Goal: Transaction & Acquisition: Book appointment/travel/reservation

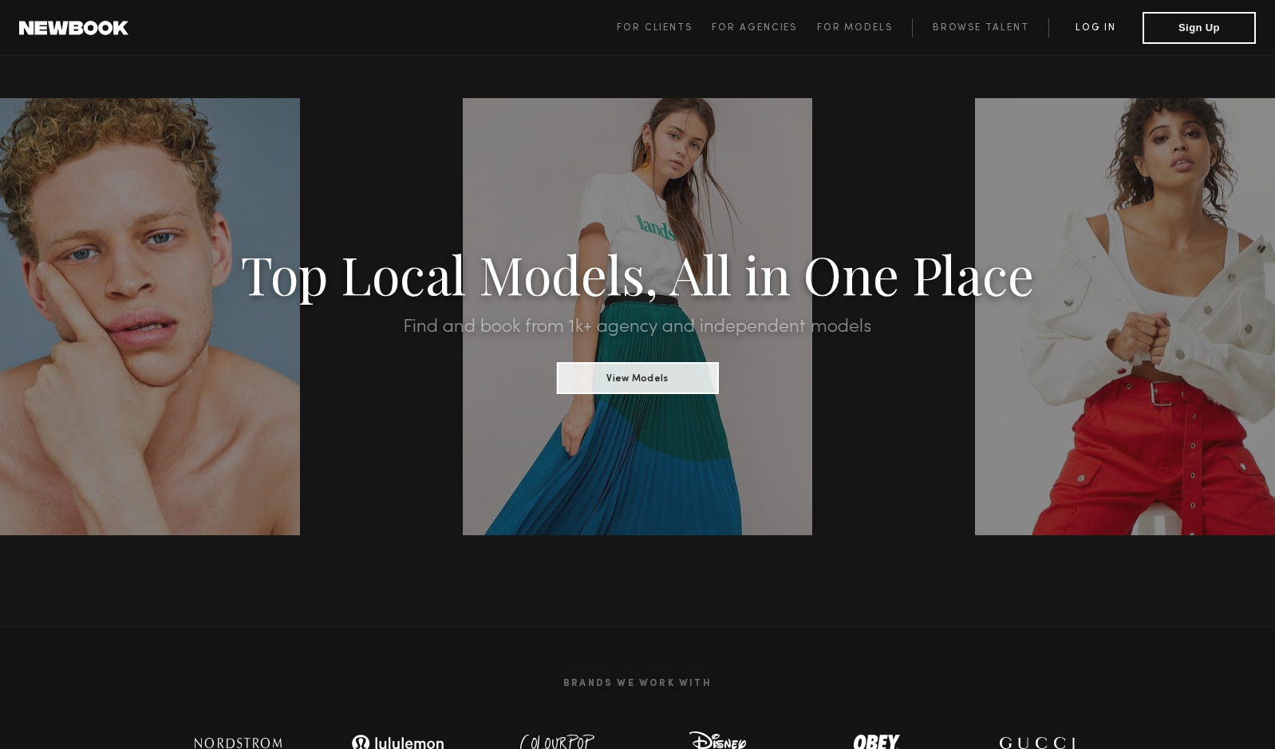
click at [1092, 30] on link "Log in" at bounding box center [1096, 27] width 94 height 19
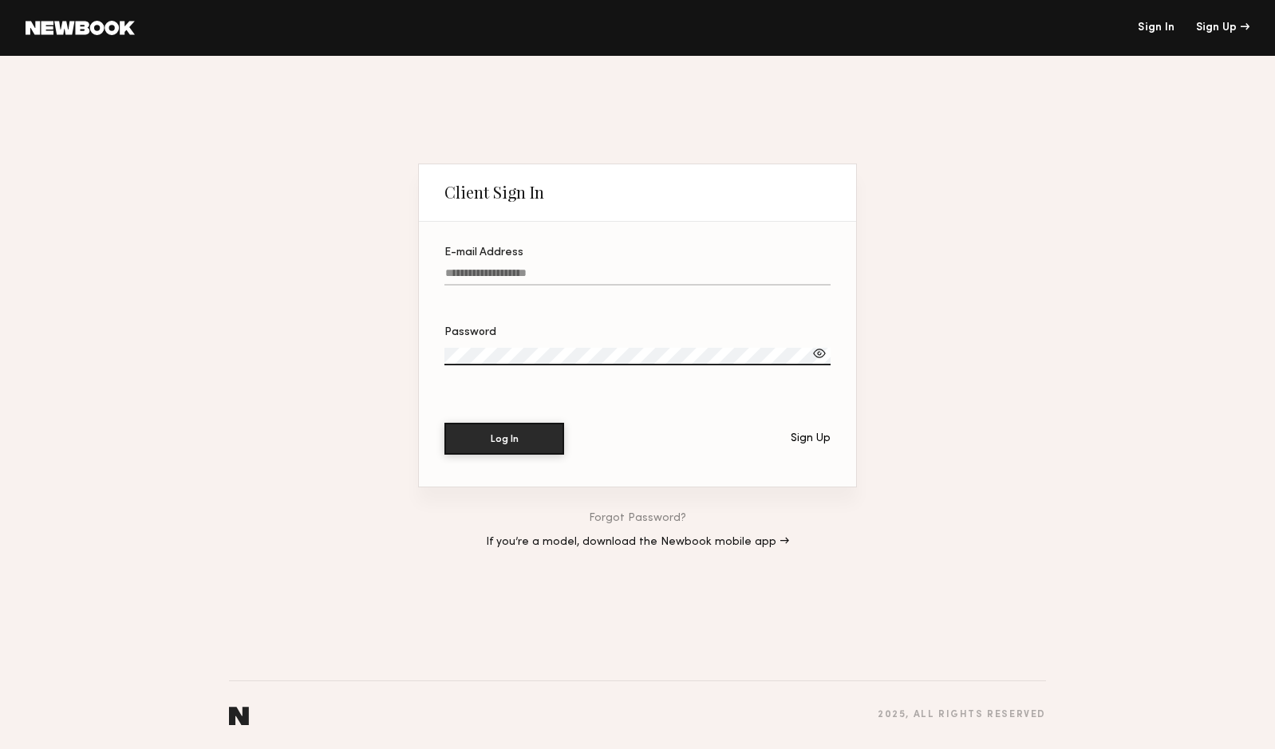
type input "**********"
click at [654, 265] on label "**********" at bounding box center [638, 274] width 386 height 54
click at [654, 267] on input "**********" at bounding box center [638, 276] width 386 height 18
click at [527, 437] on button "Log In" at bounding box center [505, 438] width 120 height 32
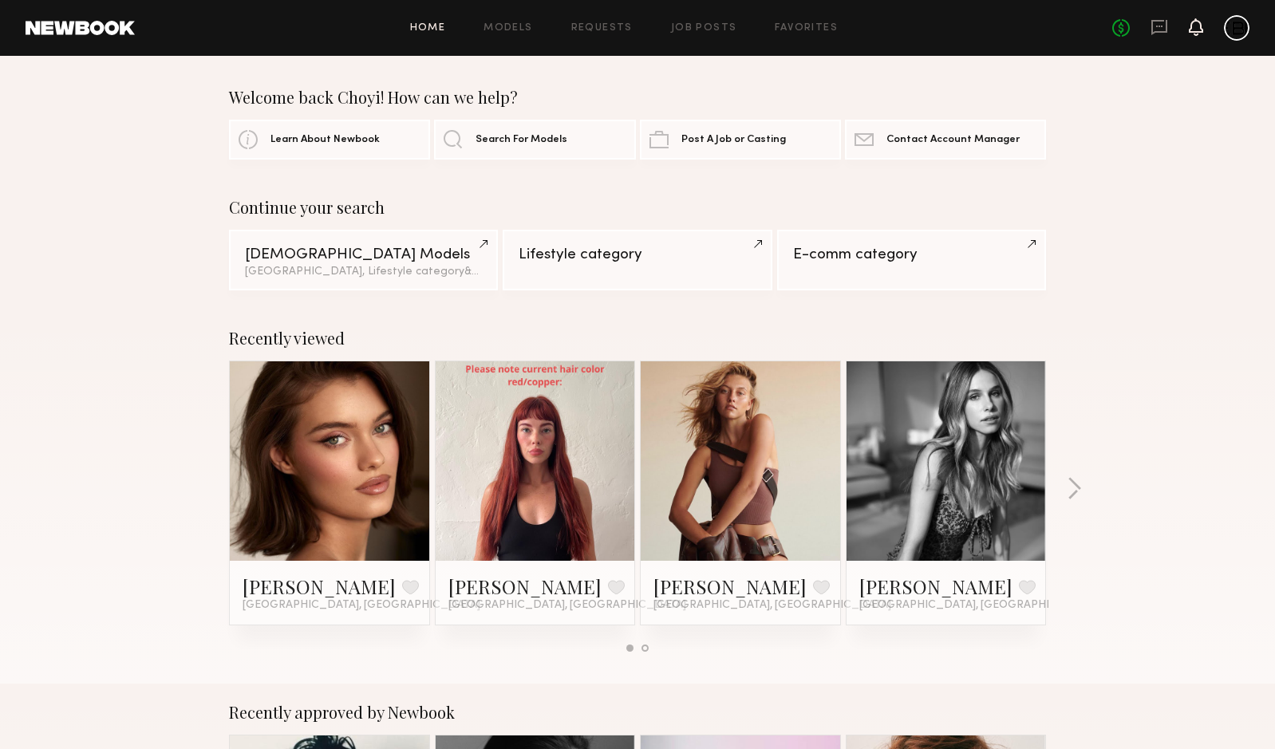
click at [1196, 28] on icon at bounding box center [1196, 26] width 13 height 11
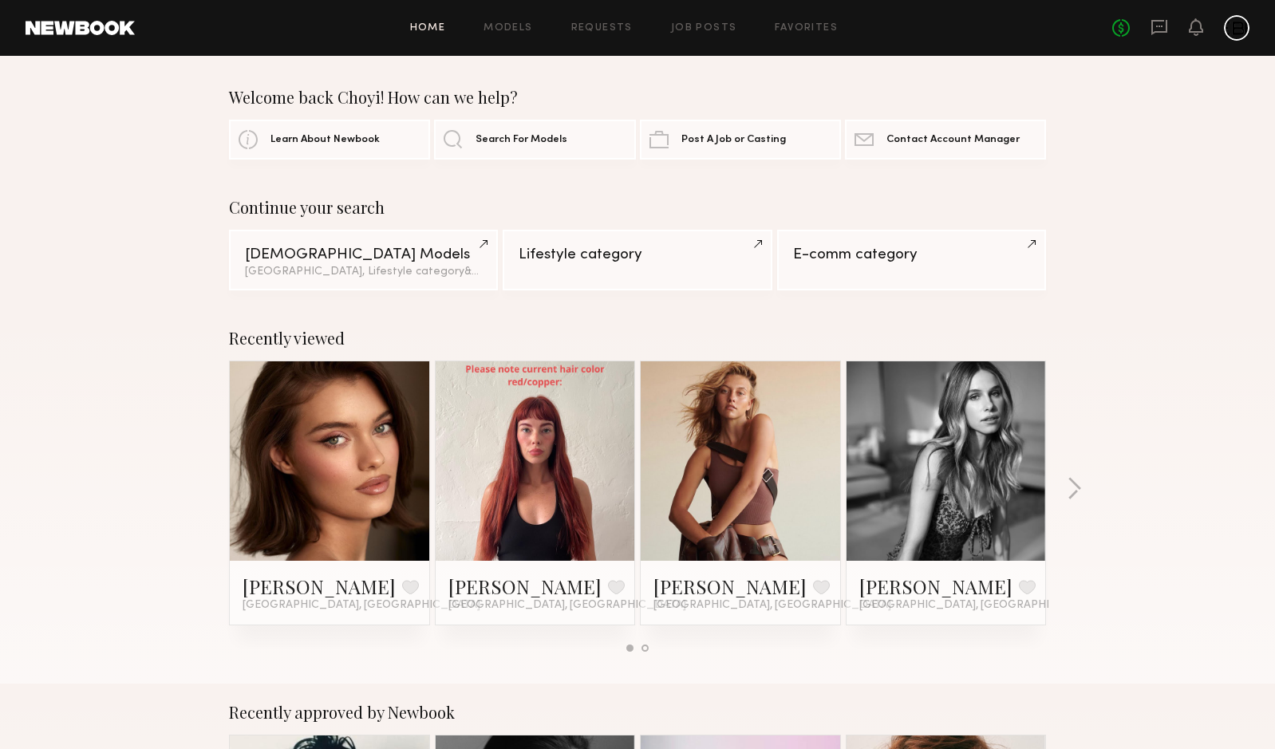
click at [495, 35] on div "Home Models Requests Job Posts Favorites Sign Out No fees up to $5,000" at bounding box center [692, 28] width 1115 height 26
click at [508, 22] on div "Home Models Requests Job Posts Favorites Sign Out No fees up to $5,000" at bounding box center [692, 28] width 1115 height 26
click at [509, 32] on link "Models" at bounding box center [508, 28] width 49 height 10
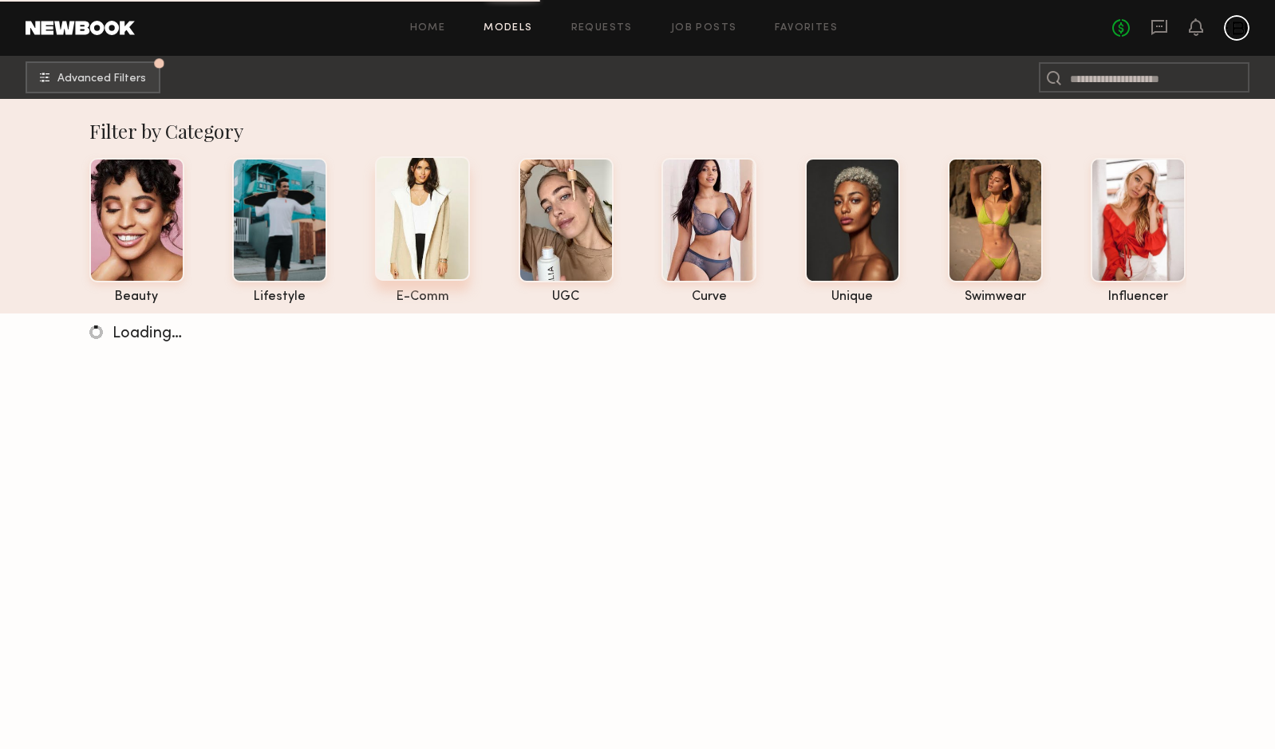
click at [448, 255] on div at bounding box center [422, 218] width 95 height 125
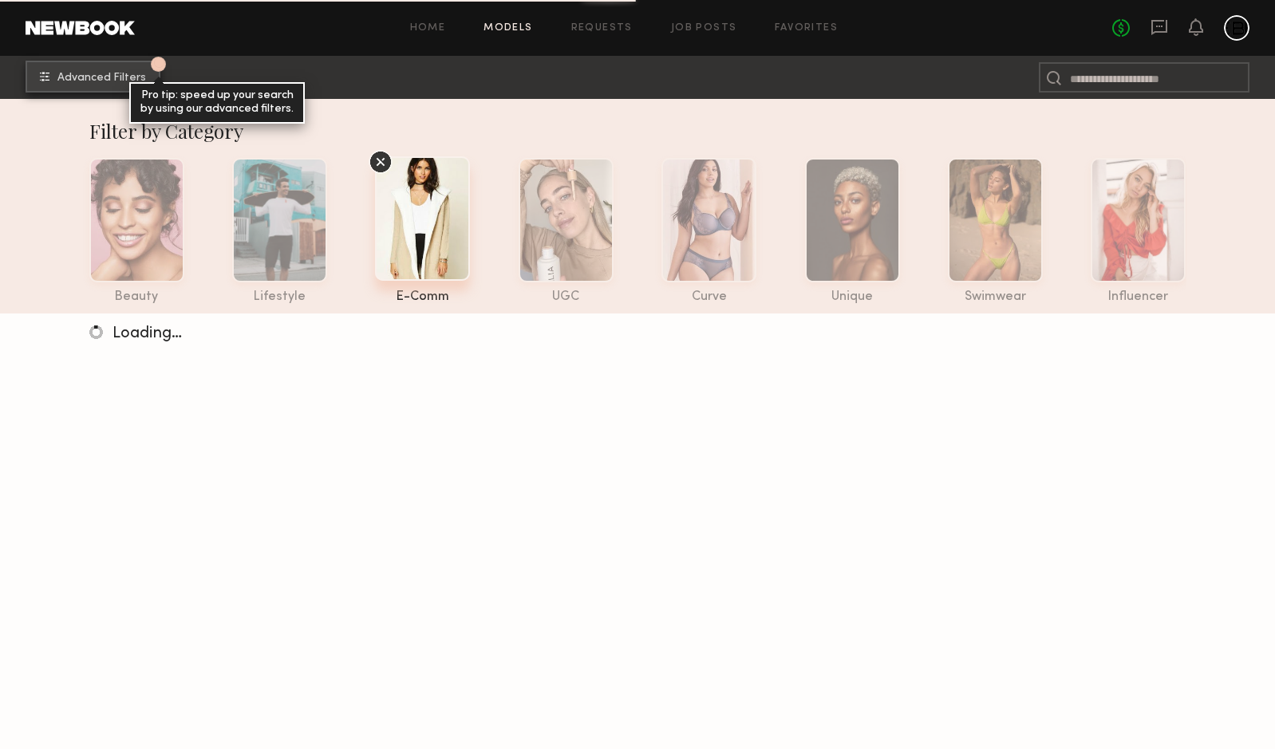
click at [100, 81] on span "Advanced Filters" at bounding box center [101, 78] width 89 height 11
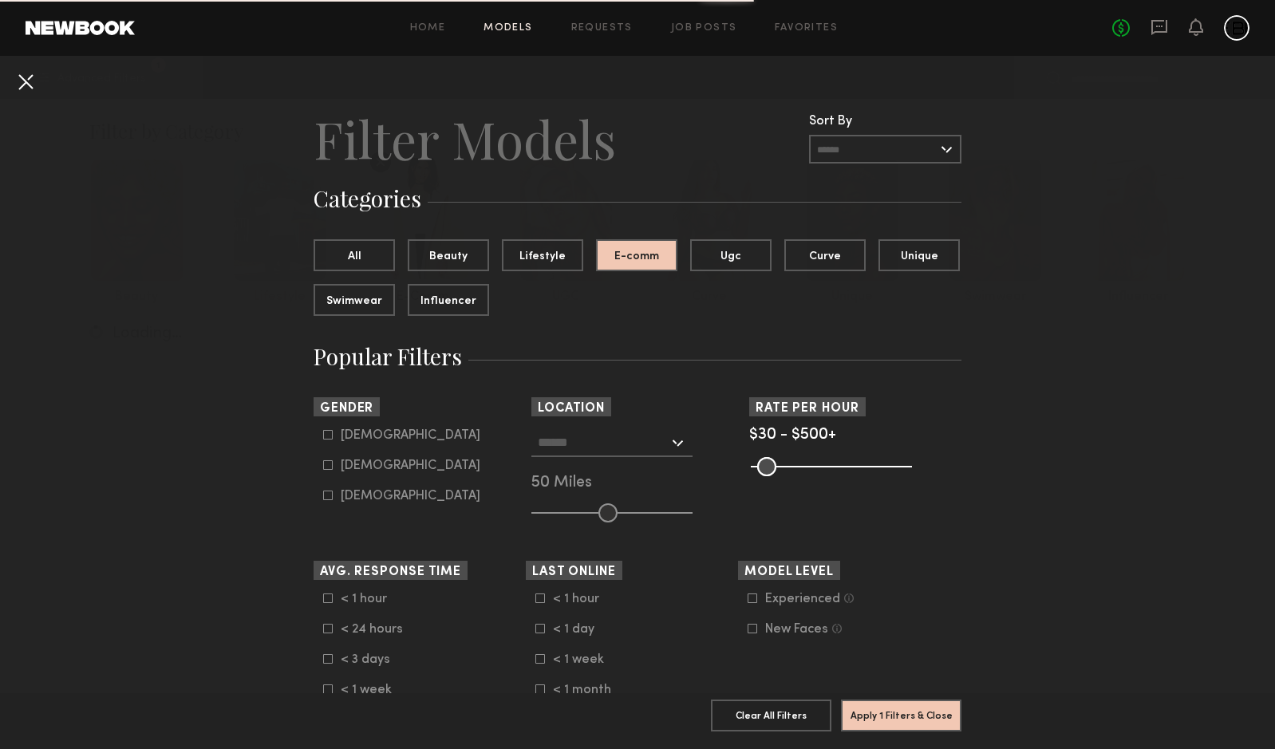
click at [13, 81] on button at bounding box center [26, 82] width 26 height 26
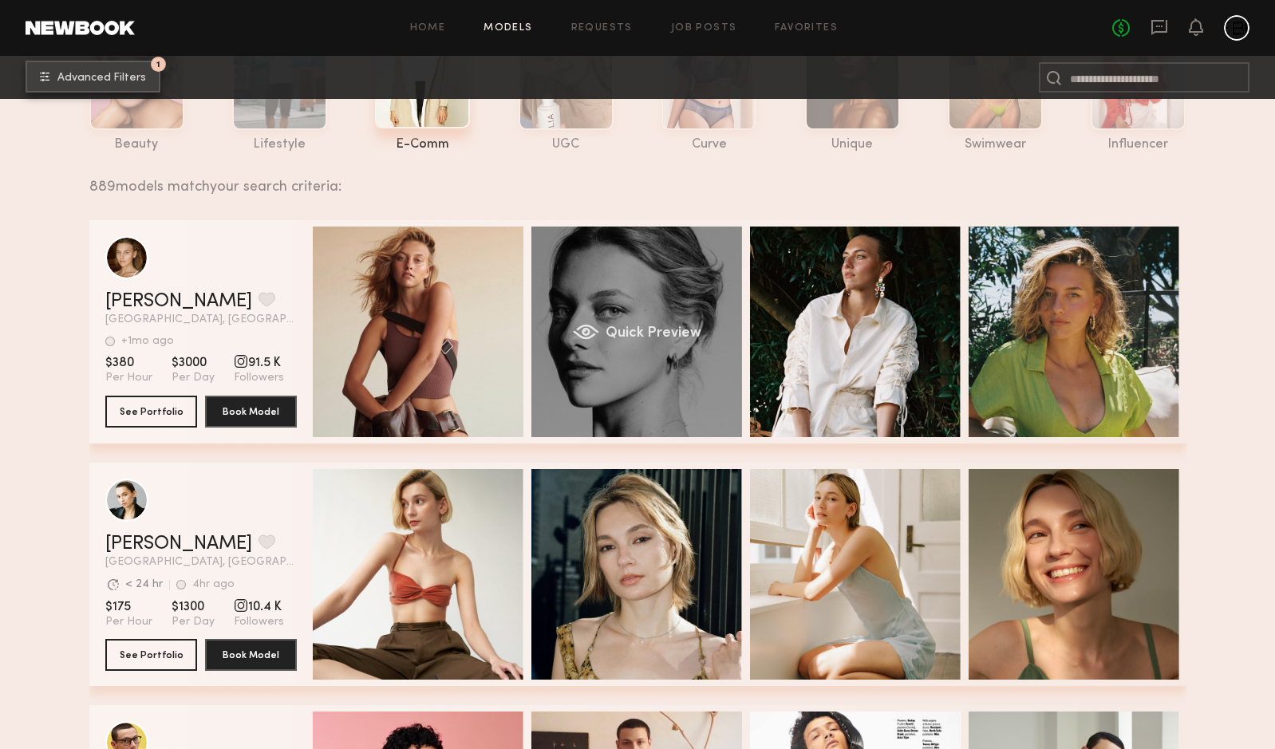
scroll to position [169, 0]
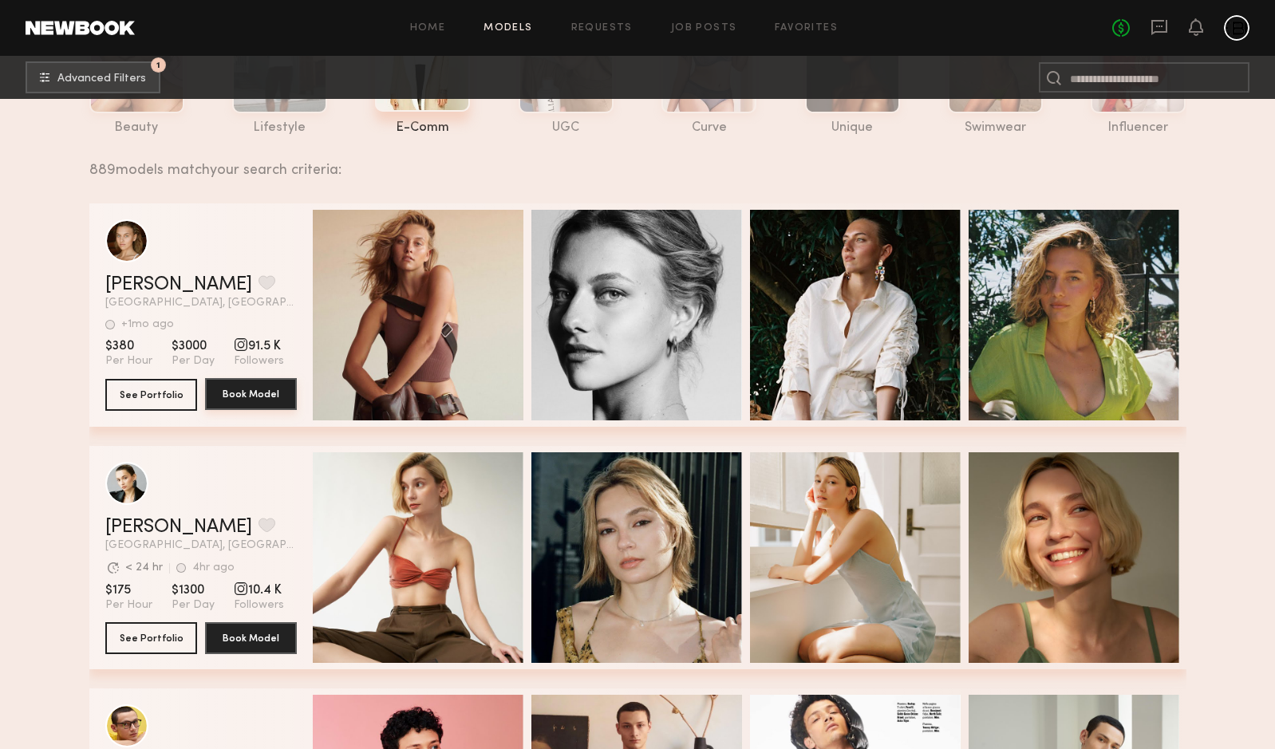
click at [261, 401] on button "Book Model" at bounding box center [251, 394] width 92 height 32
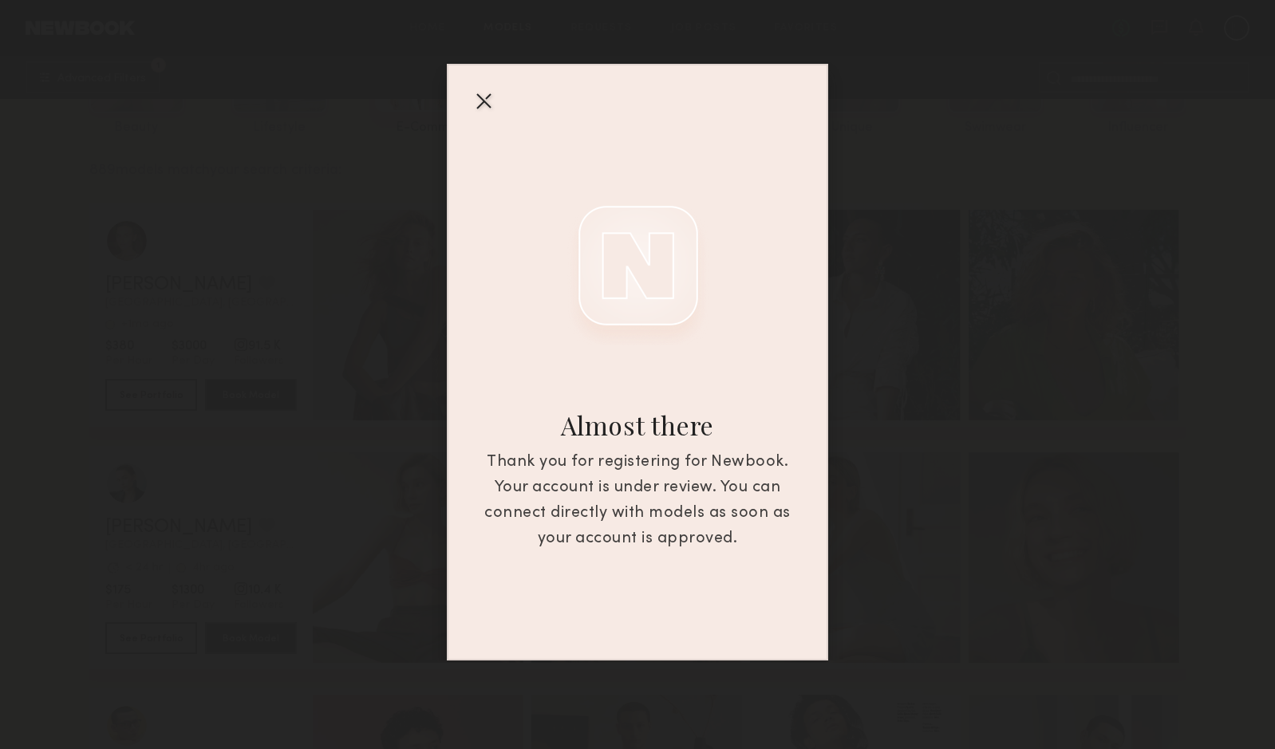
click at [464, 108] on div "Almost there Thank you for registering for Newbook. Your account is under revie…" at bounding box center [637, 362] width 381 height 597
click at [468, 108] on div "Almost there Thank you for registering for Newbook. Your account is under revie…" at bounding box center [637, 362] width 381 height 597
click at [491, 103] on div at bounding box center [484, 101] width 26 height 26
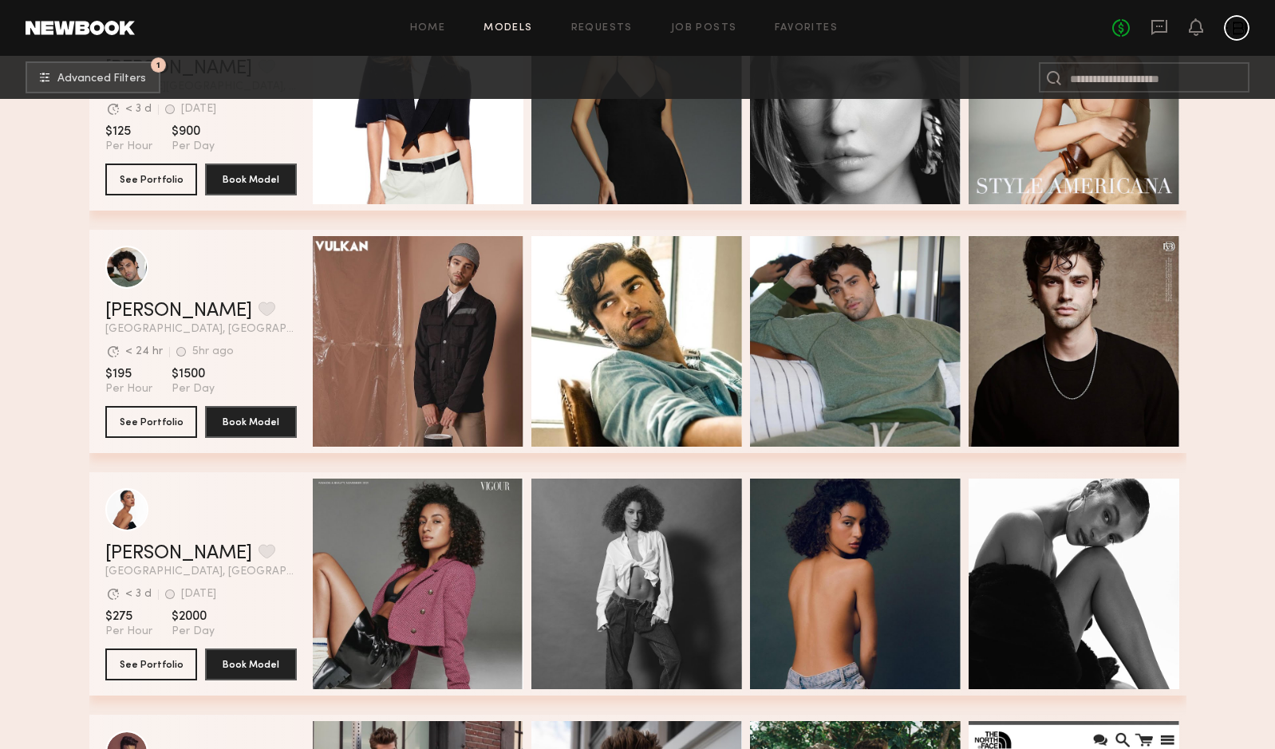
scroll to position [7361, 0]
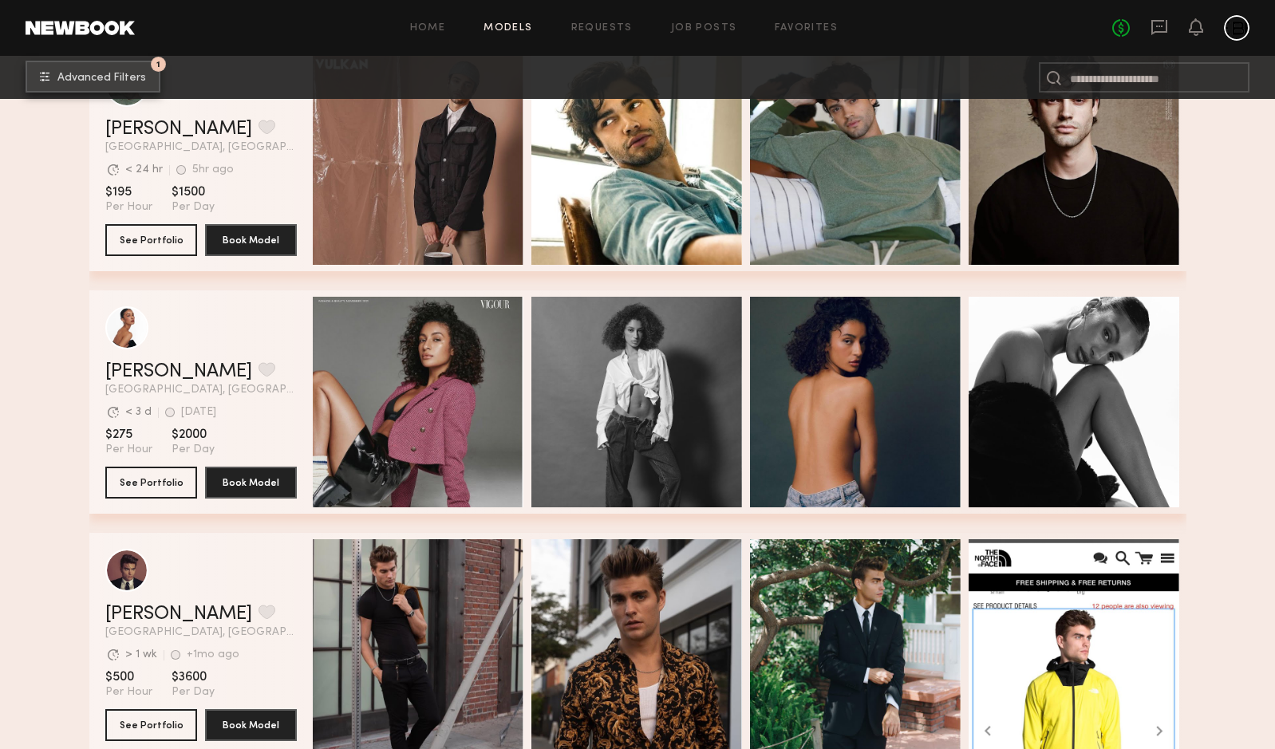
click at [113, 74] on span "Advanced Filters" at bounding box center [101, 78] width 89 height 11
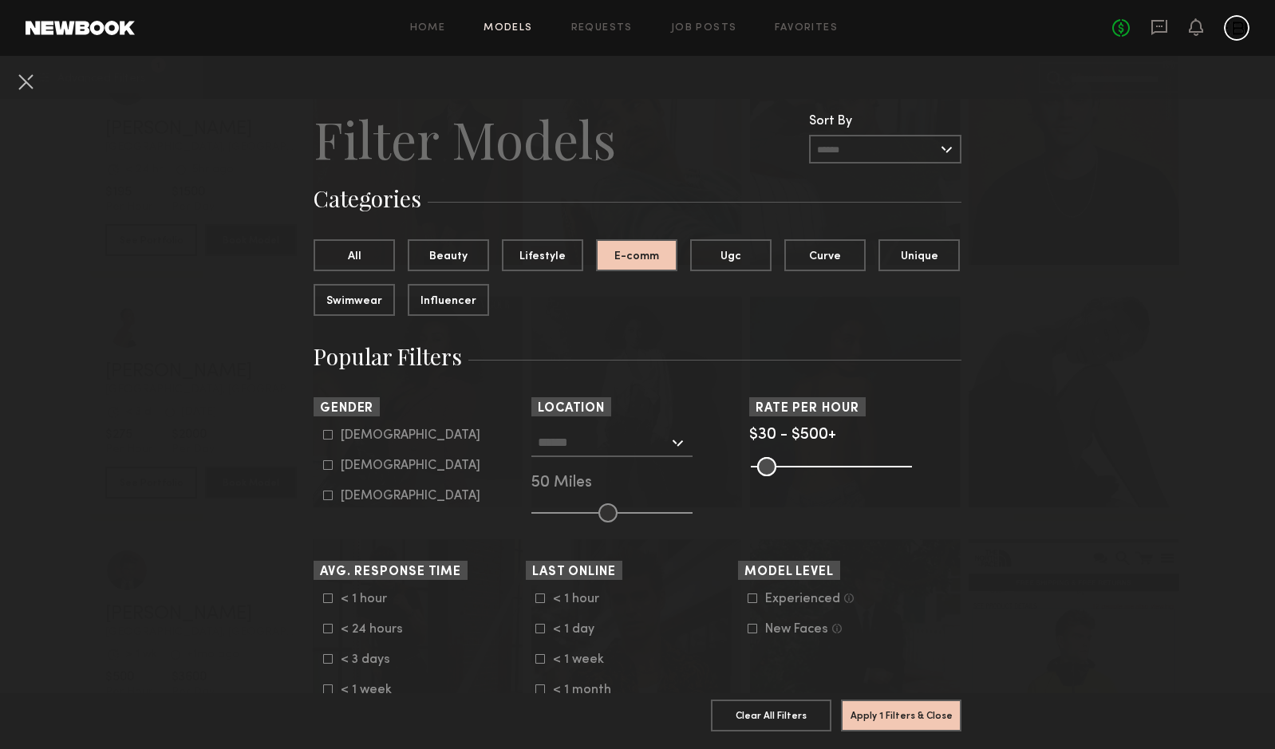
click at [382, 464] on div "[DEMOGRAPHIC_DATA]" at bounding box center [411, 466] width 140 height 10
type input "**"
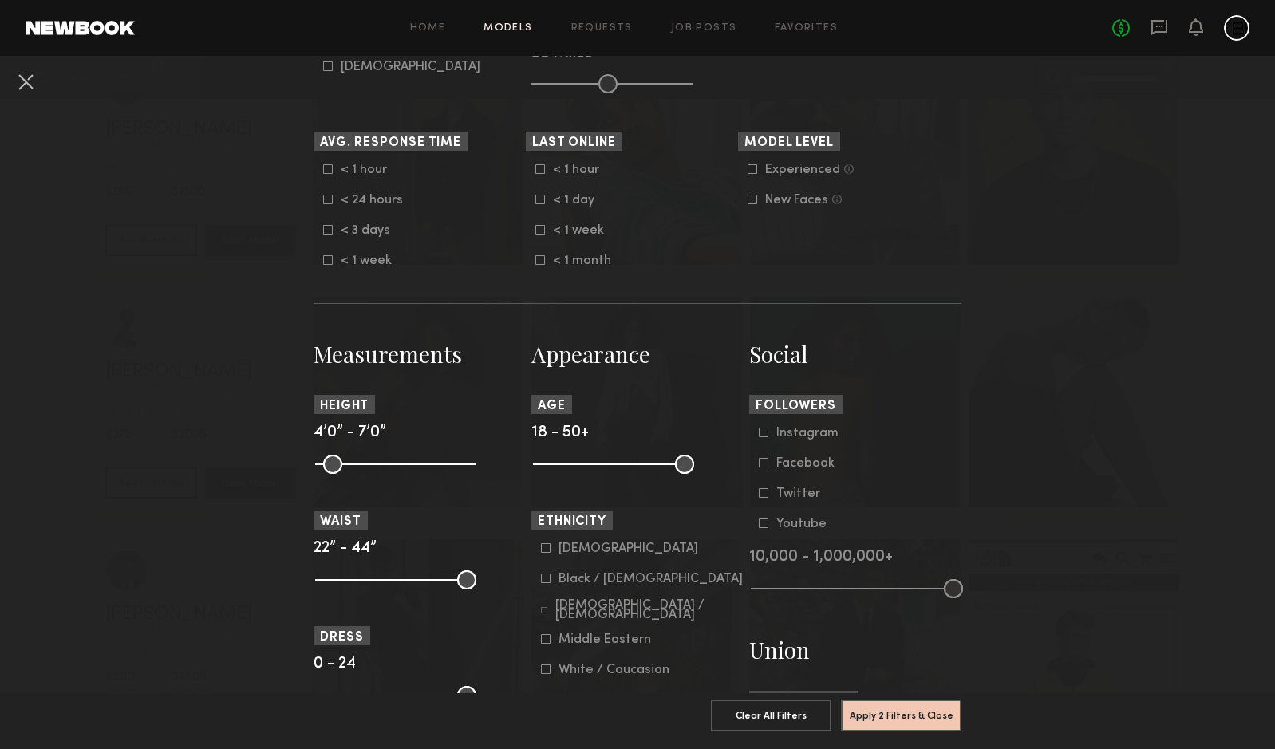
scroll to position [480, 0]
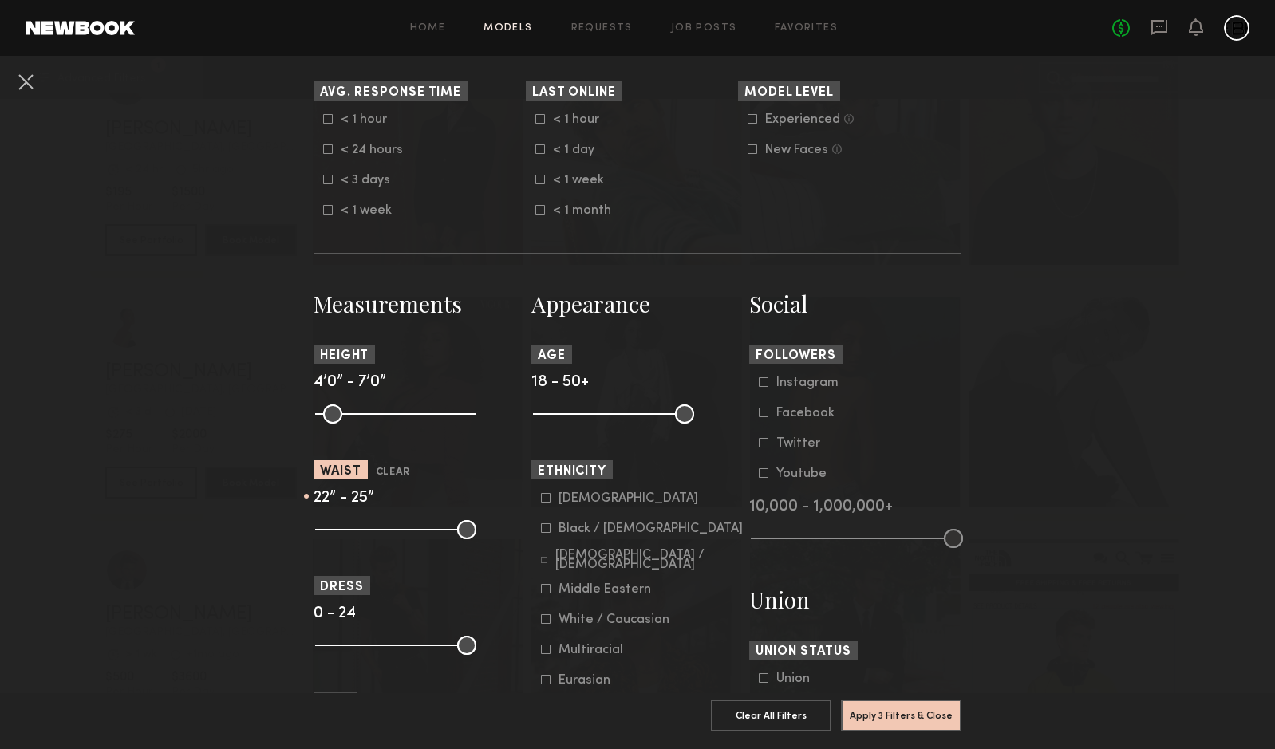
drag, startPoint x: 475, startPoint y: 528, endPoint x: 342, endPoint y: 532, distance: 132.5
type input "**"
click at [342, 532] on input "range" at bounding box center [395, 529] width 161 height 19
drag, startPoint x: 469, startPoint y: 653, endPoint x: 345, endPoint y: 654, distance: 124.5
type input "*"
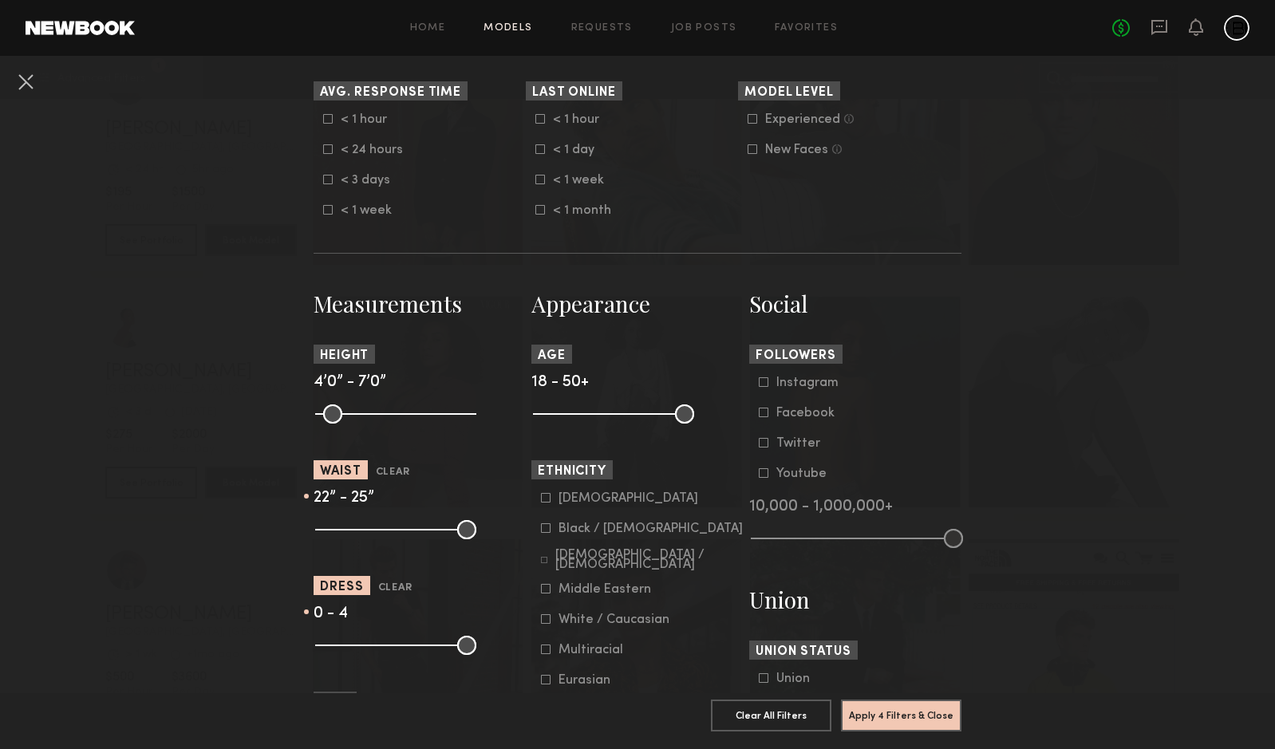
click at [345, 654] on input "range" at bounding box center [395, 645] width 161 height 19
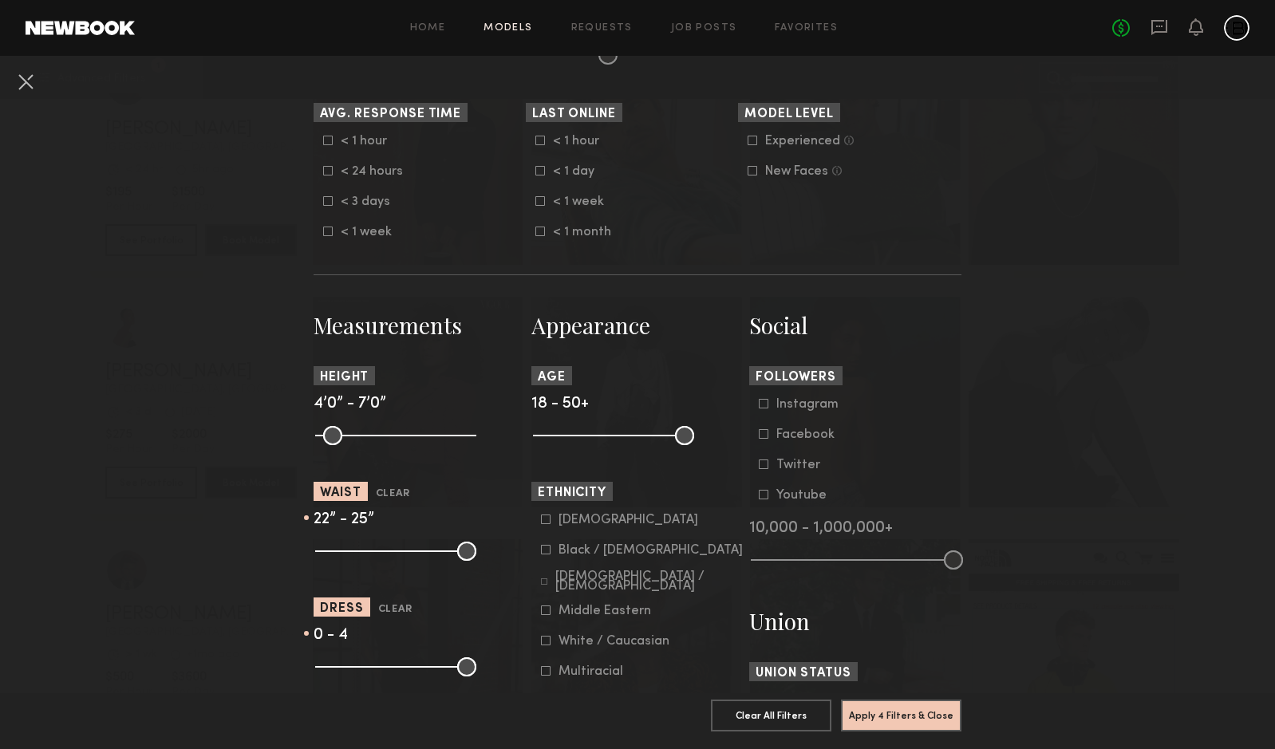
scroll to position [0, 0]
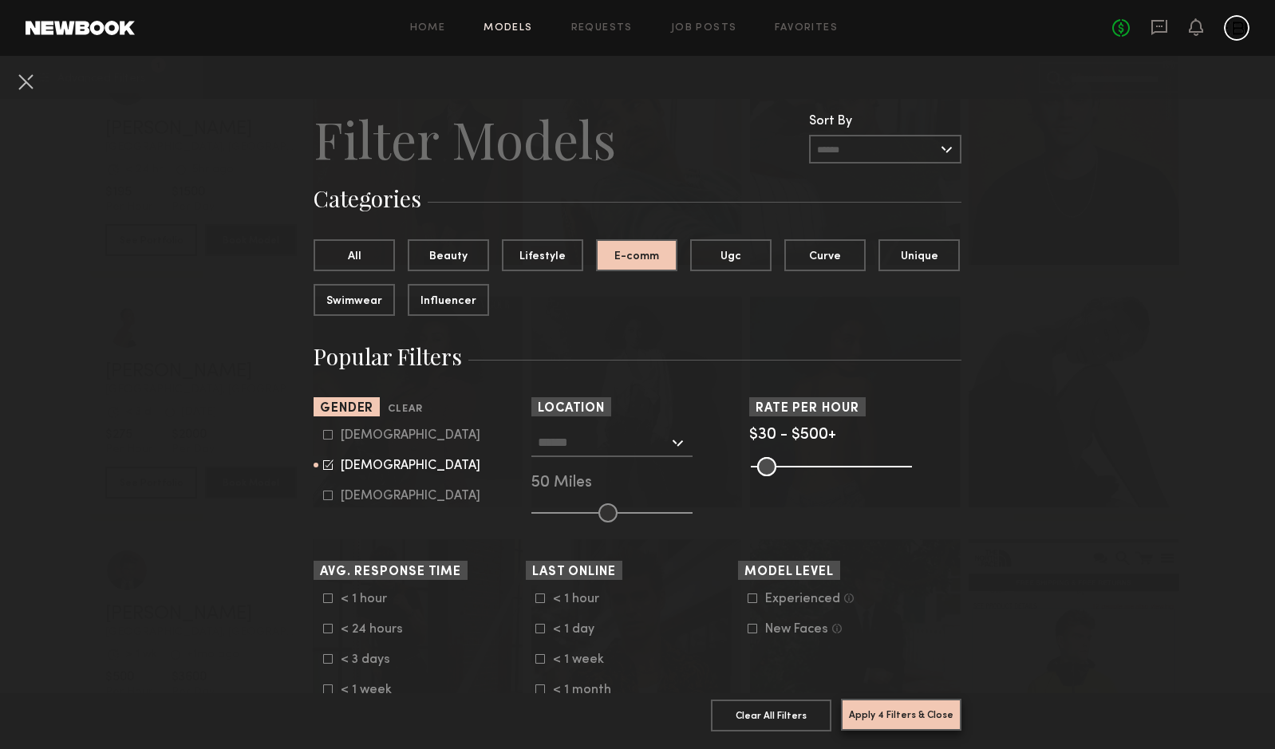
click at [917, 726] on button "Apply 4 Filters & Close" at bounding box center [901, 715] width 121 height 32
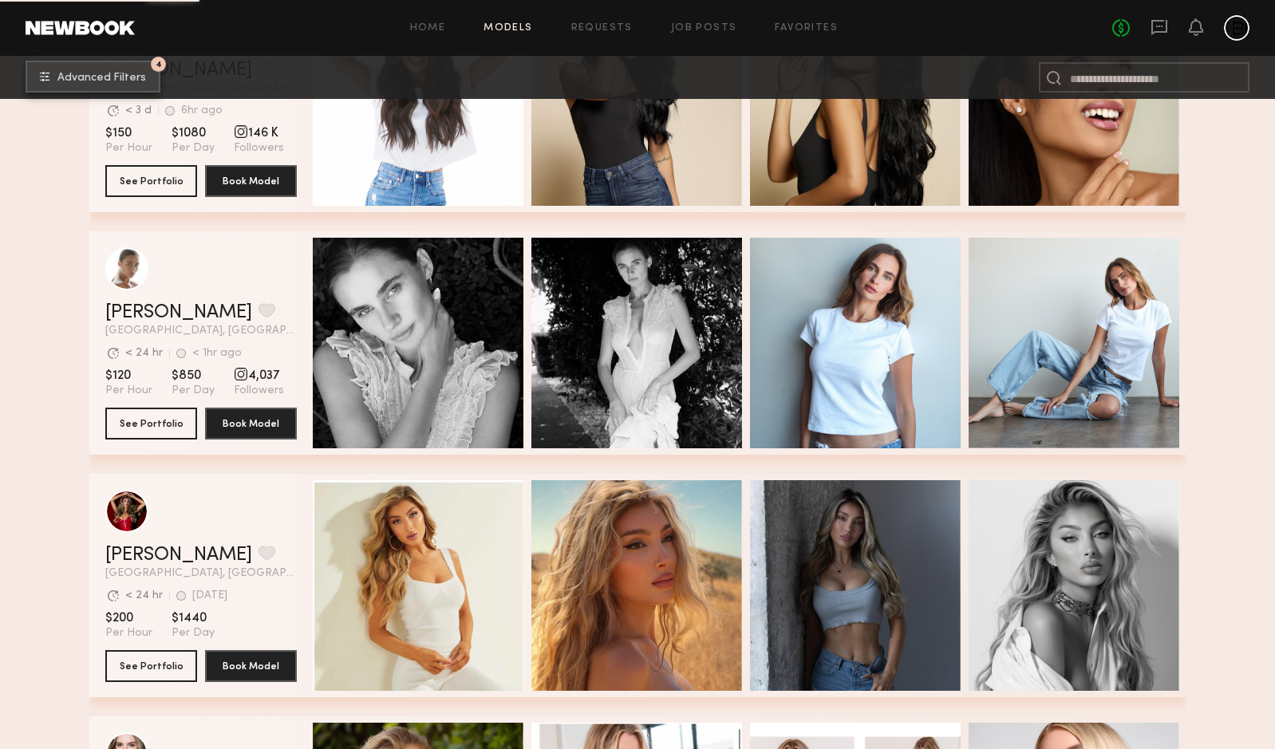
scroll to position [7929, 0]
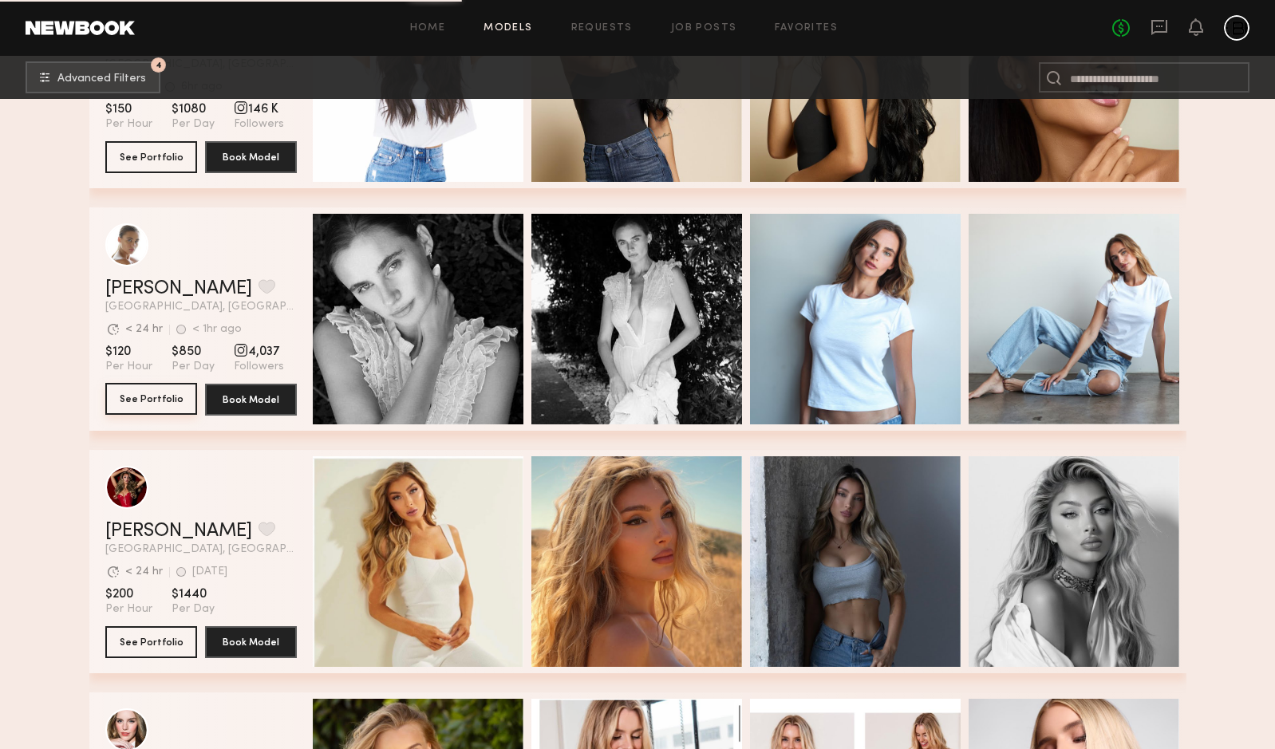
click at [164, 398] on button "See Portfolio" at bounding box center [151, 399] width 92 height 32
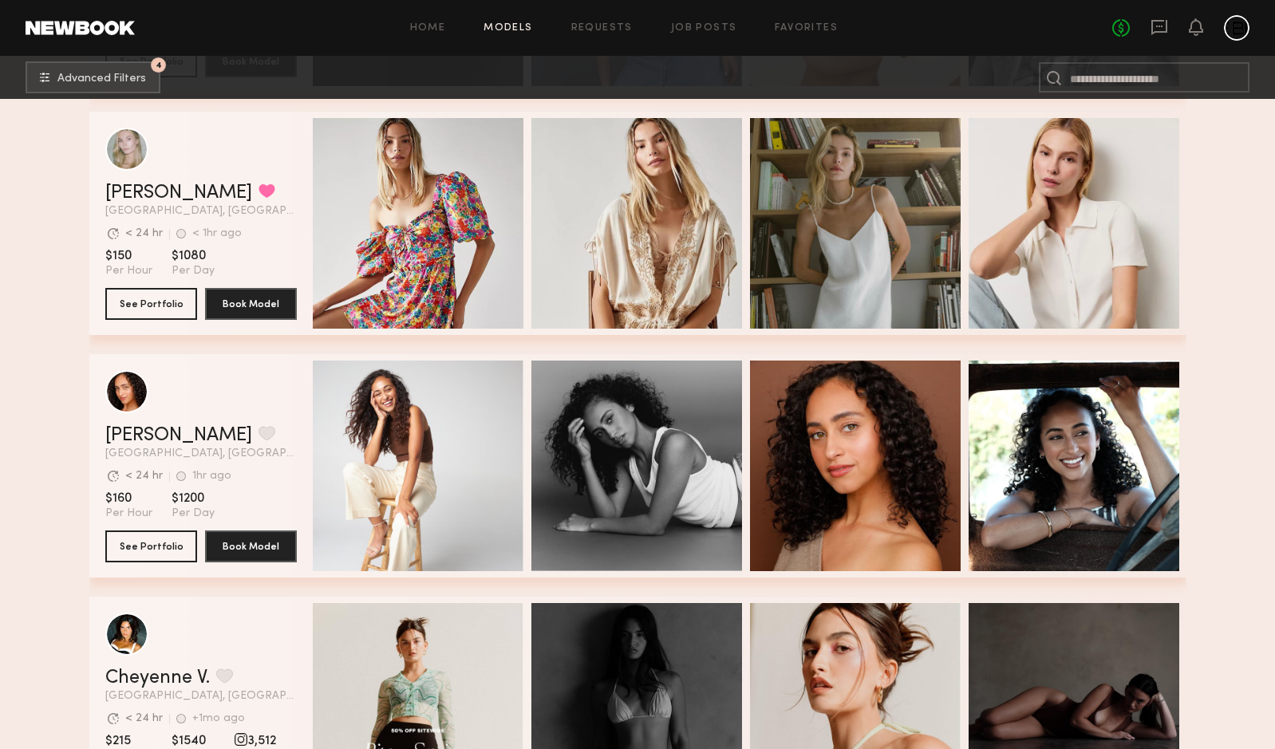
scroll to position [11176, 0]
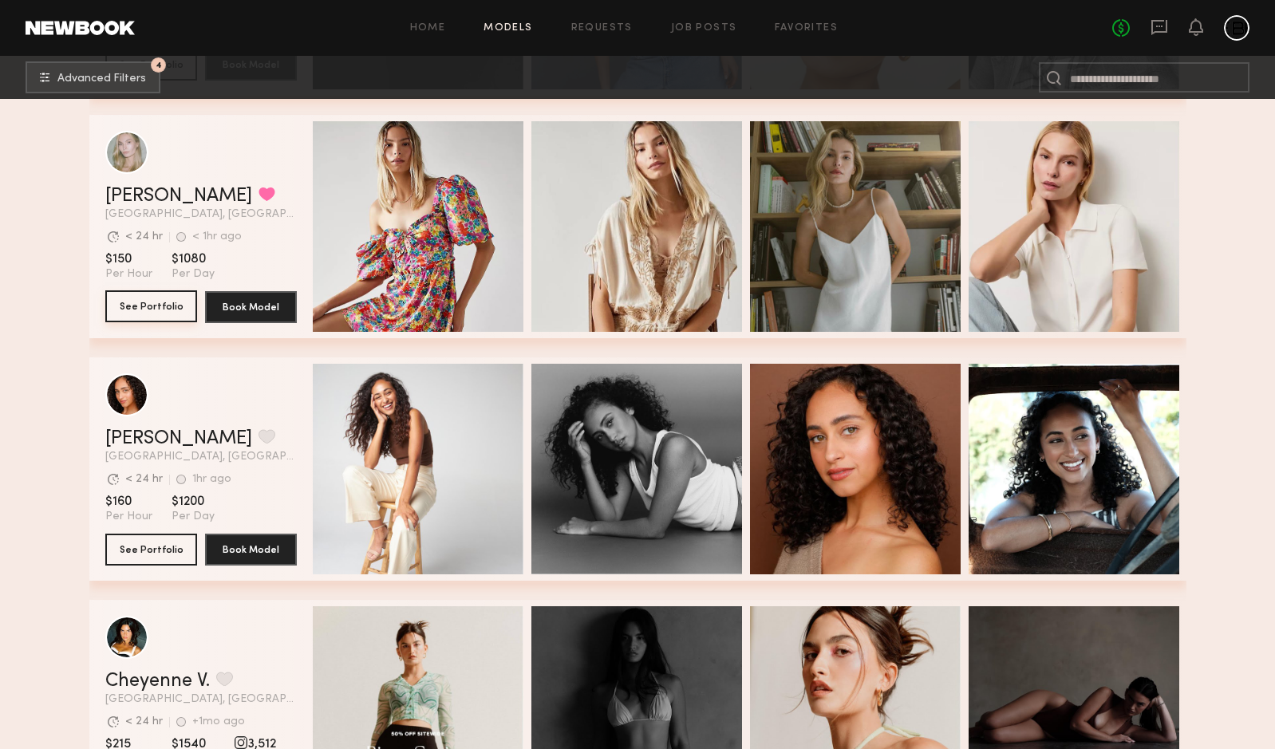
click at [158, 315] on button "See Portfolio" at bounding box center [151, 307] width 92 height 32
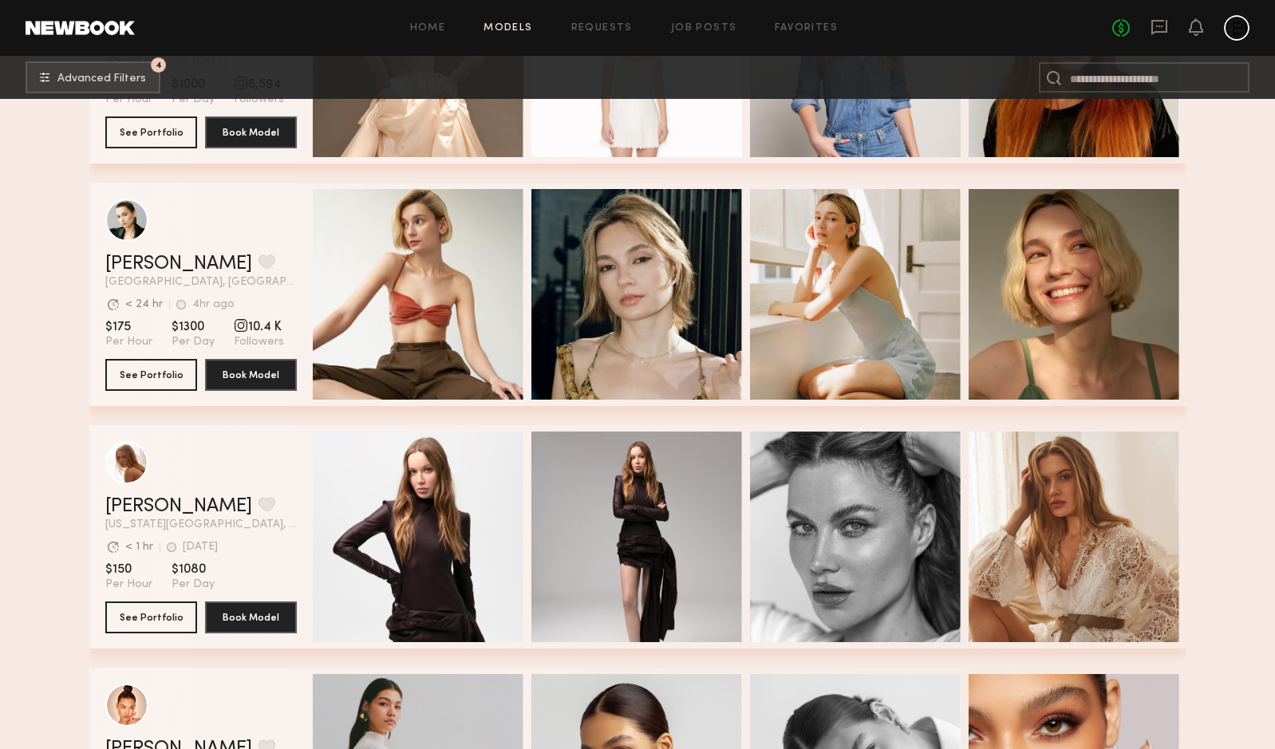
scroll to position [14931, 0]
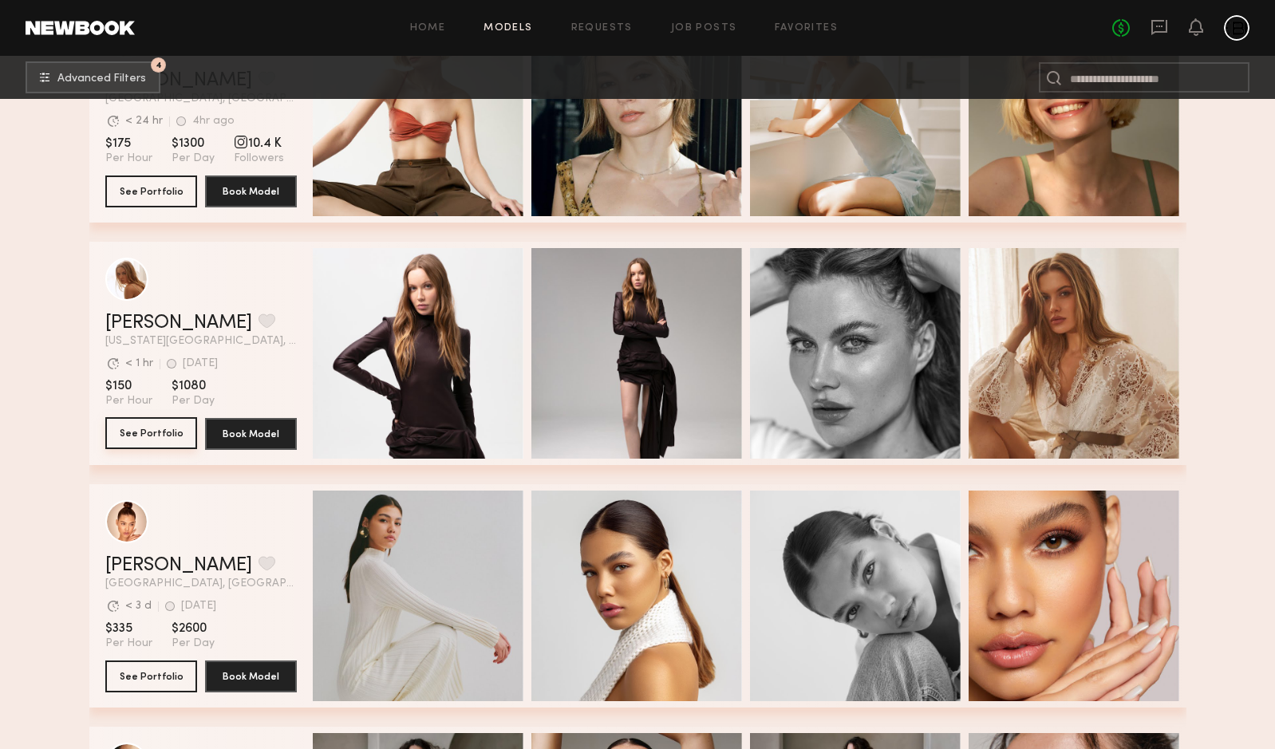
click at [168, 435] on button "See Portfolio" at bounding box center [151, 433] width 92 height 32
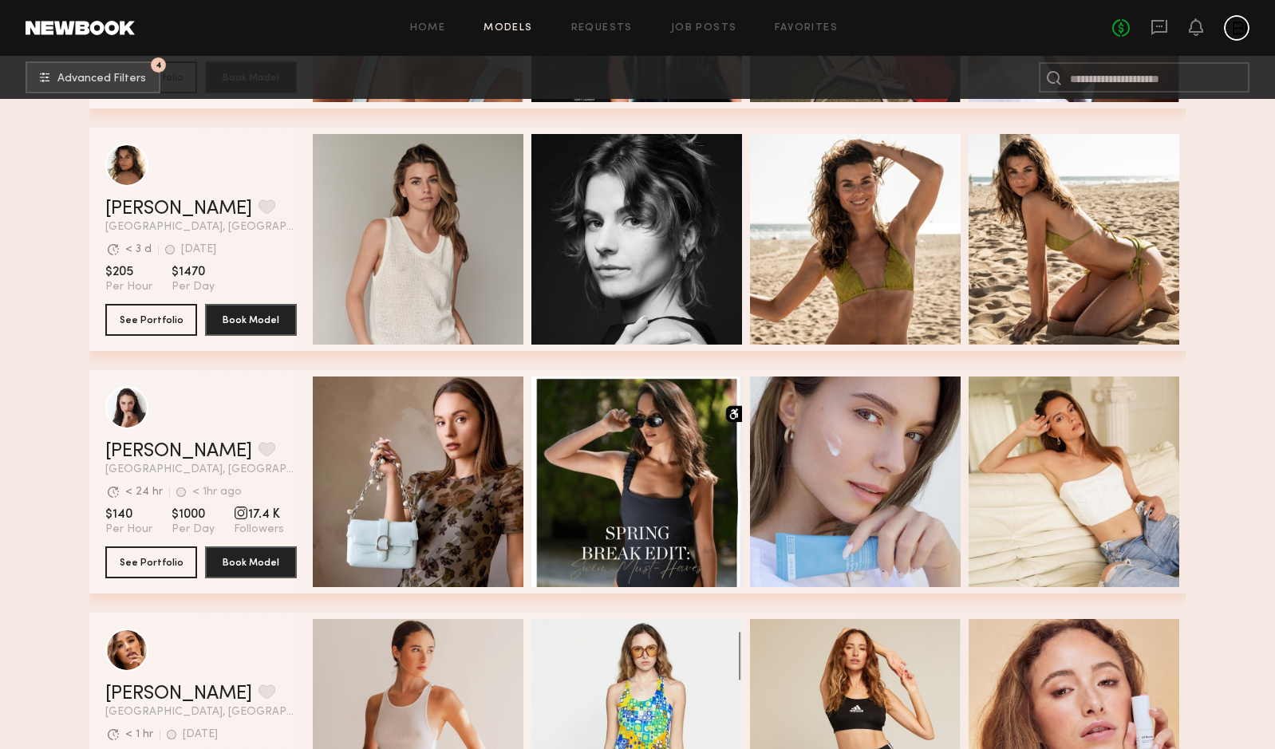
scroll to position [17472, 0]
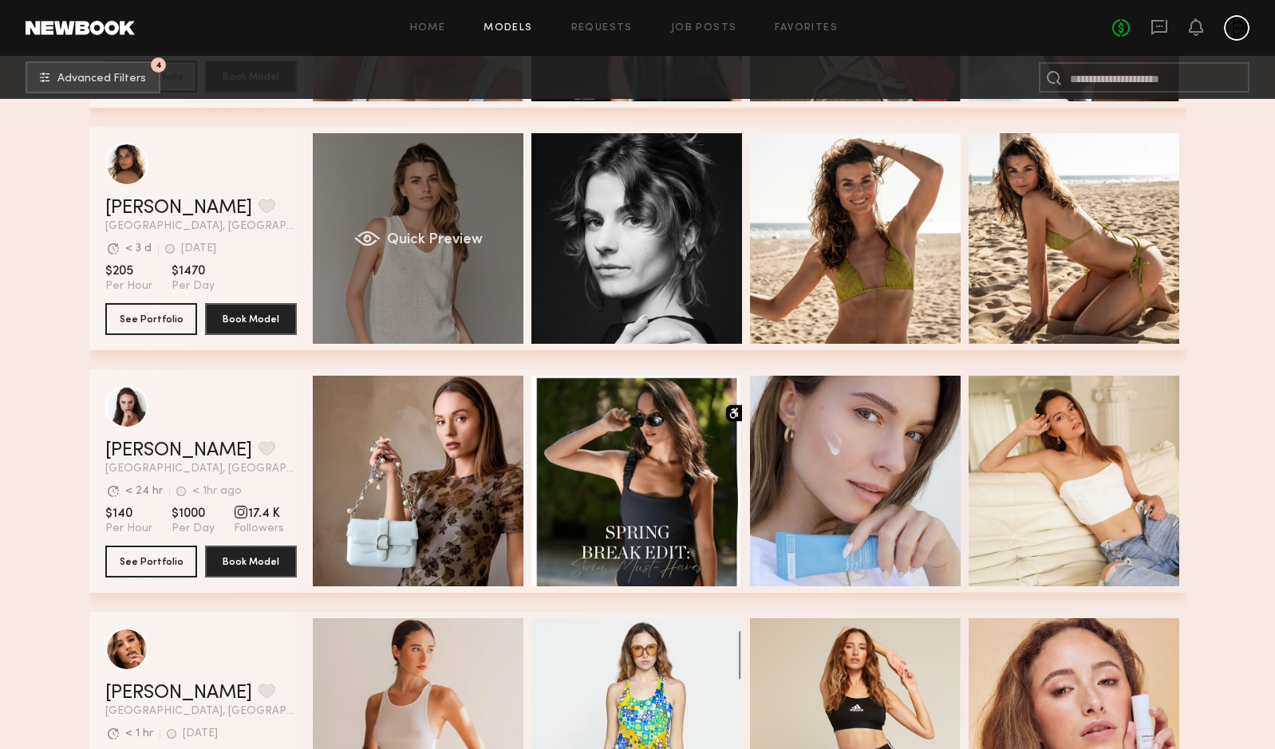
click at [432, 271] on div "Quick Preview" at bounding box center [418, 238] width 211 height 211
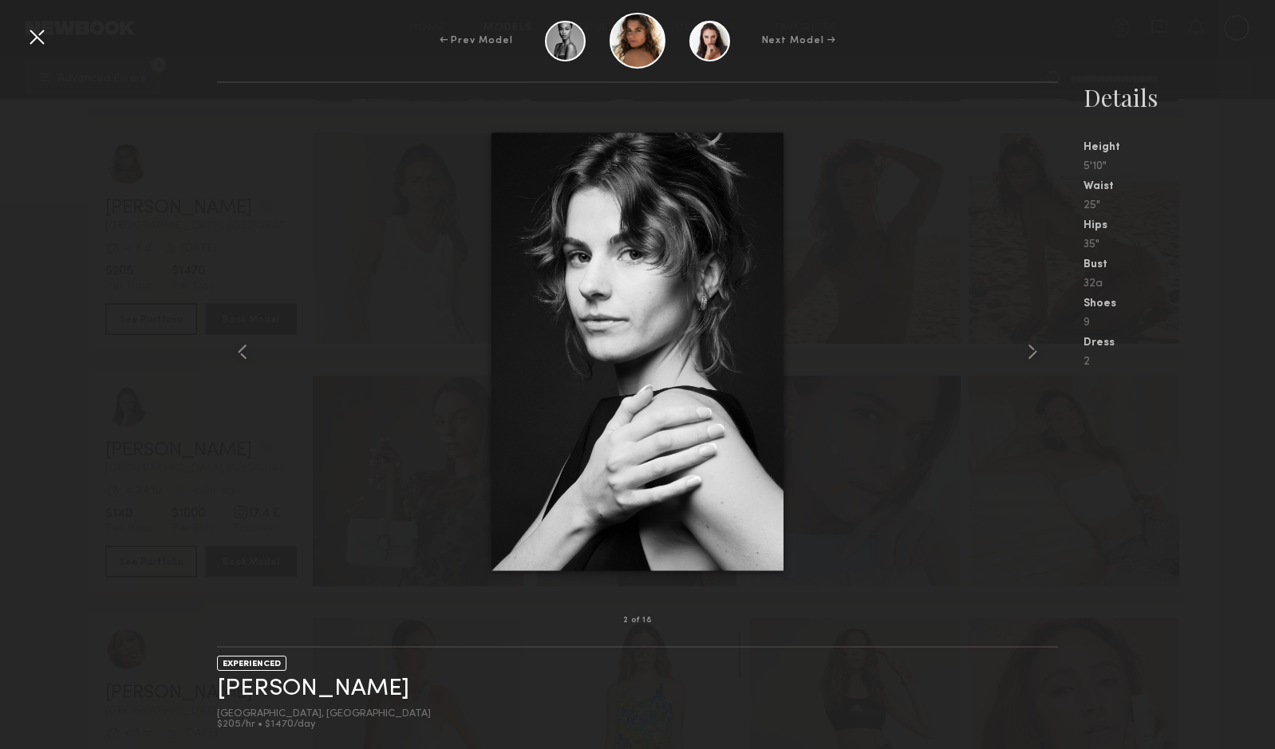
click at [38, 37] on div at bounding box center [37, 37] width 26 height 26
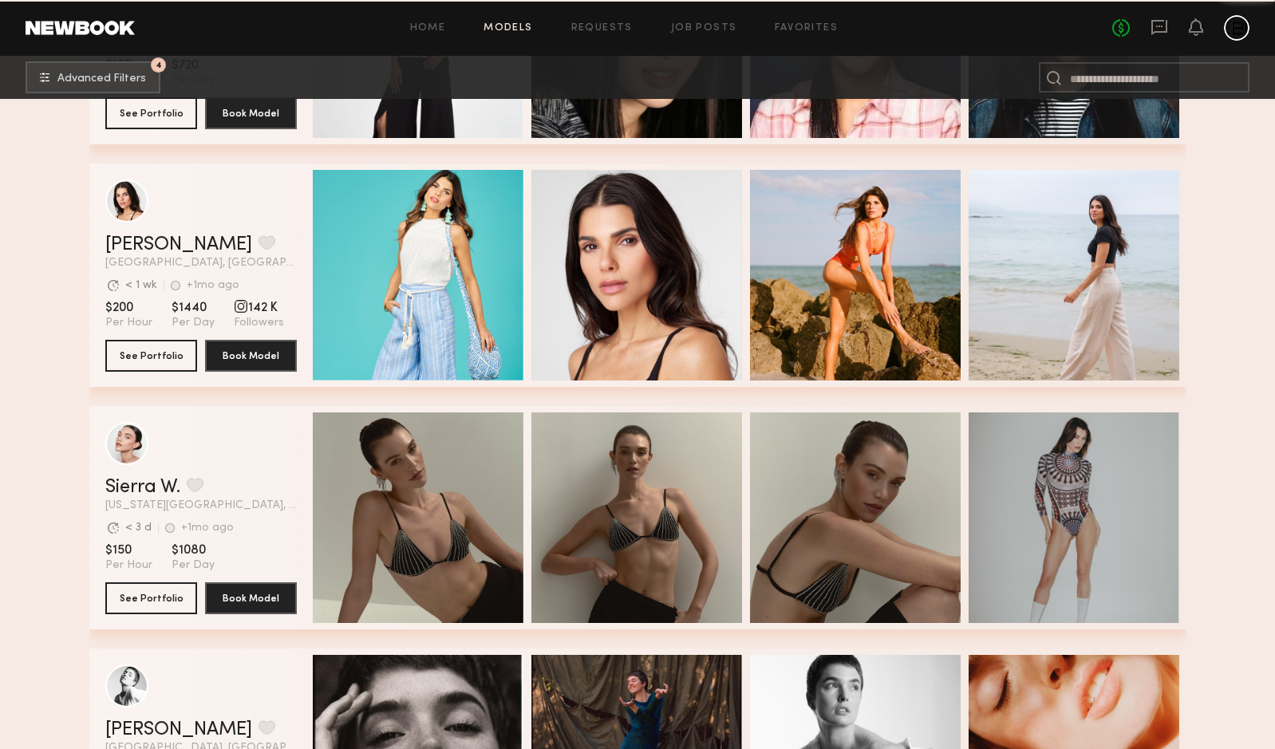
scroll to position [22584, 0]
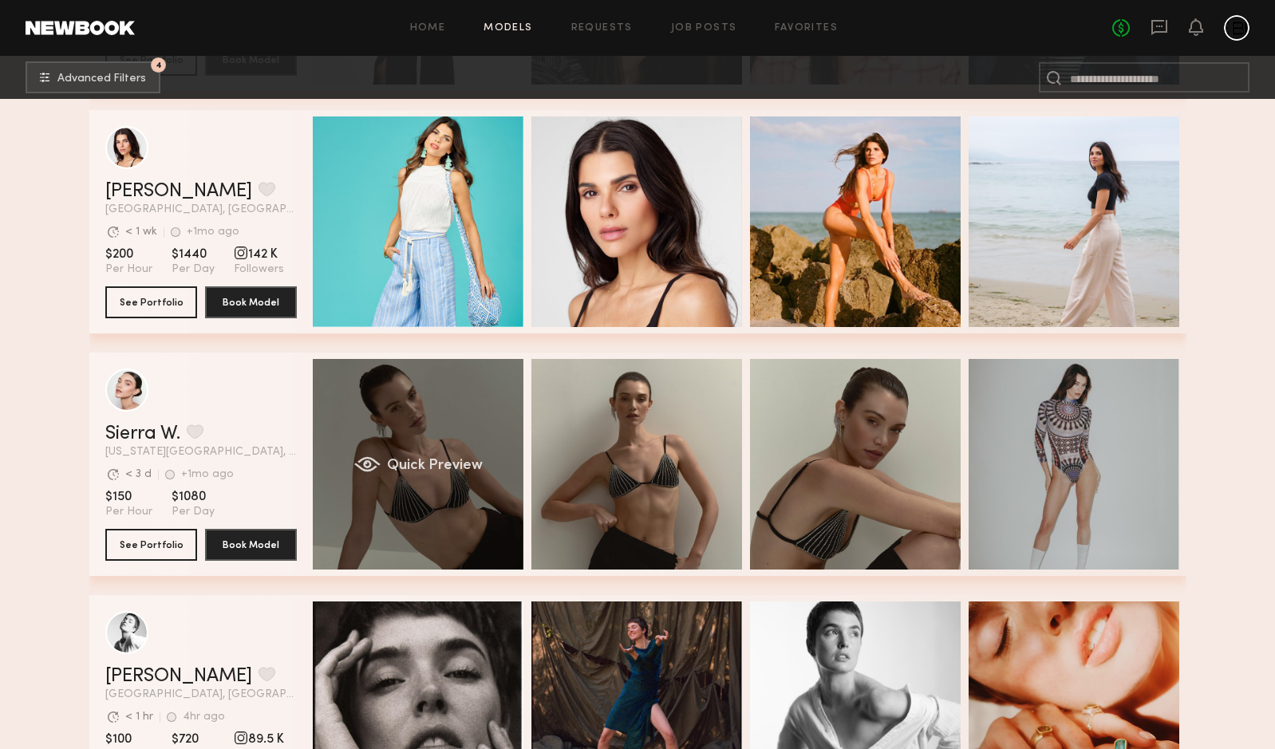
click at [485, 489] on div "Quick Preview" at bounding box center [418, 464] width 211 height 211
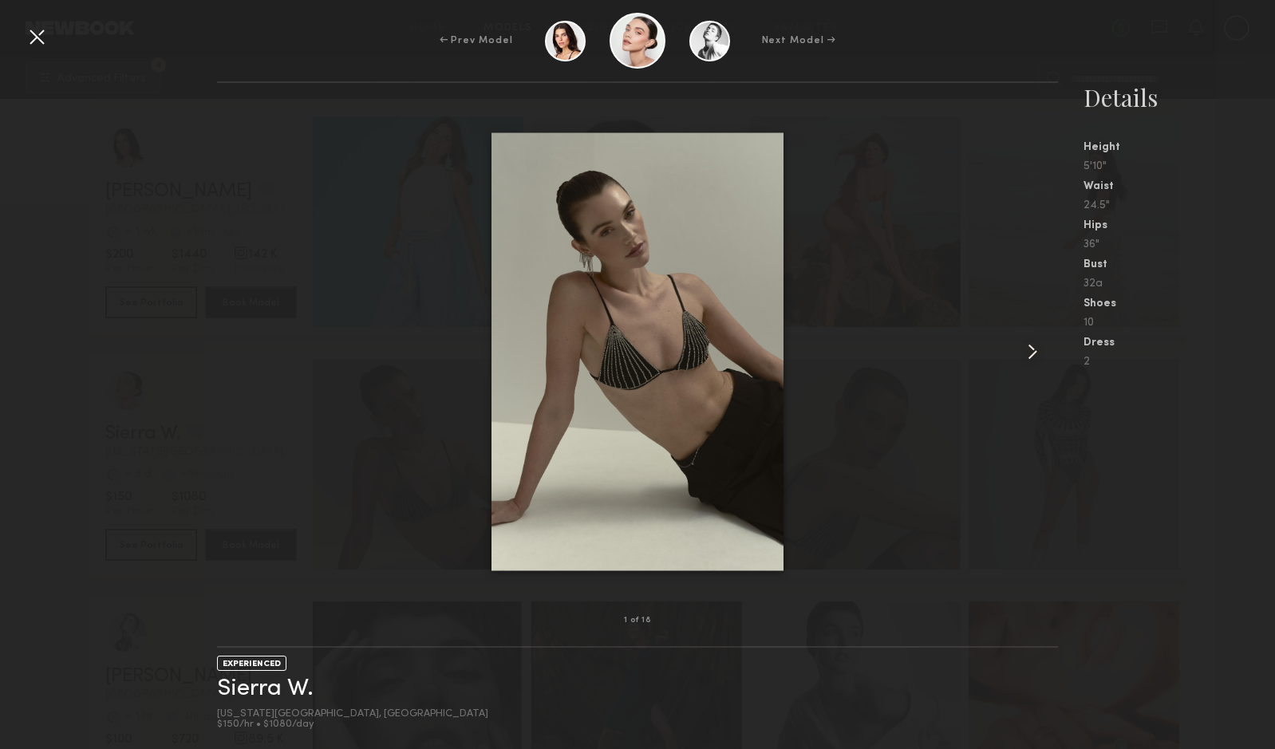
click at [1038, 334] on div at bounding box center [1042, 352] width 34 height 487
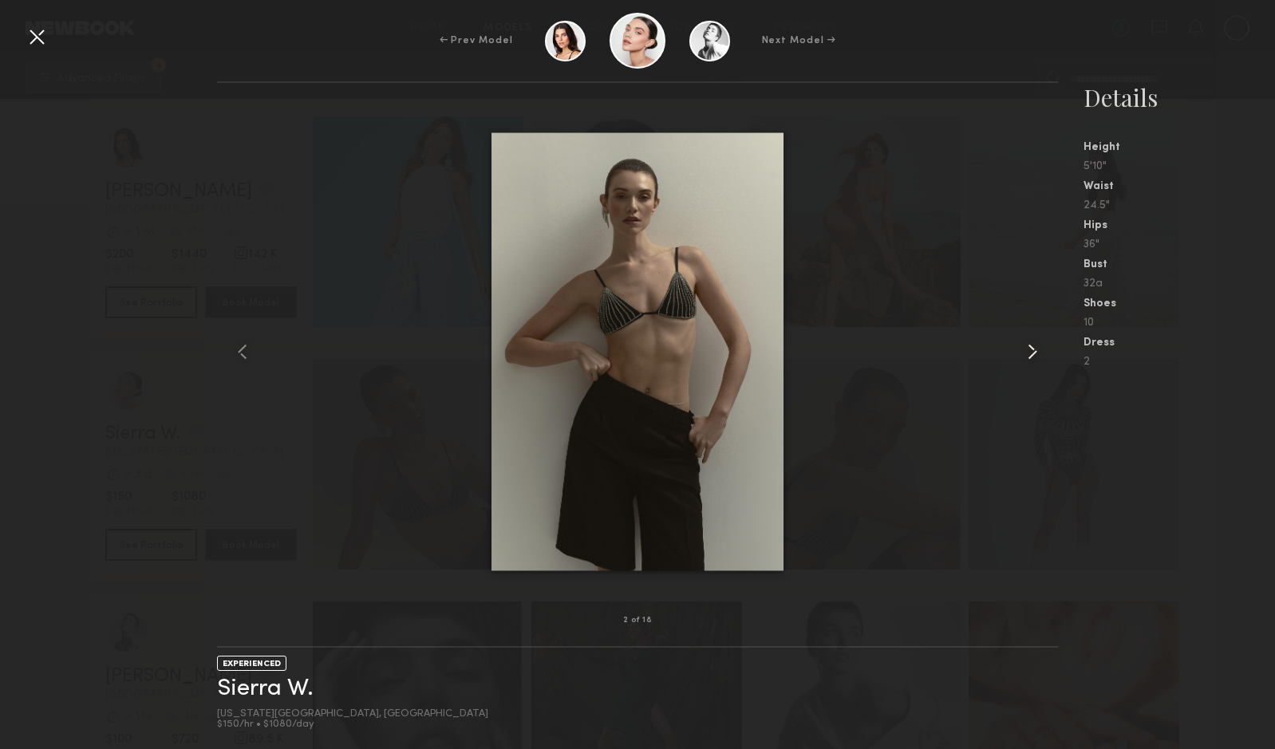
click at [1038, 348] on common-icon at bounding box center [1033, 352] width 26 height 26
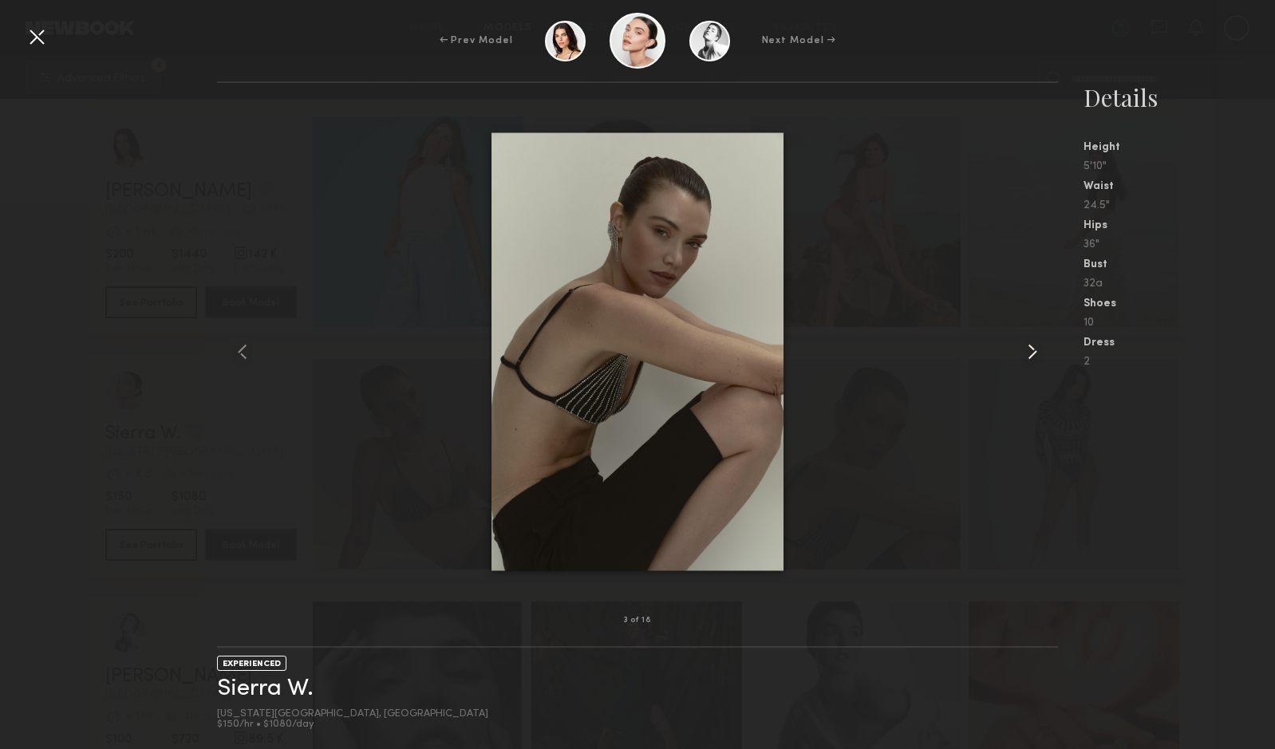
click at [1038, 354] on common-icon at bounding box center [1033, 352] width 26 height 26
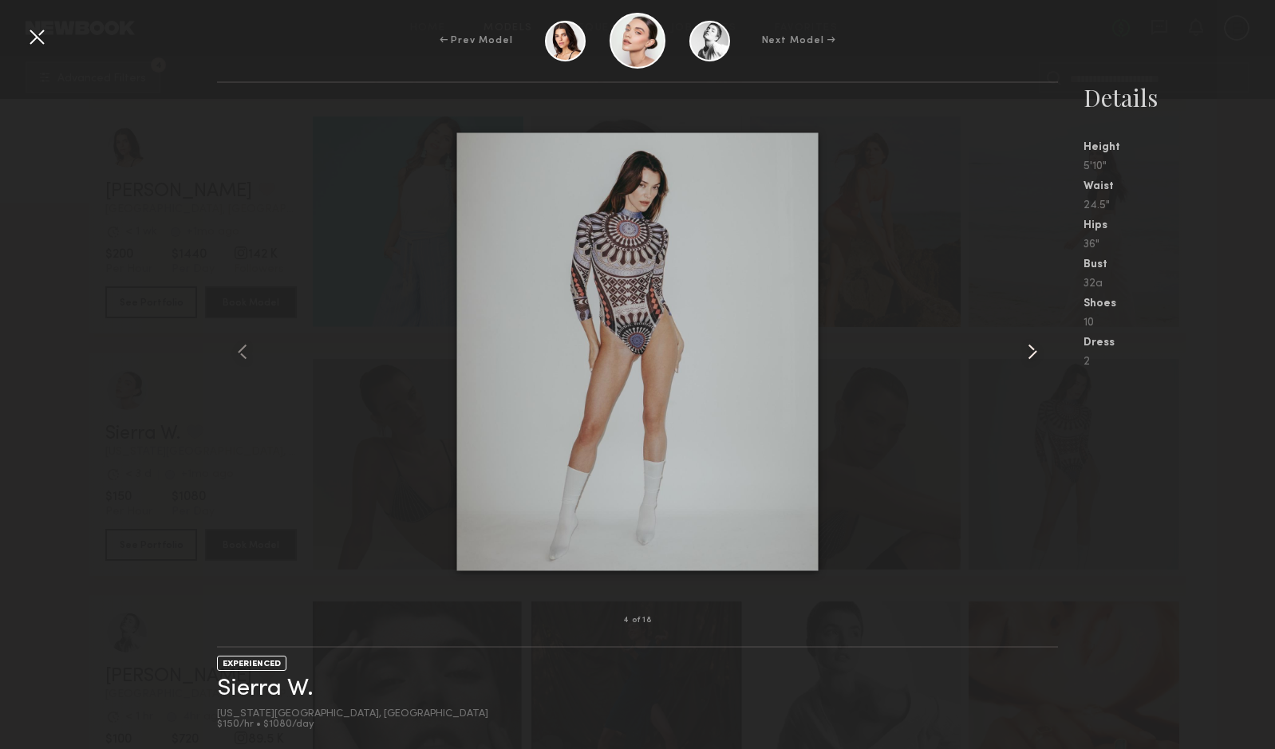
click at [1038, 358] on common-icon at bounding box center [1033, 352] width 26 height 26
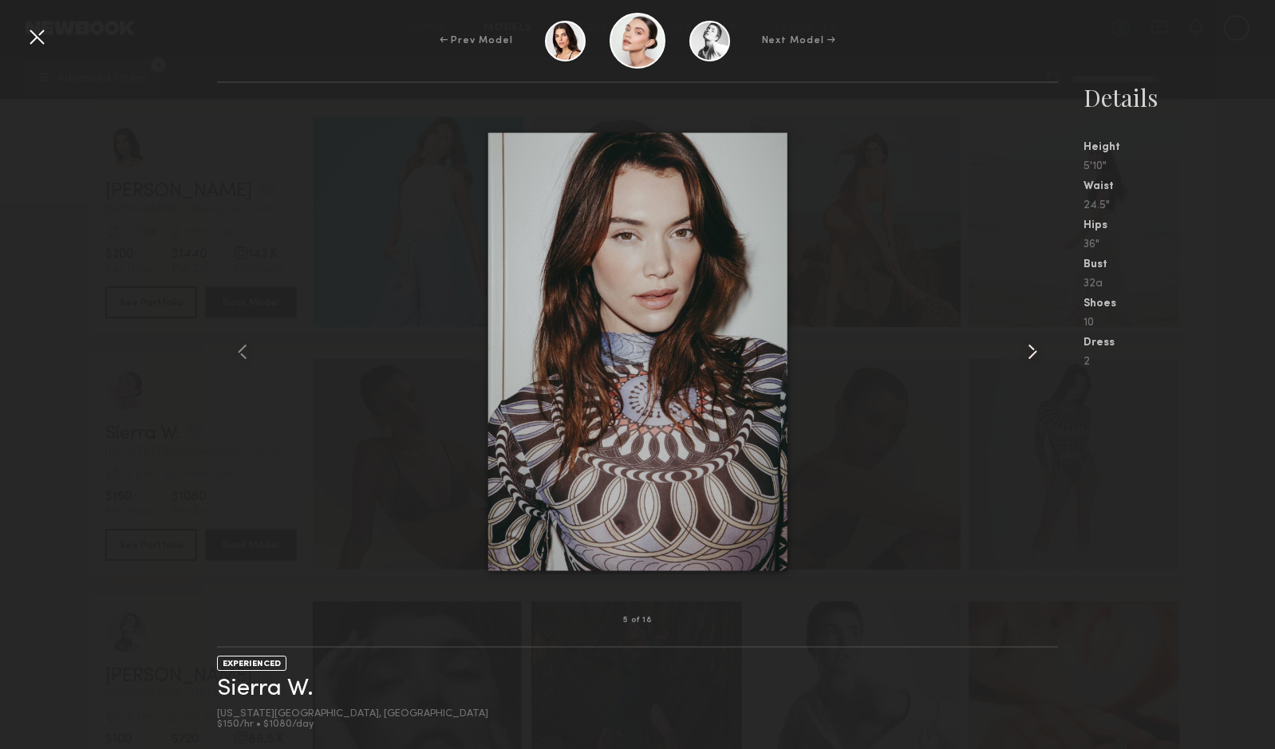
click at [1038, 358] on common-icon at bounding box center [1033, 352] width 26 height 26
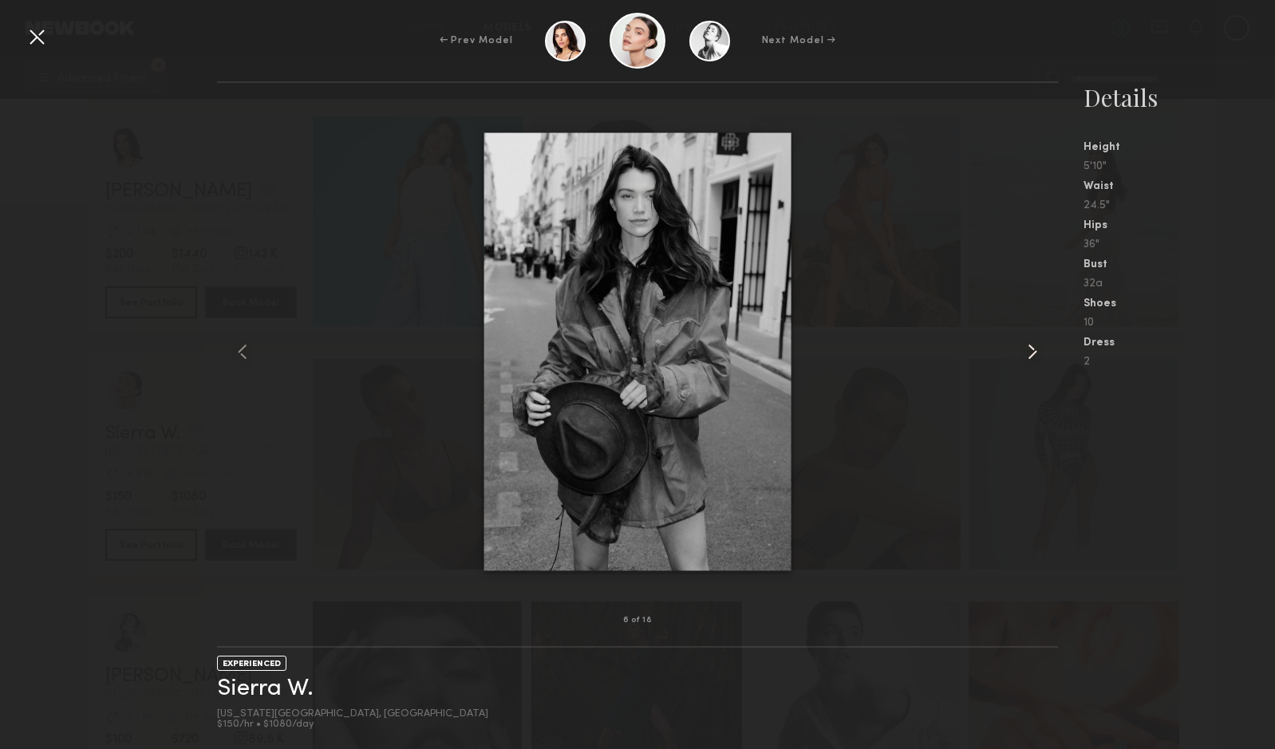
click at [1038, 358] on common-icon at bounding box center [1033, 352] width 26 height 26
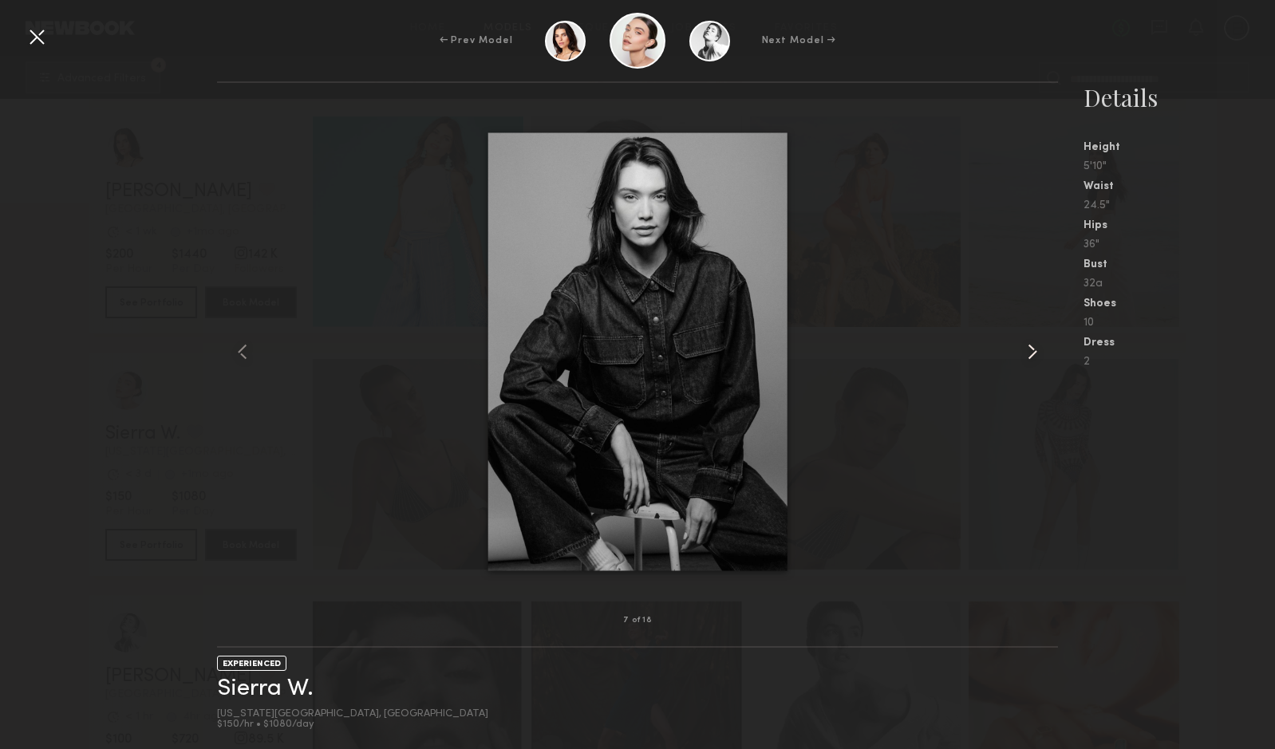
click at [1038, 358] on common-icon at bounding box center [1033, 352] width 26 height 26
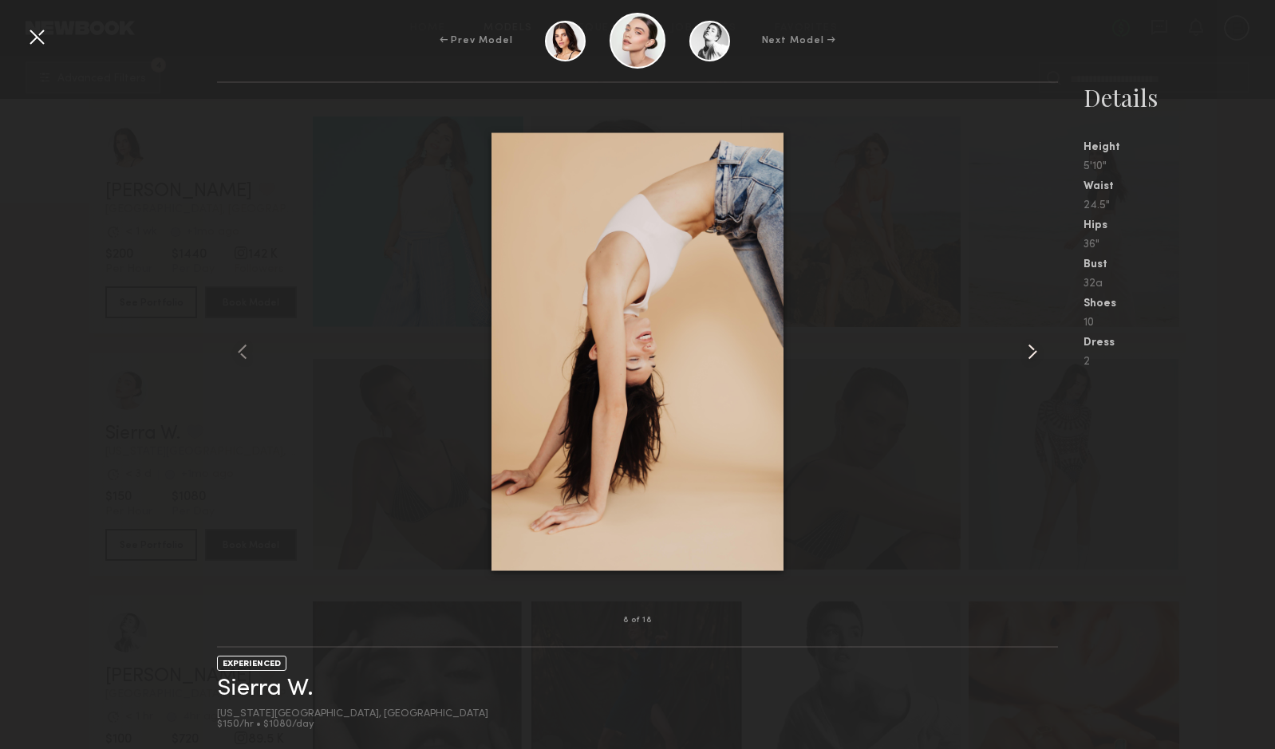
click at [1038, 358] on common-icon at bounding box center [1033, 352] width 26 height 26
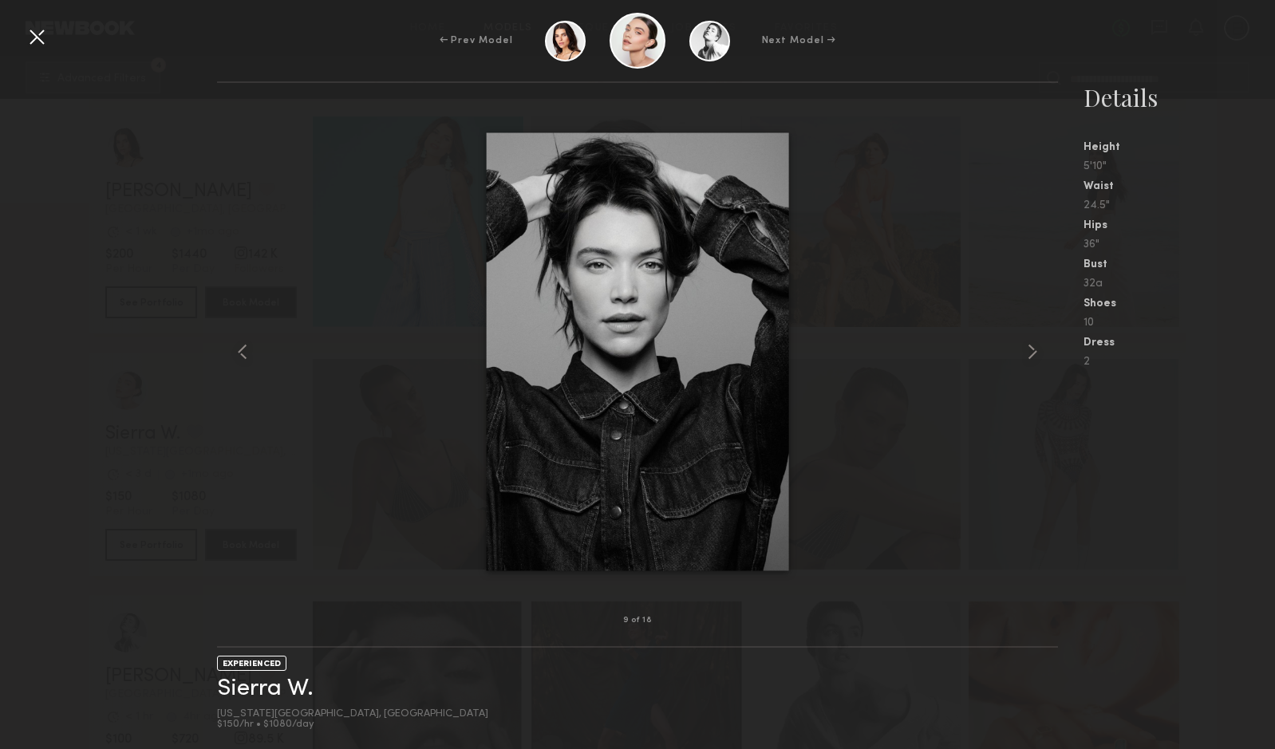
click at [35, 45] on div at bounding box center [37, 37] width 26 height 26
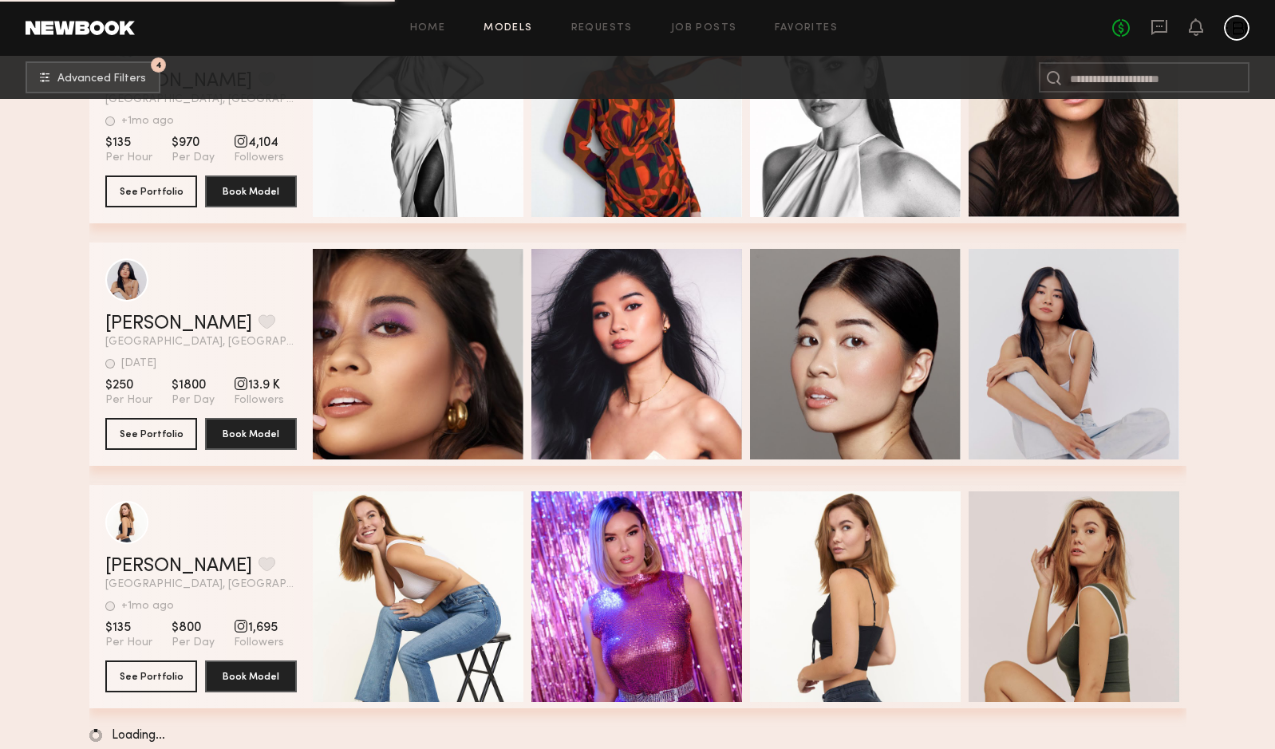
scroll to position [25868, 0]
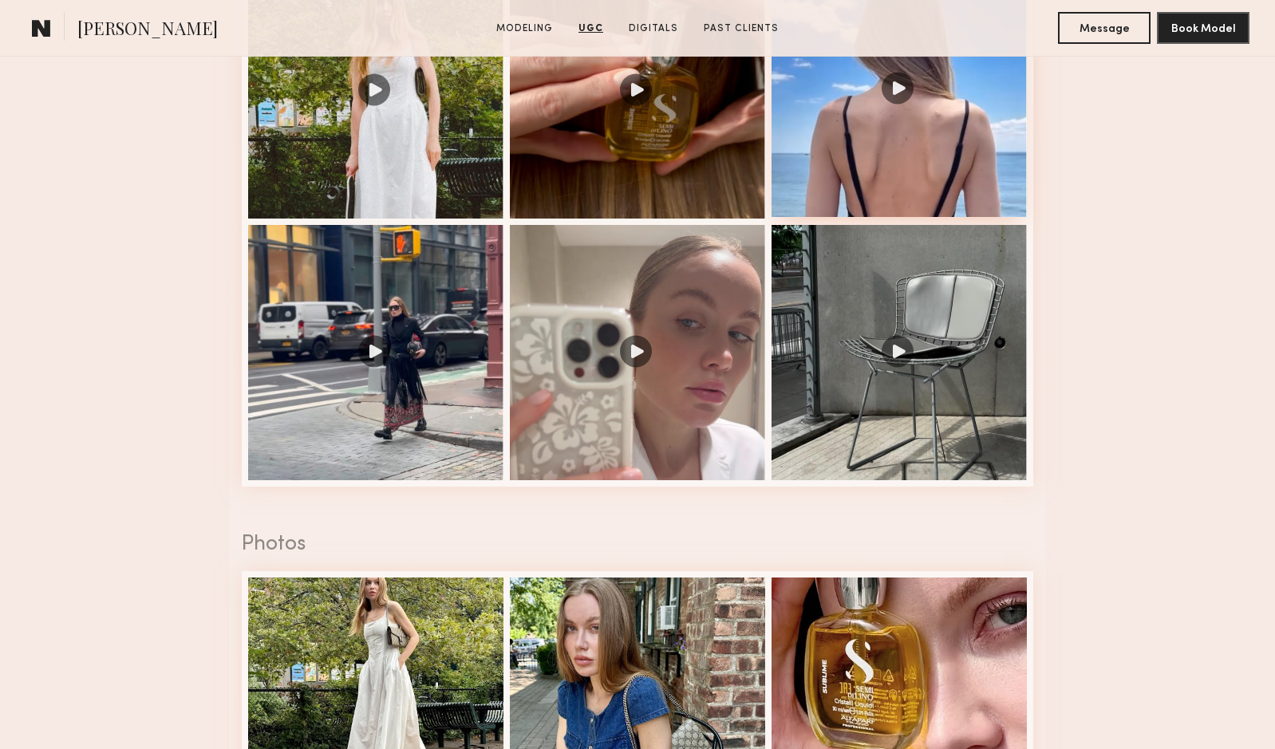
scroll to position [2119, 0]
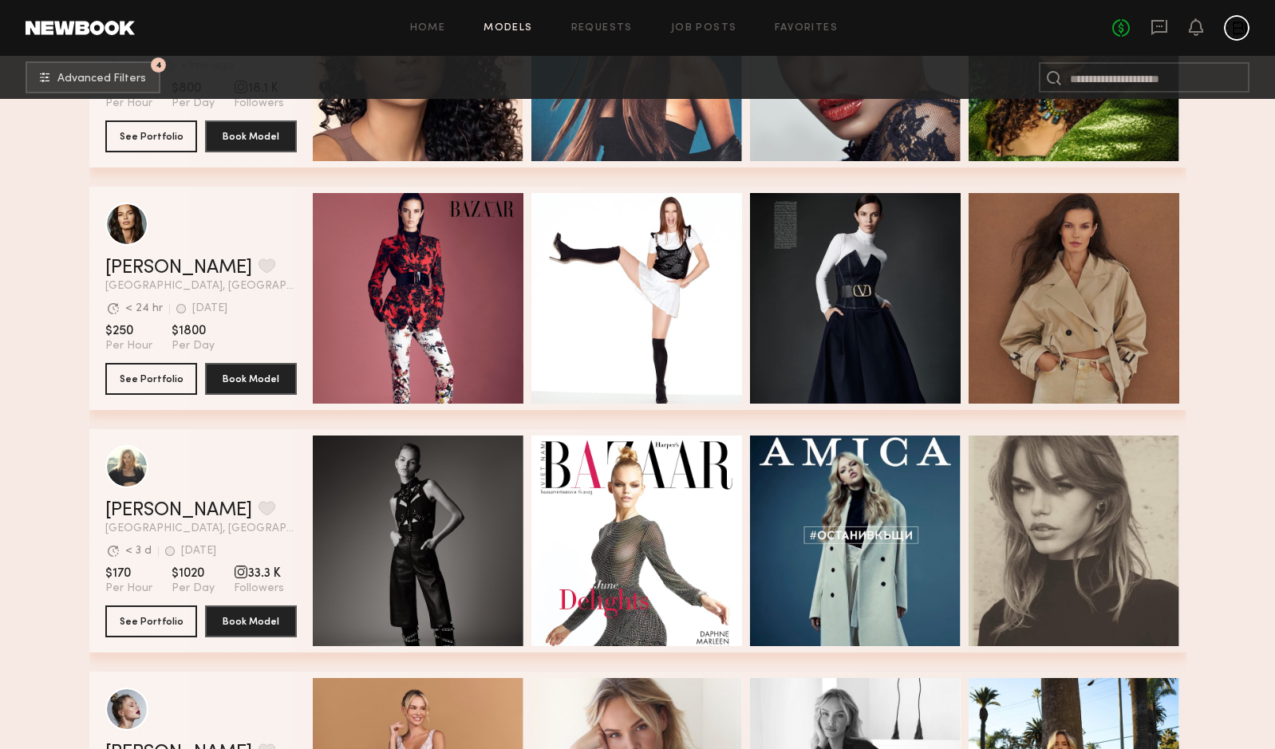
scroll to position [452, 0]
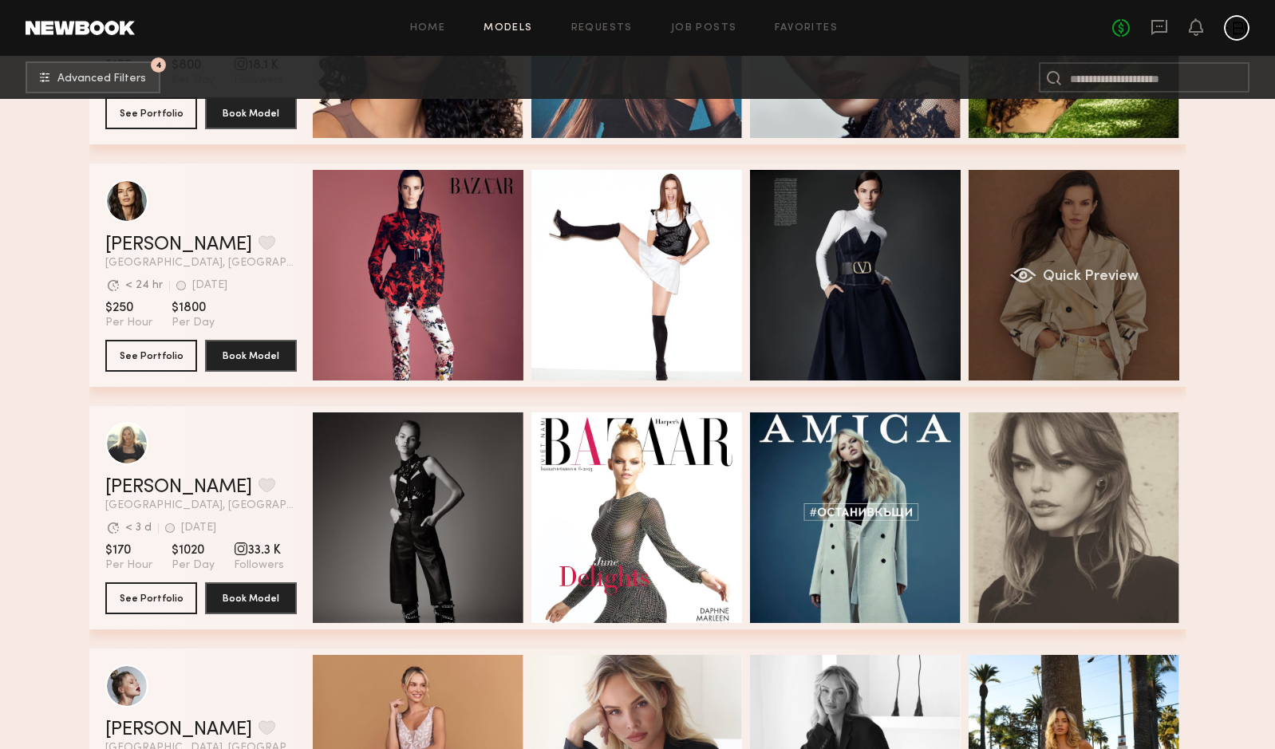
click at [1044, 245] on div "Quick Preview" at bounding box center [1074, 275] width 211 height 211
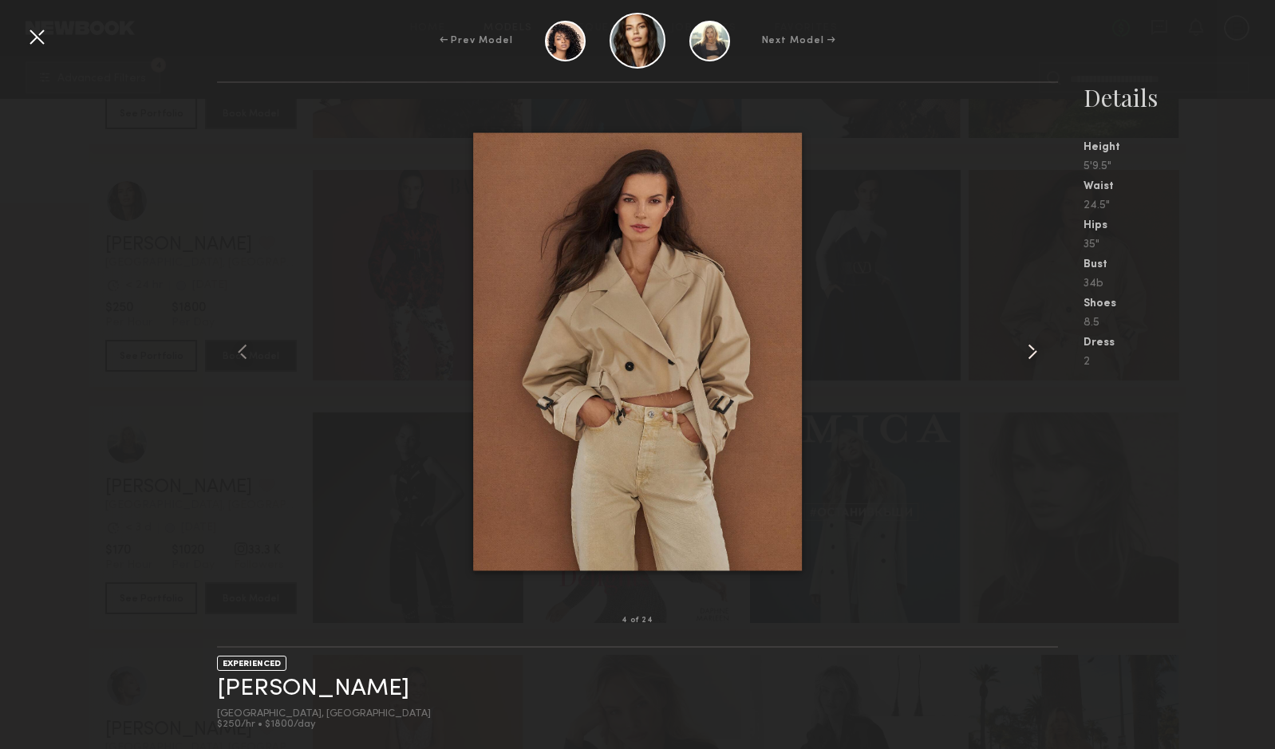
click at [1029, 348] on common-icon at bounding box center [1033, 352] width 26 height 26
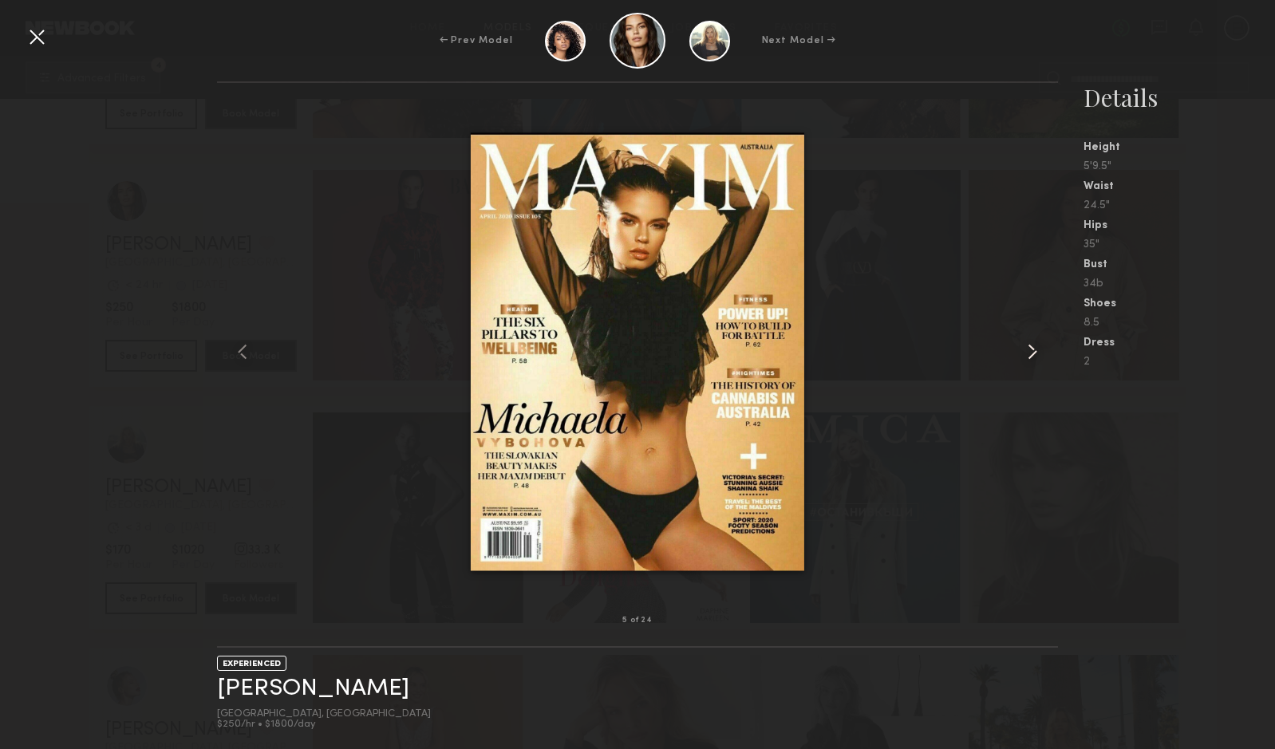
click at [1029, 347] on common-icon at bounding box center [1033, 352] width 26 height 26
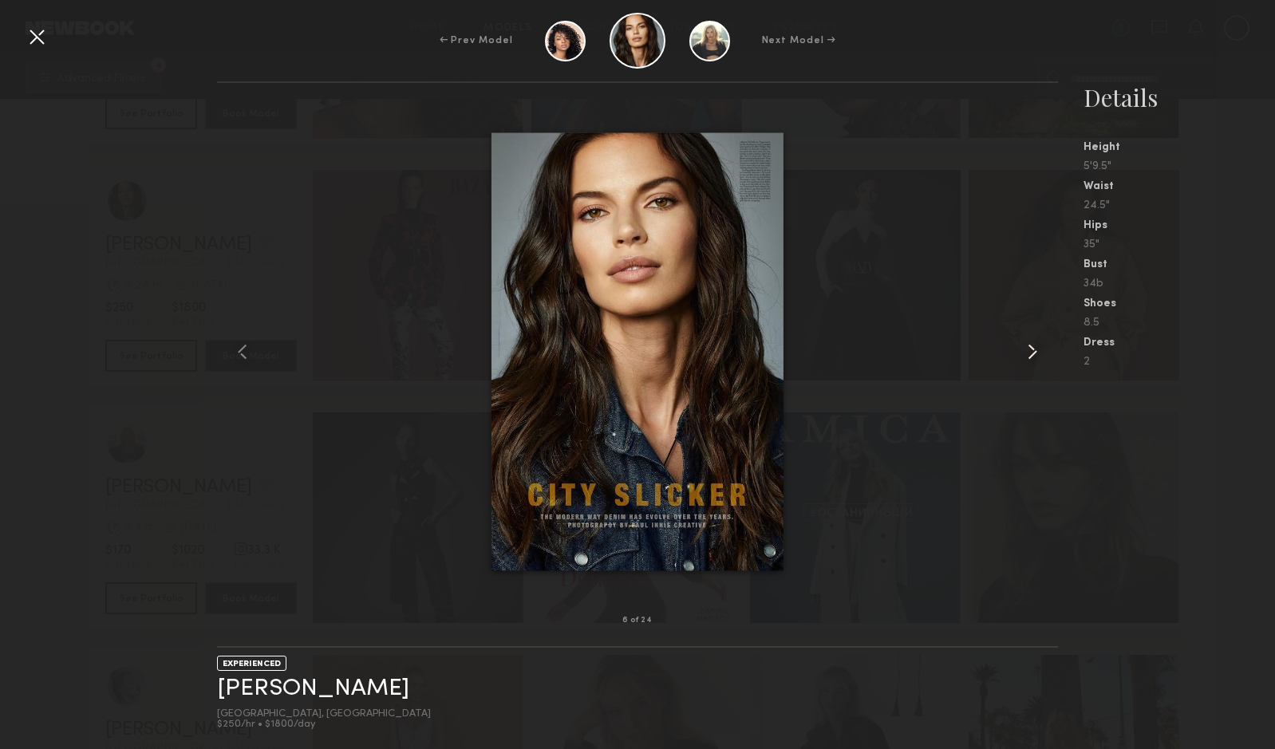
click at [1029, 347] on common-icon at bounding box center [1033, 352] width 26 height 26
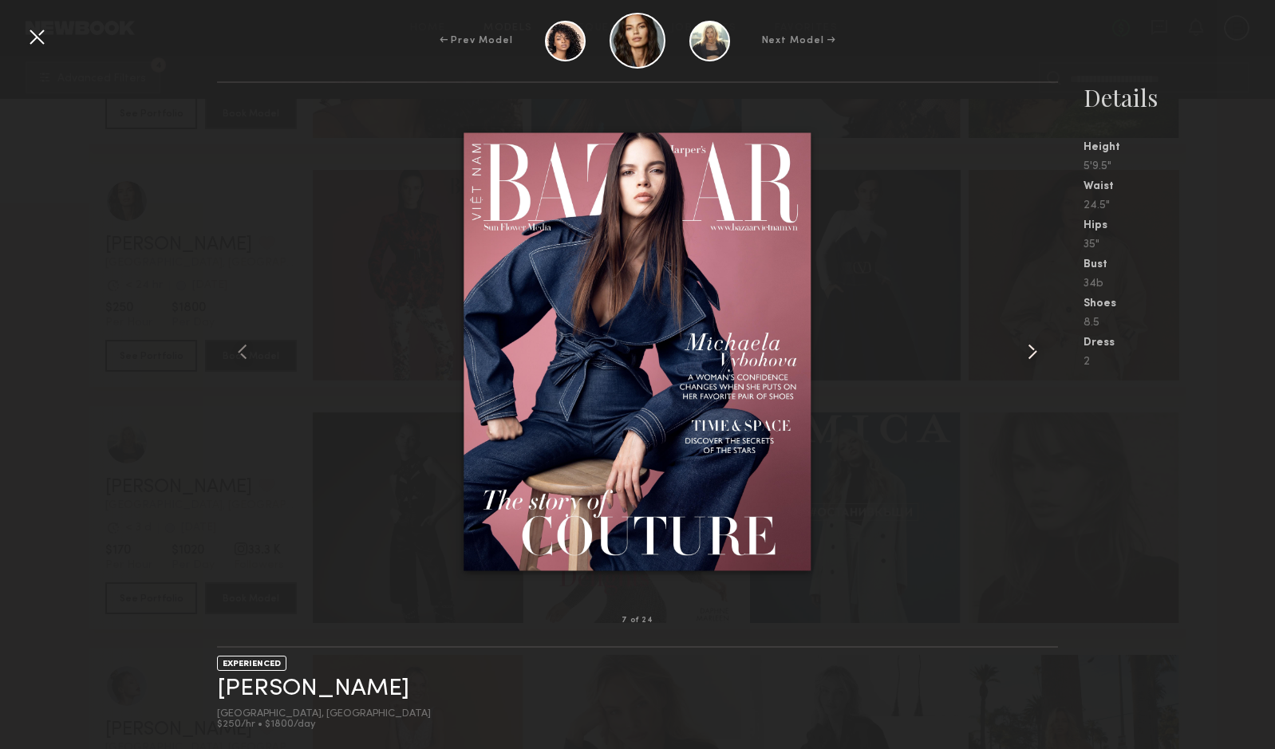
click at [1029, 347] on common-icon at bounding box center [1033, 352] width 26 height 26
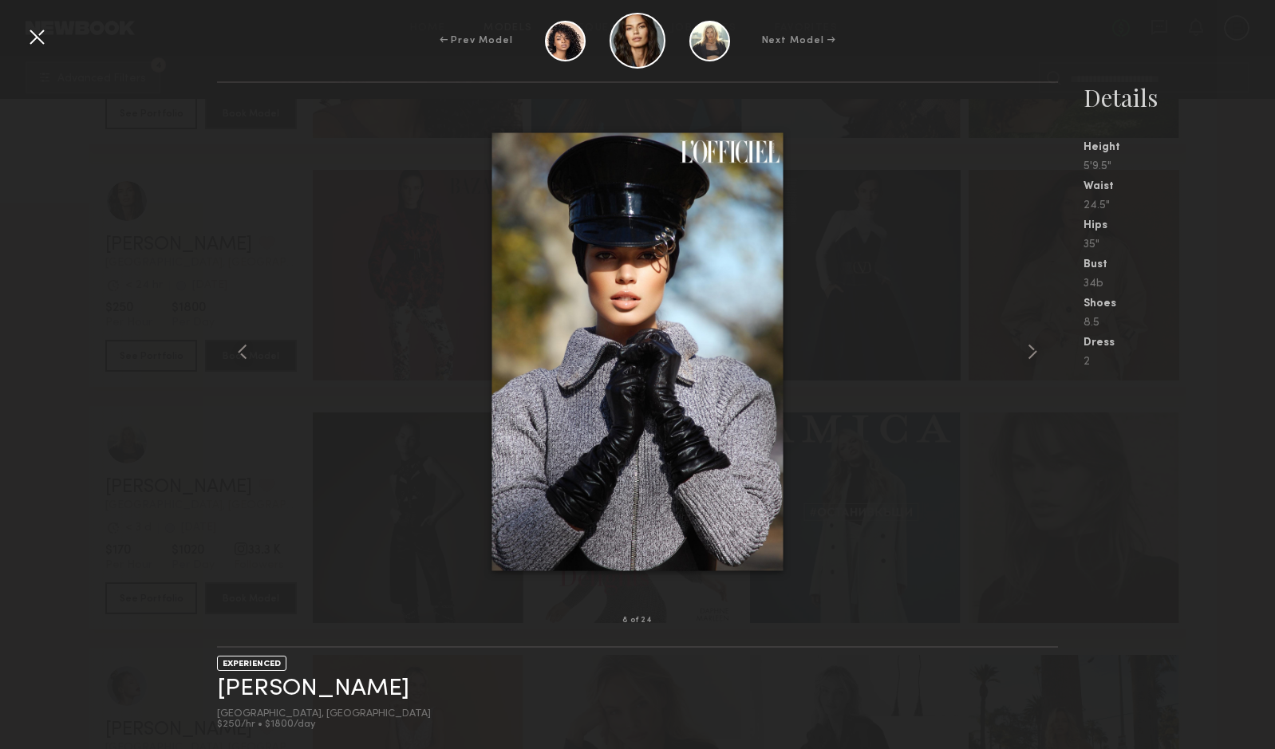
click at [43, 38] on div at bounding box center [37, 37] width 26 height 26
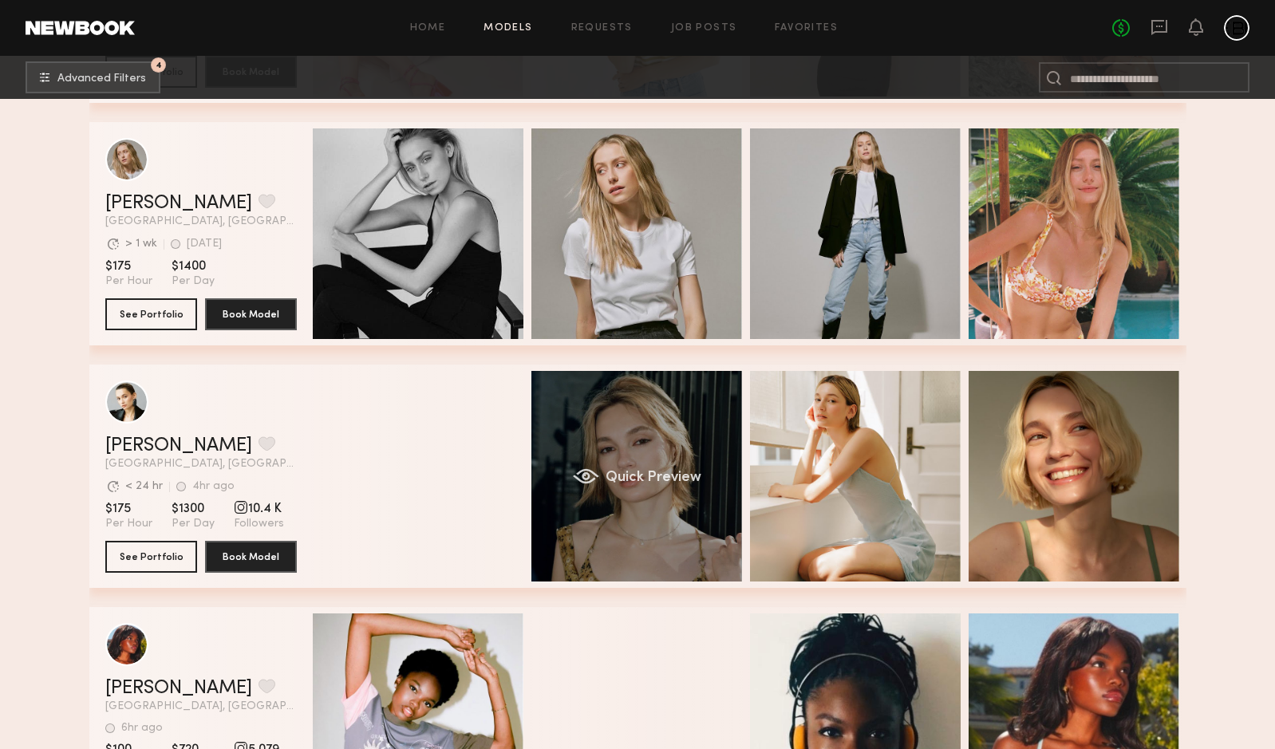
scroll to position [3715, 0]
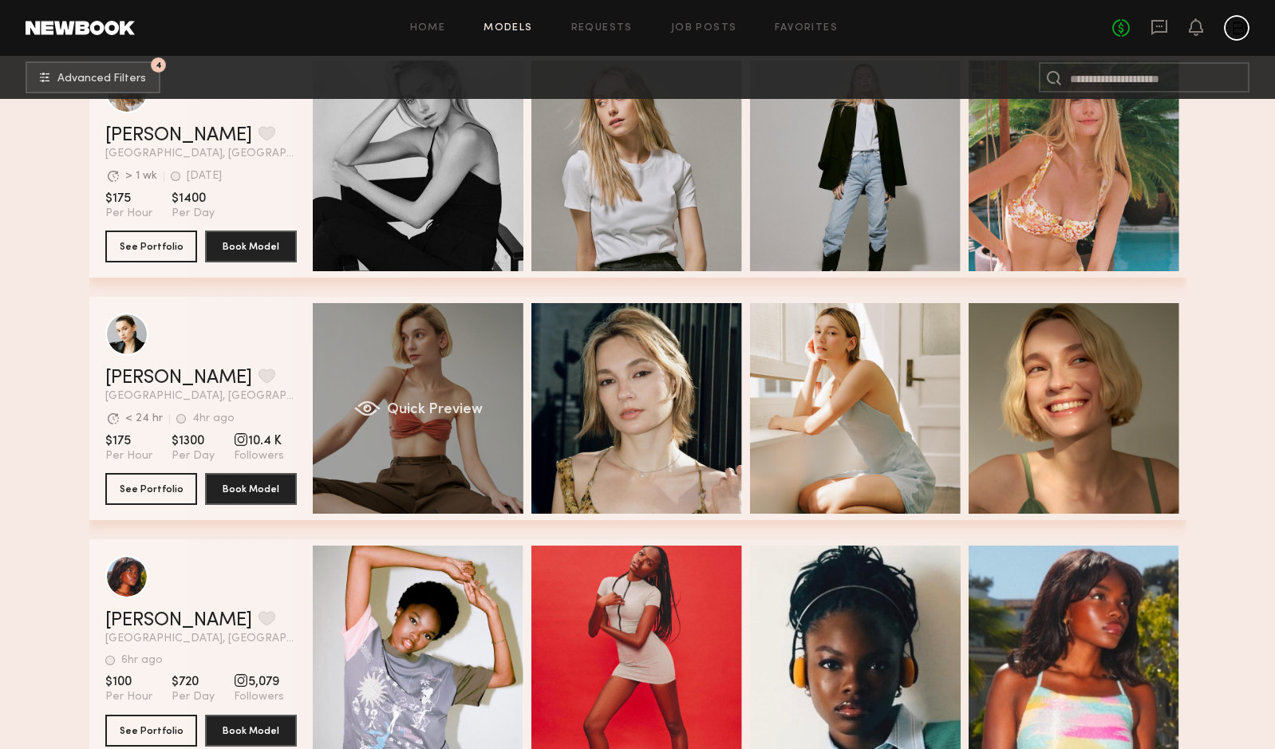
click at [462, 412] on span "Quick Preview" at bounding box center [434, 410] width 96 height 14
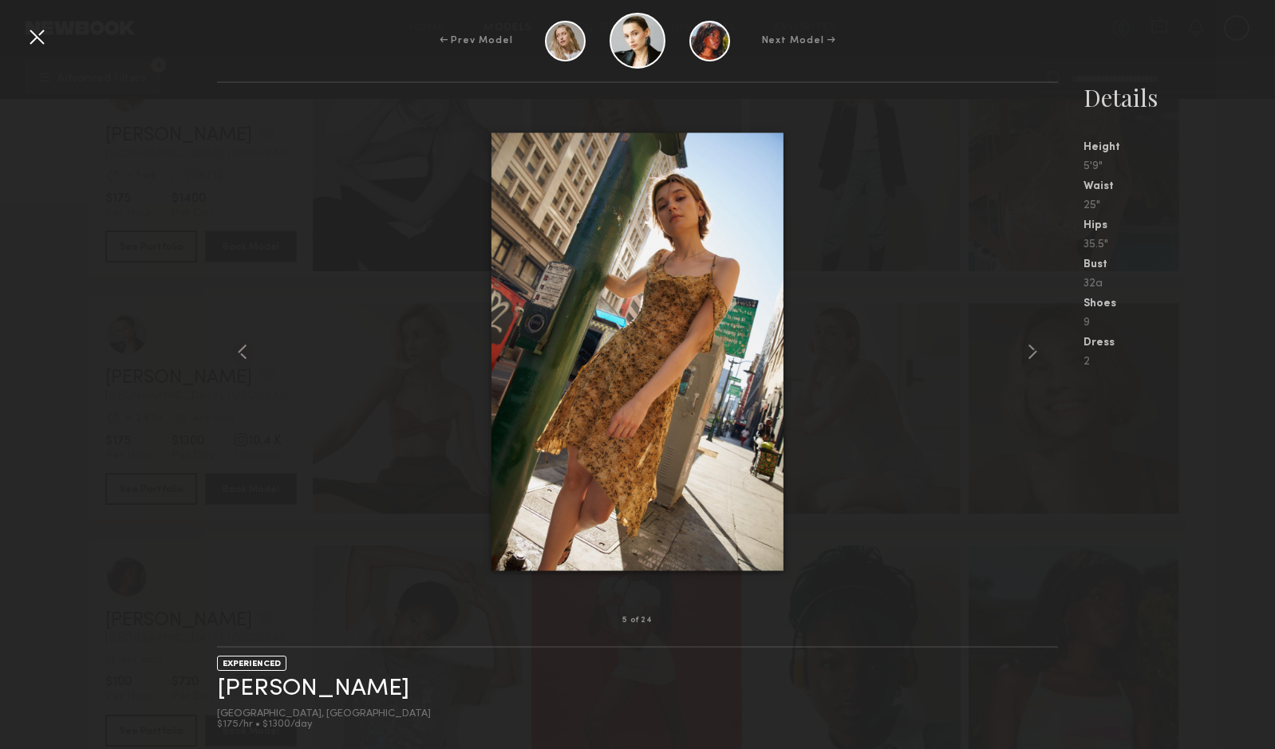
click at [42, 48] on div at bounding box center [37, 37] width 26 height 26
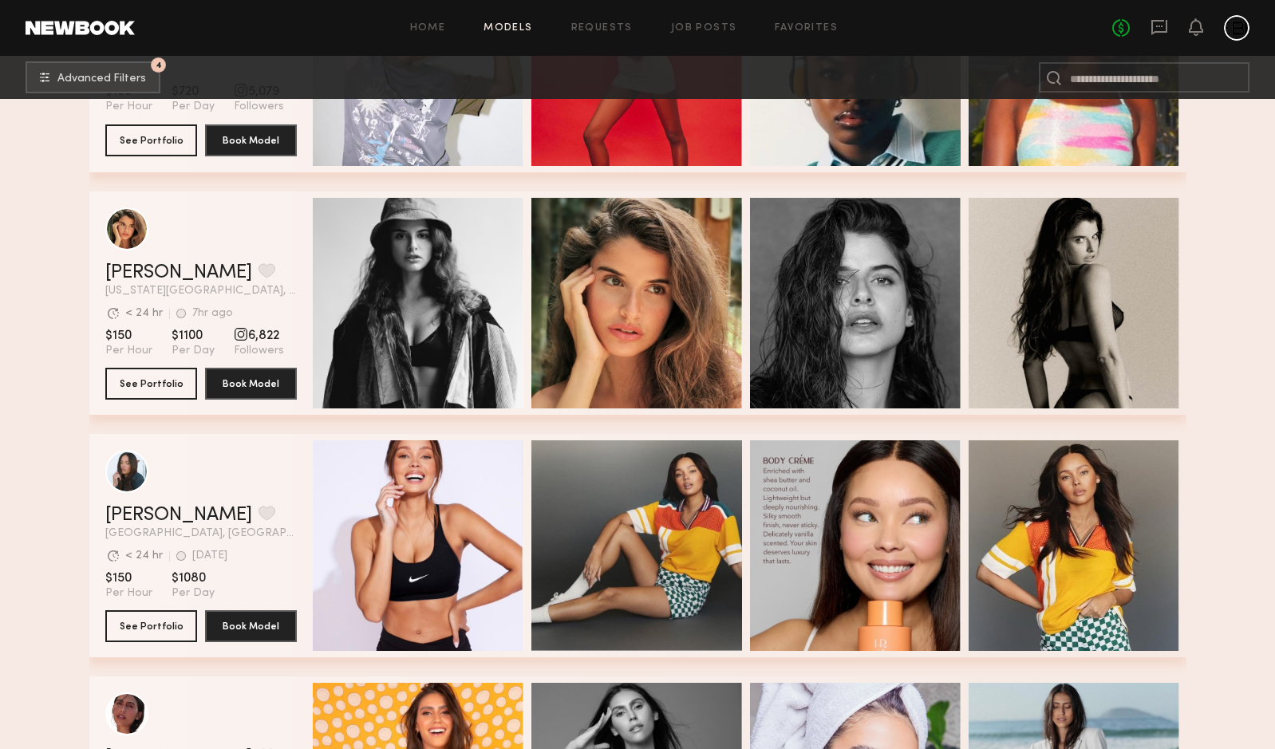
scroll to position [4303, 0]
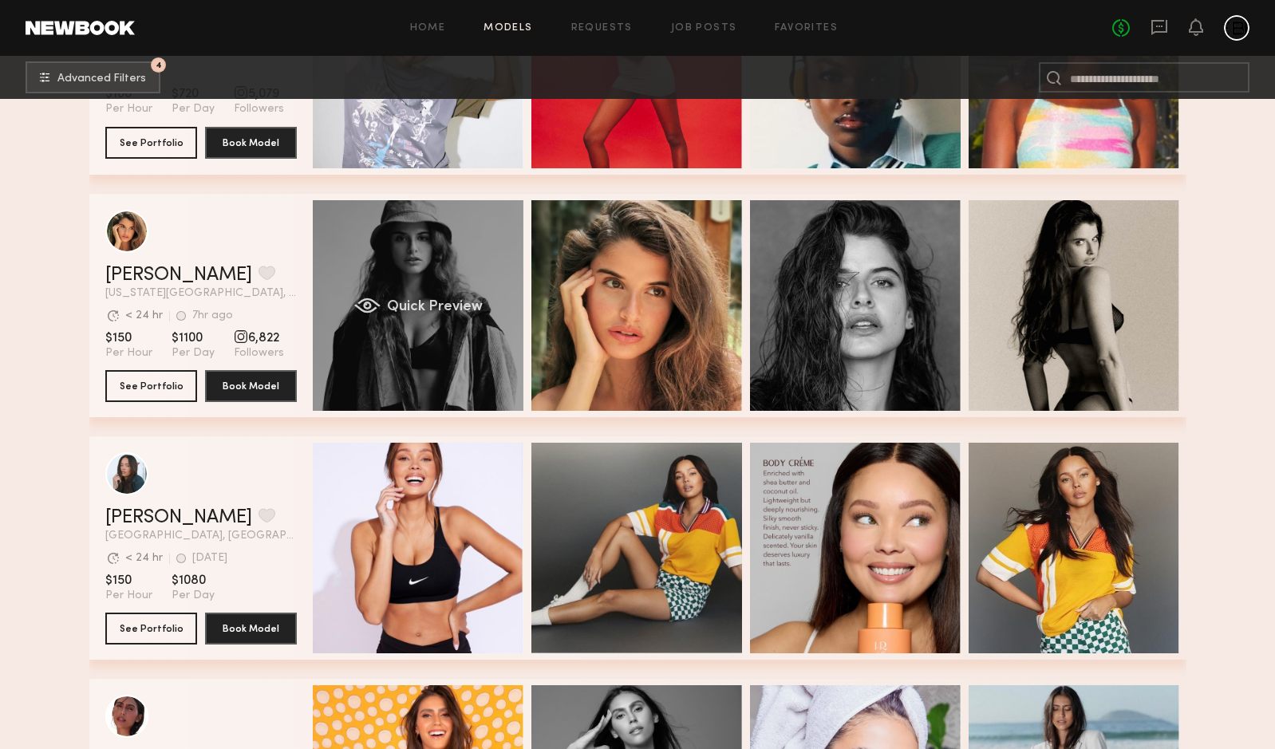
click at [429, 314] on div "Quick Preview" at bounding box center [418, 305] width 211 height 211
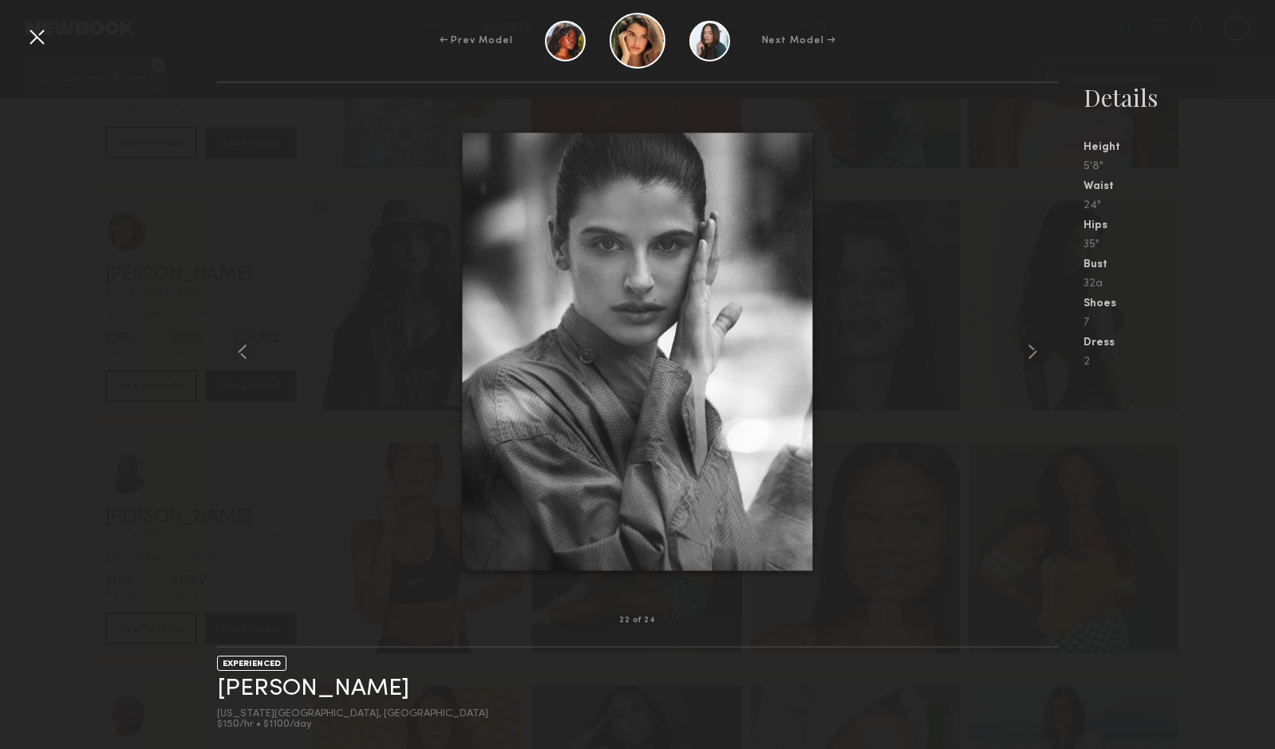
click at [42, 47] on div at bounding box center [37, 37] width 26 height 26
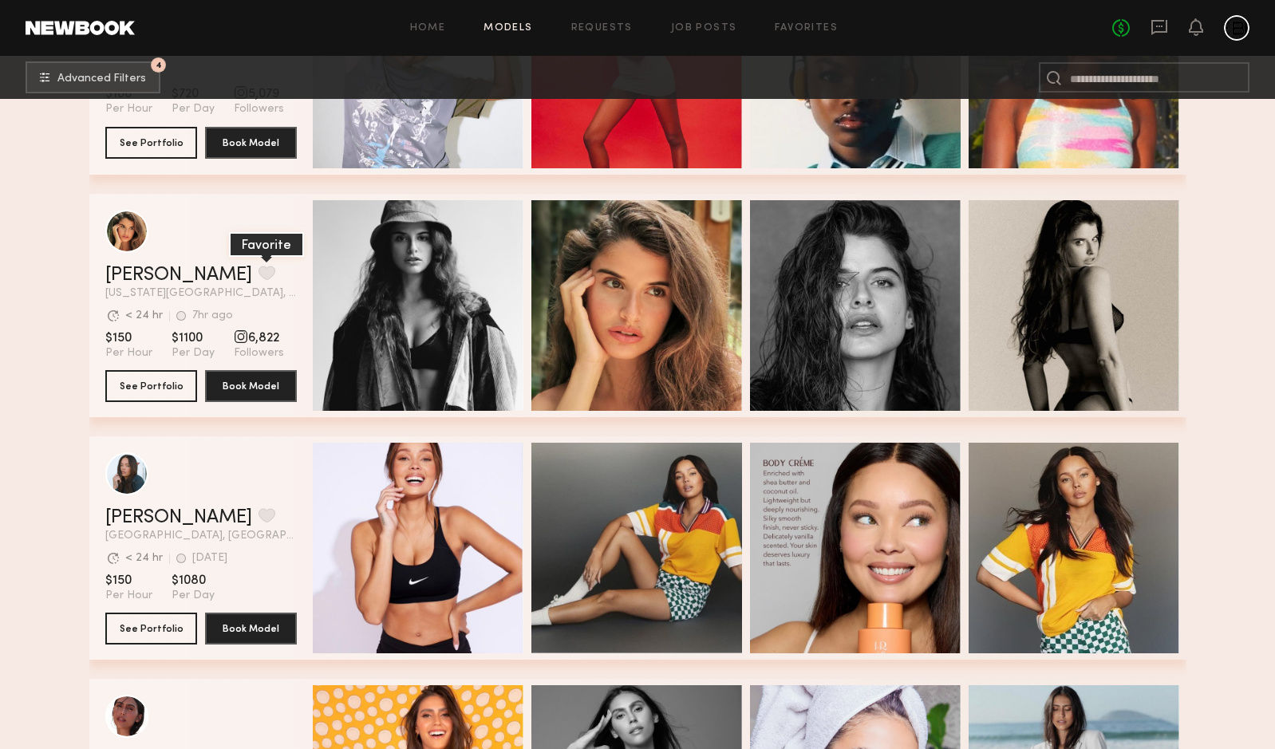
click at [259, 274] on button "grid" at bounding box center [267, 273] width 17 height 14
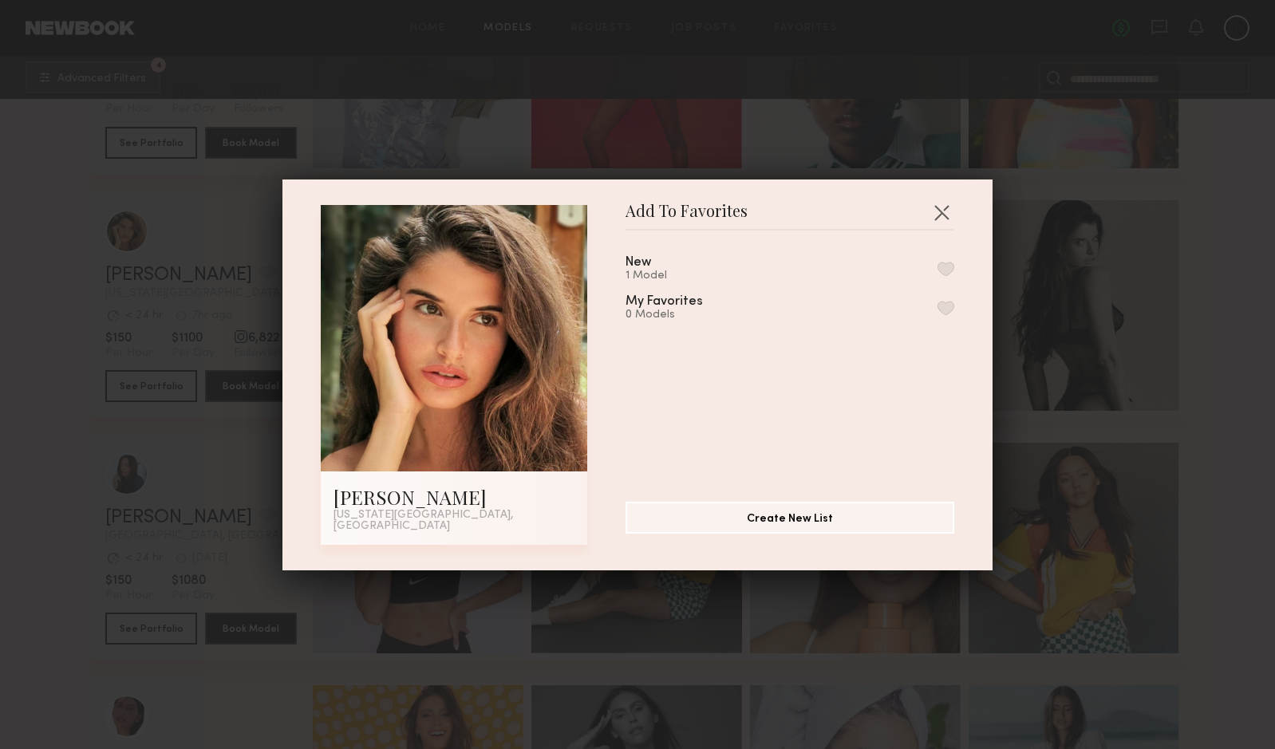
click at [824, 283] on div "New 1 Model" at bounding box center [790, 269] width 329 height 26
click at [629, 274] on div "1 Model" at bounding box center [658, 276] width 64 height 13
click at [638, 267] on div "New" at bounding box center [639, 263] width 26 height 14
click at [947, 271] on button "button" at bounding box center [946, 269] width 17 height 14
click at [945, 215] on button "button" at bounding box center [942, 213] width 26 height 26
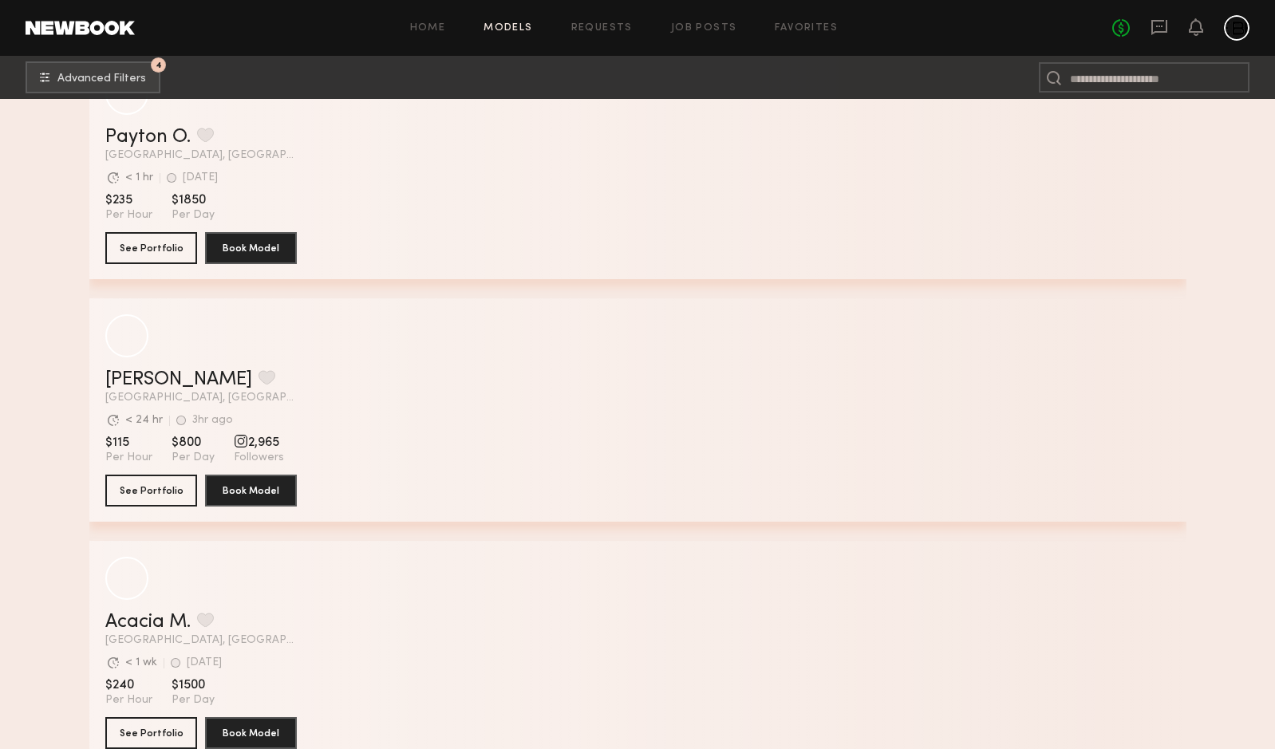
scroll to position [6215, 0]
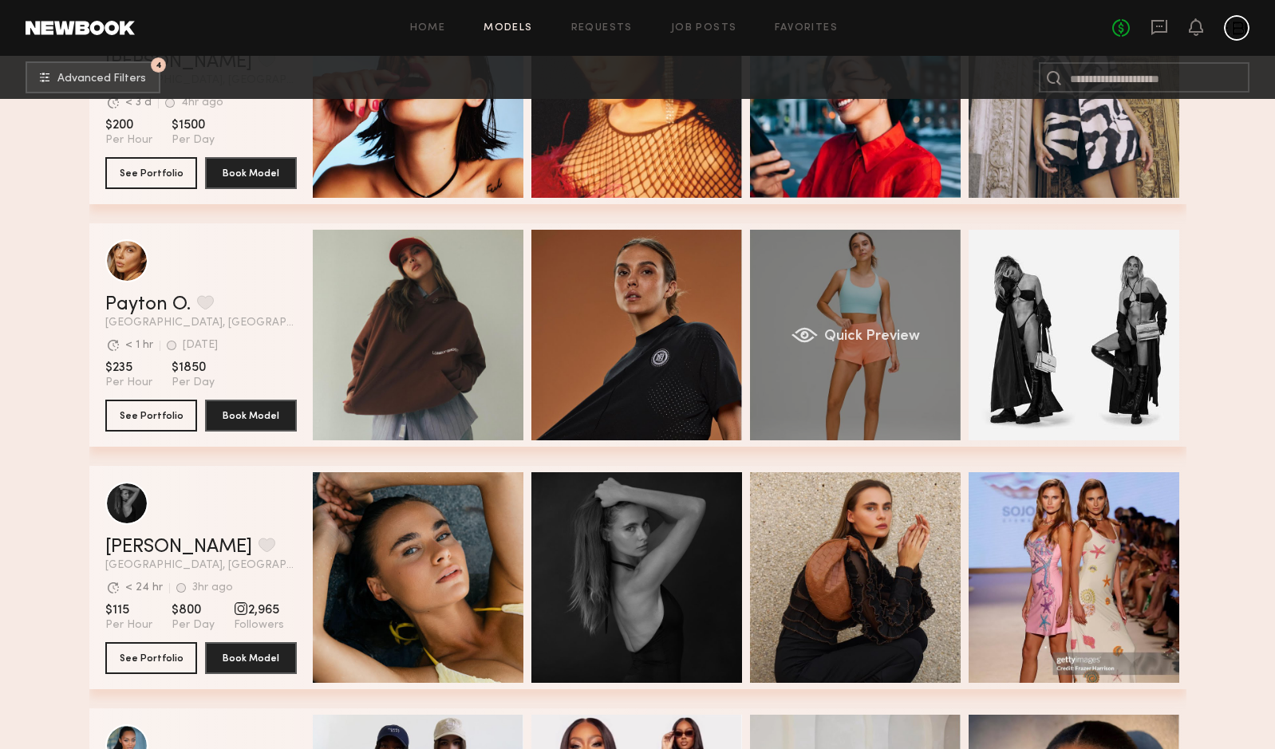
click at [863, 378] on div "Quick Preview" at bounding box center [855, 335] width 211 height 211
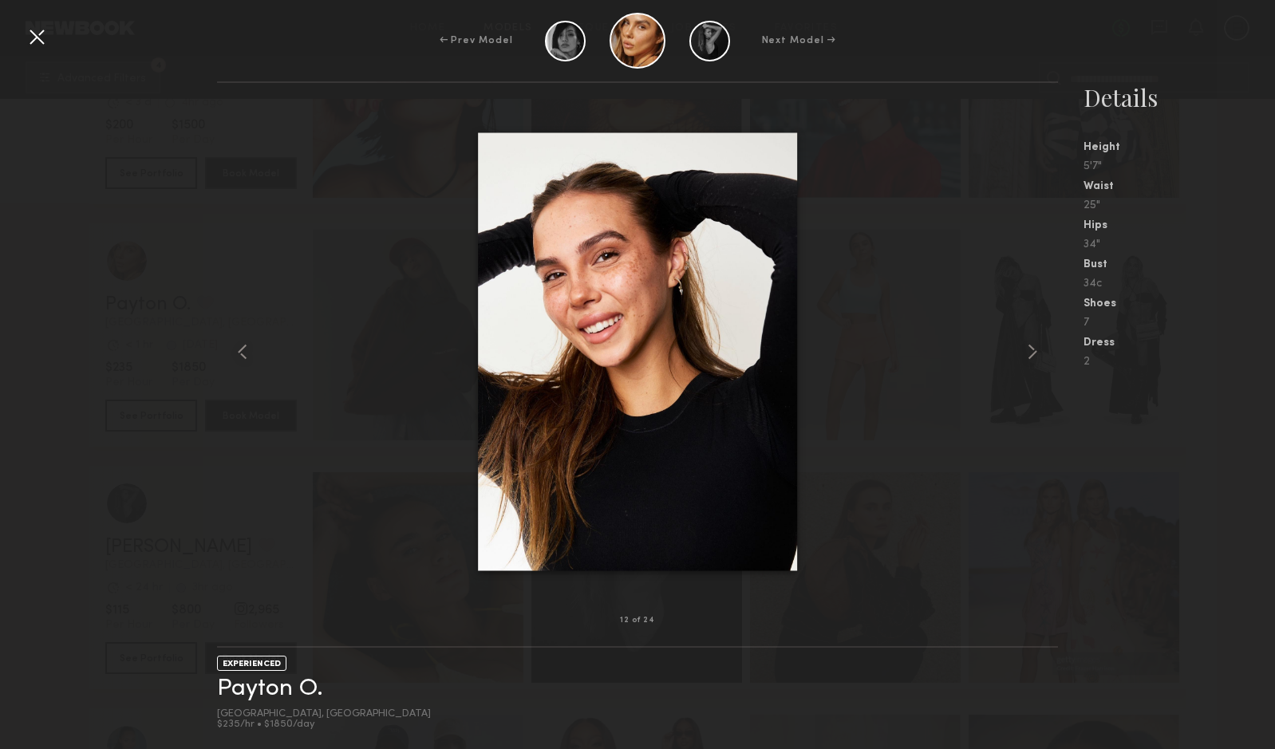
click at [43, 45] on div at bounding box center [37, 37] width 26 height 26
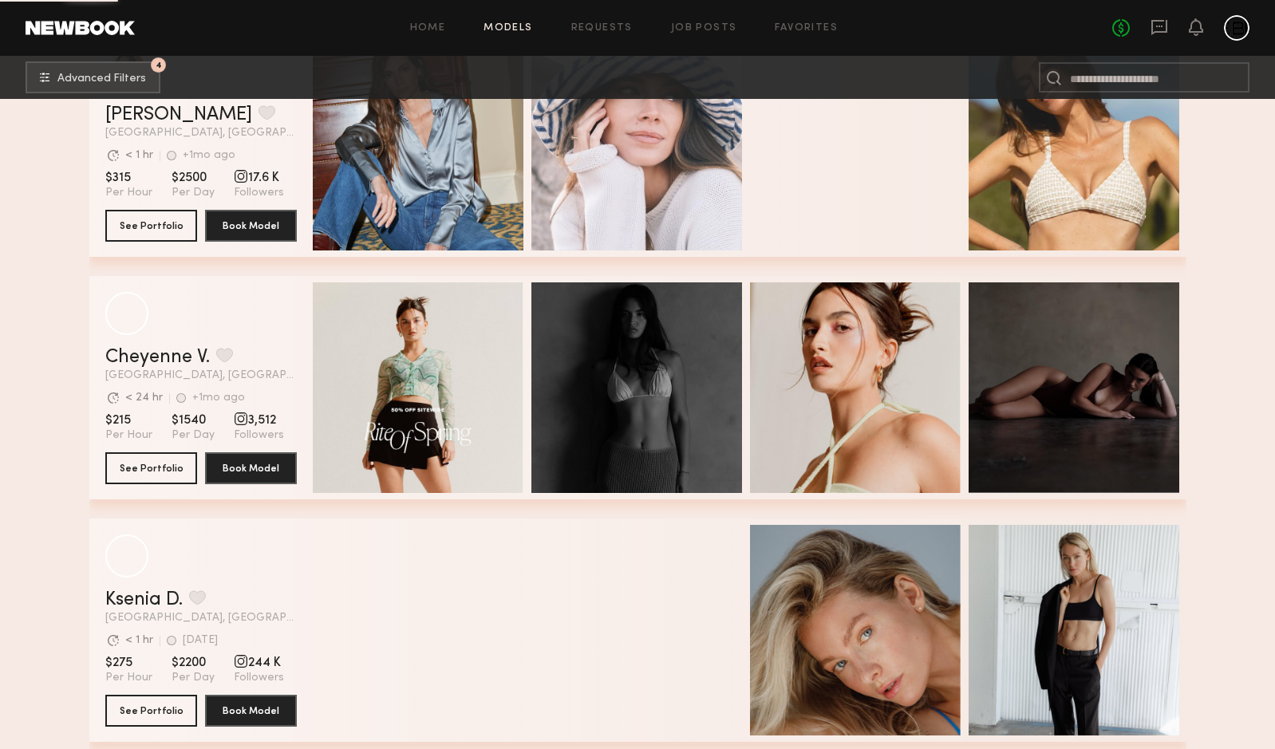
scroll to position [7490, 0]
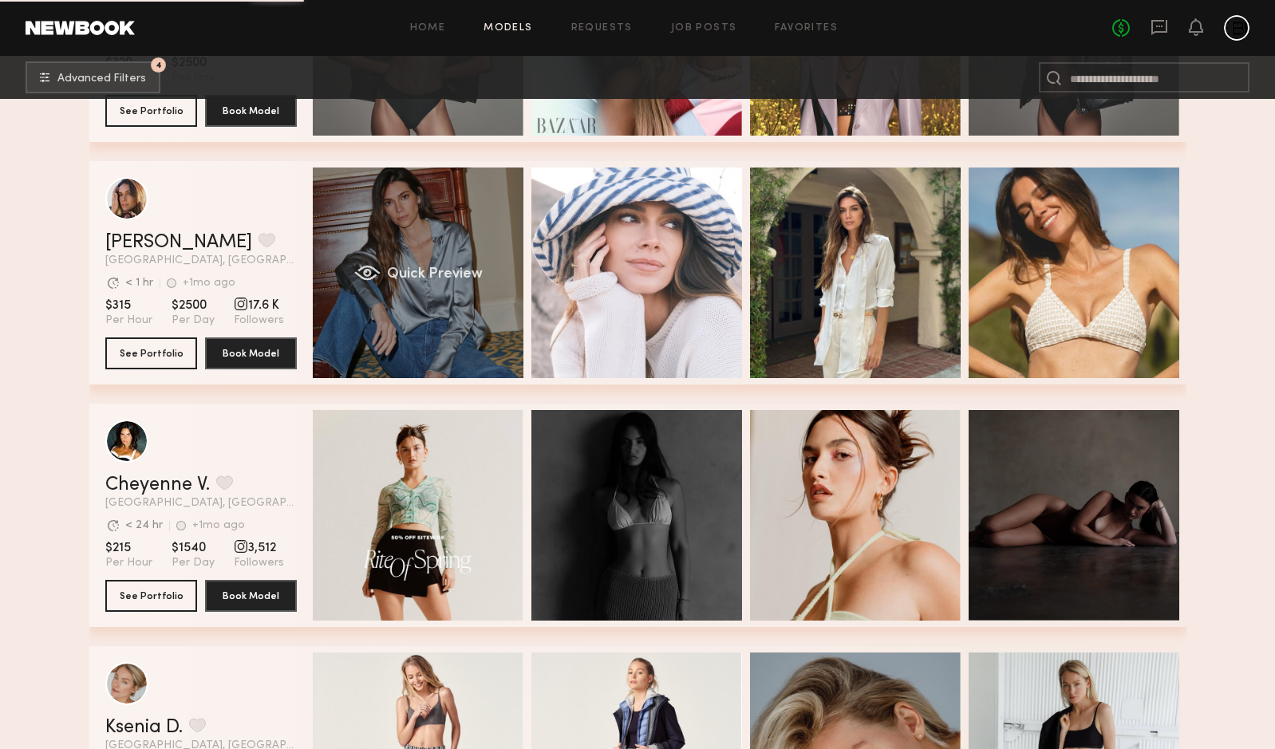
click at [467, 306] on div "Quick Preview" at bounding box center [418, 273] width 211 height 211
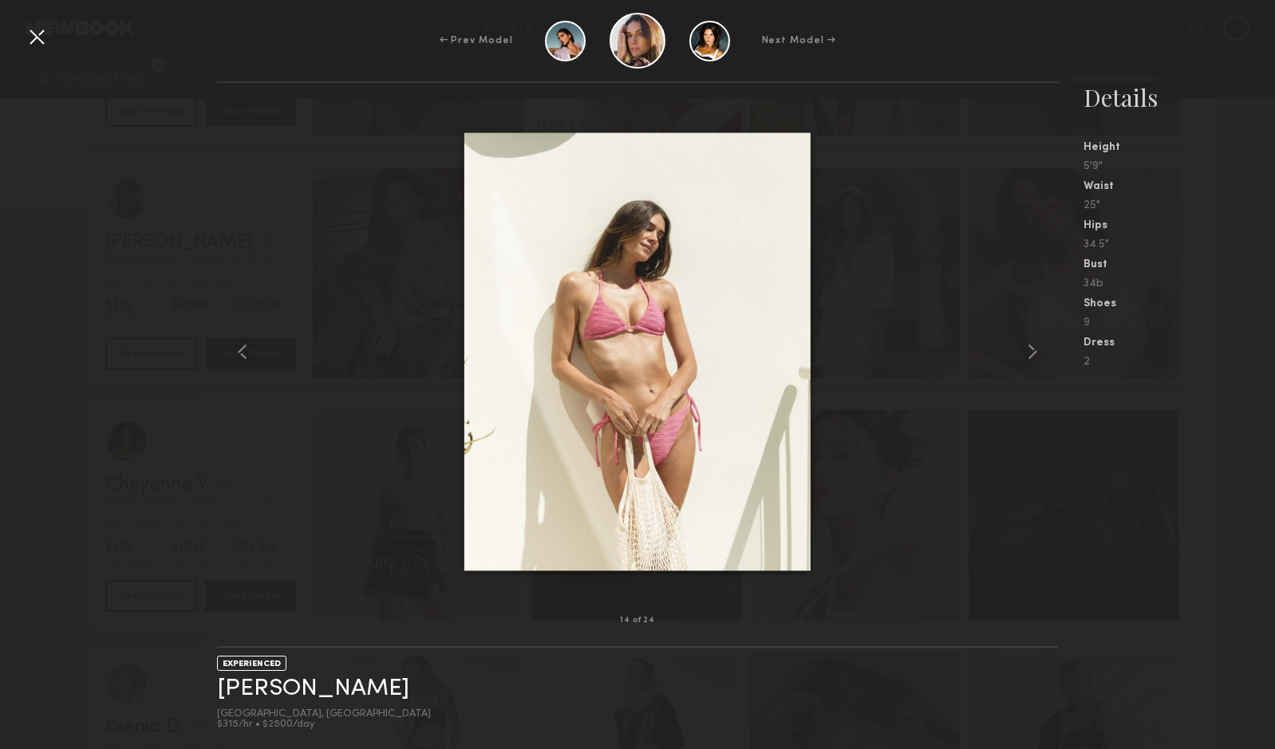
click at [39, 30] on div at bounding box center [37, 37] width 26 height 26
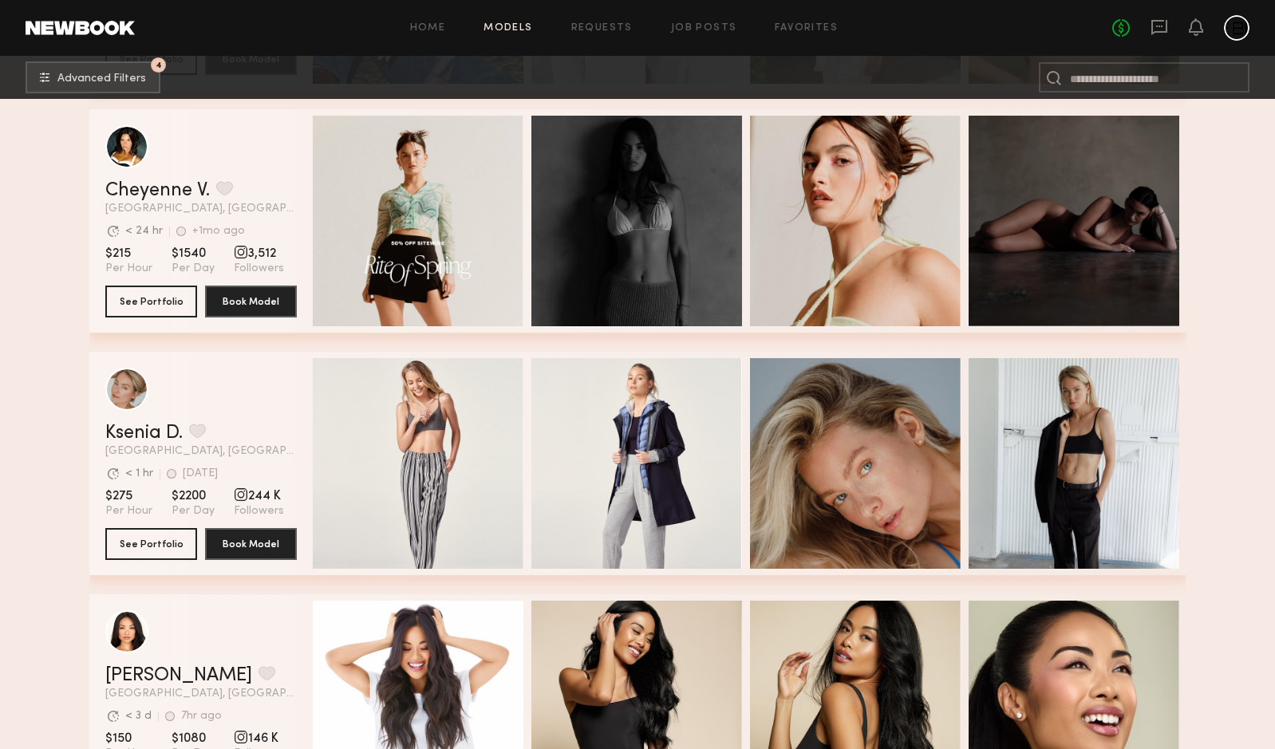
scroll to position [7896, 0]
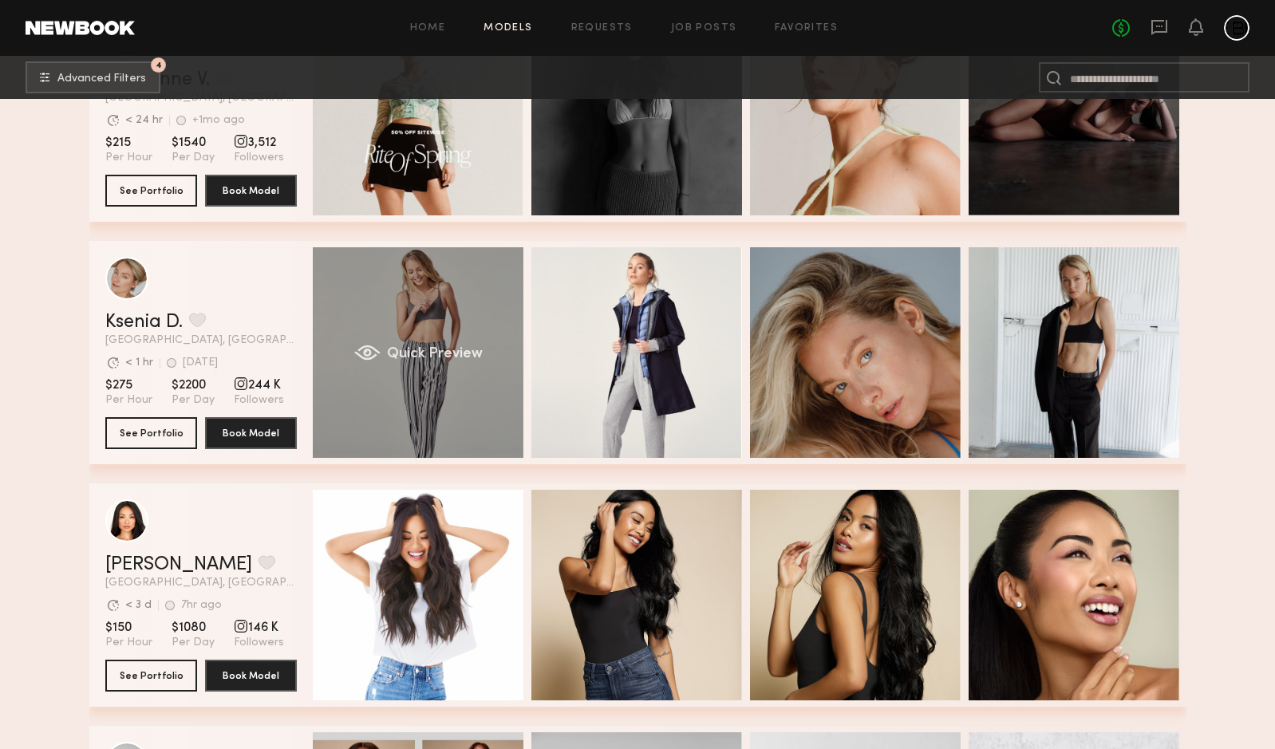
click at [460, 338] on div "Quick Preview" at bounding box center [418, 352] width 211 height 211
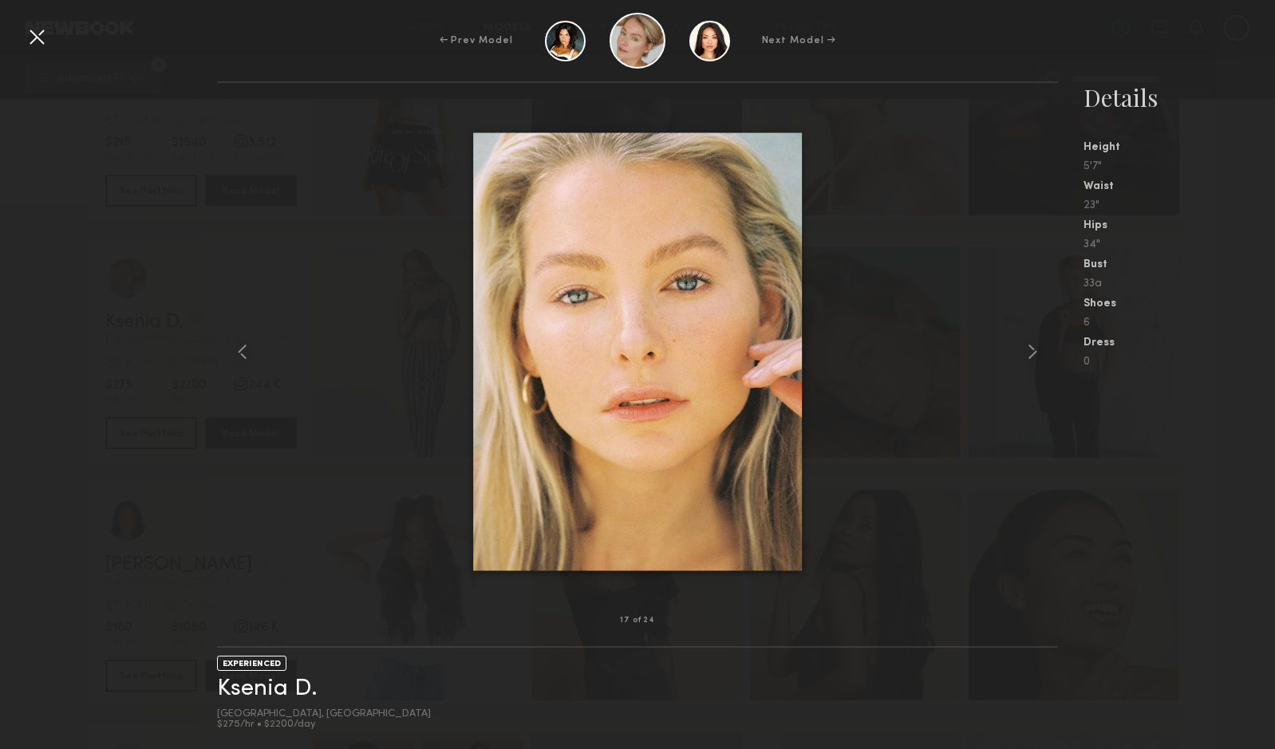
click at [37, 32] on div at bounding box center [37, 37] width 26 height 26
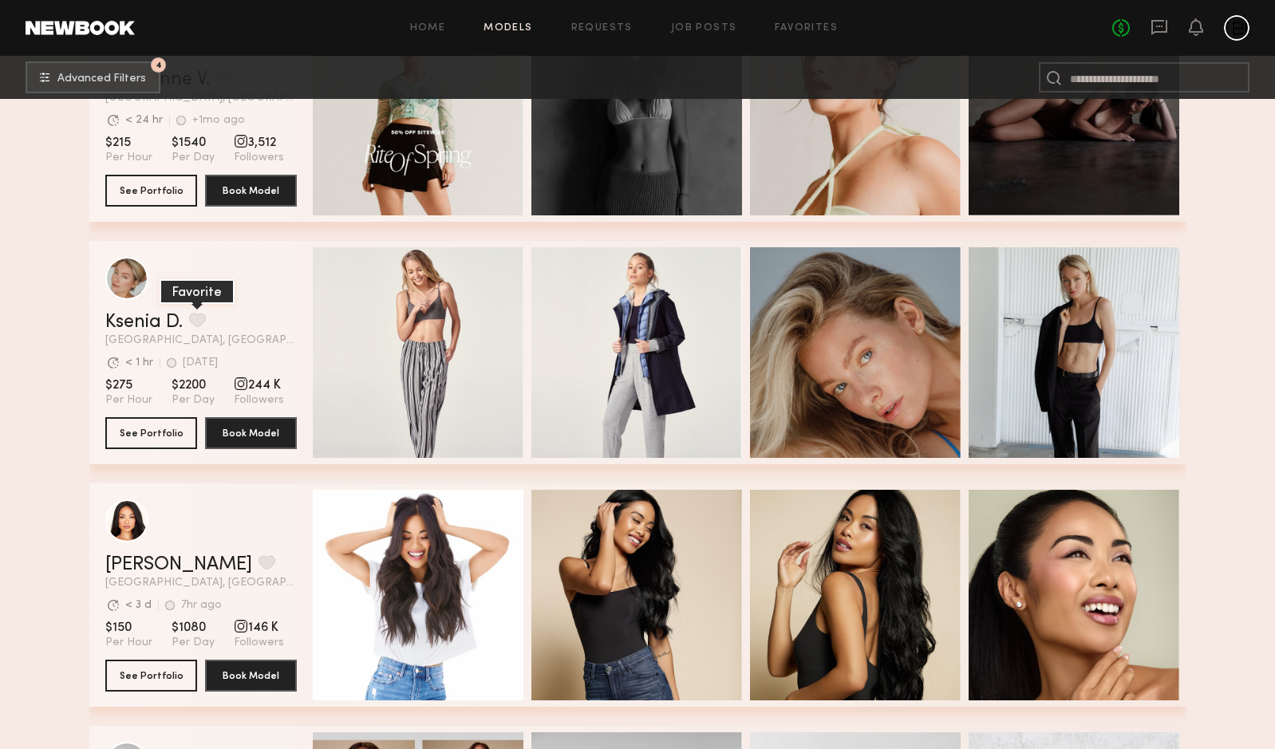
click at [195, 324] on button "grid" at bounding box center [197, 320] width 17 height 14
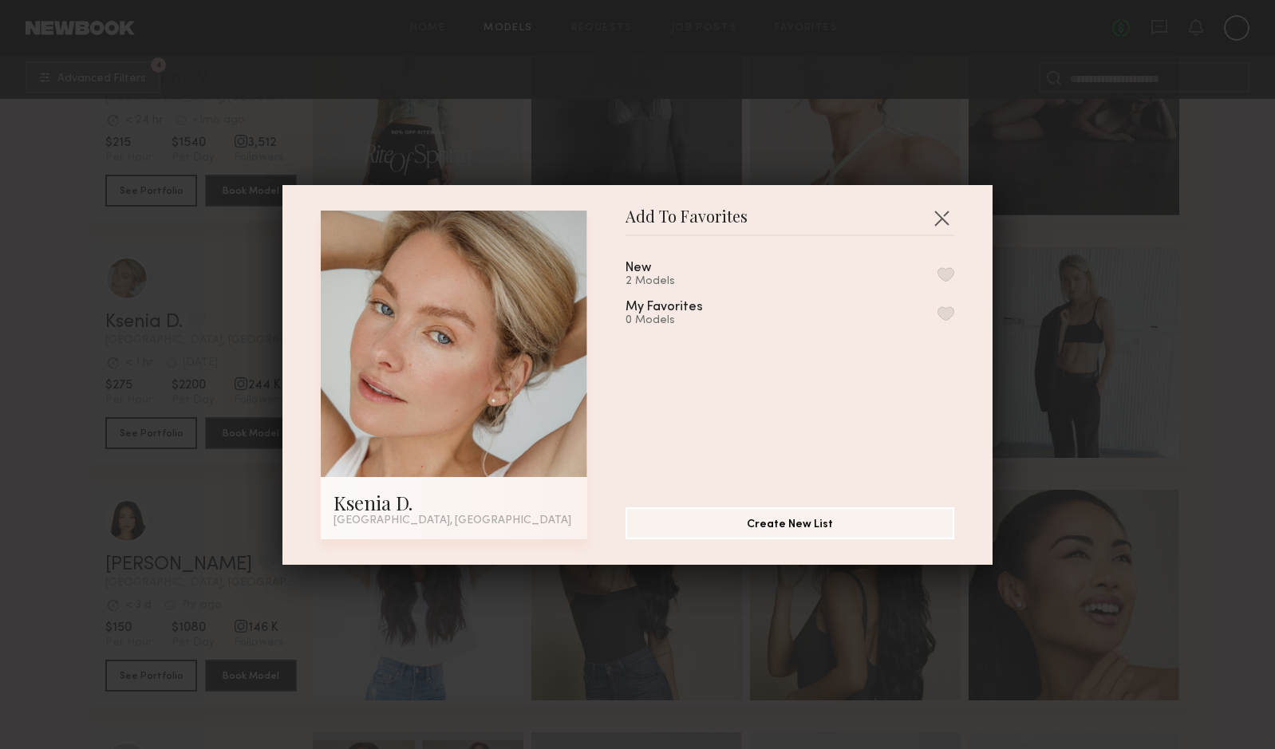
click at [938, 273] on button "button" at bounding box center [946, 274] width 17 height 14
click at [939, 208] on button "button" at bounding box center [942, 218] width 26 height 26
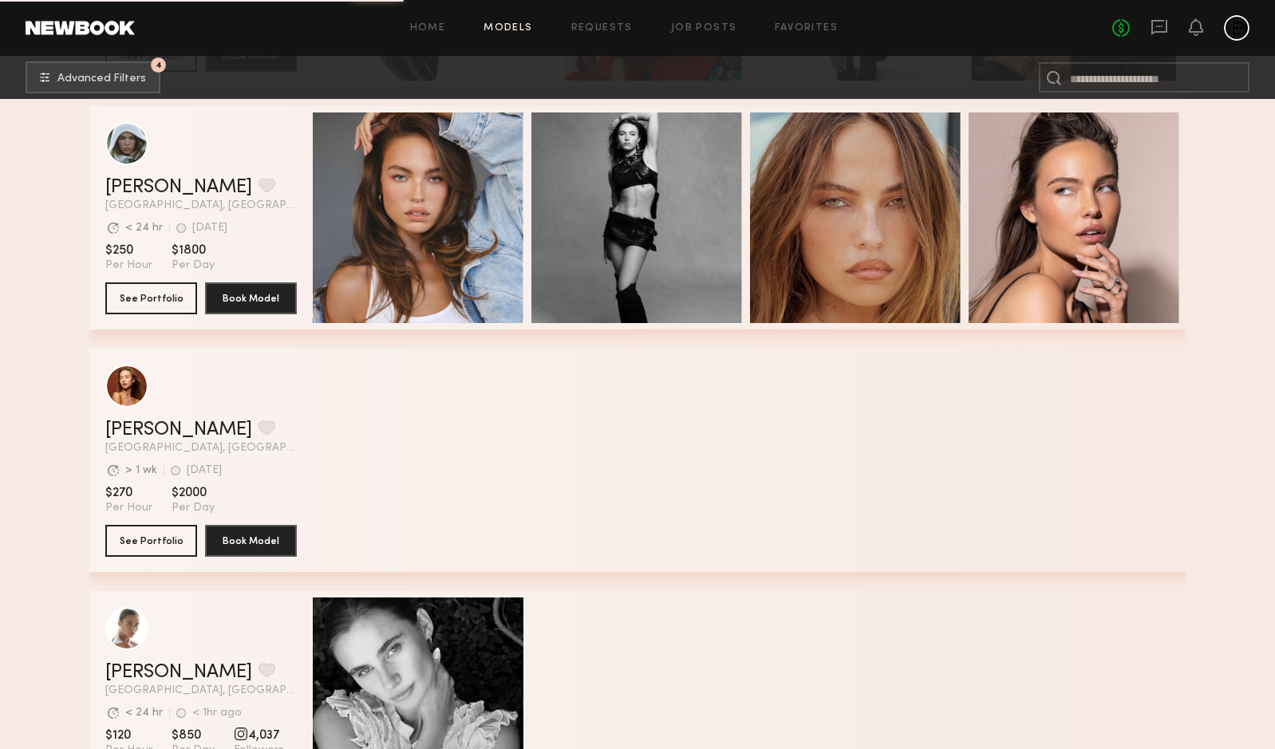
scroll to position [10996, 0]
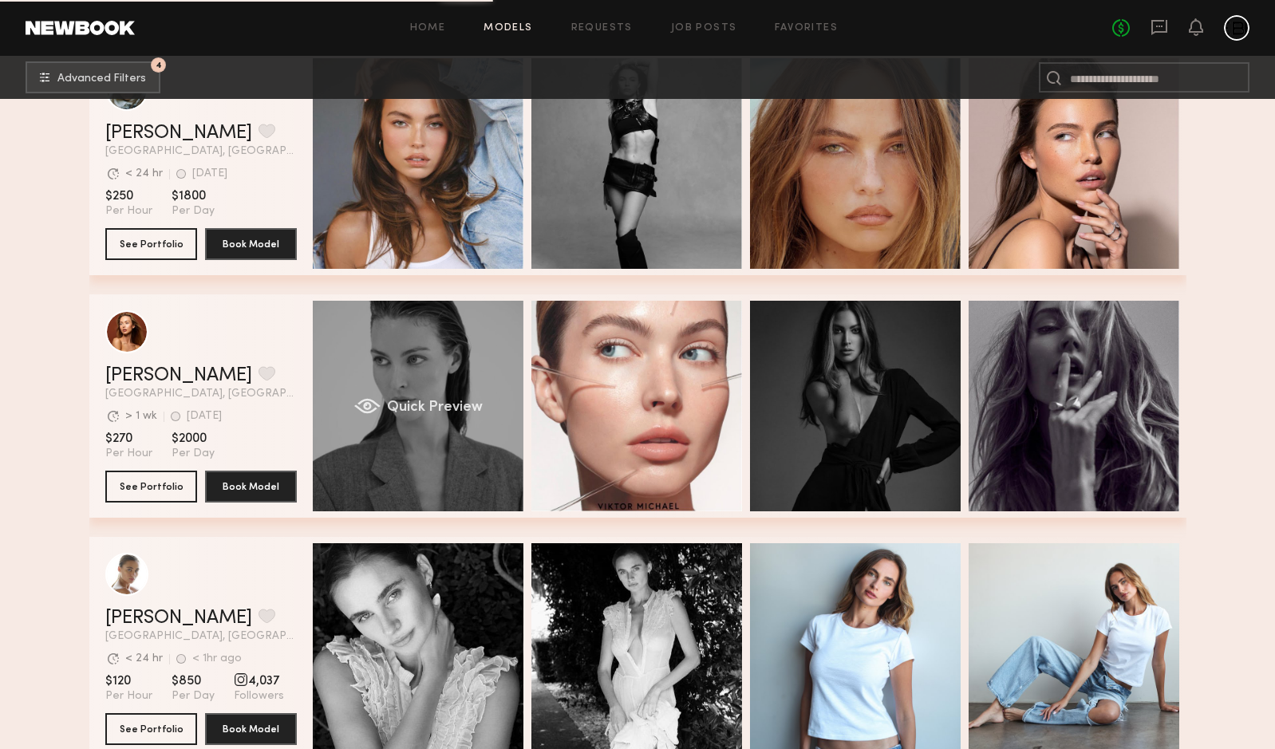
click at [413, 402] on span "Quick Preview" at bounding box center [434, 408] width 96 height 14
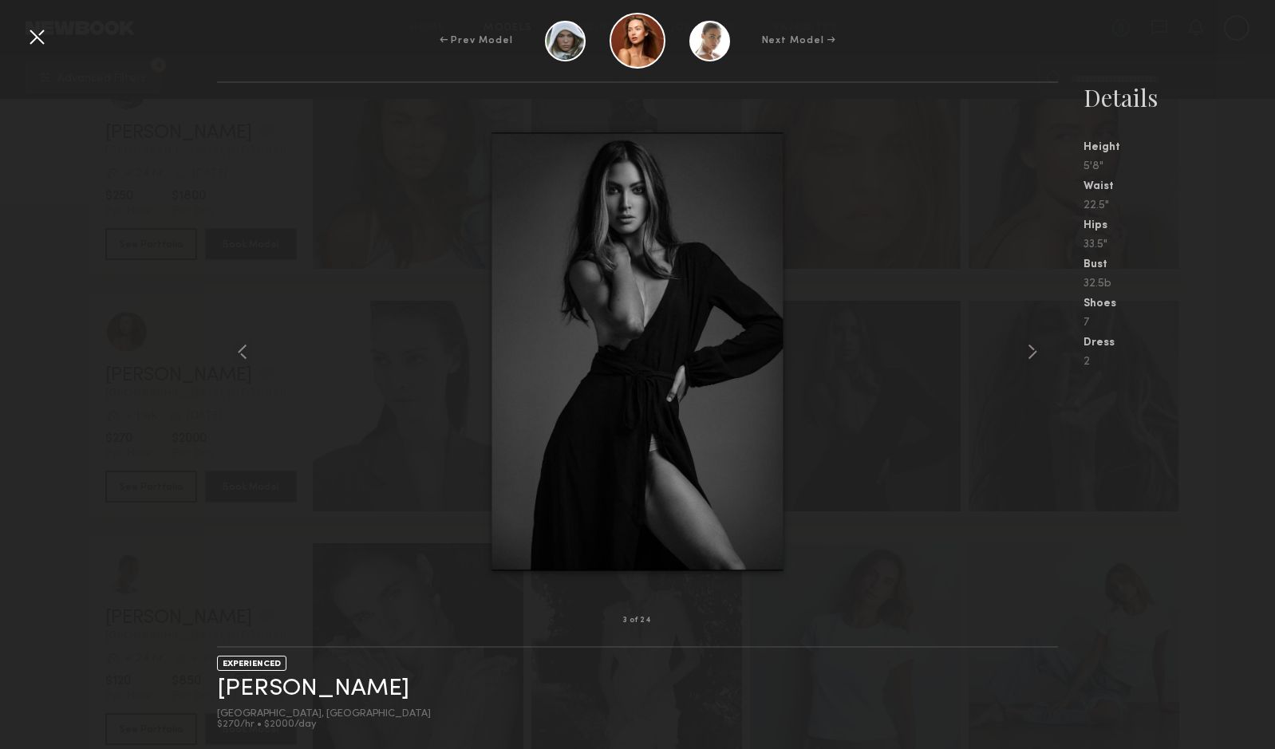
click at [35, 39] on div at bounding box center [37, 37] width 26 height 26
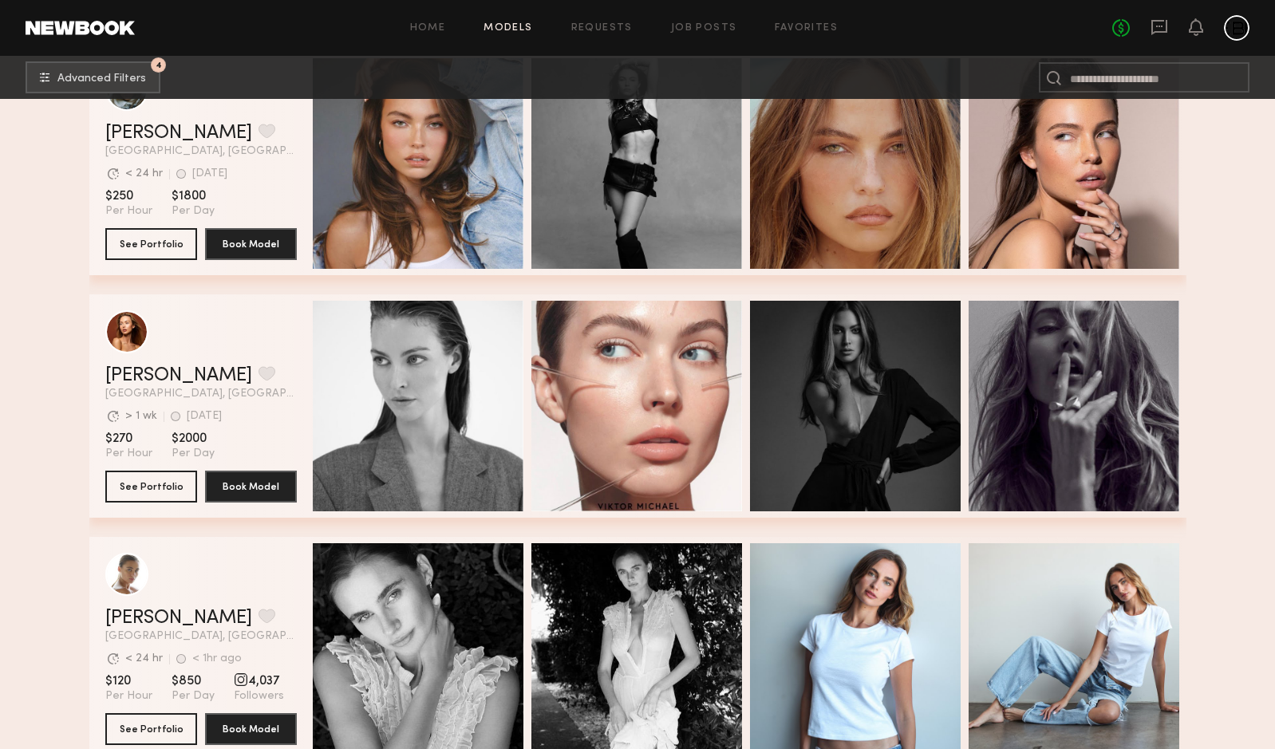
scroll to position [11368, 0]
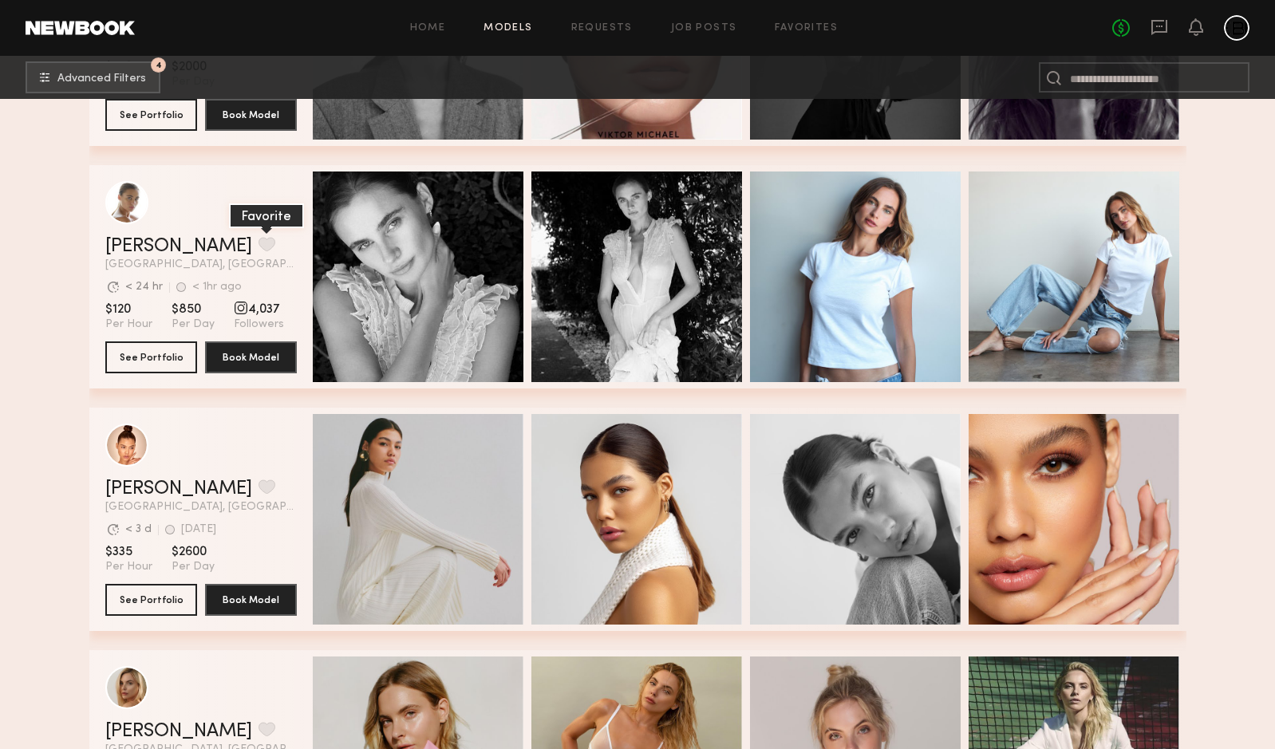
click at [259, 251] on button "grid" at bounding box center [267, 244] width 17 height 14
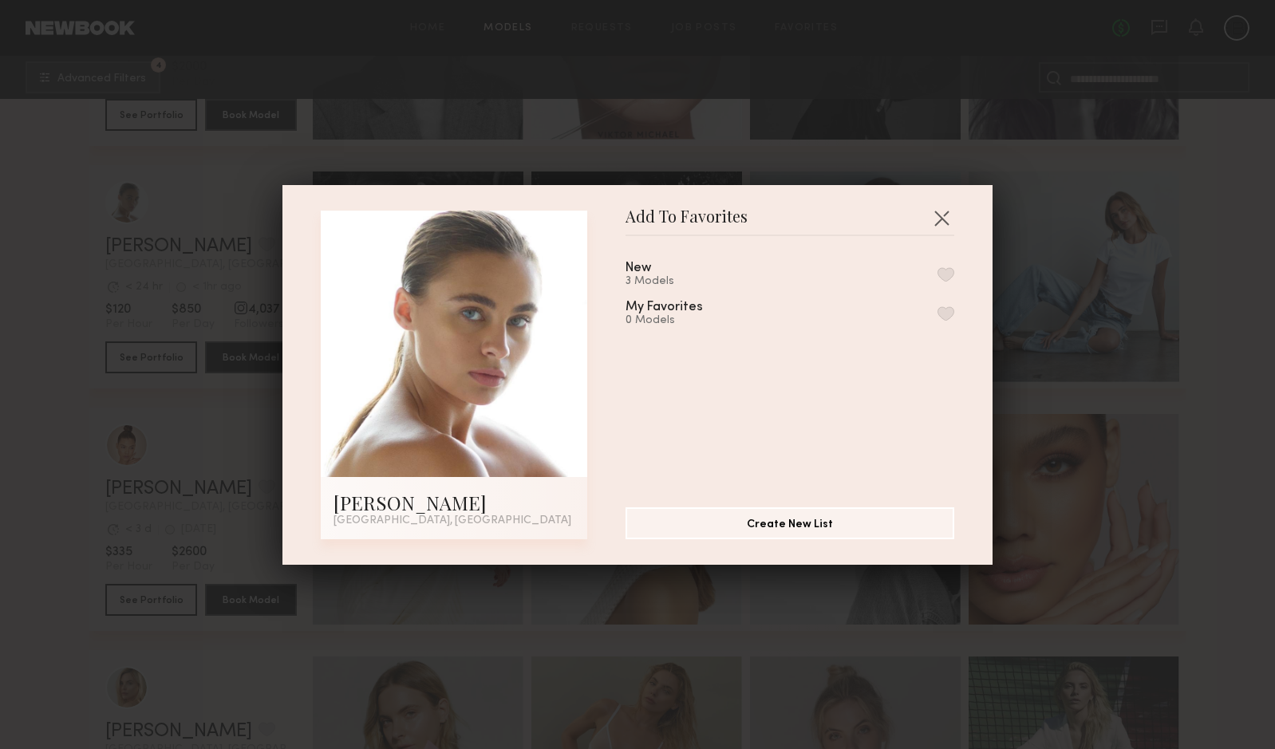
click at [946, 260] on div "New 3 Models My Favorites 0 Models" at bounding box center [798, 365] width 345 height 233
click at [946, 279] on button "button" at bounding box center [946, 274] width 17 height 14
click at [948, 205] on button "button" at bounding box center [942, 218] width 26 height 26
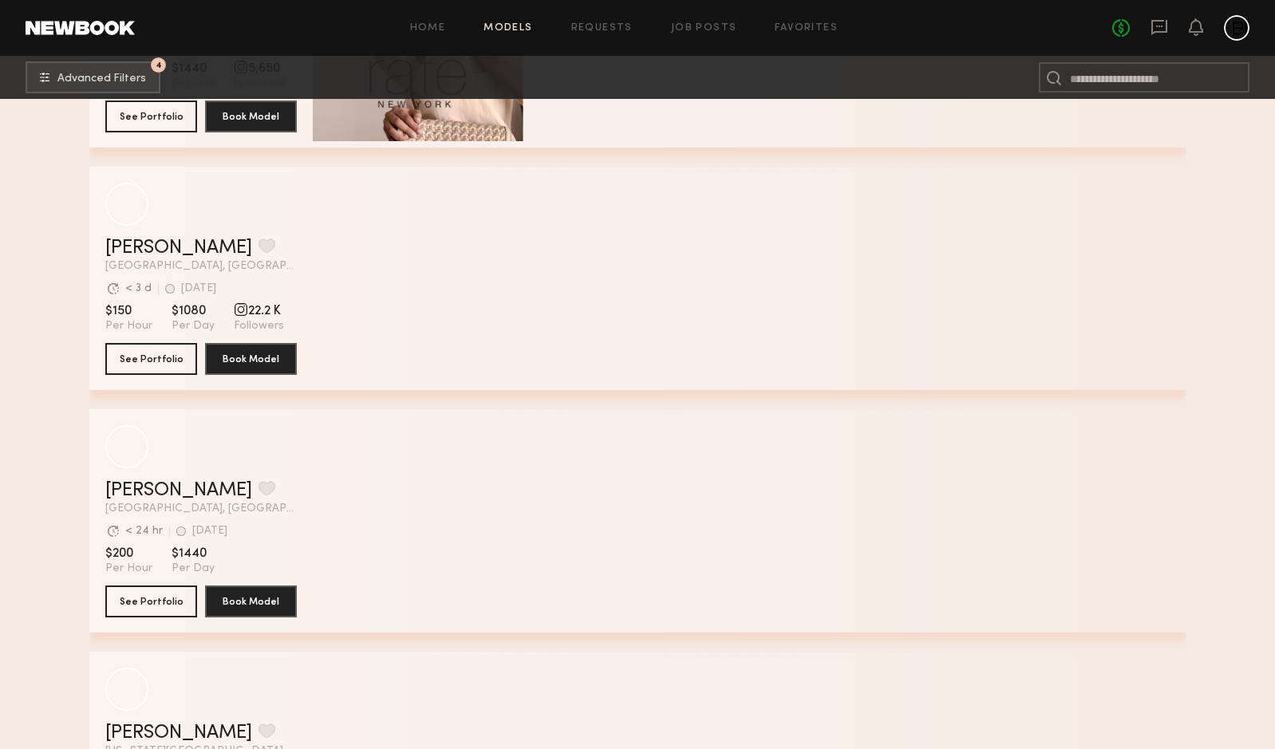
scroll to position [15008, 0]
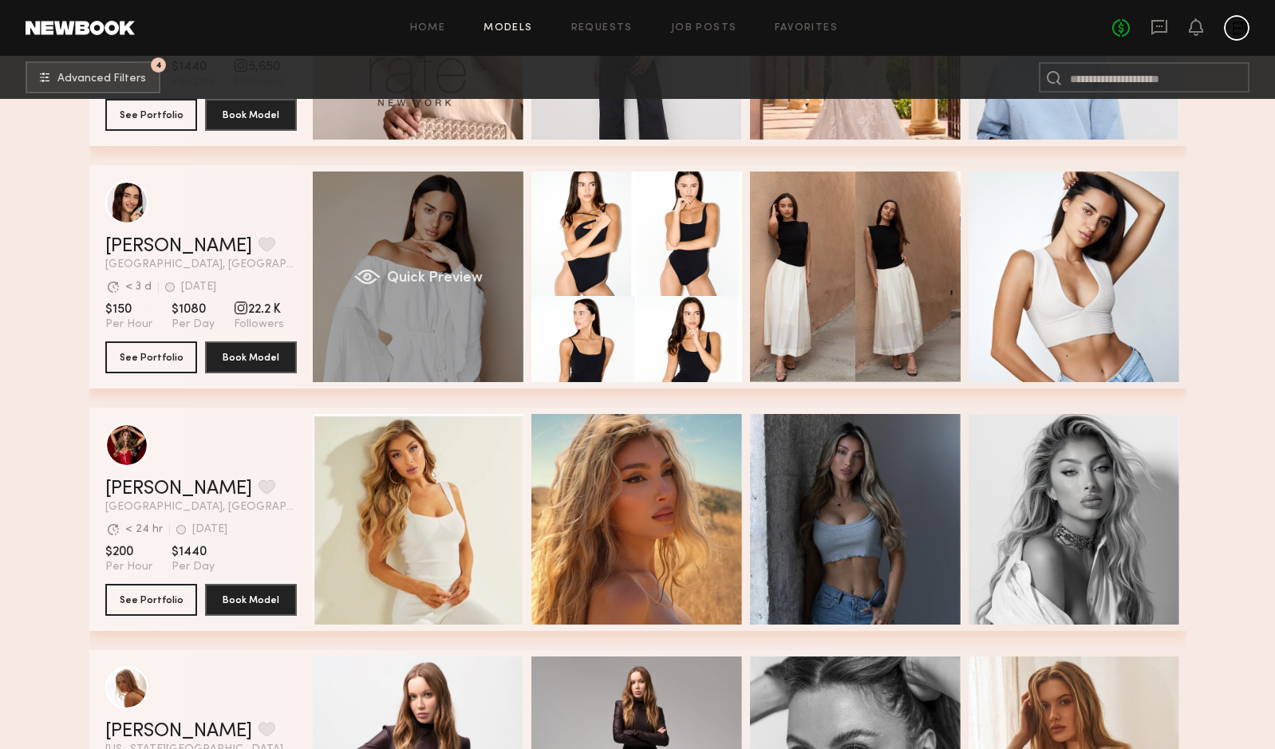
click at [493, 263] on div "Quick Preview" at bounding box center [418, 277] width 211 height 211
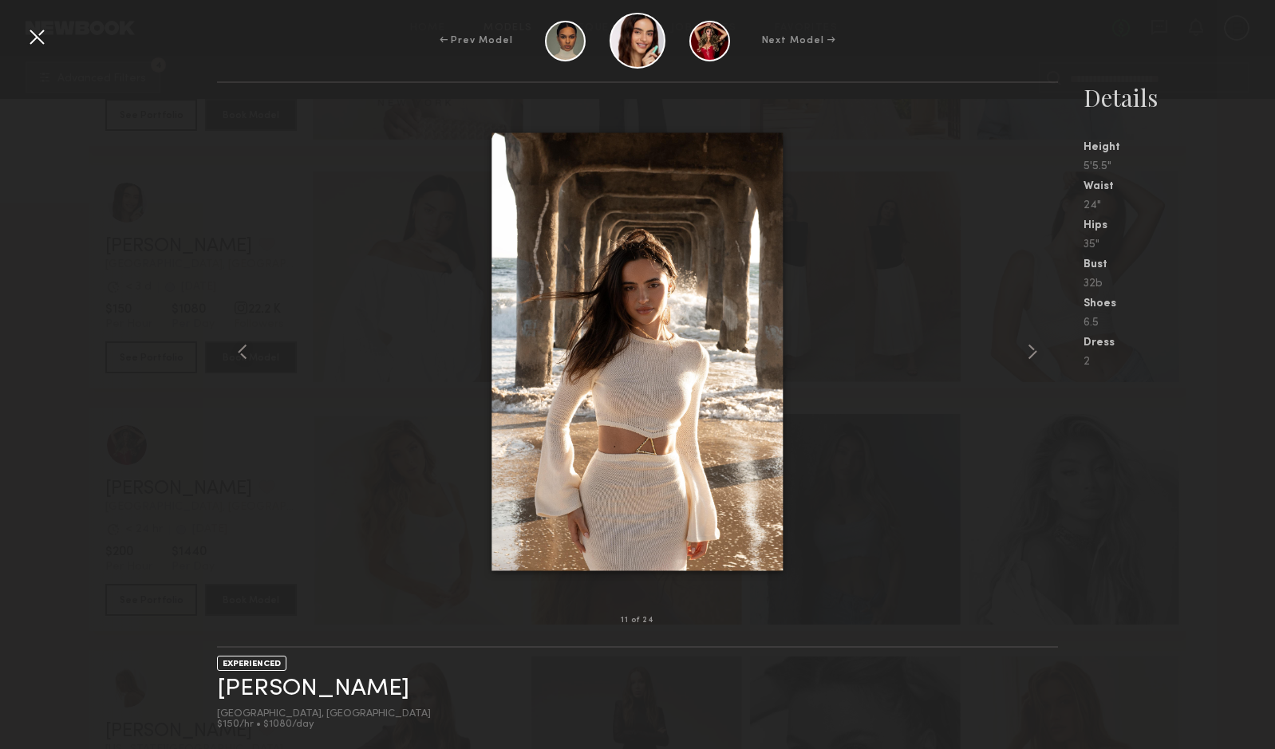
click at [38, 41] on div at bounding box center [37, 37] width 26 height 26
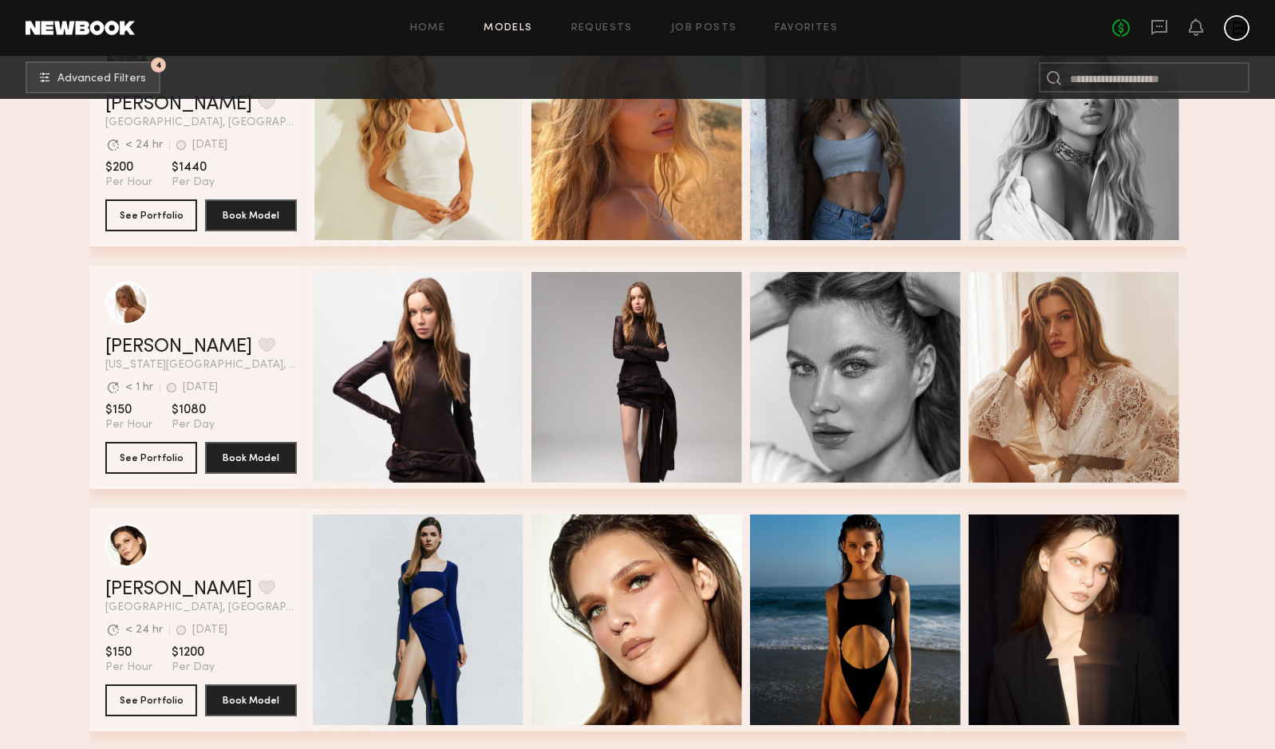
scroll to position [15463, 0]
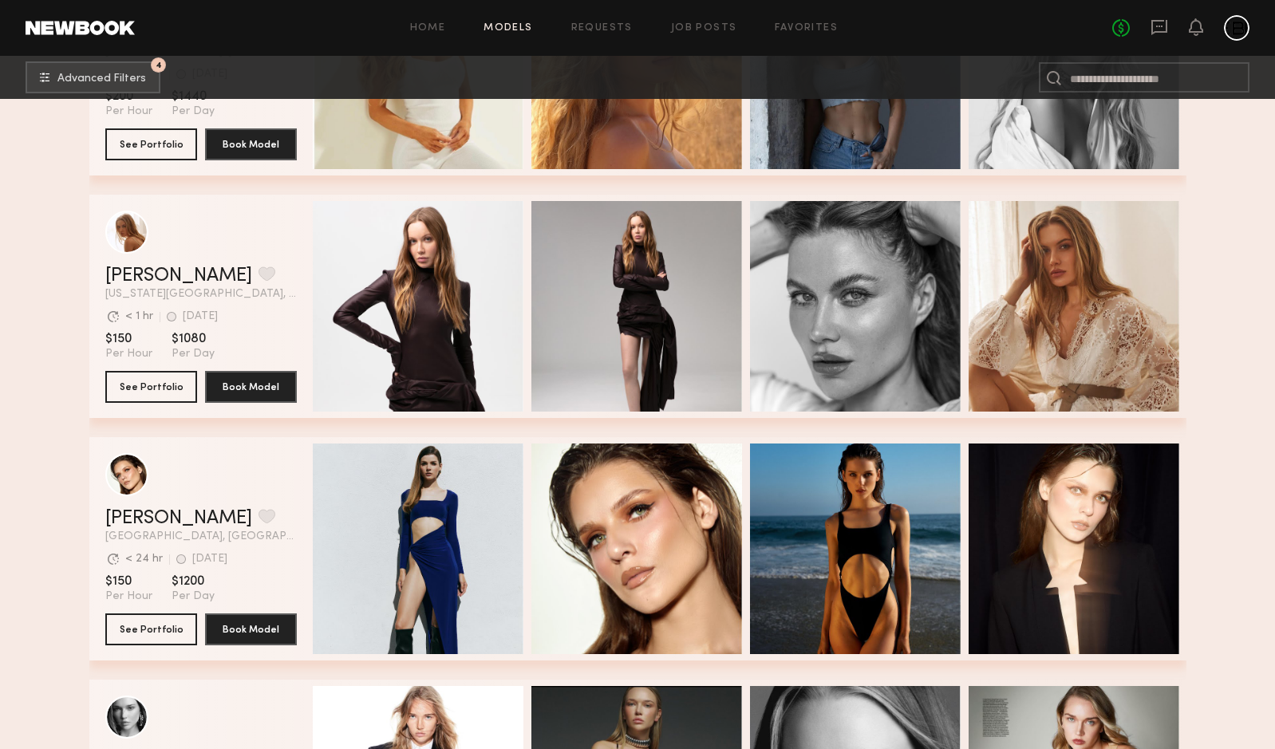
click at [960, 239] on div "Quick Preview Quick Preview Quick Preview Quick Preview" at bounding box center [747, 306] width 868 height 223
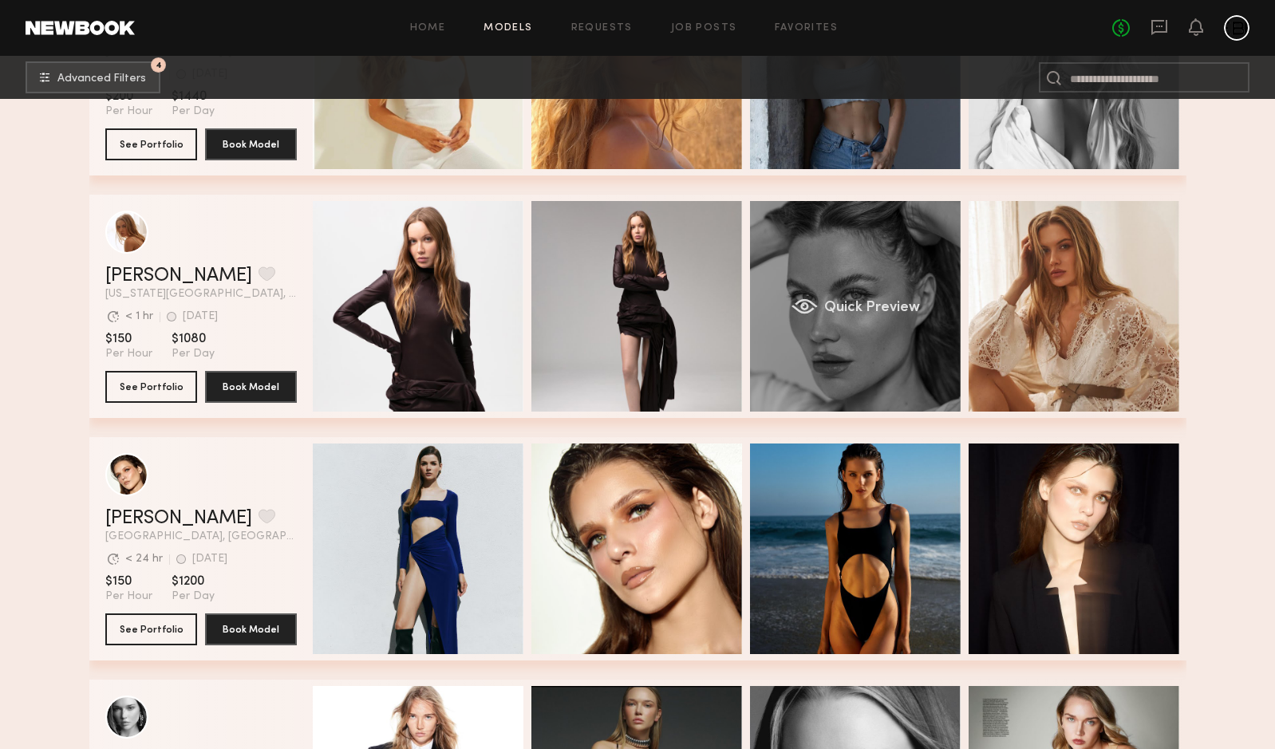
click at [891, 260] on div "Quick Preview" at bounding box center [855, 306] width 211 height 211
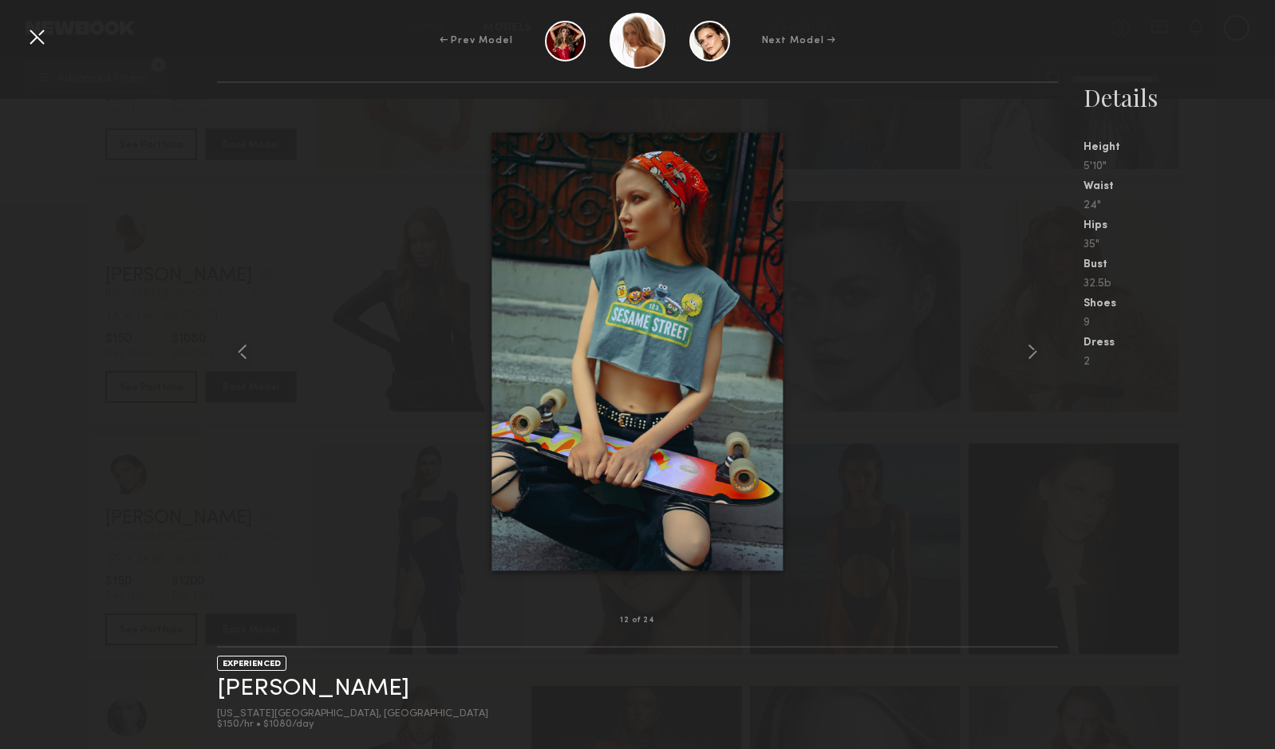
click at [42, 43] on div at bounding box center [37, 37] width 26 height 26
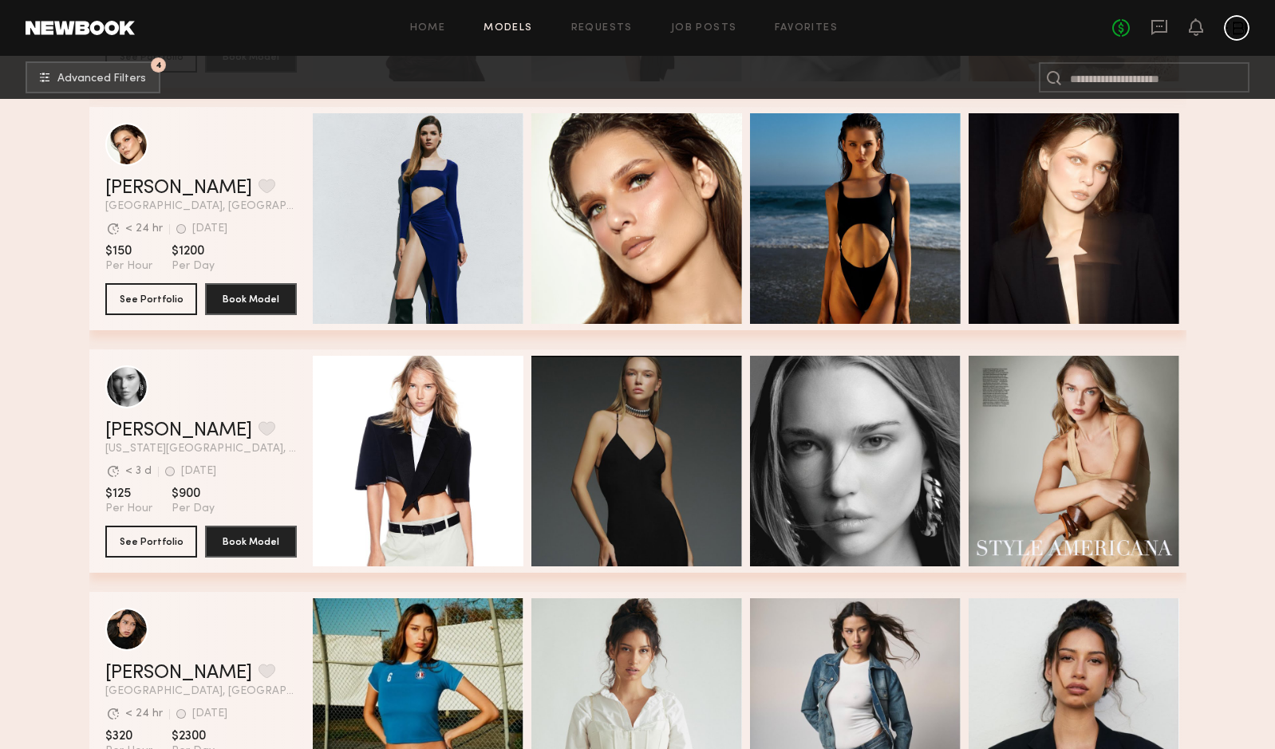
scroll to position [15795, 0]
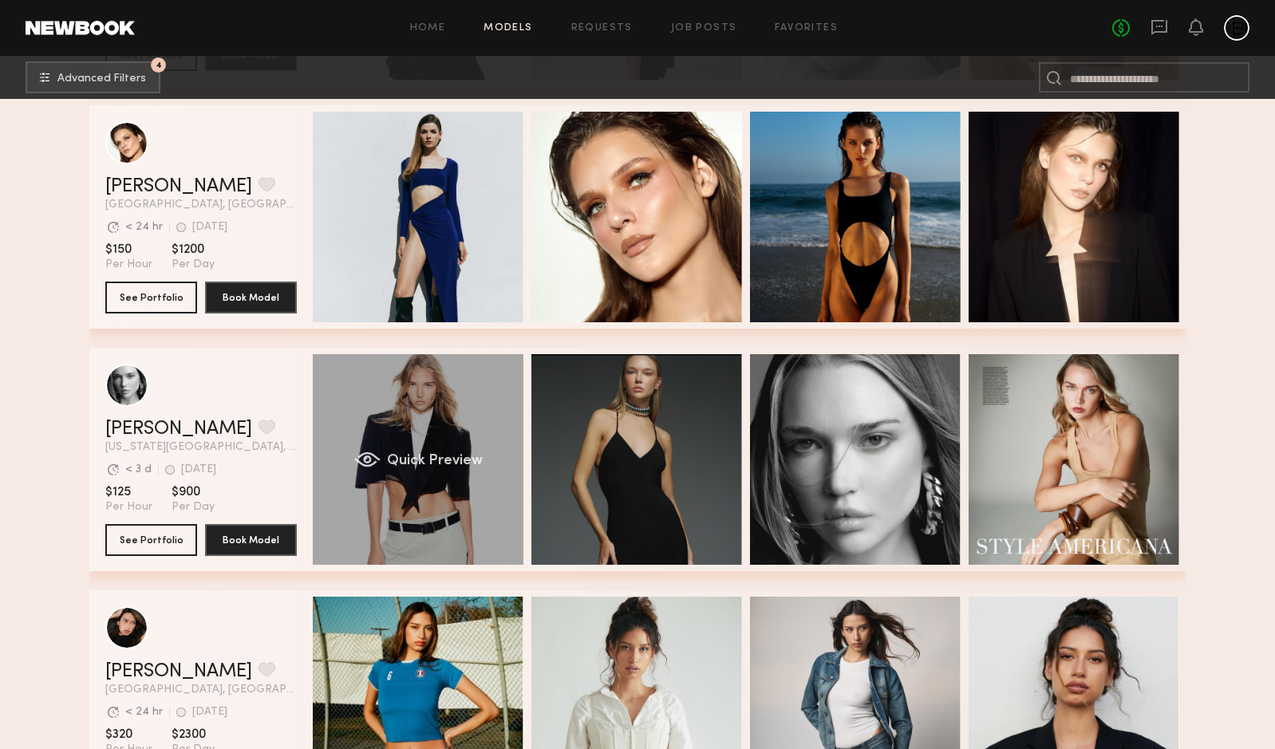
click at [500, 421] on div "Quick Preview" at bounding box center [418, 459] width 211 height 211
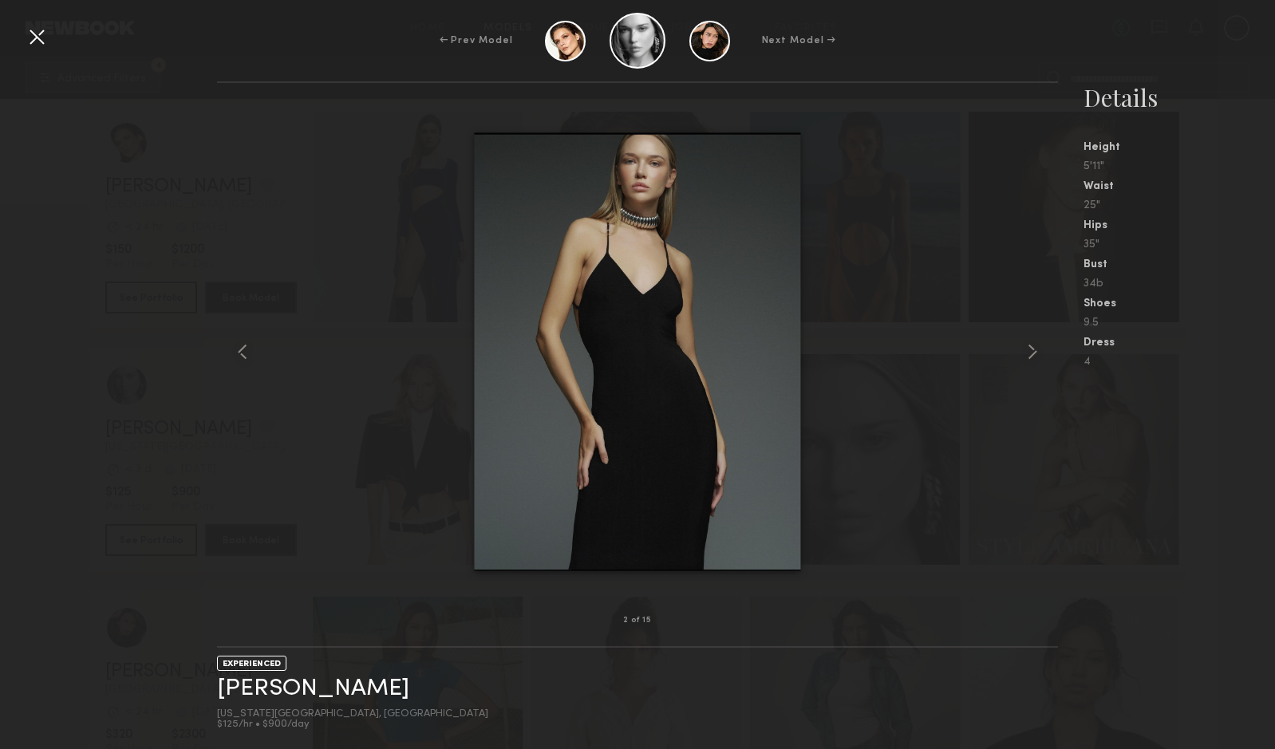
click at [44, 28] on div at bounding box center [37, 37] width 26 height 26
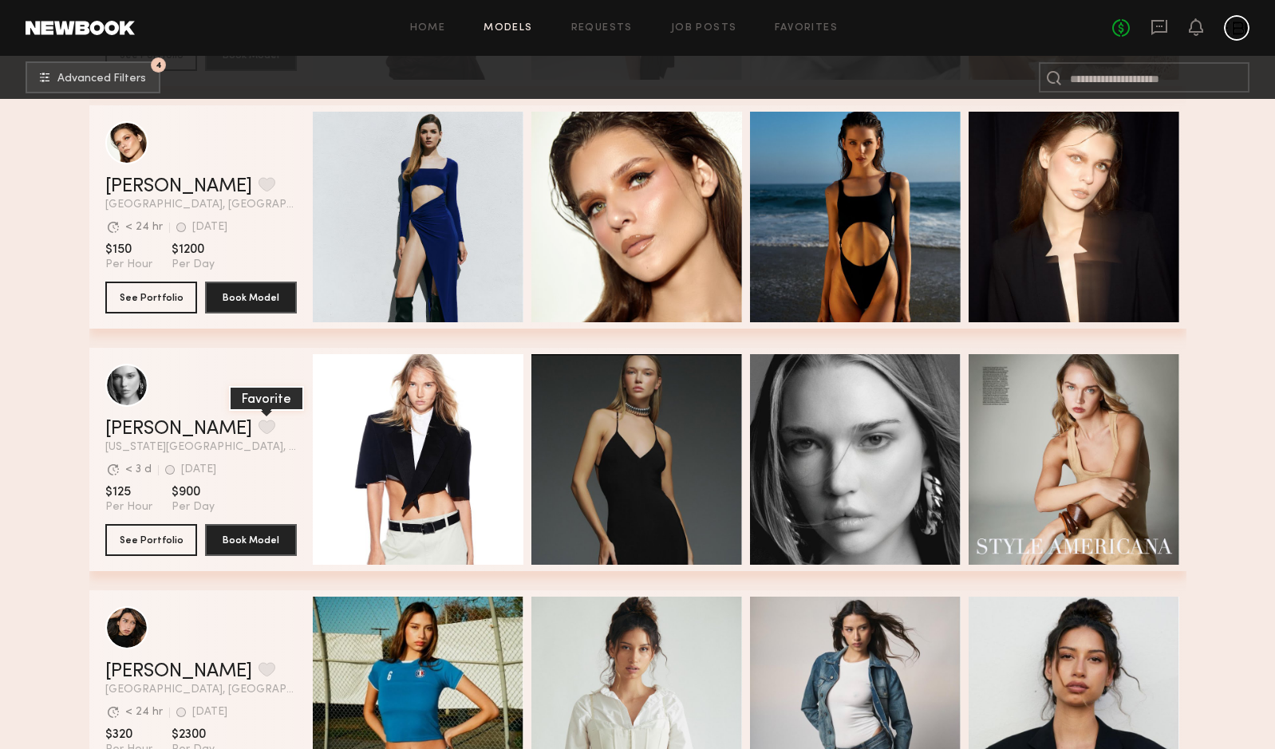
click at [259, 420] on button "grid" at bounding box center [267, 427] width 17 height 14
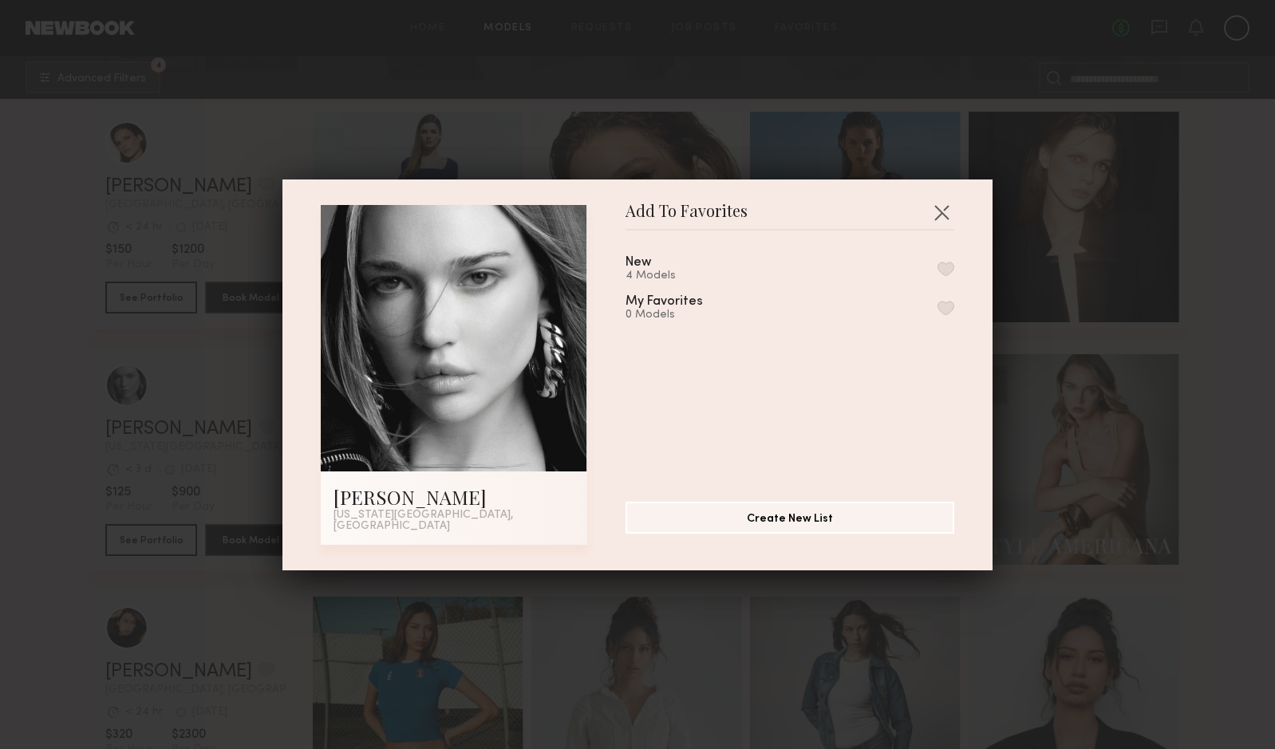
click at [925, 271] on div "New 4 Models" at bounding box center [790, 269] width 329 height 26
click at [945, 271] on button "button" at bounding box center [946, 269] width 17 height 14
click at [947, 203] on div "Add To Favorites Wiktoria G. New York City, NY Add To Favorites New 5 Models Re…" at bounding box center [638, 375] width 710 height 391
click at [943, 218] on button "button" at bounding box center [942, 213] width 26 height 26
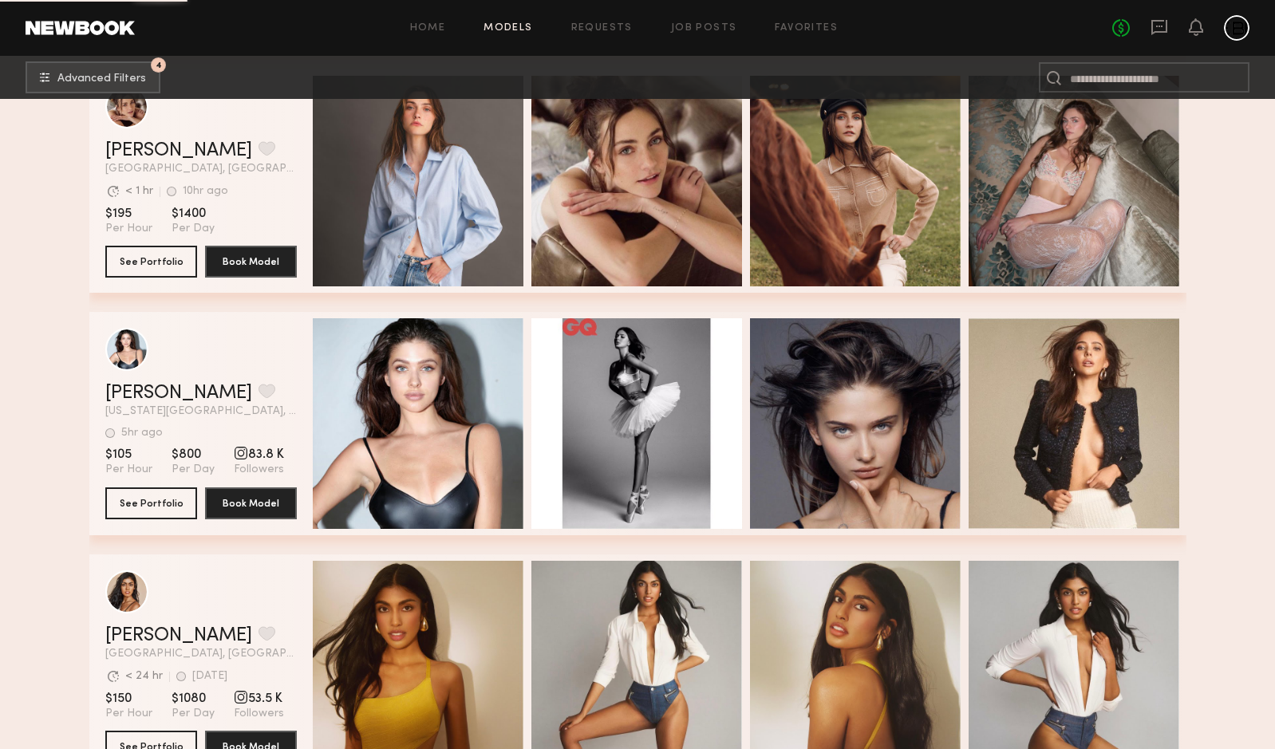
scroll to position [22145, 0]
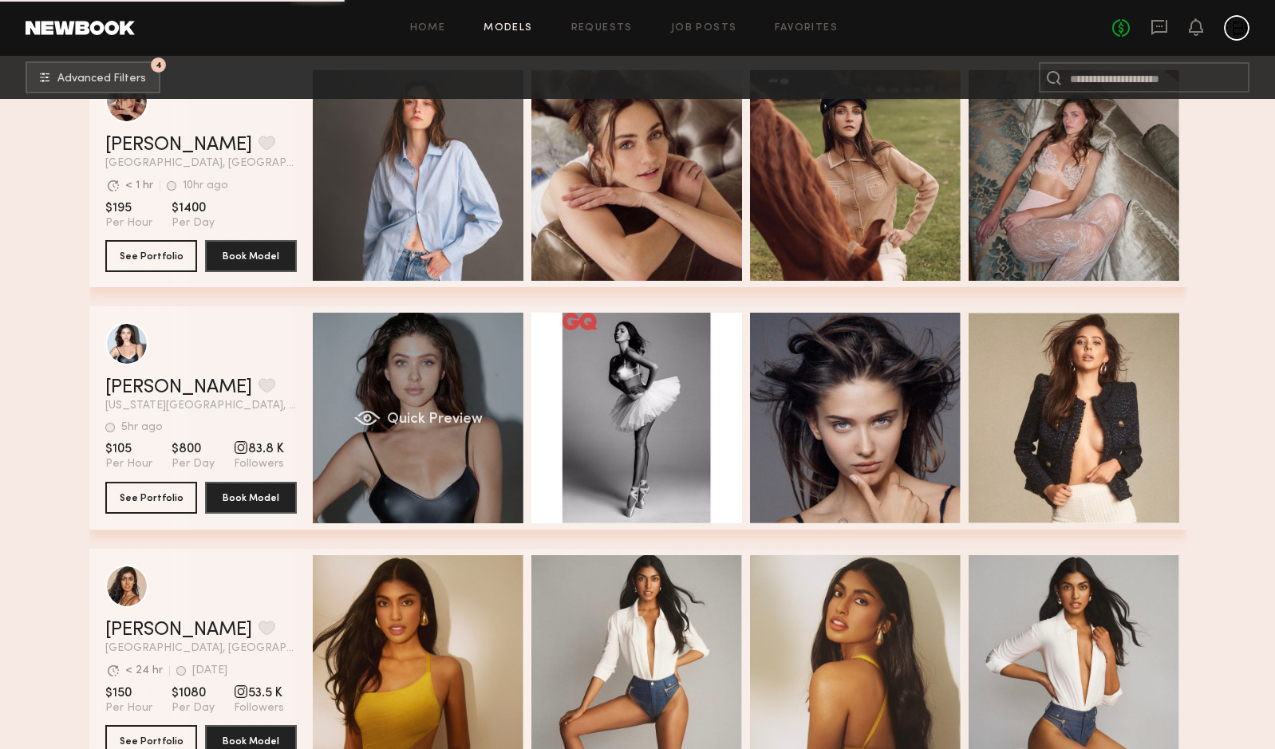
click at [485, 417] on div "Quick Preview" at bounding box center [418, 418] width 211 height 211
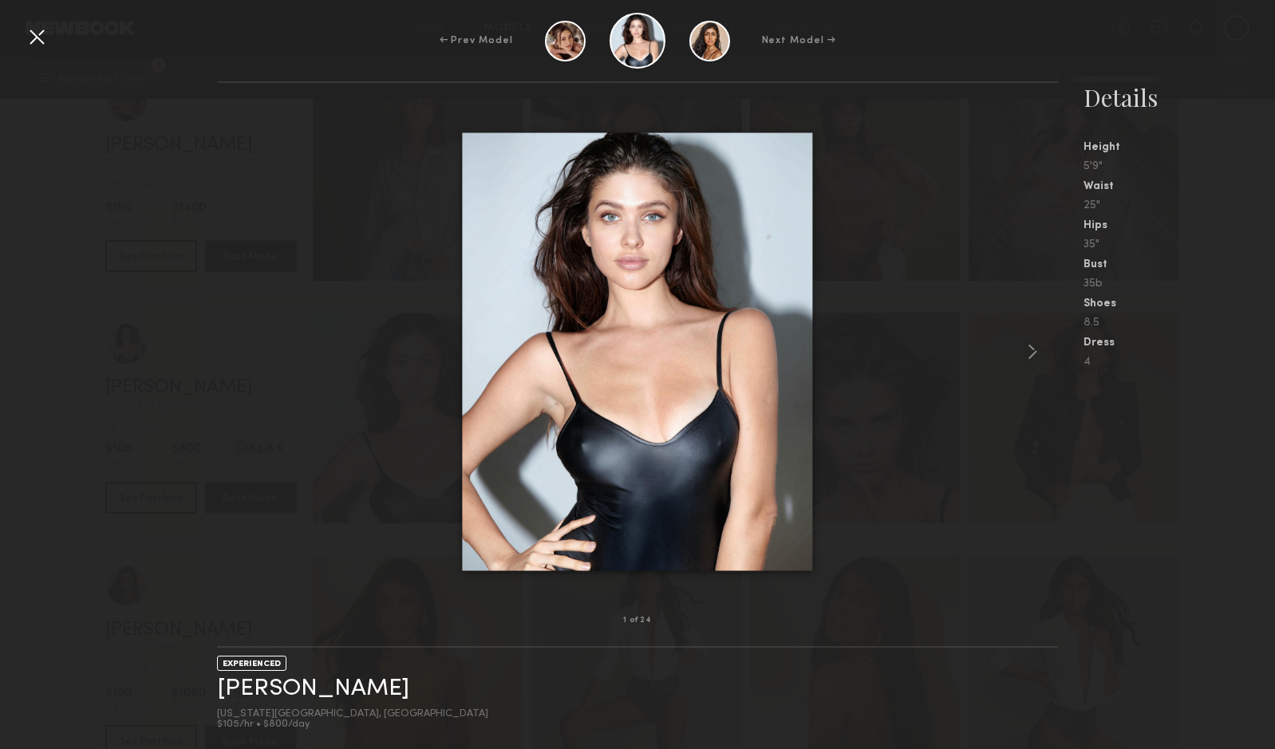
click at [45, 32] on div at bounding box center [37, 37] width 26 height 26
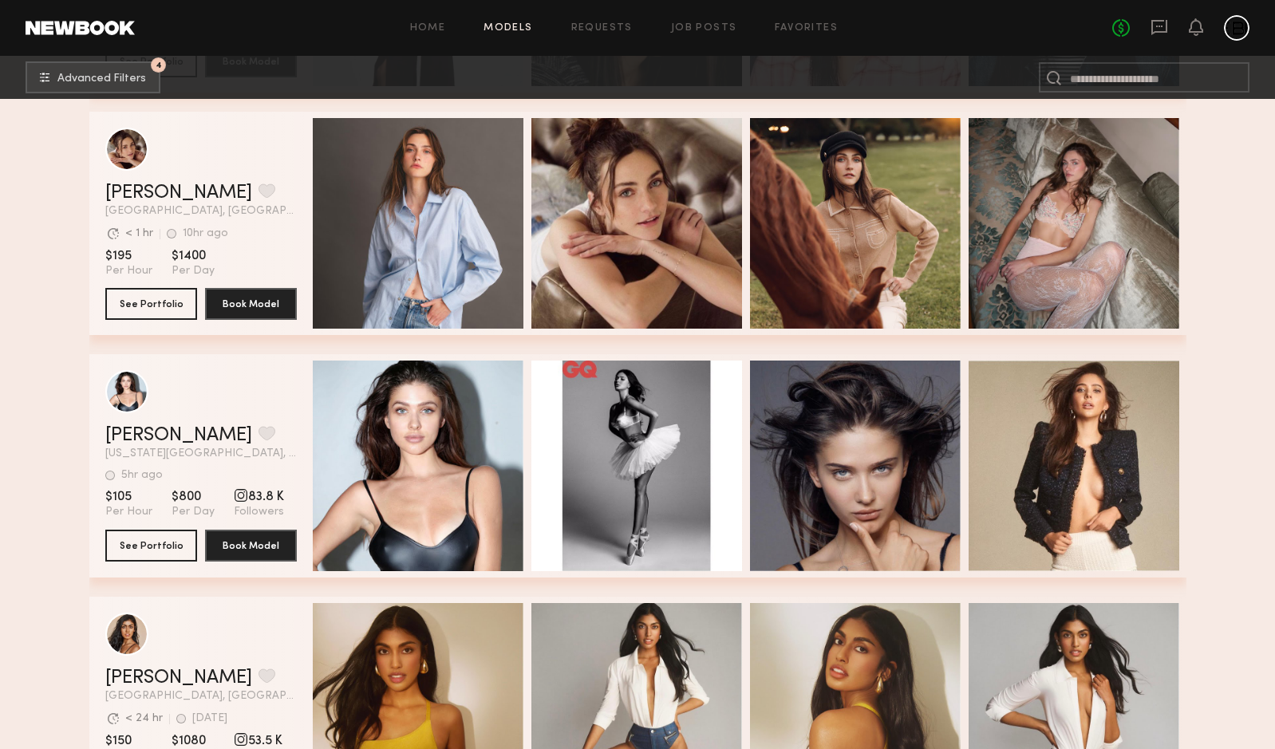
scroll to position [21919, 0]
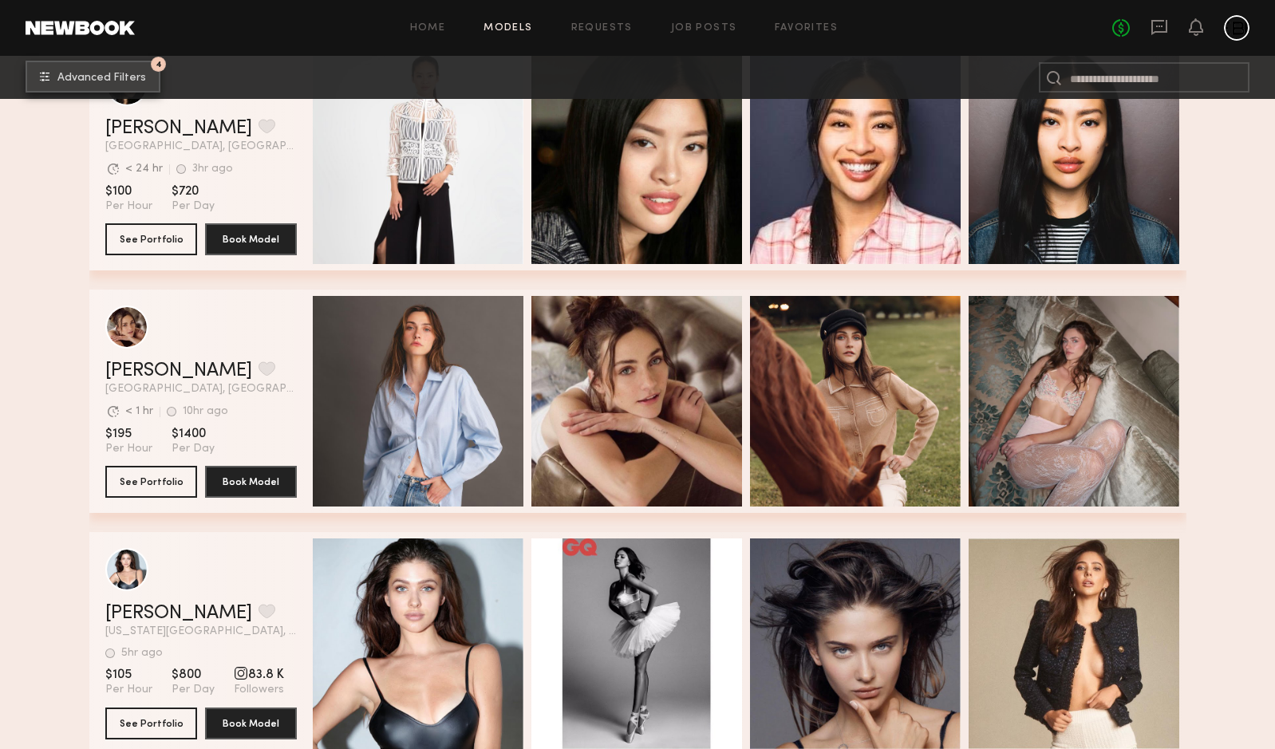
click at [132, 76] on span "Advanced Filters" at bounding box center [101, 78] width 89 height 11
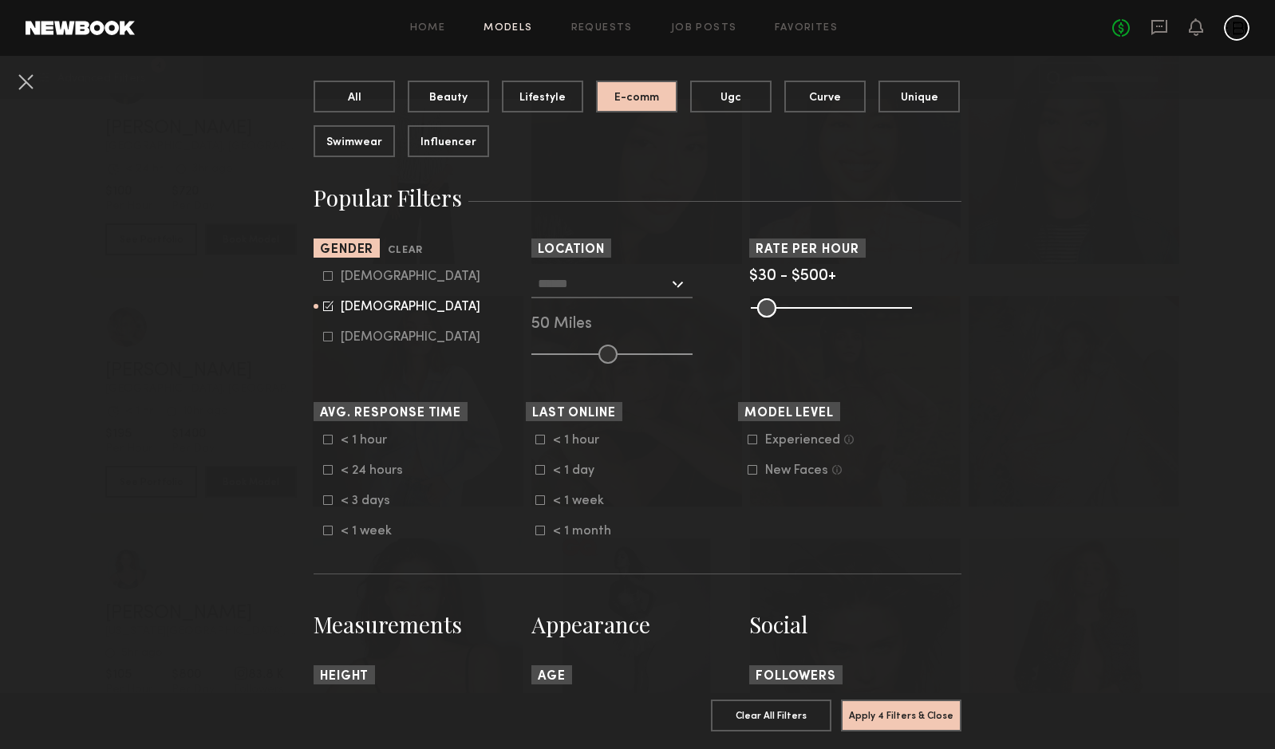
scroll to position [172, 0]
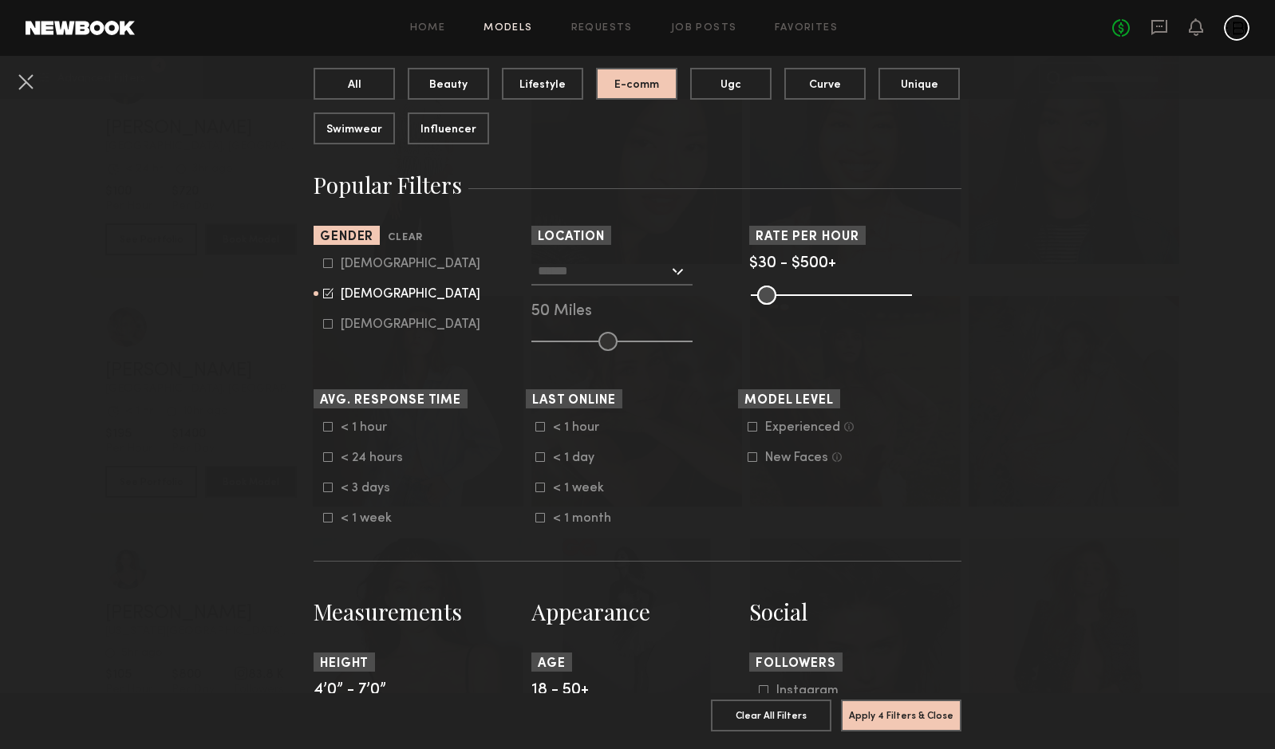
click at [638, 279] on input "text" at bounding box center [603, 270] width 131 height 27
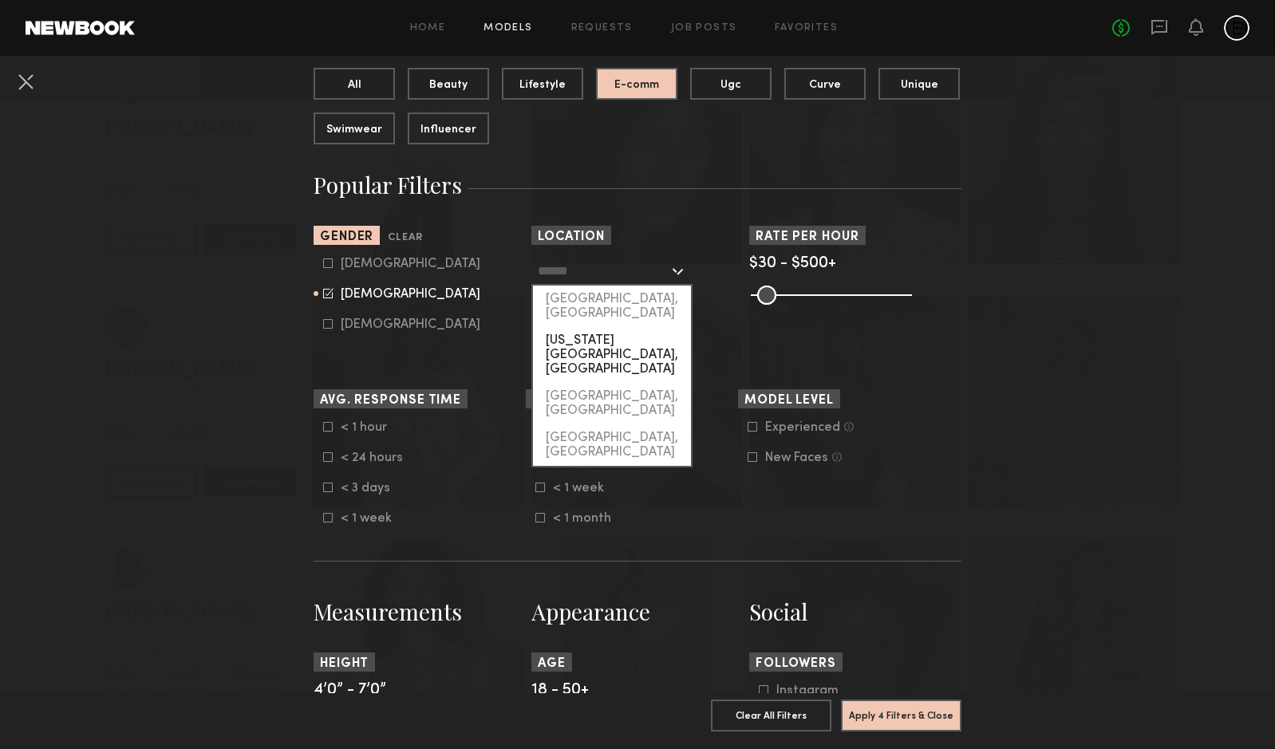
click at [637, 327] on div "[US_STATE][GEOGRAPHIC_DATA], [GEOGRAPHIC_DATA]" at bounding box center [612, 355] width 158 height 56
click at [634, 270] on input "**********" at bounding box center [603, 270] width 131 height 27
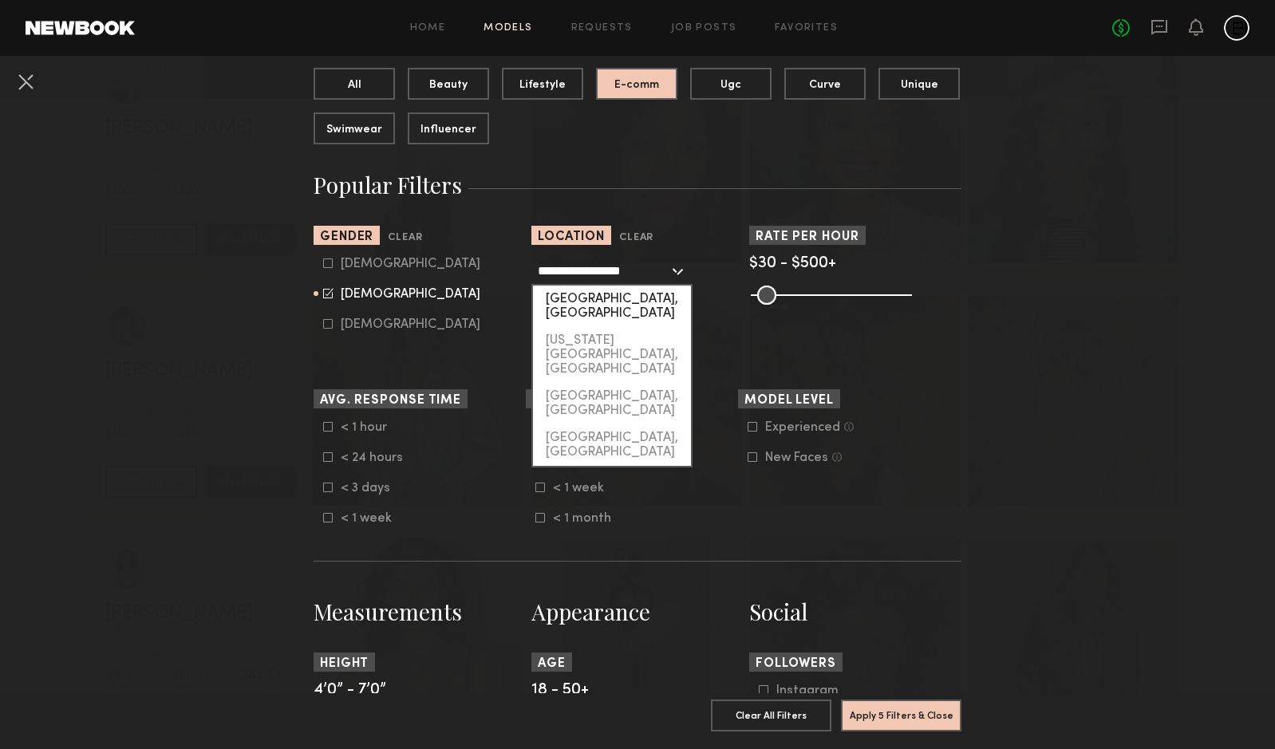
click at [623, 300] on div "[GEOGRAPHIC_DATA], [GEOGRAPHIC_DATA]" at bounding box center [612, 307] width 158 height 42
type input "**********"
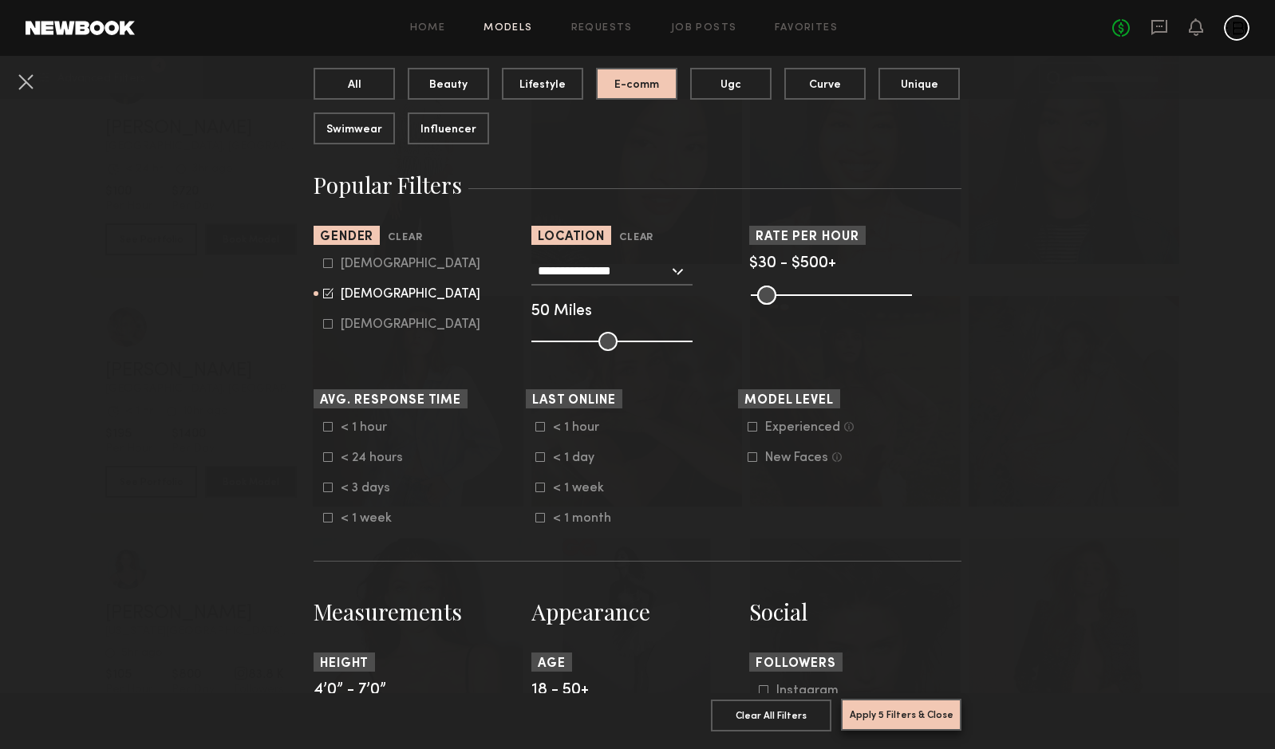
click at [888, 721] on button "Apply 5 Filters & Close" at bounding box center [901, 715] width 121 height 32
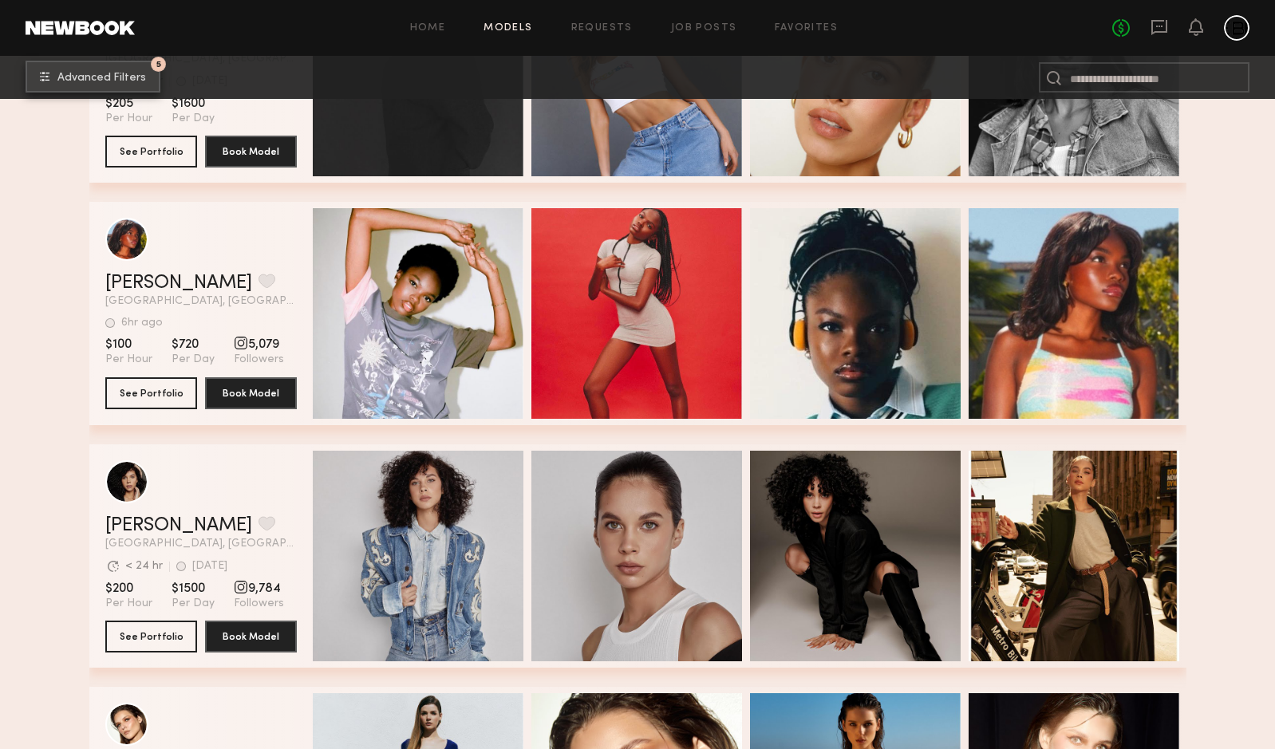
scroll to position [935, 0]
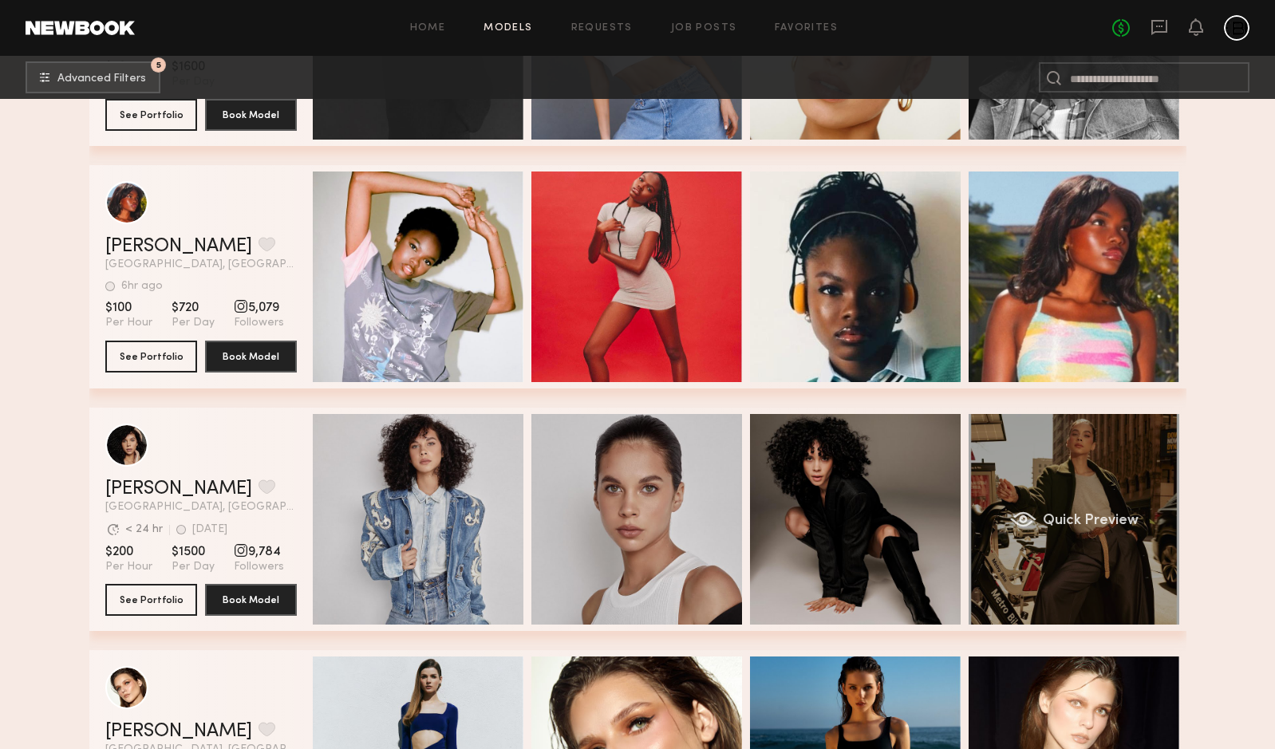
click at [1055, 500] on div "Quick Preview" at bounding box center [1074, 519] width 211 height 211
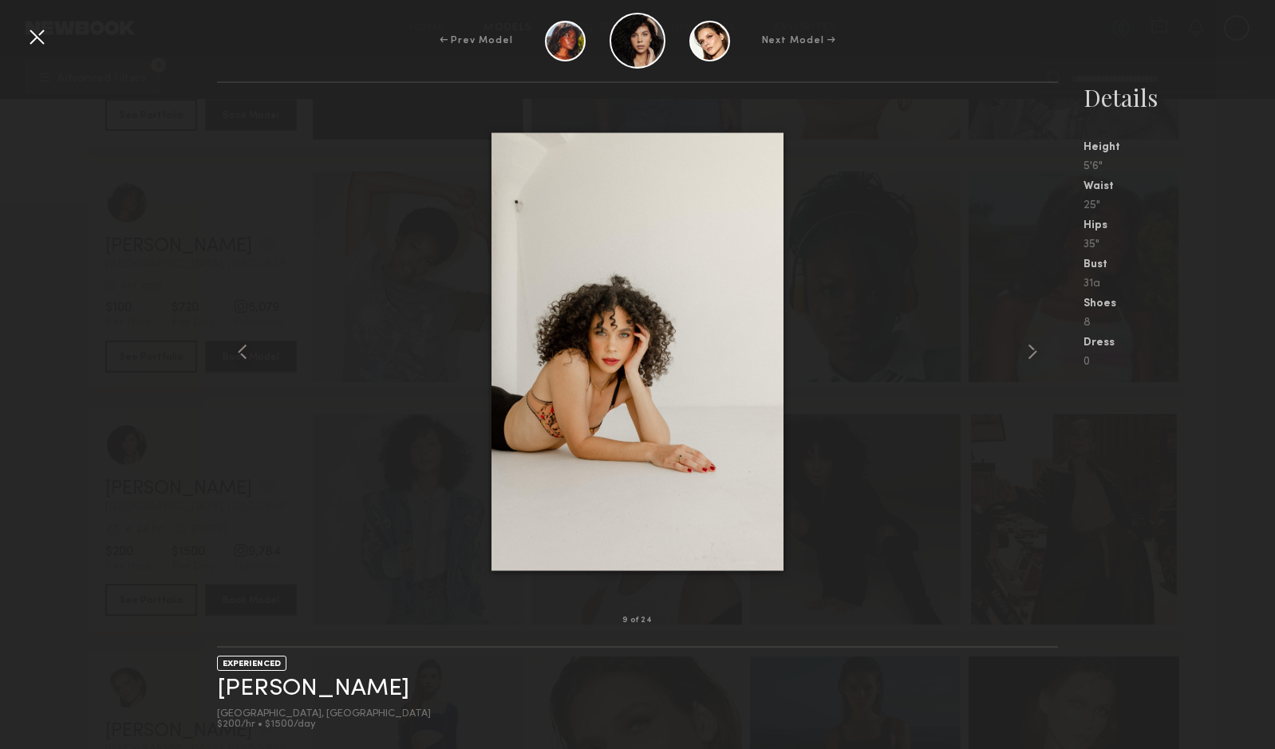
click at [45, 39] on div at bounding box center [37, 37] width 26 height 26
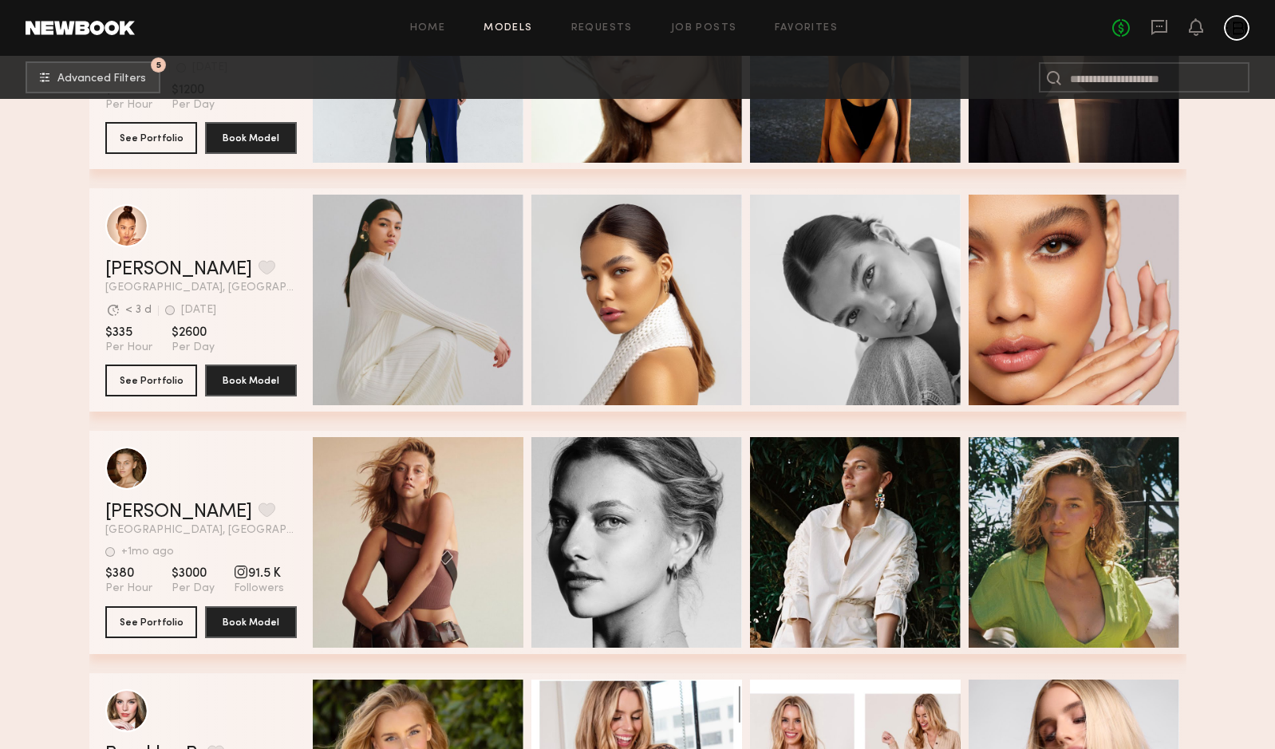
scroll to position [1655, 0]
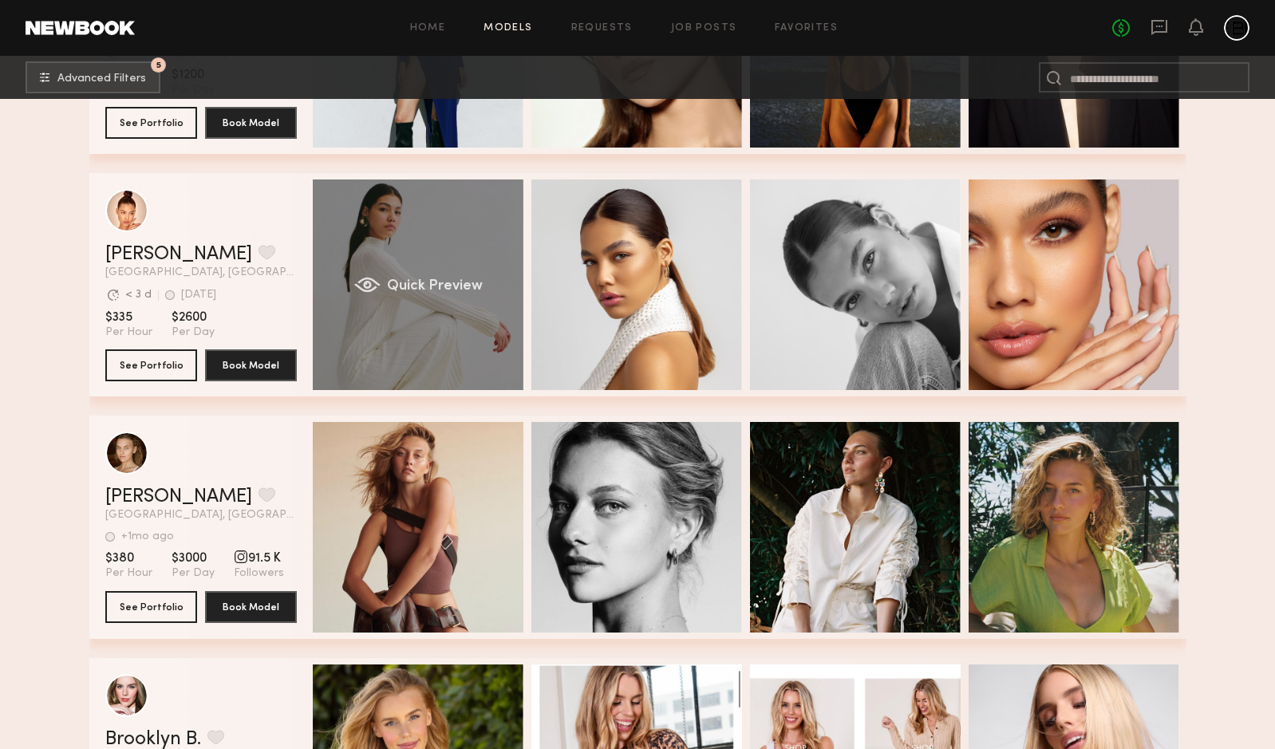
click at [476, 352] on div "Quick Preview" at bounding box center [418, 285] width 211 height 211
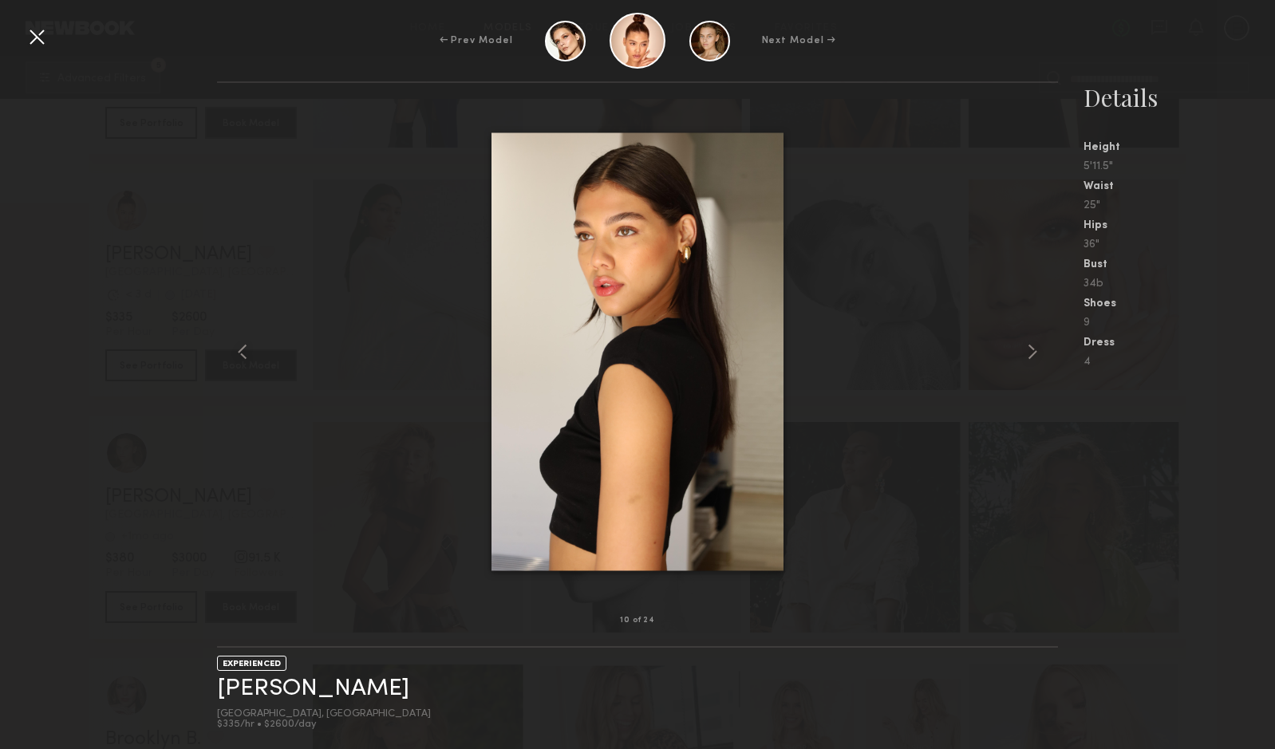
click at [42, 30] on div at bounding box center [37, 37] width 26 height 26
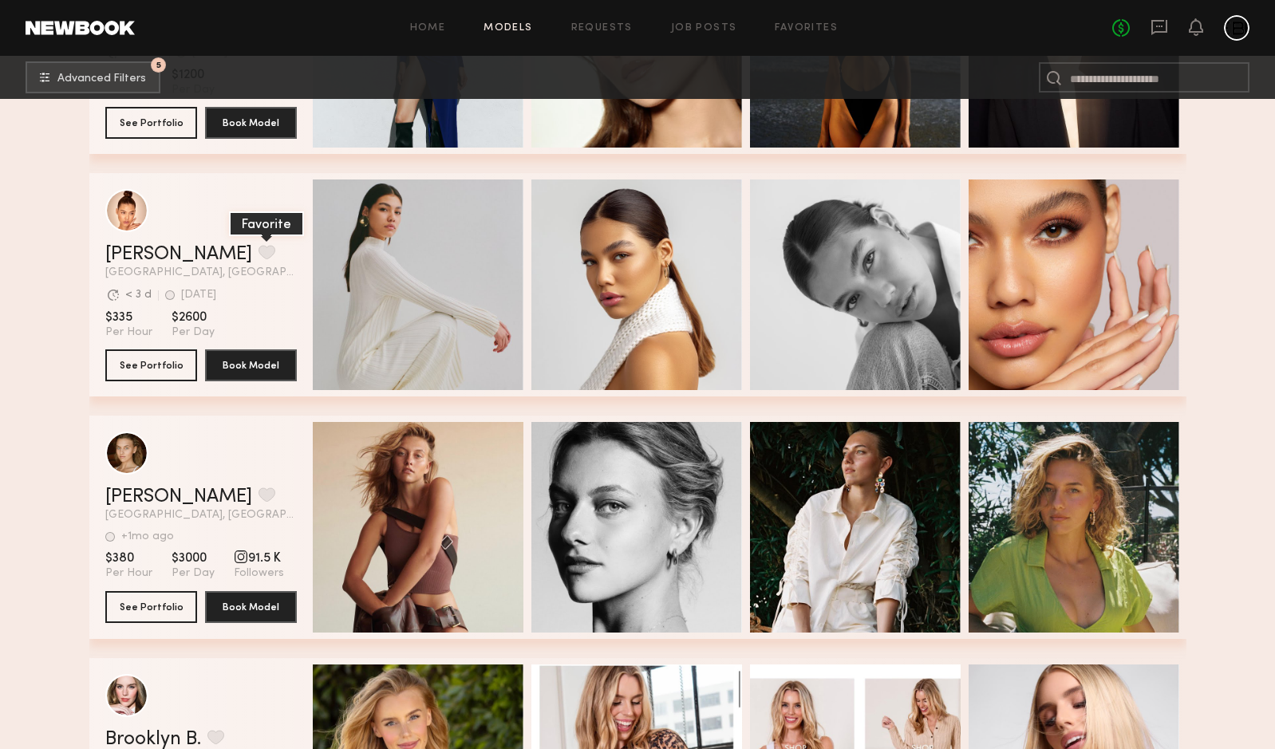
click at [259, 259] on button "grid" at bounding box center [267, 252] width 17 height 14
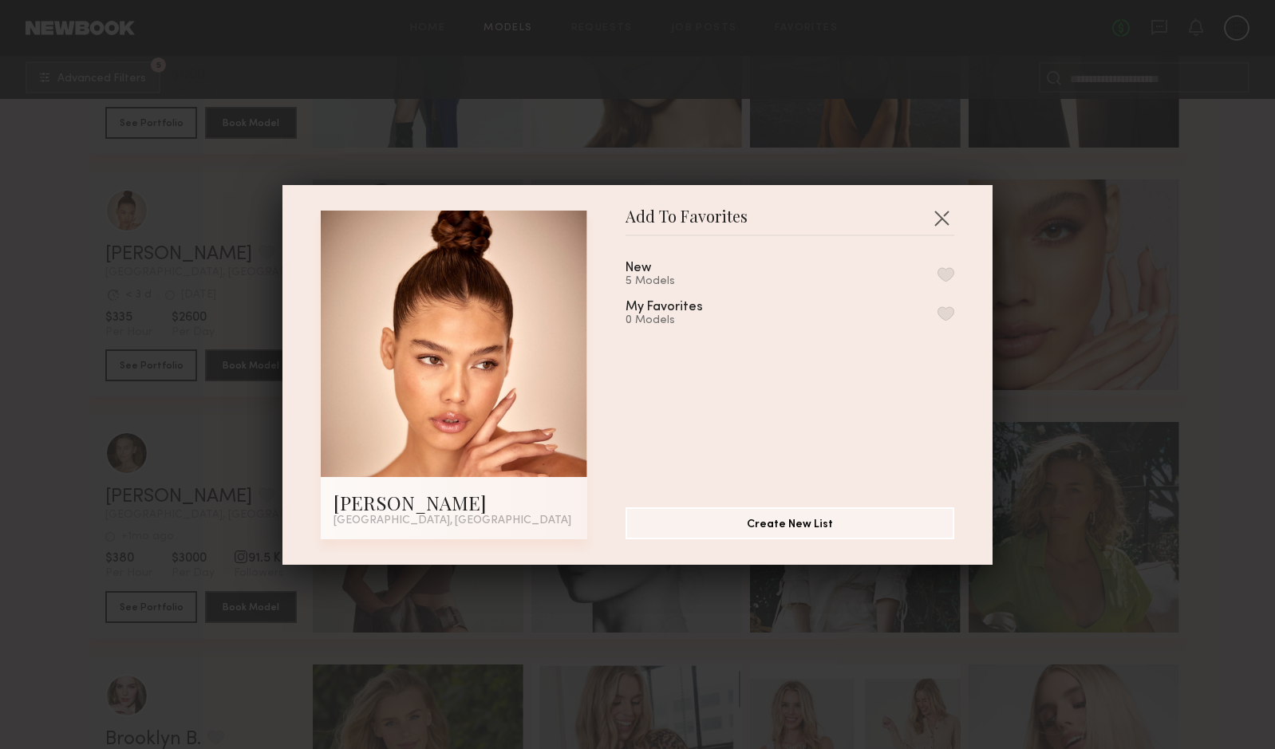
click at [947, 275] on button "button" at bounding box center [946, 274] width 17 height 14
click at [944, 223] on button "button" at bounding box center [942, 218] width 26 height 26
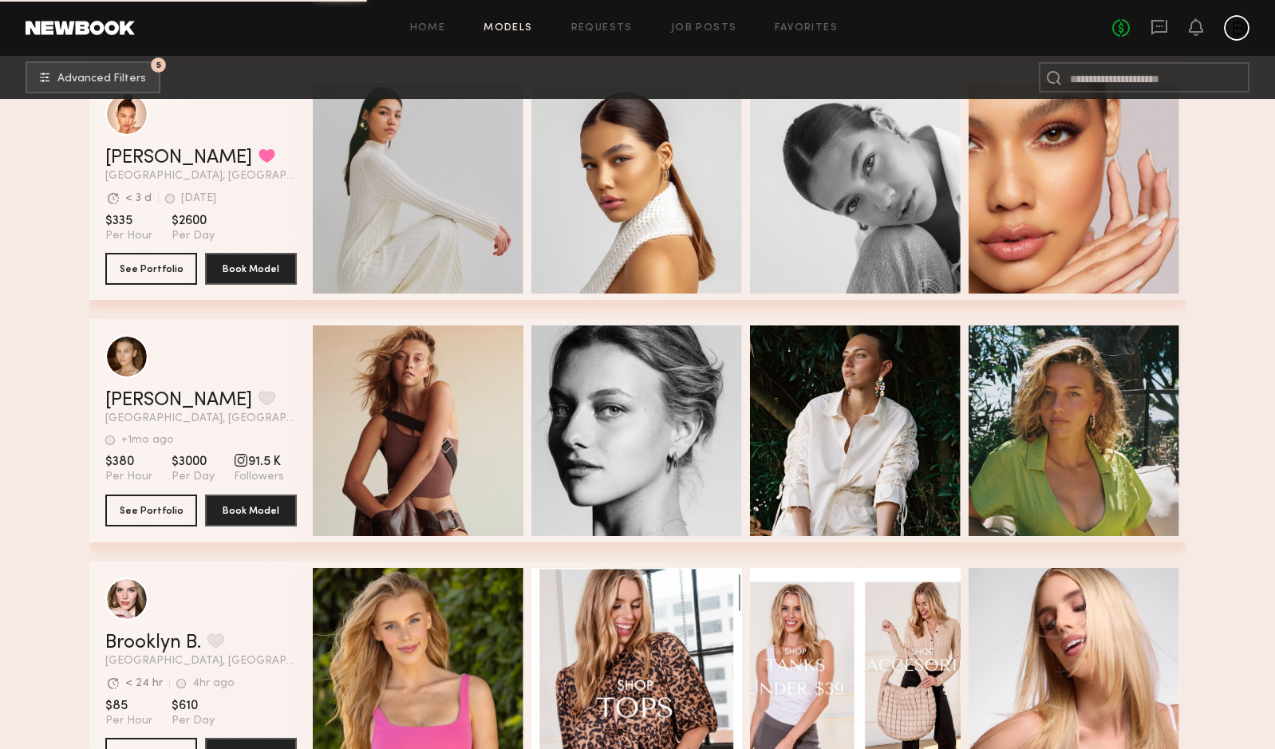
scroll to position [1738, 0]
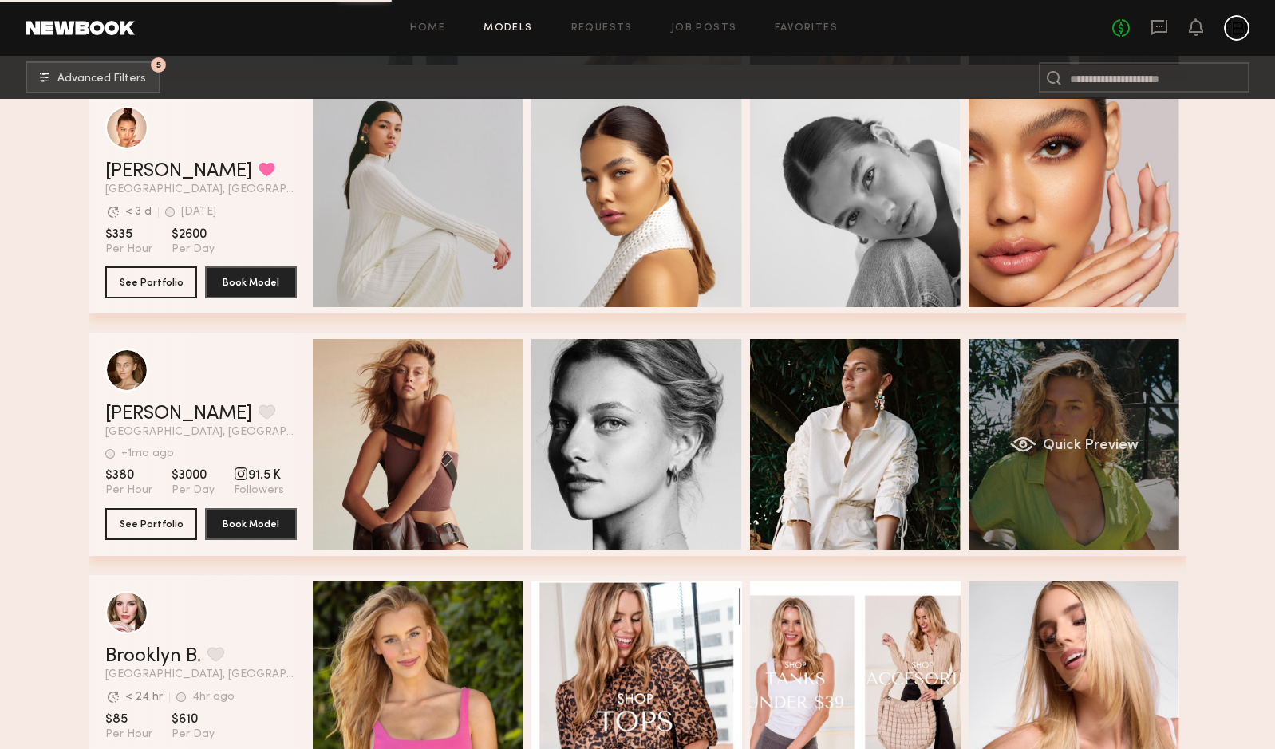
click at [1050, 421] on div "Quick Preview" at bounding box center [1074, 444] width 211 height 211
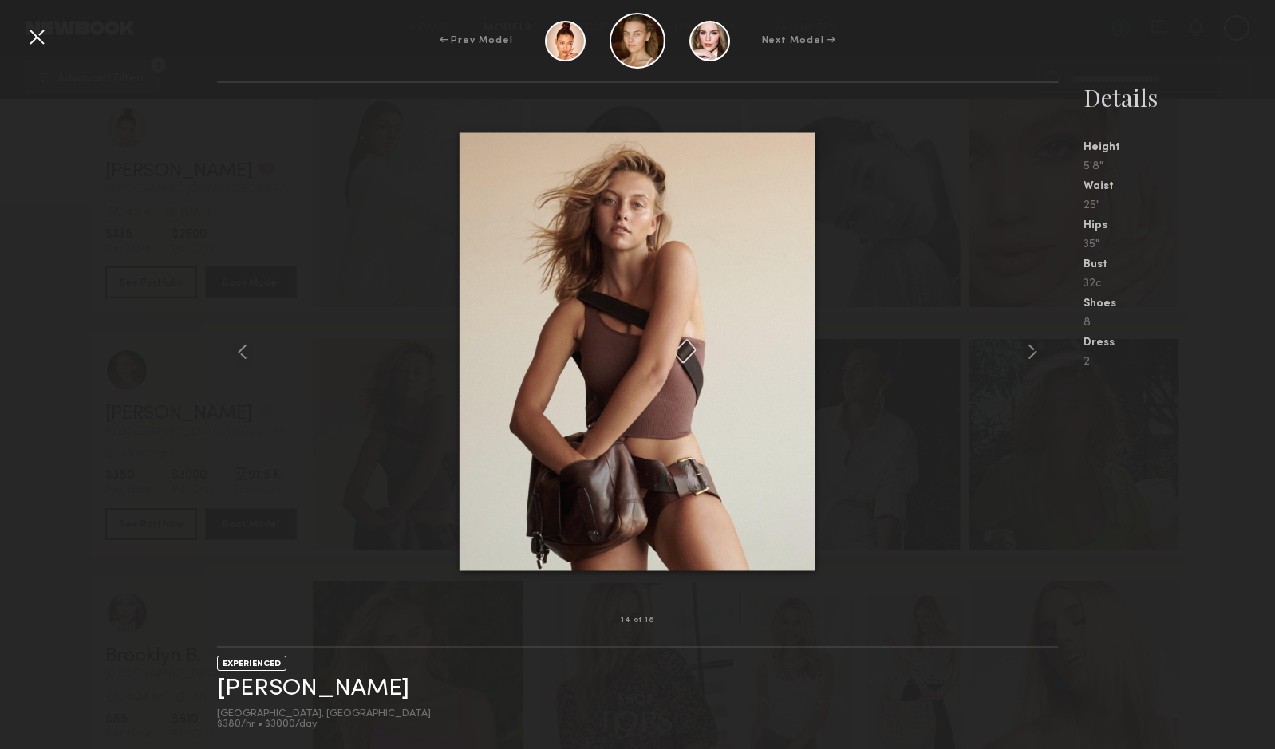
click at [46, 38] on div at bounding box center [37, 37] width 26 height 26
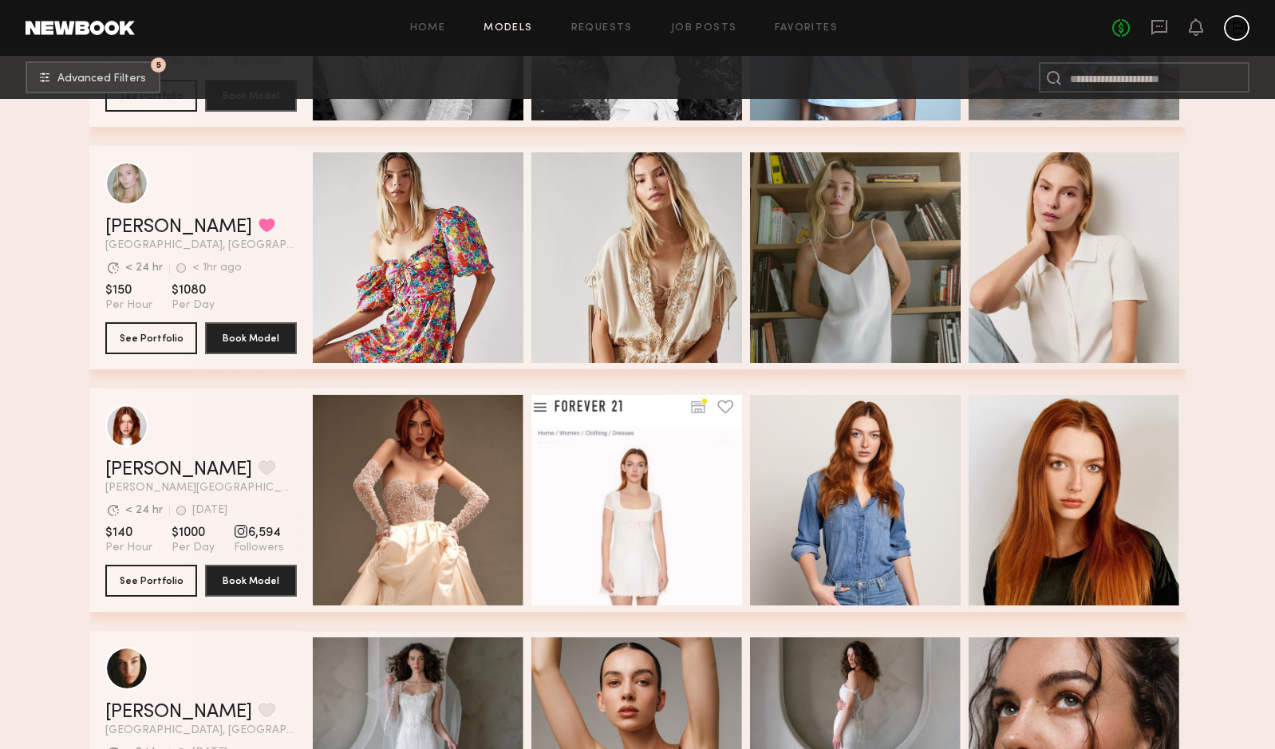
scroll to position [2958, 0]
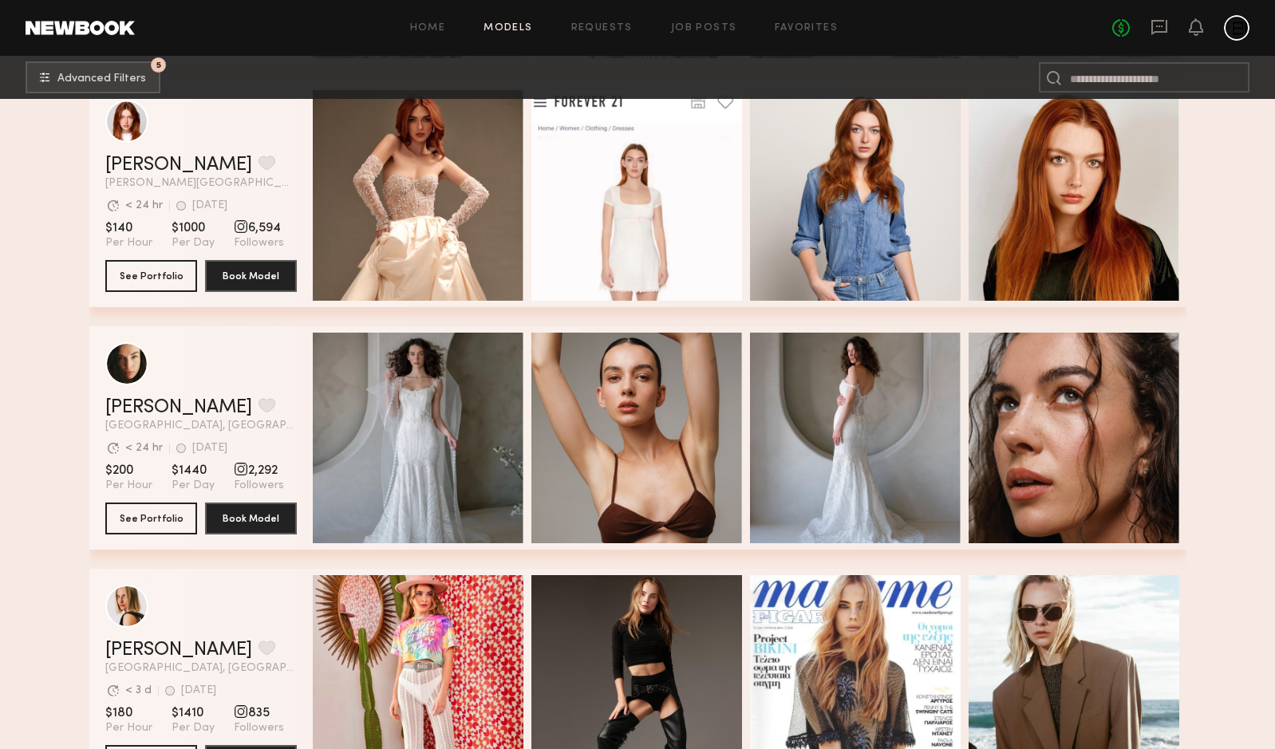
click at [527, 463] on div "Quick Preview Quick Preview Quick Preview Quick Preview" at bounding box center [747, 437] width 868 height 223
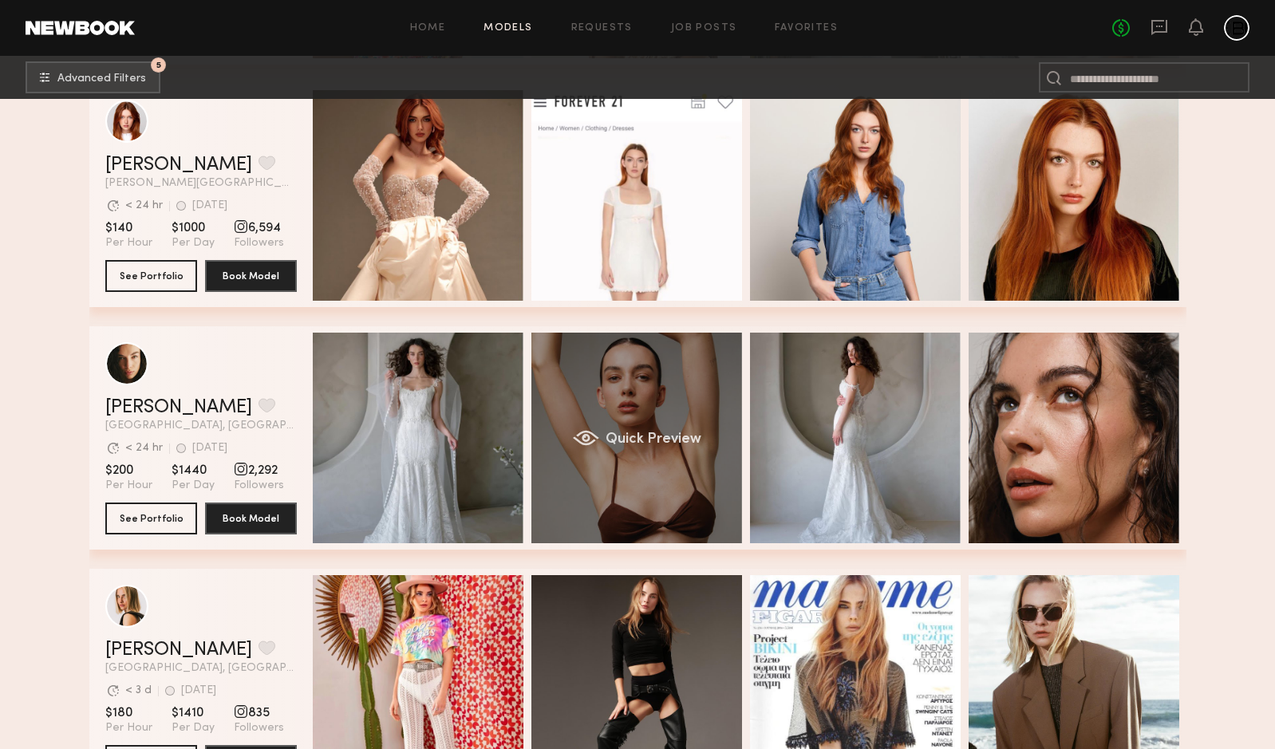
click at [635, 445] on span "Quick Preview" at bounding box center [653, 440] width 96 height 14
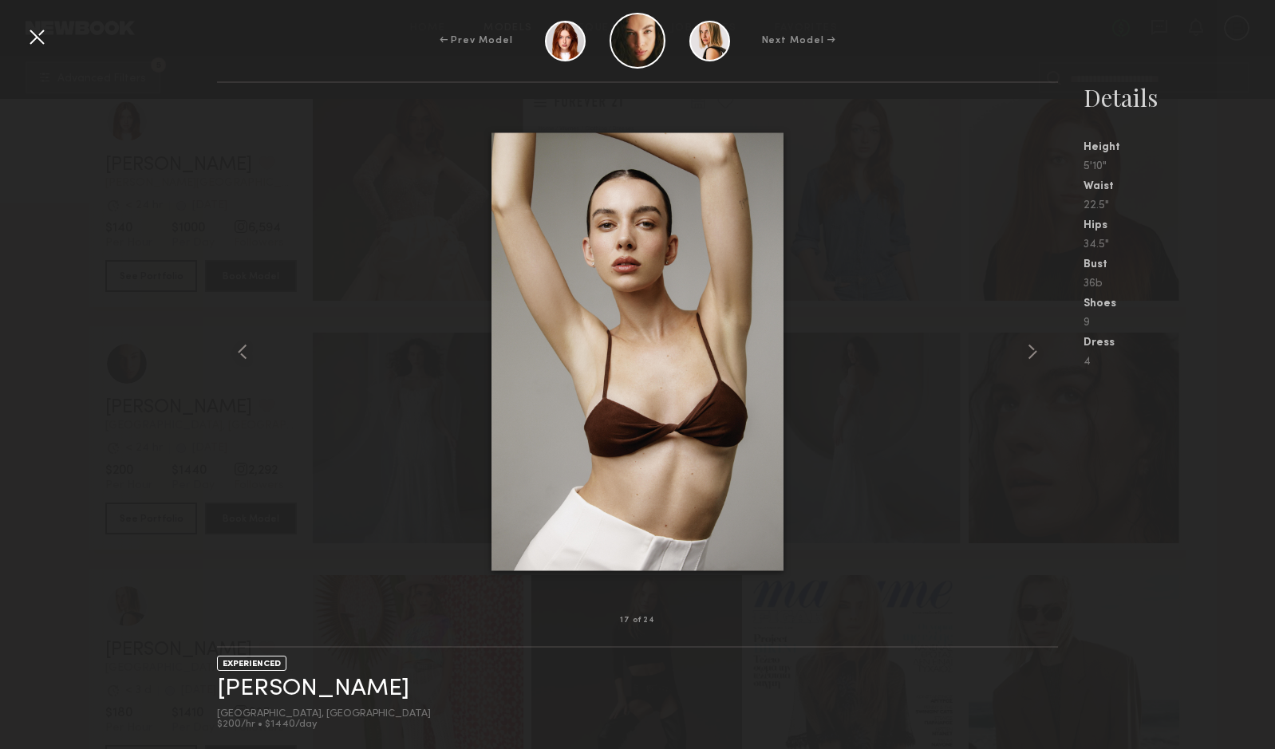
click at [31, 29] on div at bounding box center [37, 37] width 26 height 26
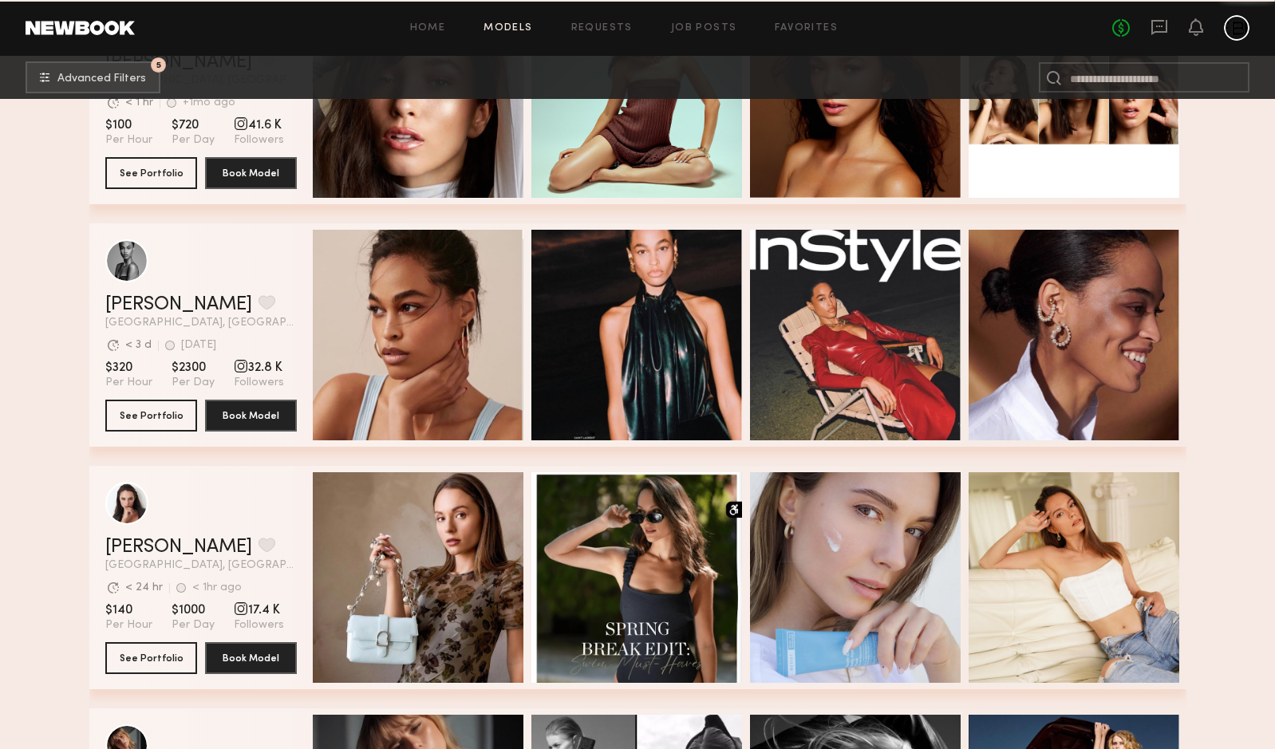
scroll to position [14477, 0]
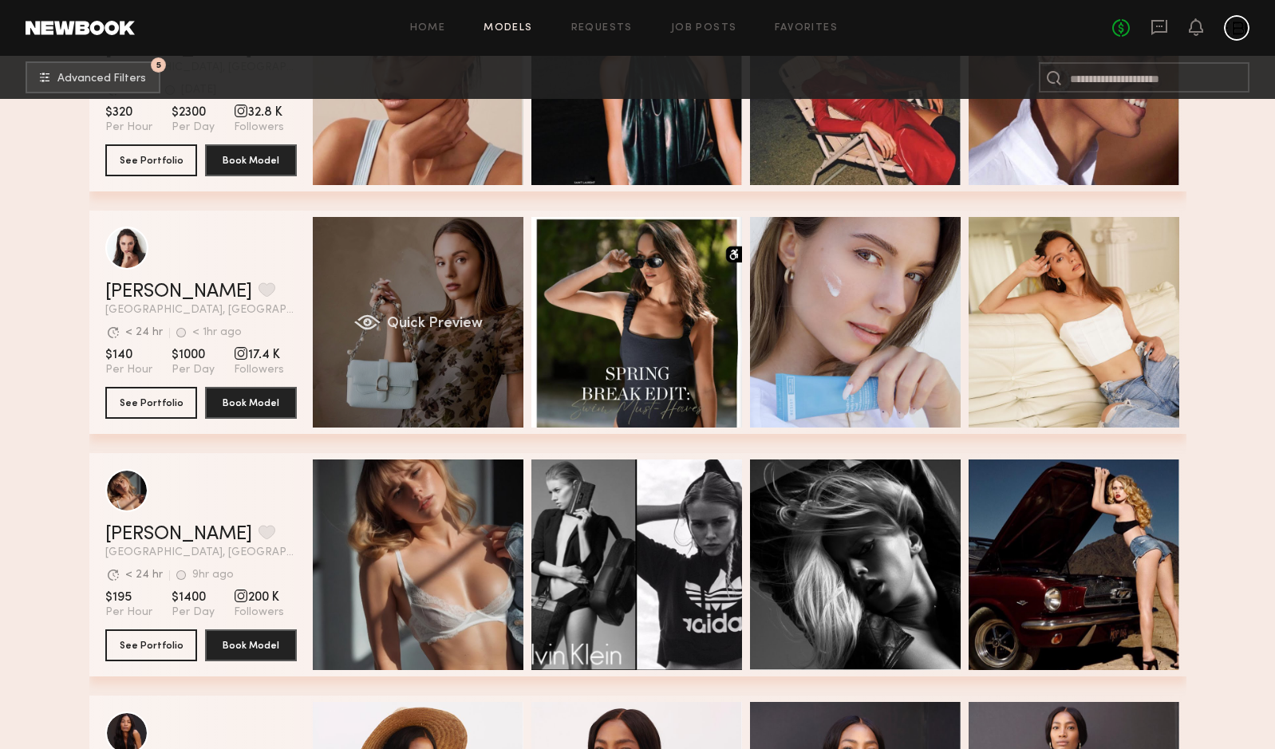
click at [437, 366] on div "Quick Preview" at bounding box center [418, 322] width 211 height 211
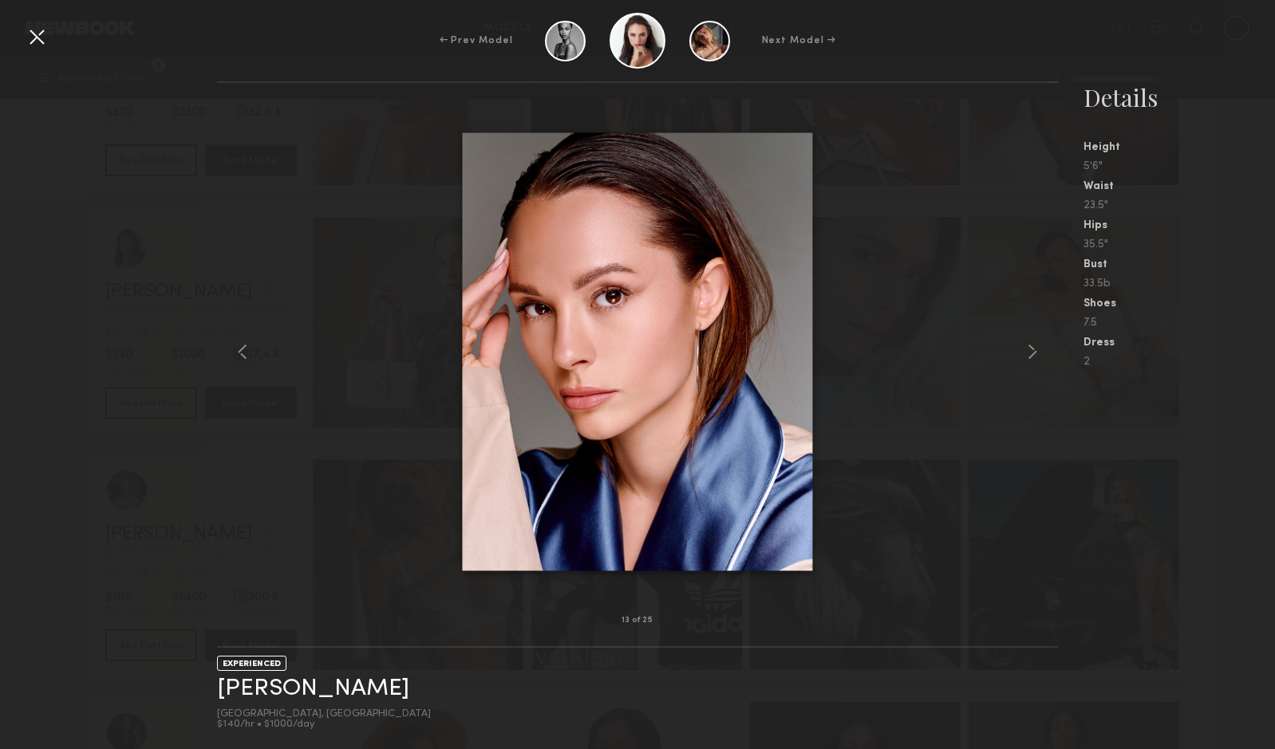
click at [41, 38] on div at bounding box center [37, 37] width 26 height 26
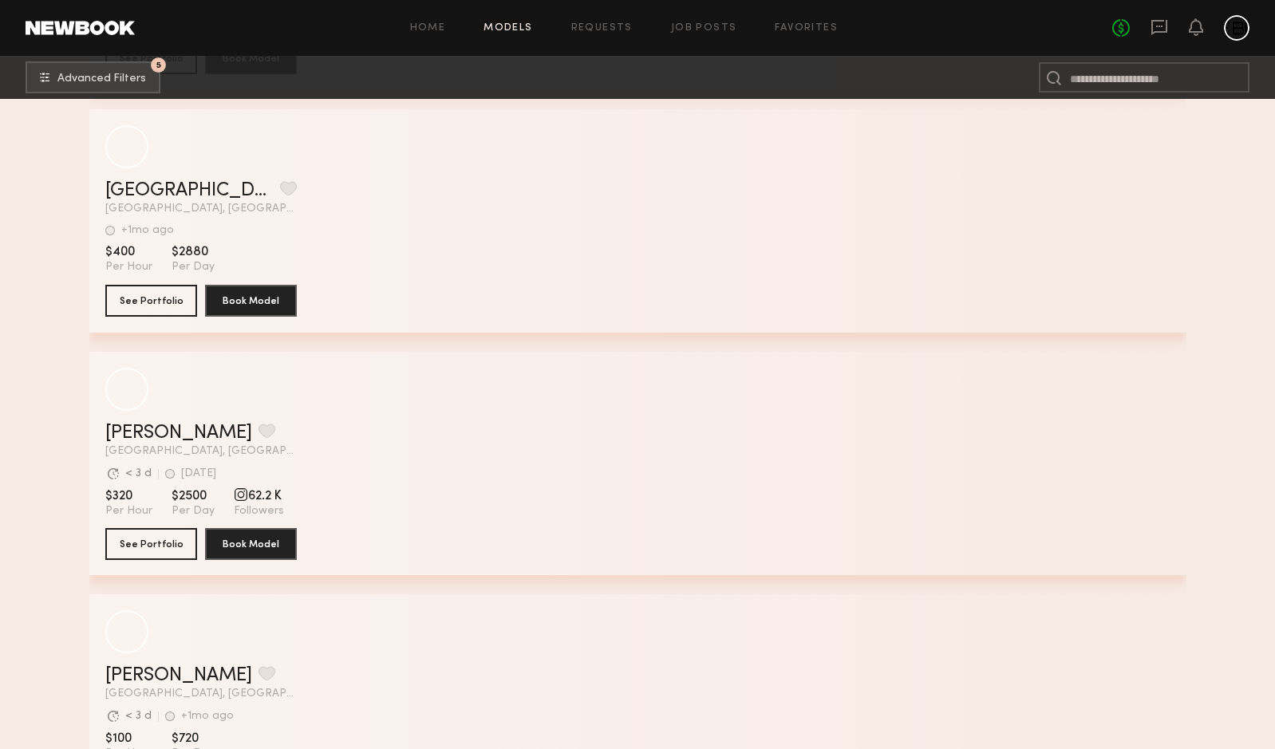
scroll to position [24282, 0]
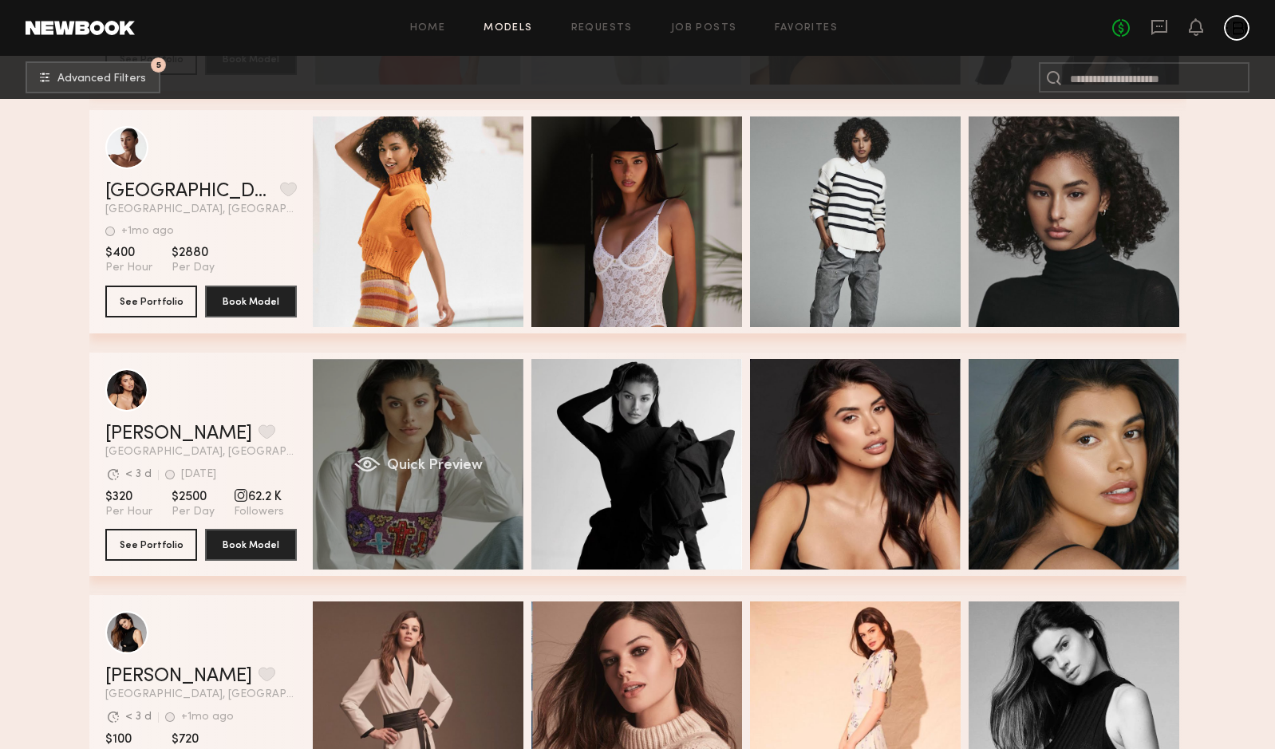
click at [405, 500] on div "Quick Preview" at bounding box center [418, 464] width 211 height 211
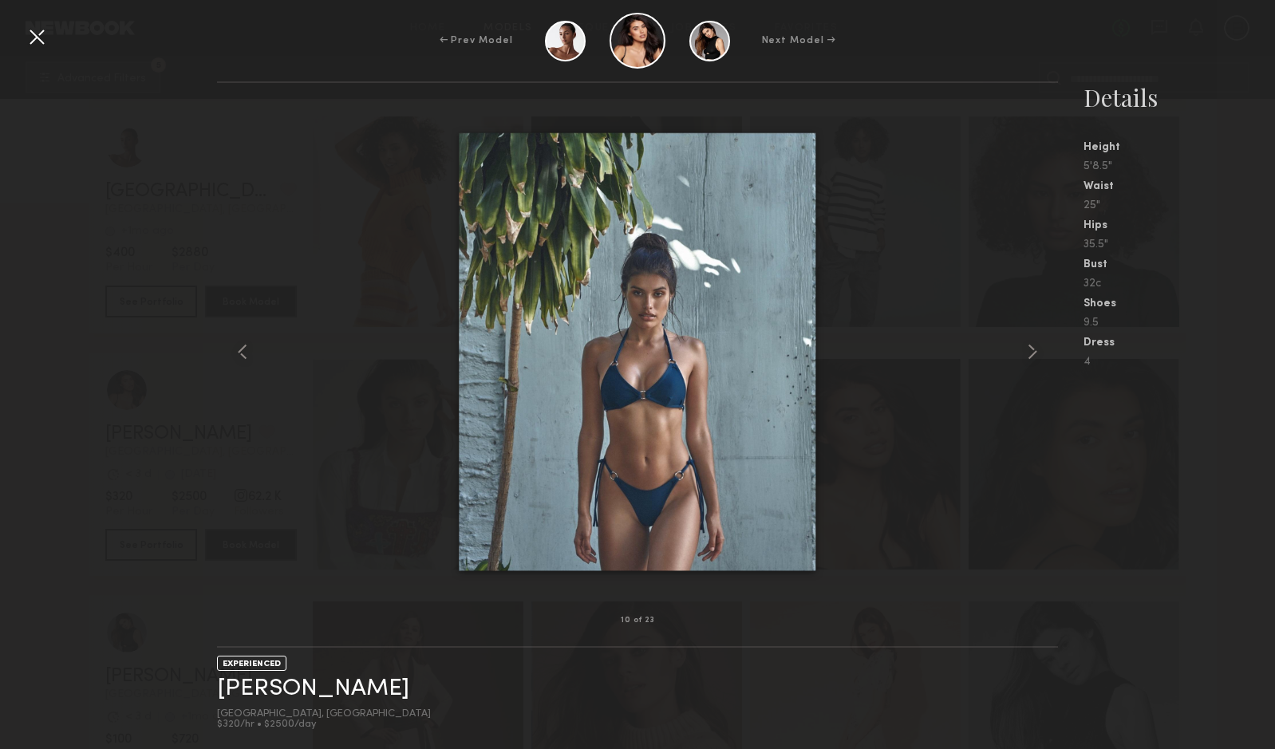
click at [34, 38] on div at bounding box center [37, 37] width 26 height 26
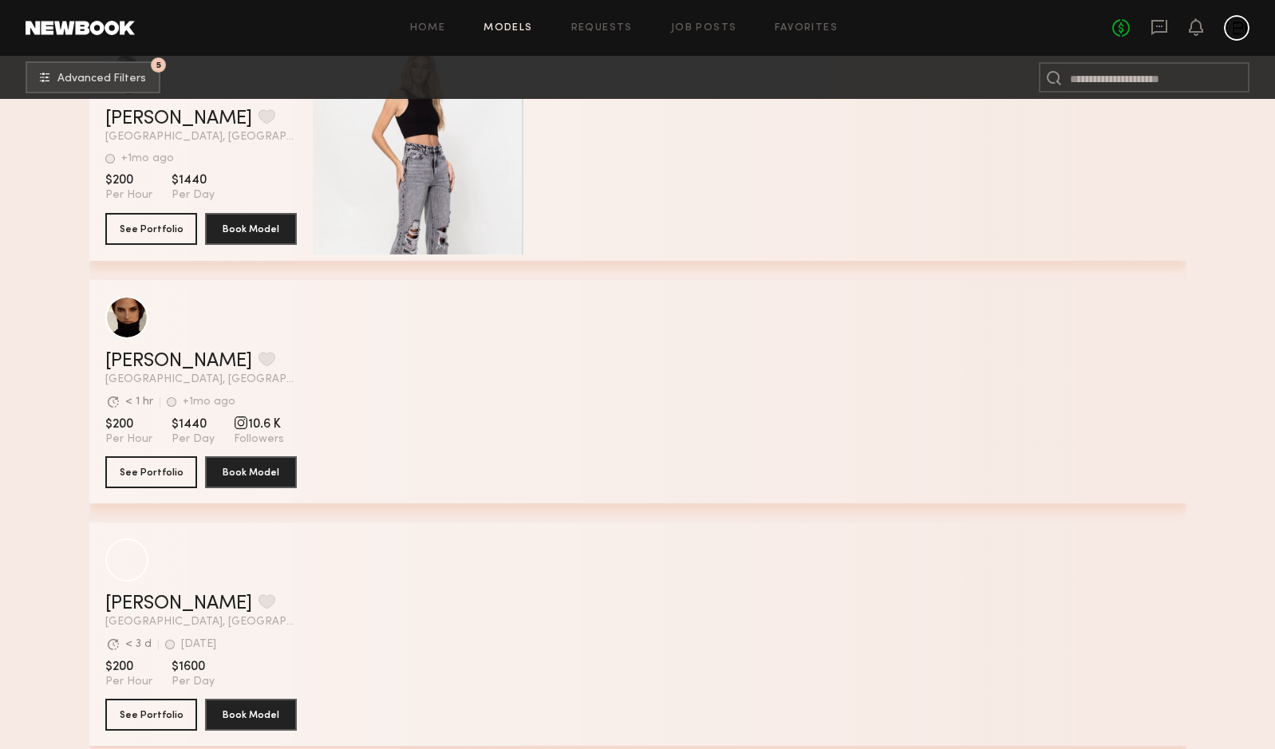
scroll to position [31947, 0]
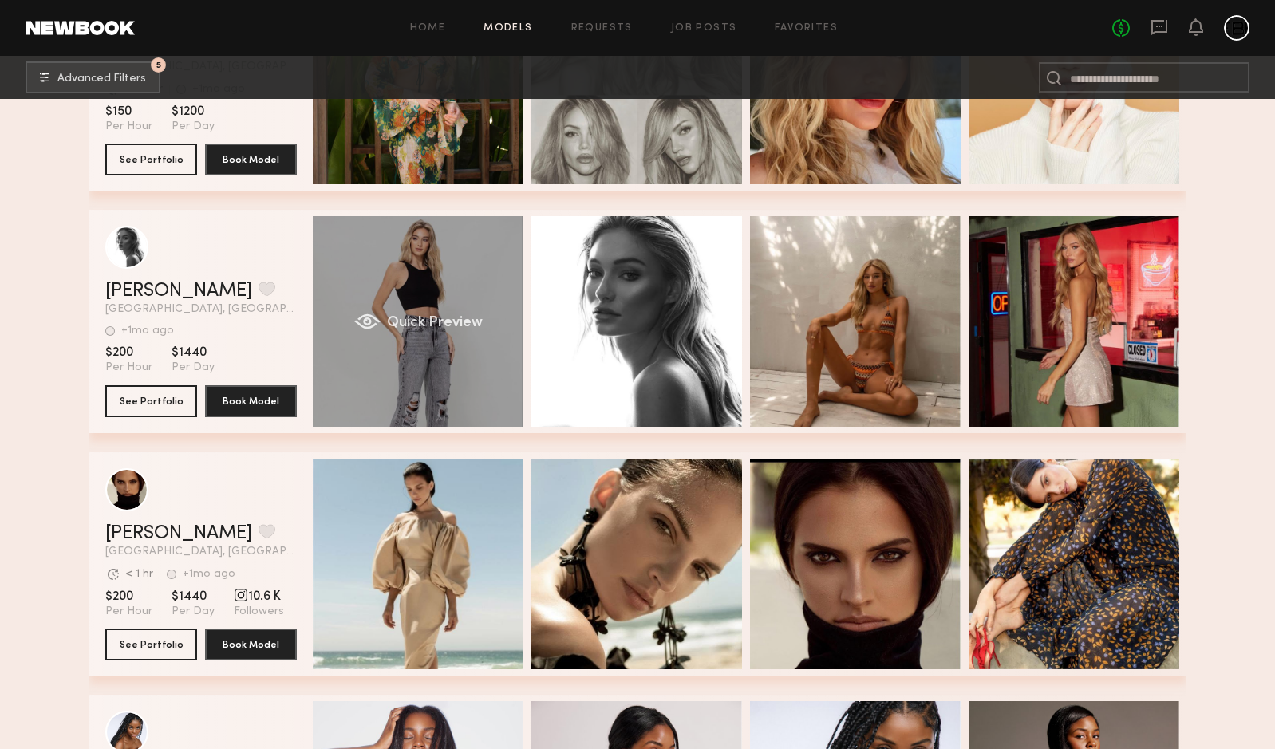
click at [479, 291] on div "Quick Preview" at bounding box center [418, 321] width 211 height 211
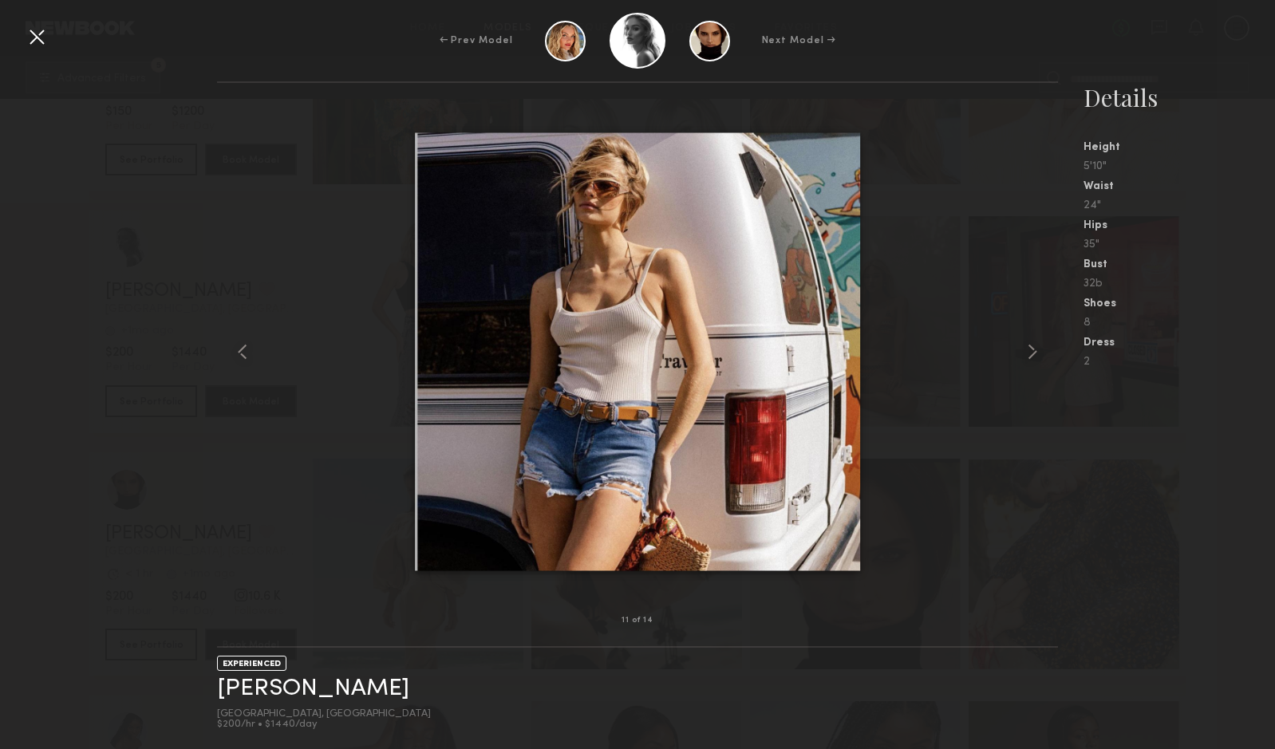
click at [28, 34] on div at bounding box center [37, 37] width 26 height 26
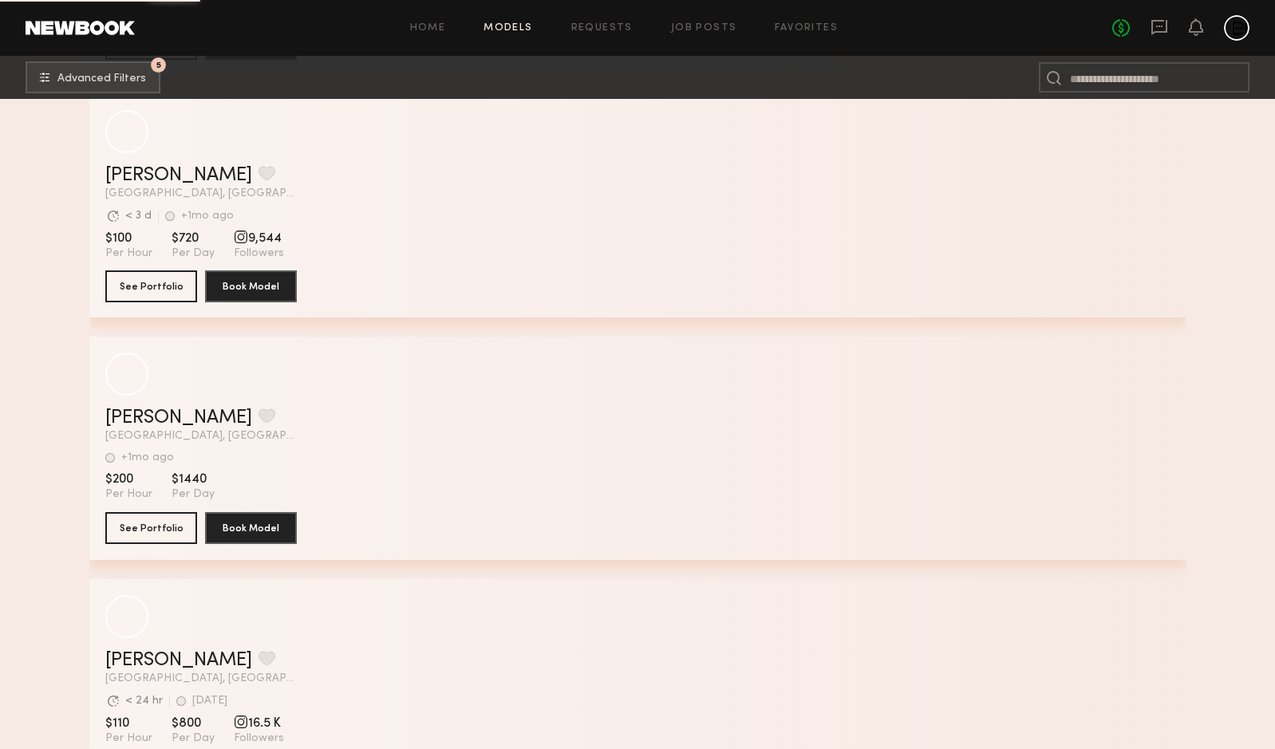
scroll to position [39524, 0]
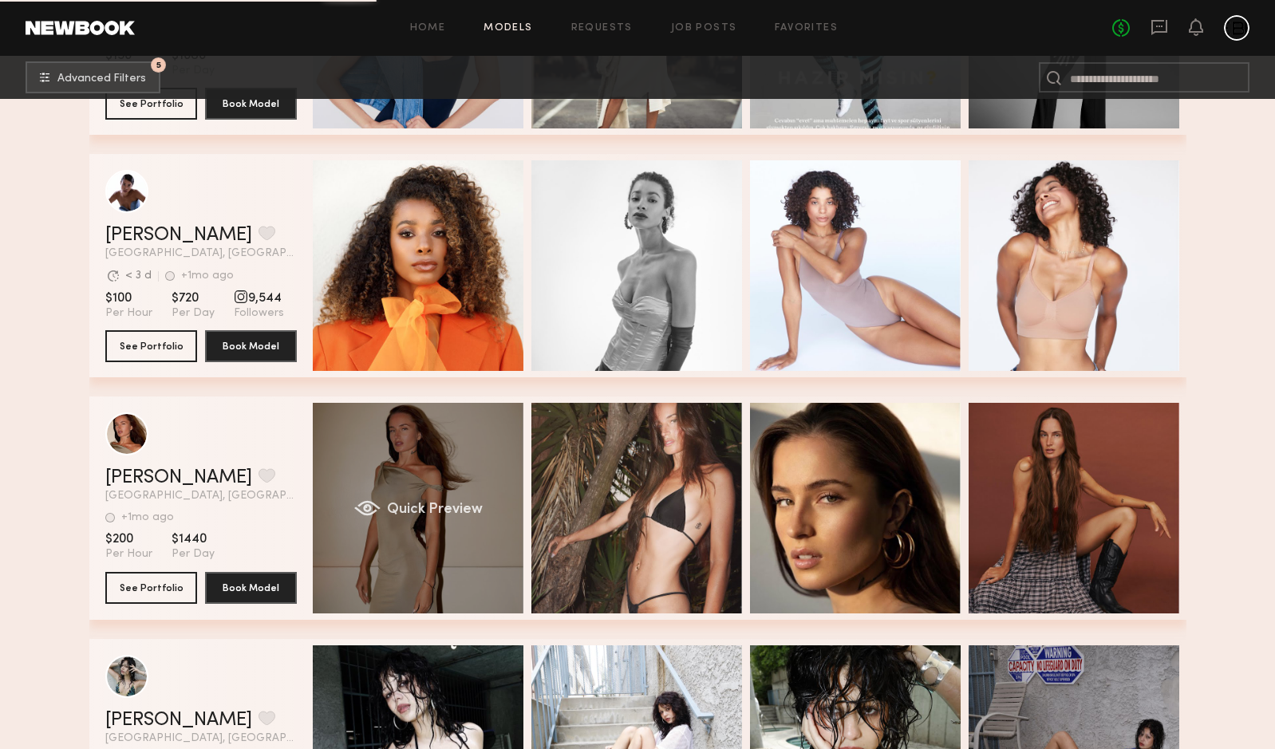
click at [421, 551] on div "Quick Preview" at bounding box center [418, 508] width 211 height 211
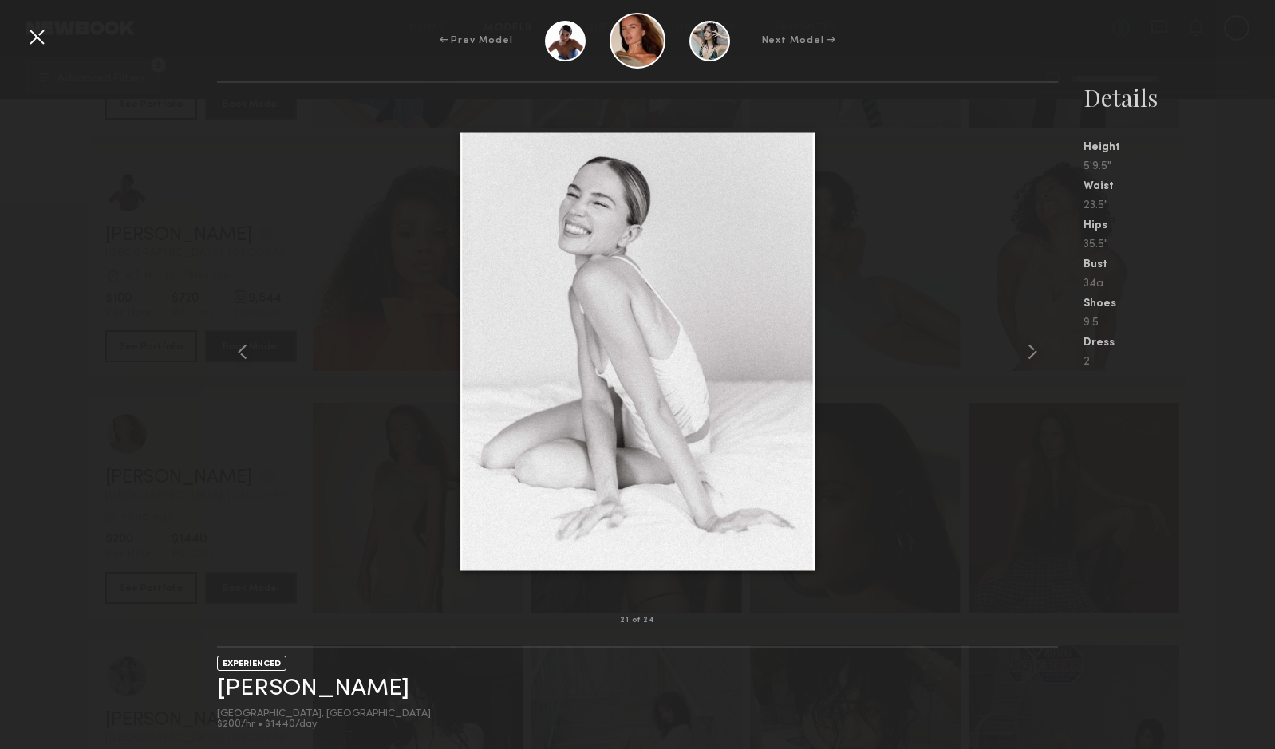
click at [26, 30] on div at bounding box center [37, 37] width 26 height 26
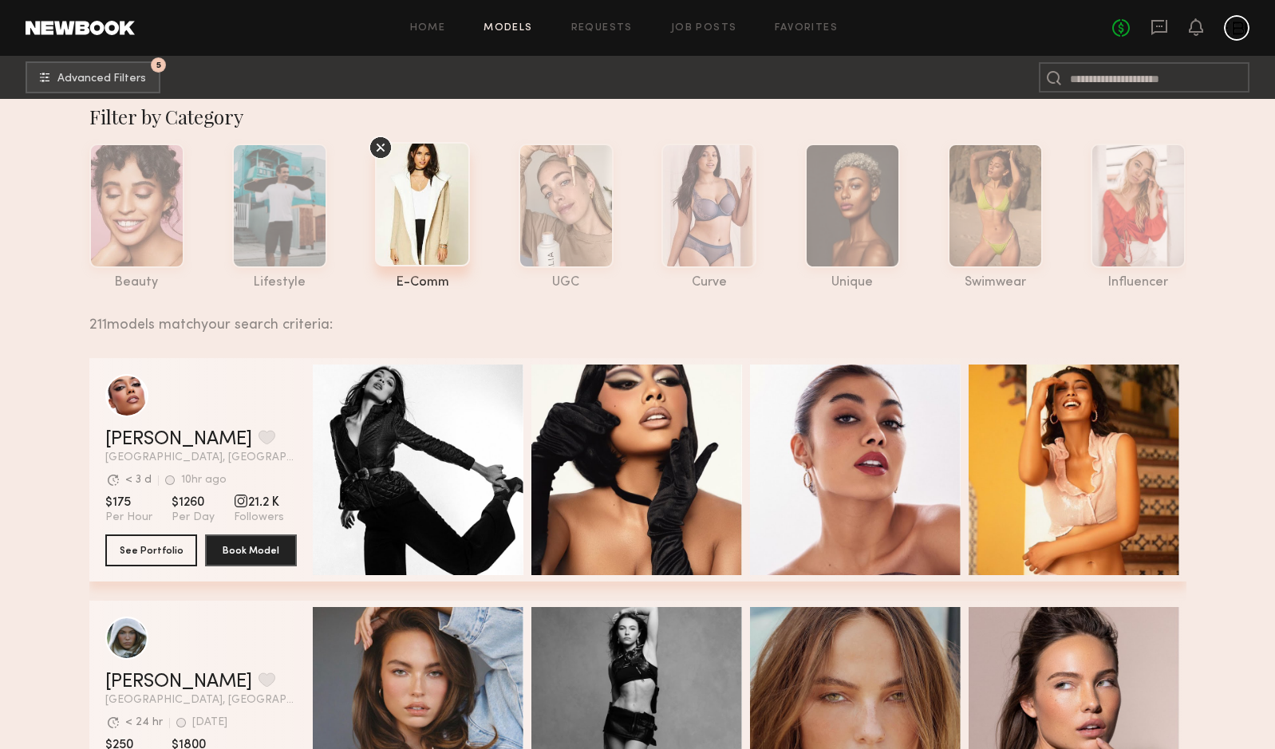
scroll to position [0, 0]
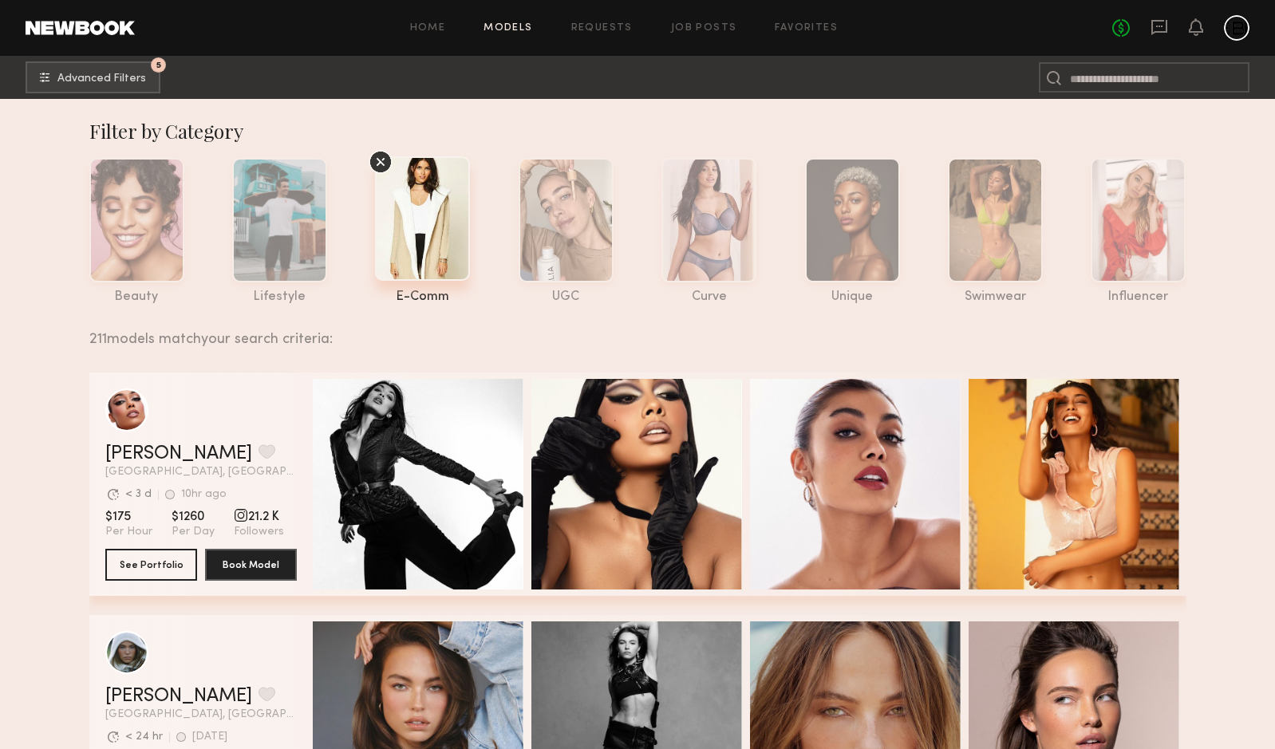
click at [384, 158] on icon at bounding box center [381, 162] width 9 height 9
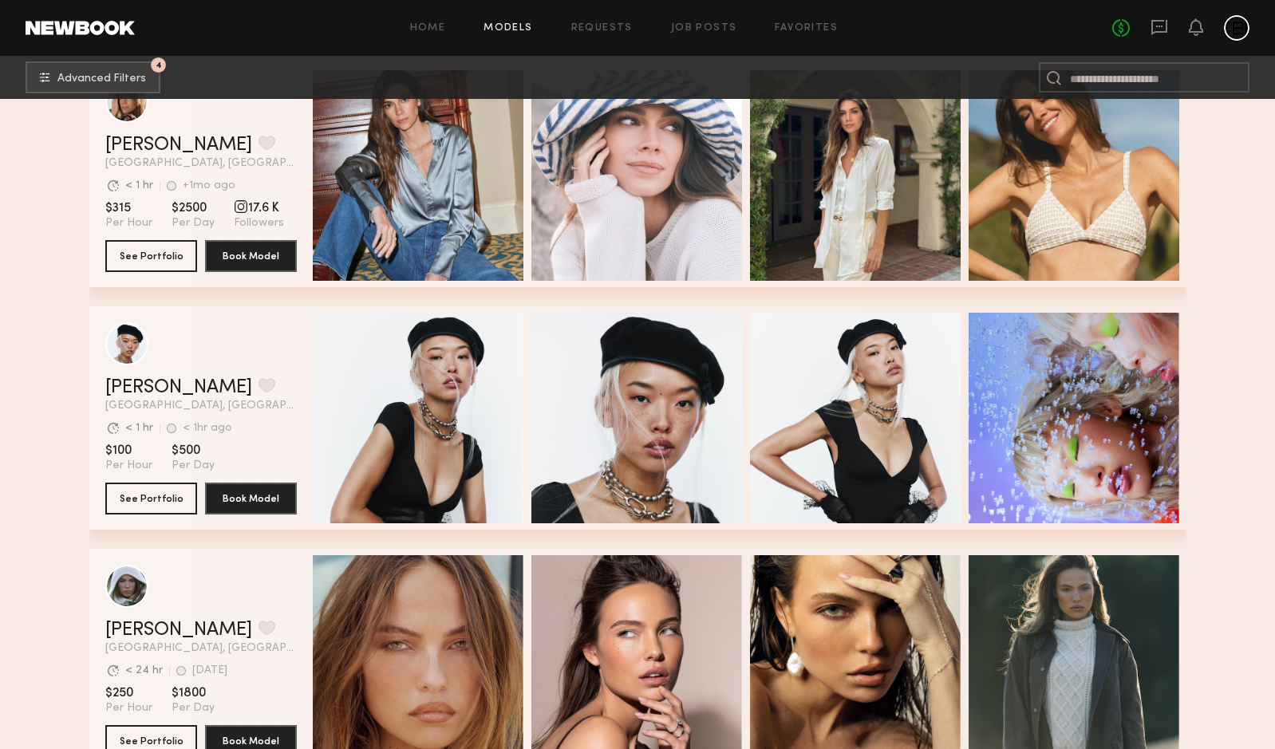
scroll to position [839, 0]
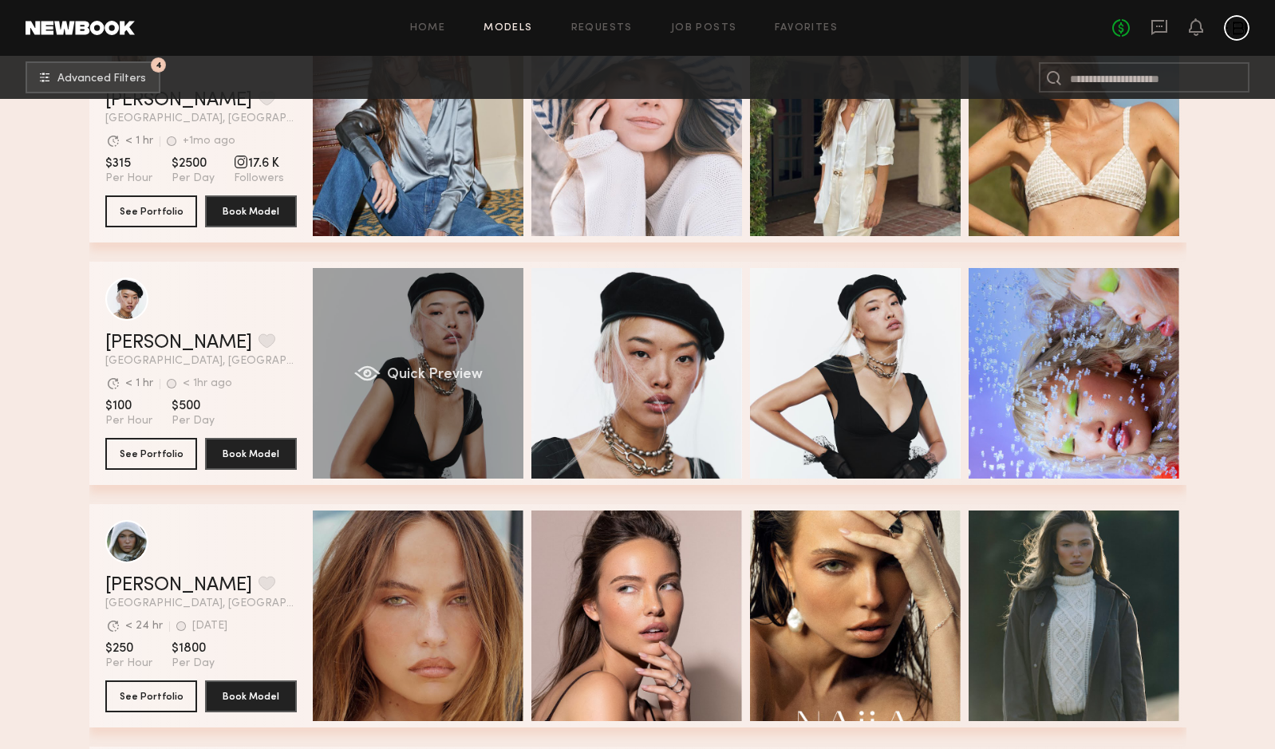
click at [474, 413] on div "Quick Preview" at bounding box center [418, 373] width 211 height 211
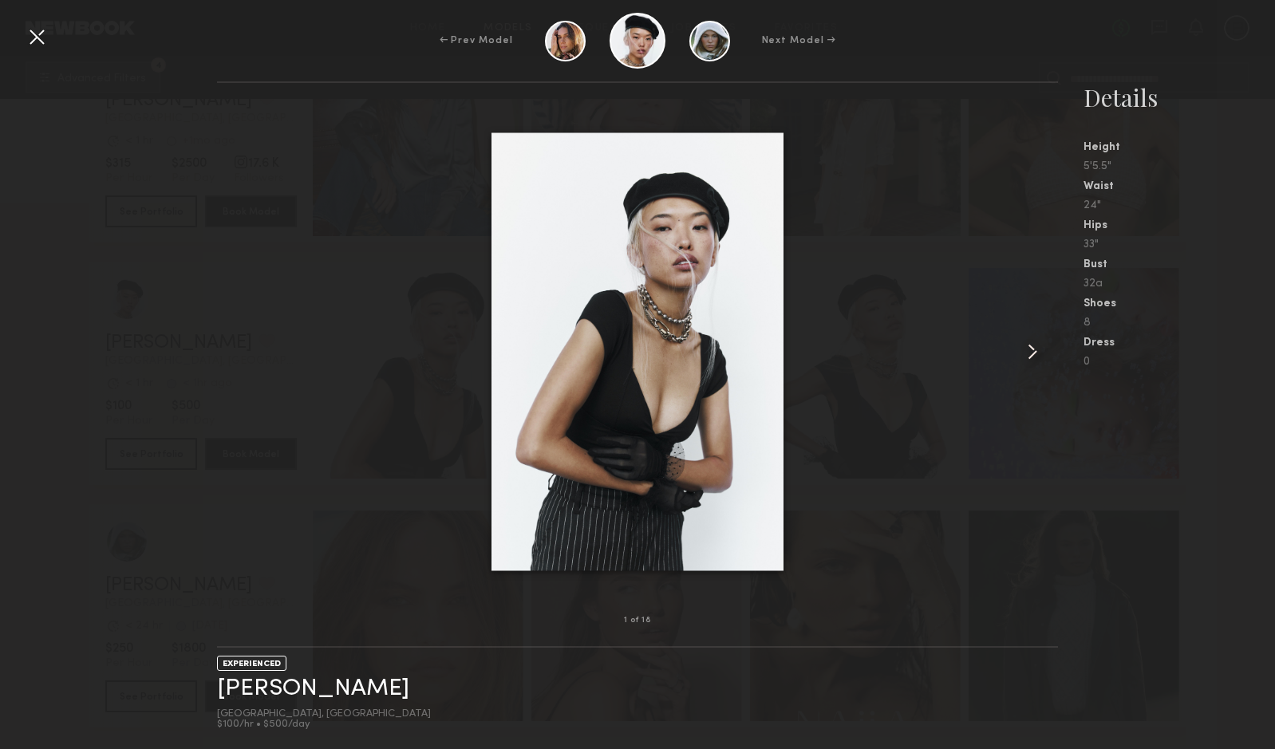
click at [1034, 354] on common-icon at bounding box center [1033, 352] width 26 height 26
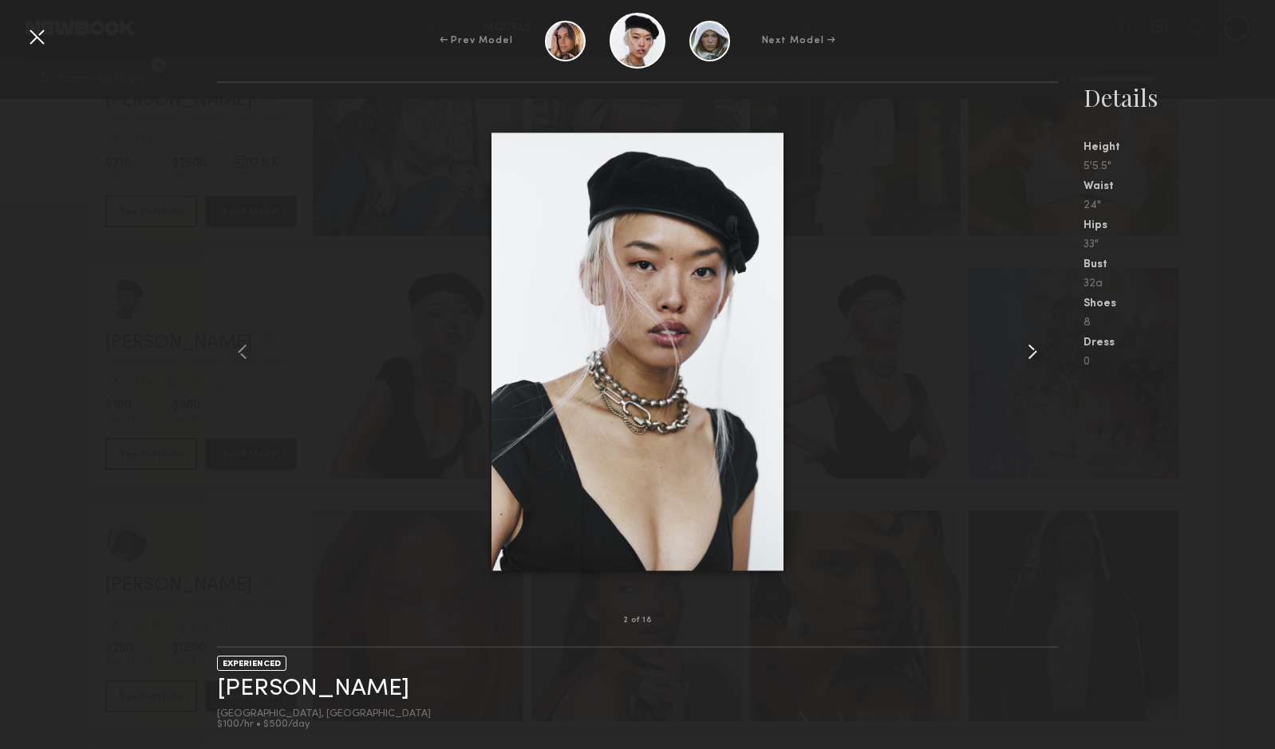
click at [1034, 354] on common-icon at bounding box center [1033, 352] width 26 height 26
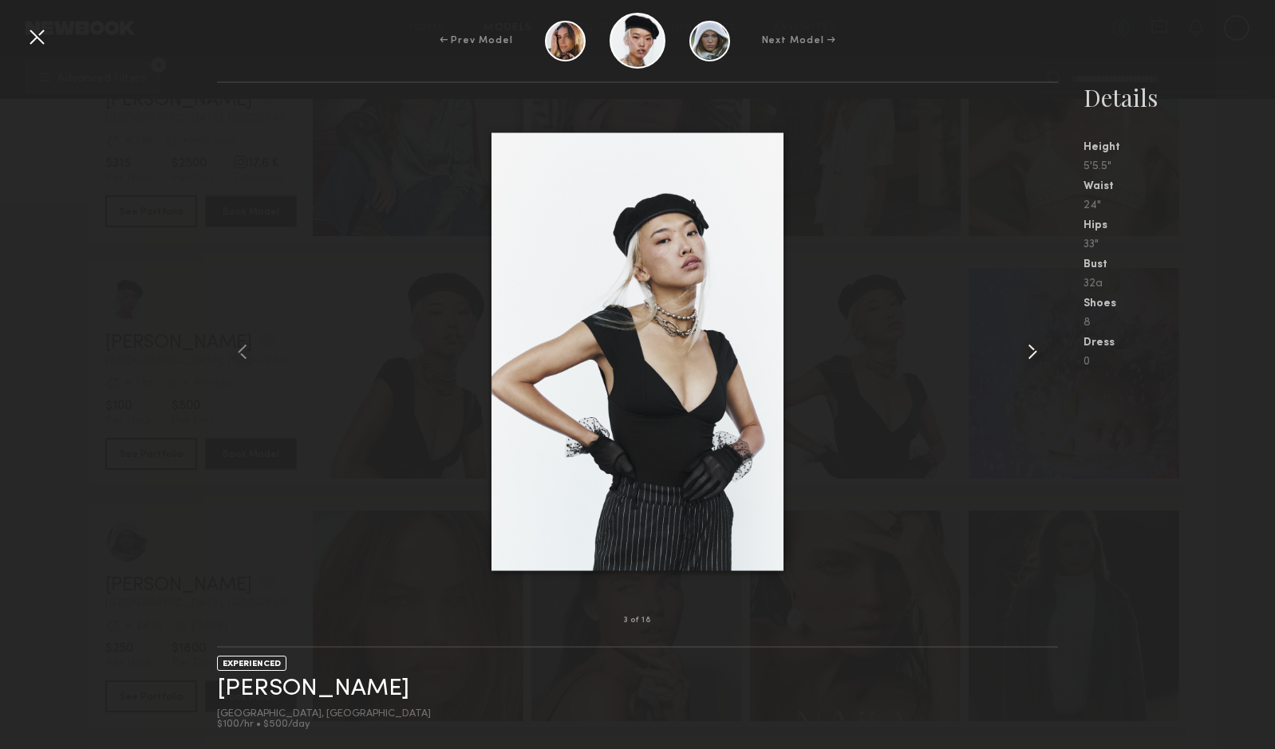
click at [1034, 354] on common-icon at bounding box center [1033, 352] width 26 height 26
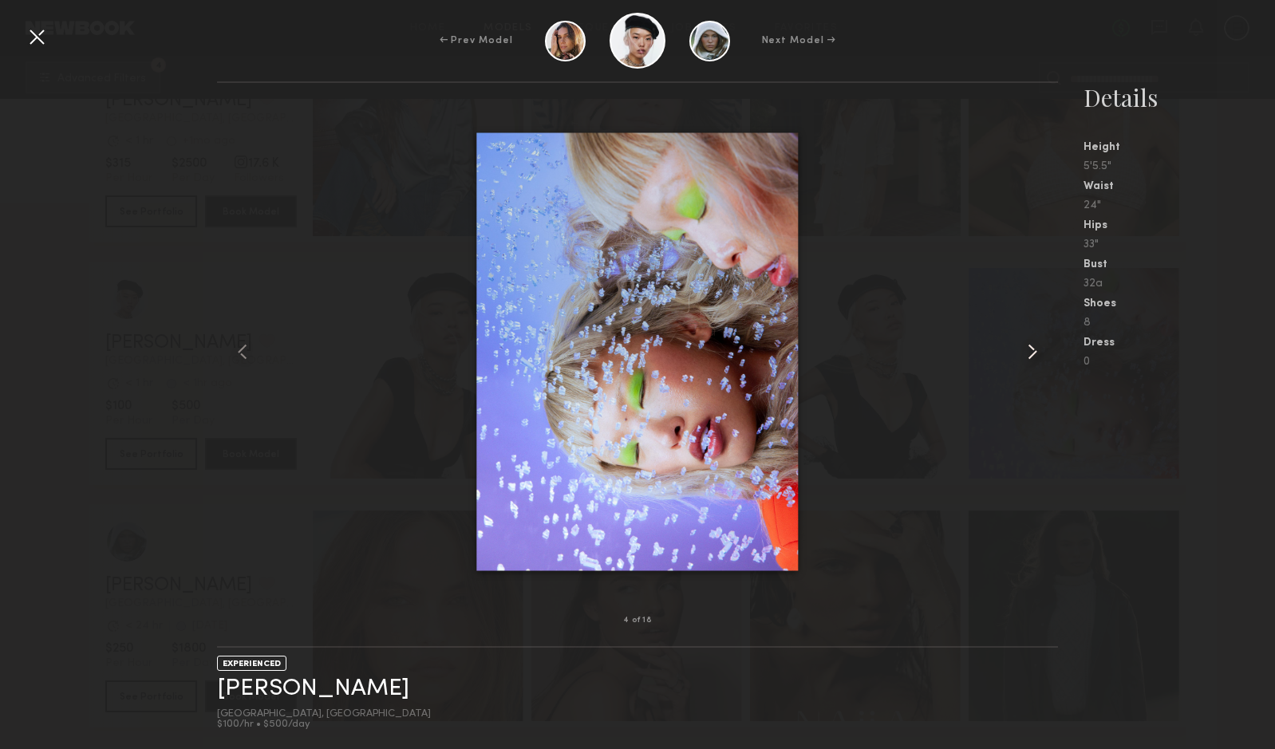
click at [1034, 354] on common-icon at bounding box center [1033, 352] width 26 height 26
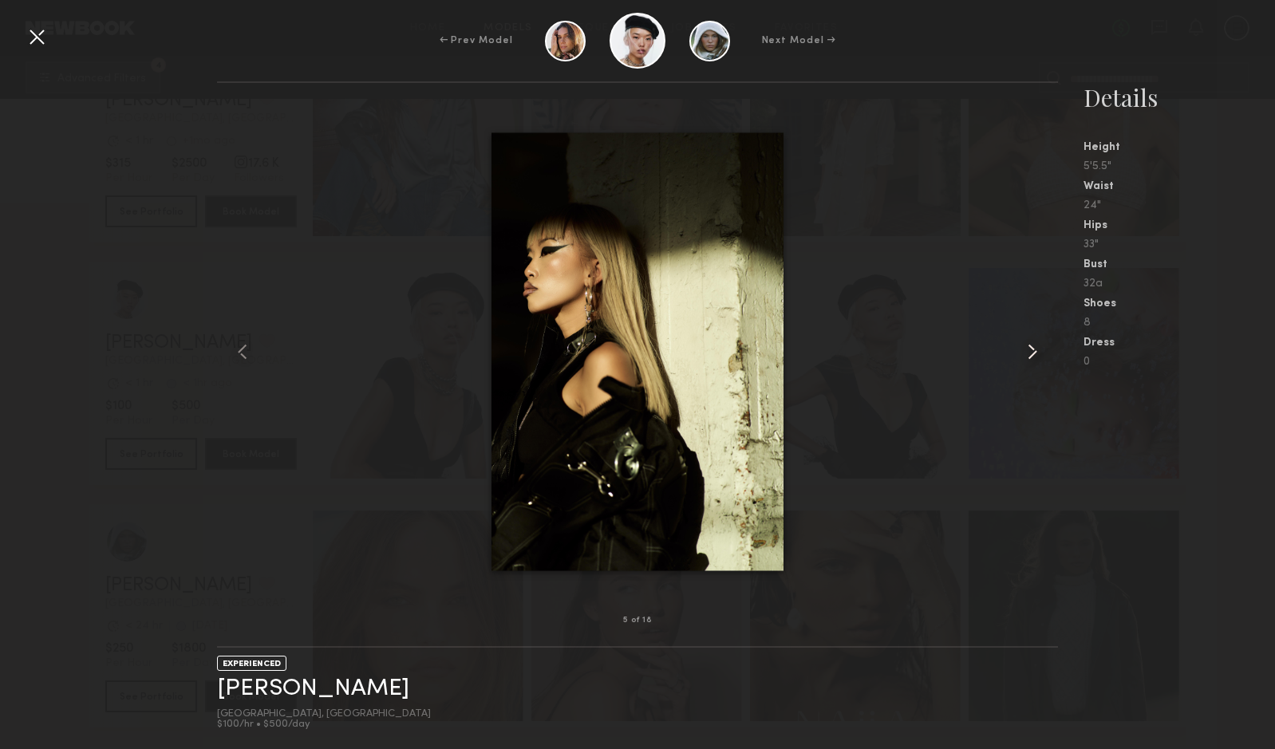
click at [1034, 354] on common-icon at bounding box center [1033, 352] width 26 height 26
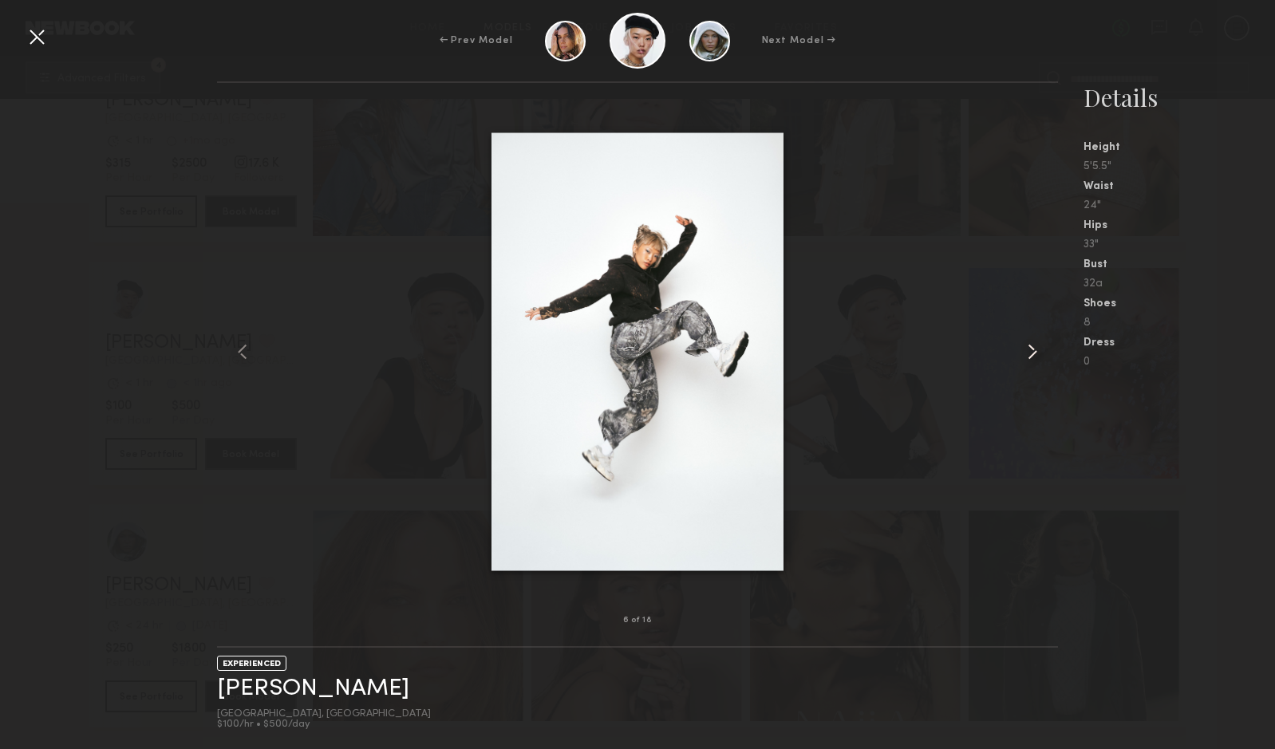
click at [1034, 354] on common-icon at bounding box center [1033, 352] width 26 height 26
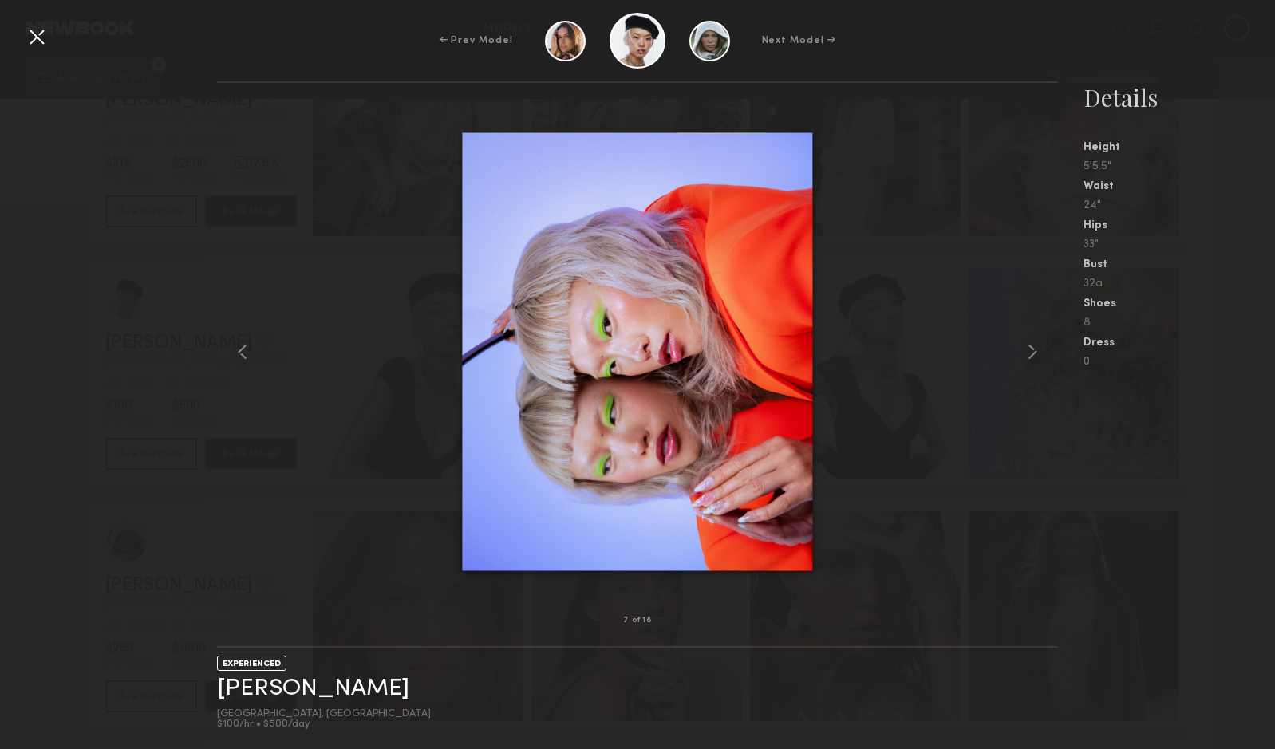
click at [42, 34] on div at bounding box center [37, 37] width 26 height 26
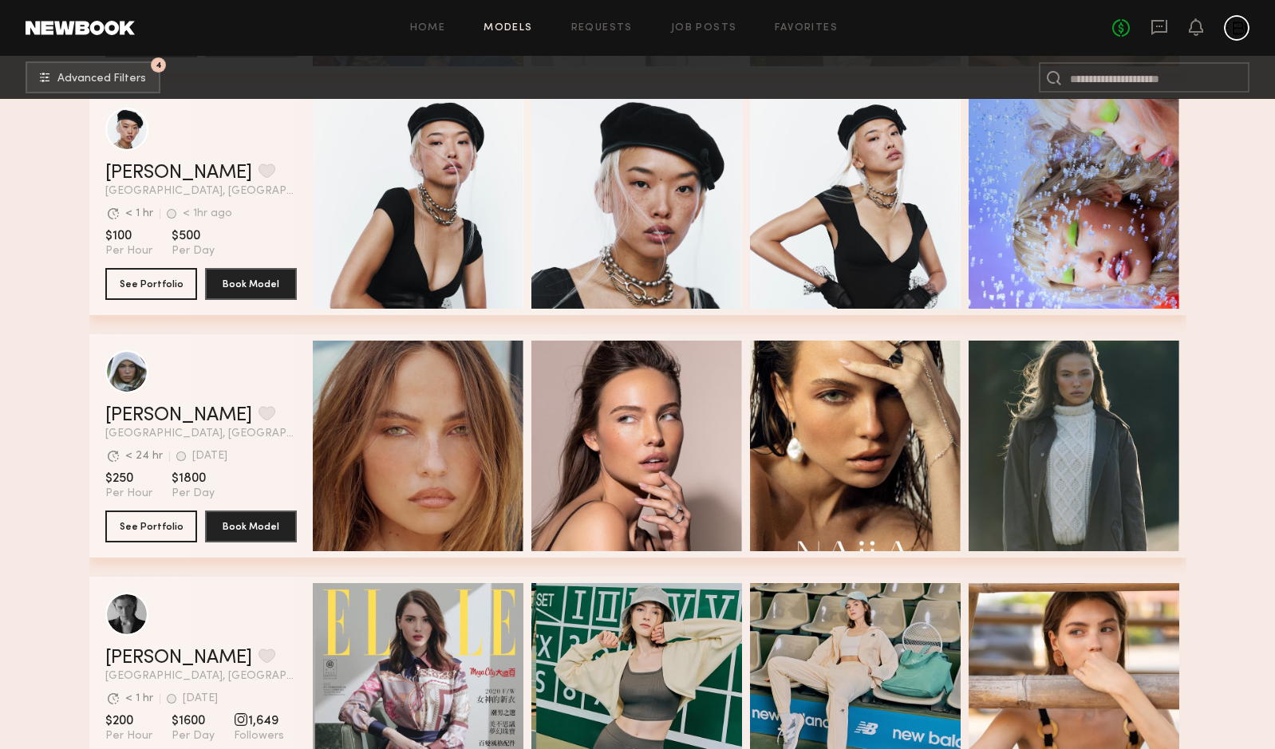
scroll to position [1338, 0]
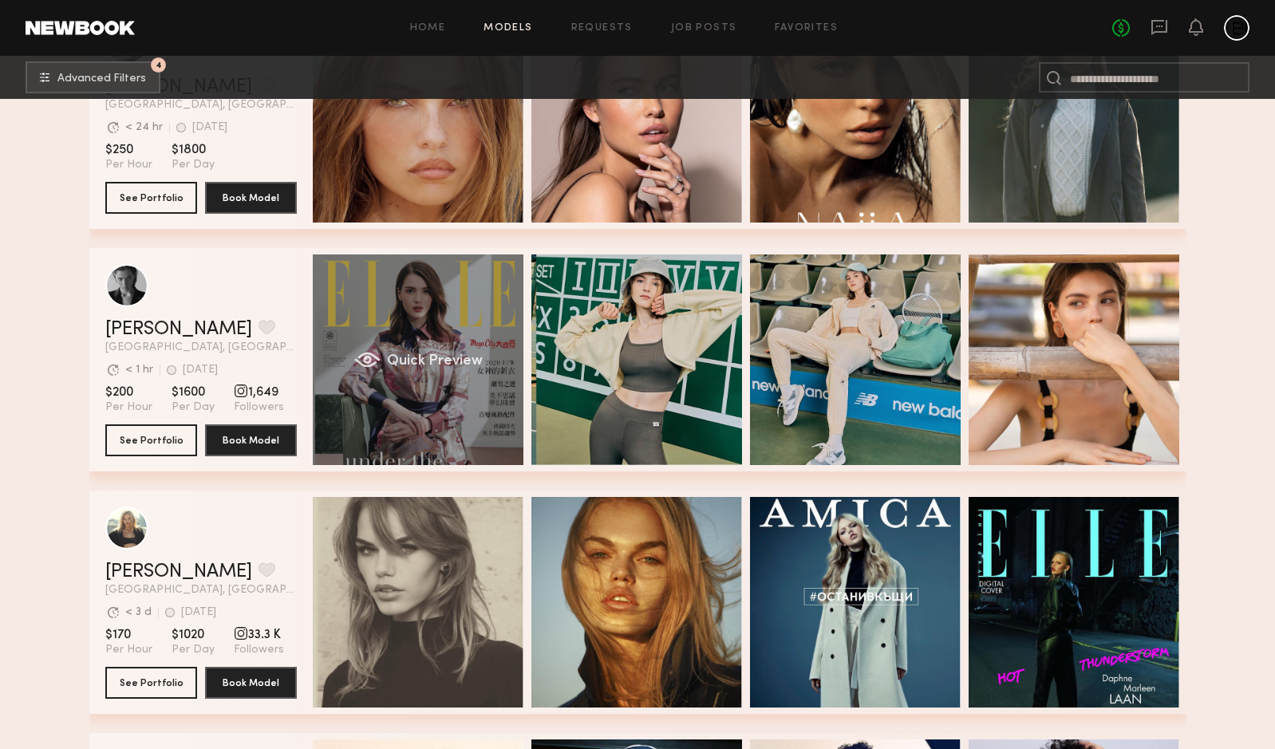
click at [429, 373] on div "Quick Preview" at bounding box center [418, 360] width 211 height 211
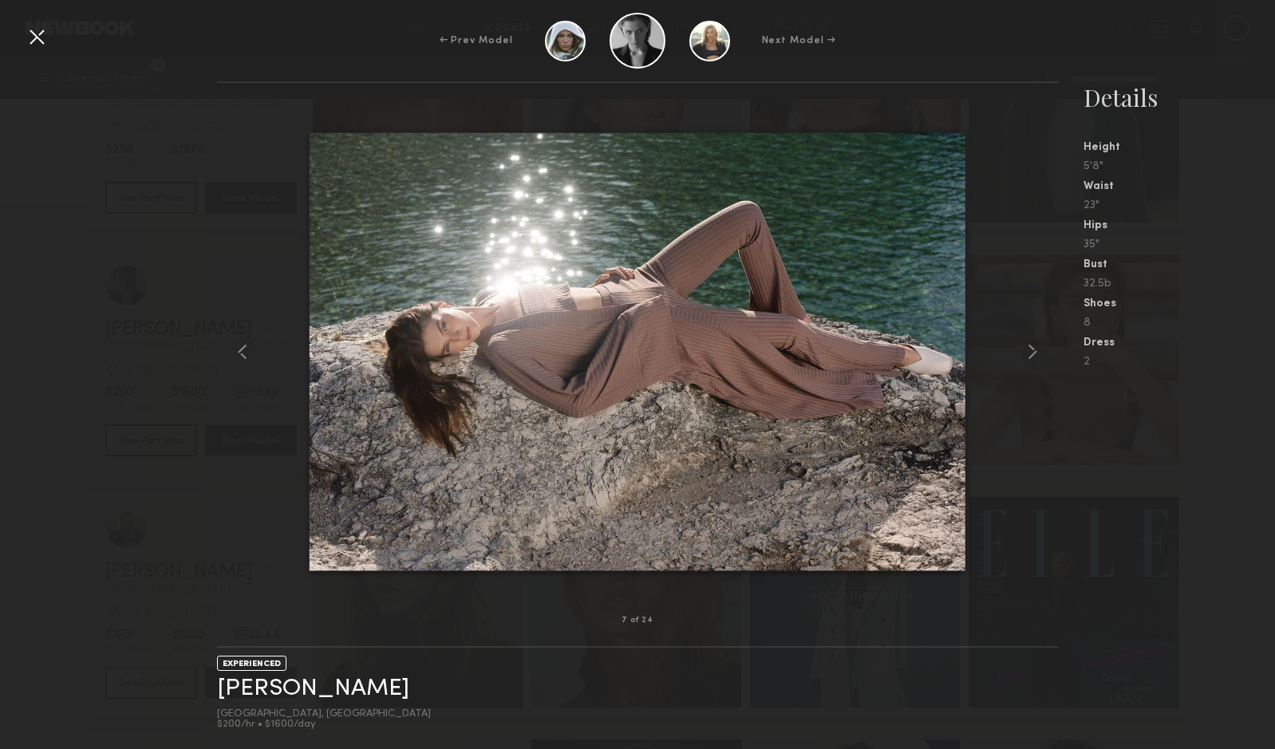
click at [41, 35] on div at bounding box center [37, 37] width 26 height 26
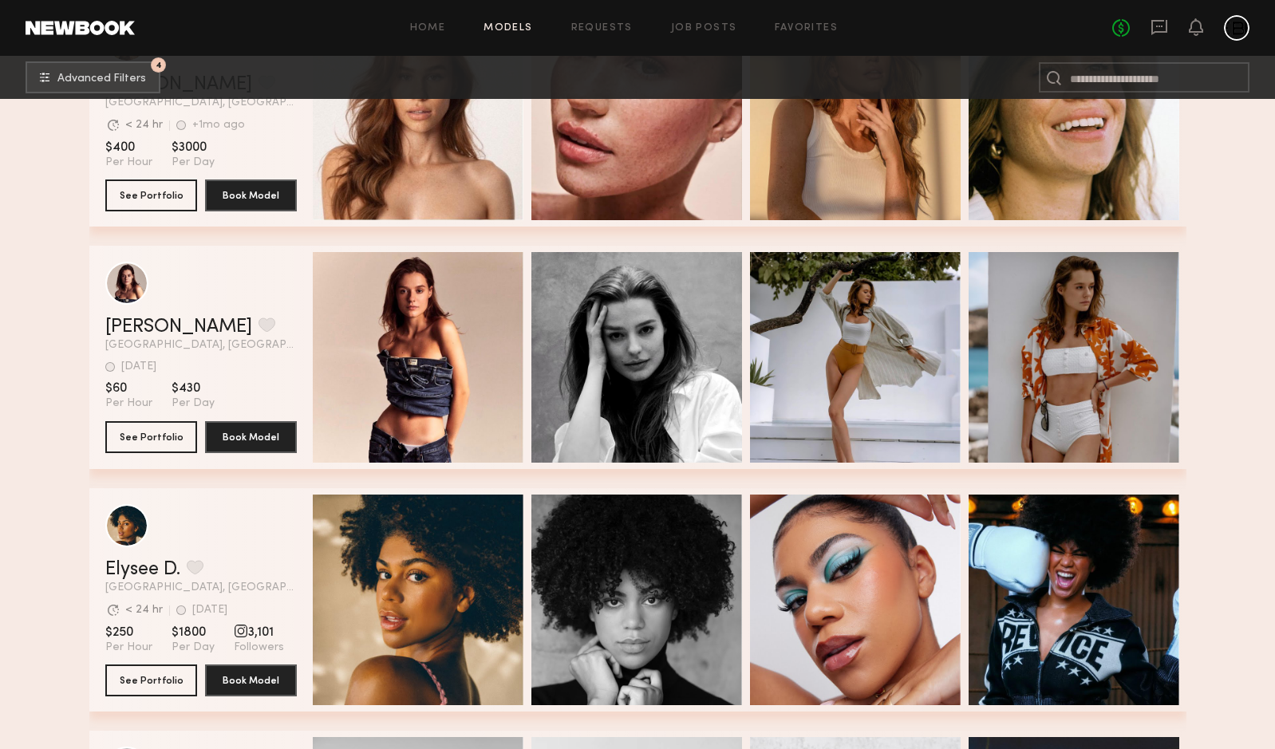
scroll to position [7511, 0]
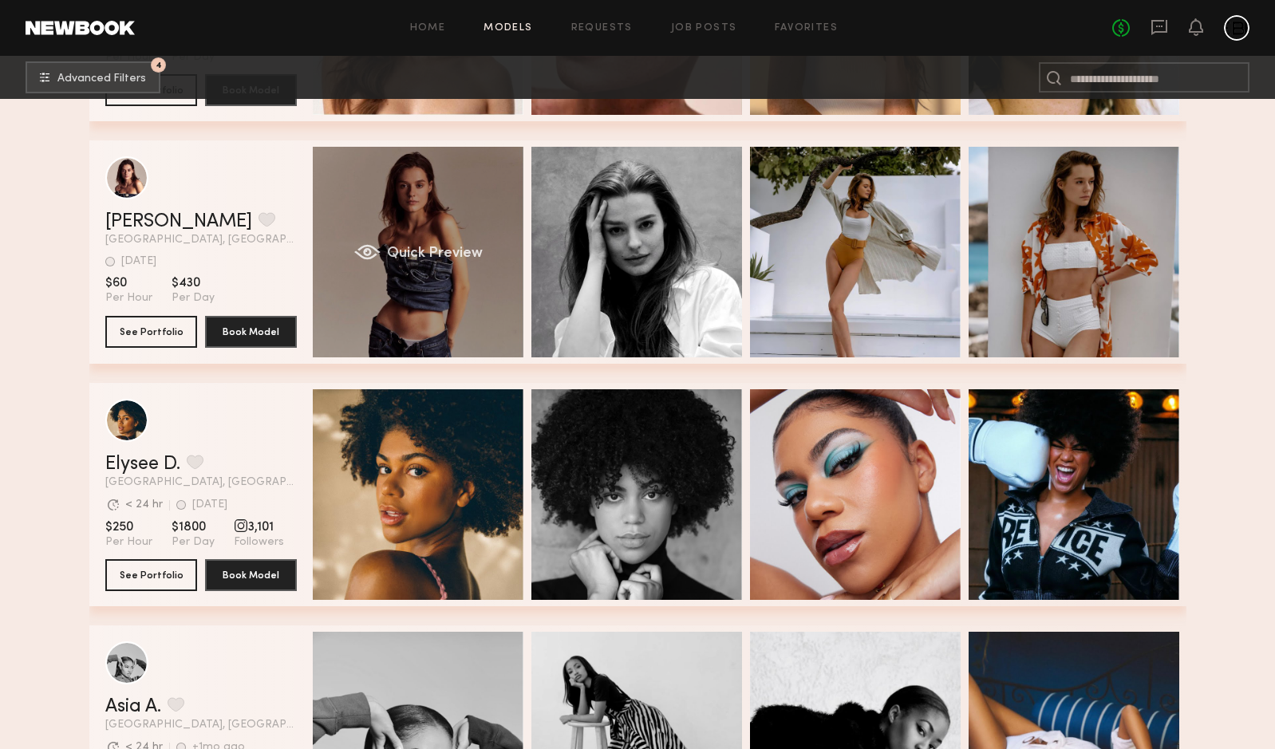
click at [434, 272] on div "Quick Preview" at bounding box center [418, 252] width 211 height 211
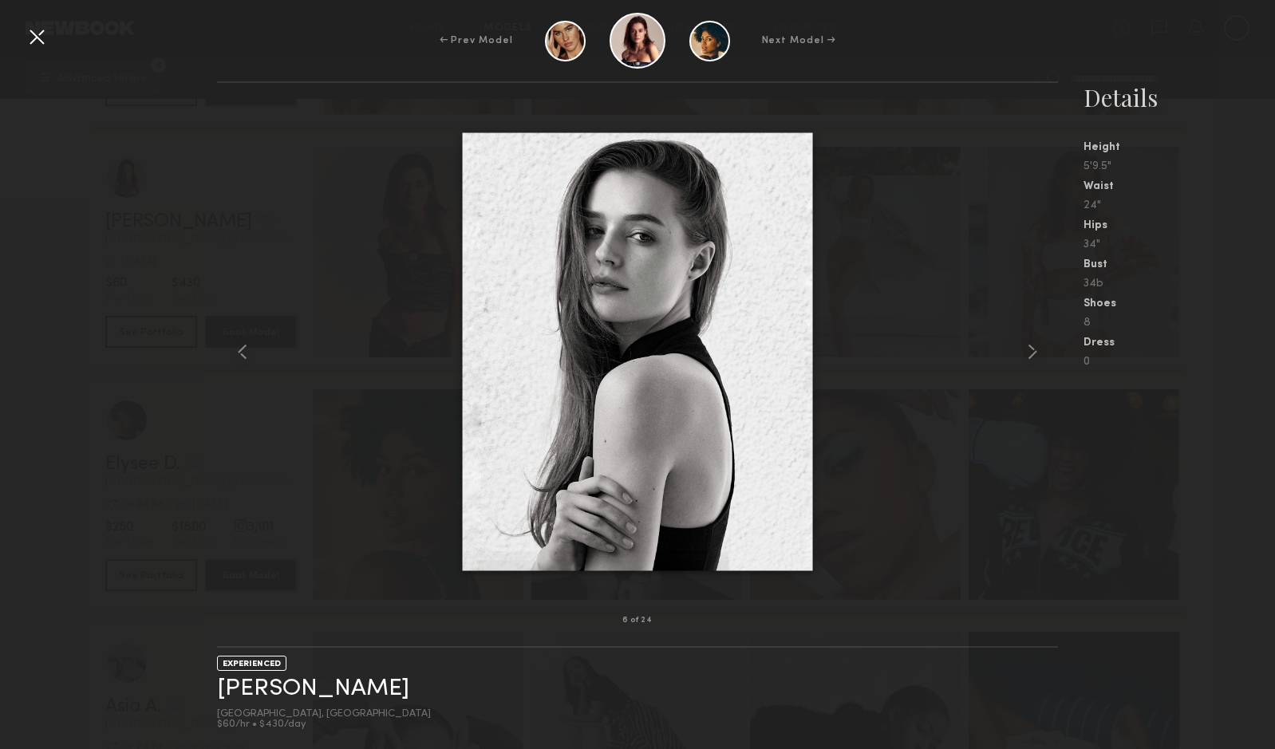
click at [31, 43] on div at bounding box center [37, 37] width 26 height 26
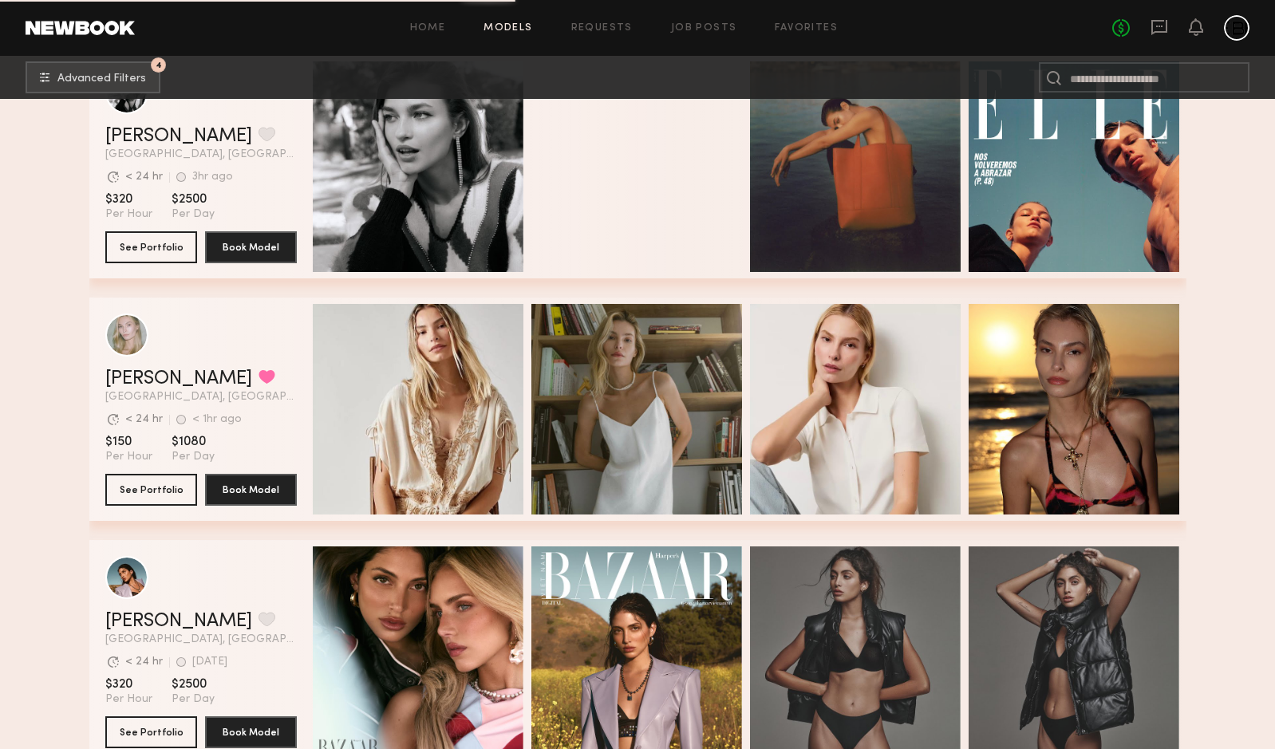
scroll to position [11310, 0]
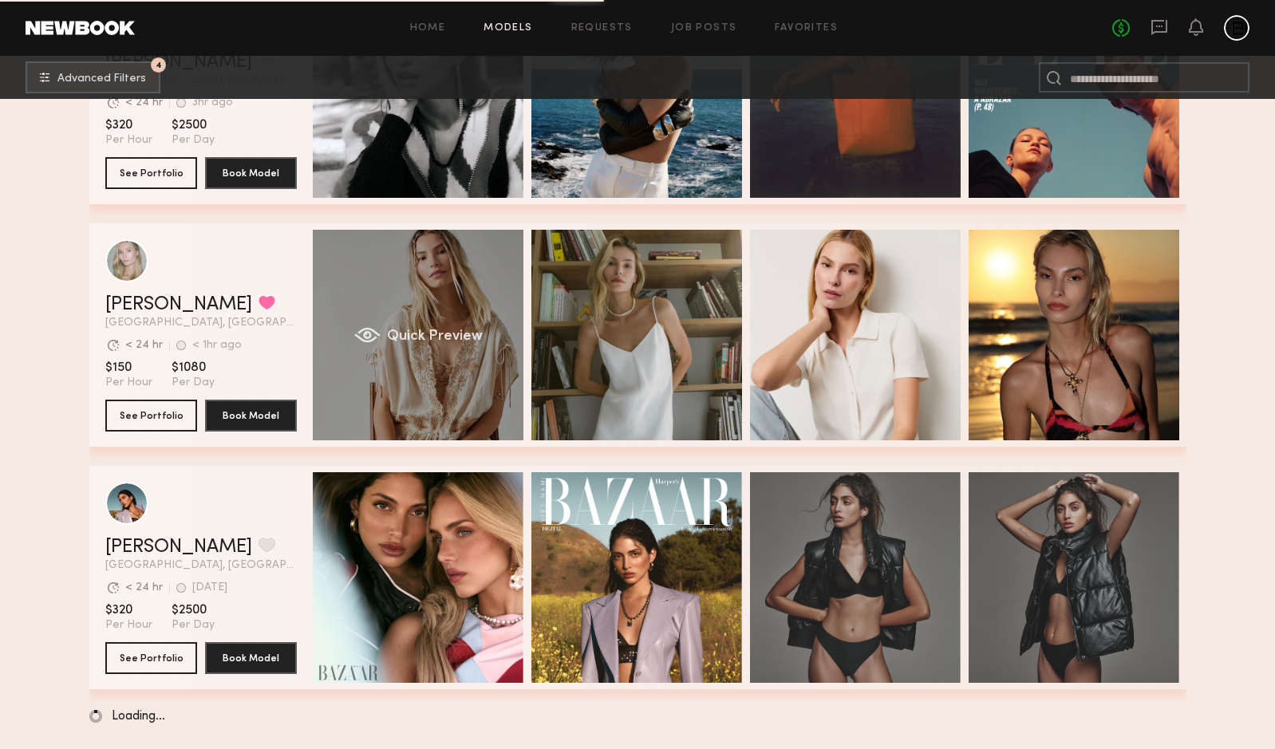
click at [417, 335] on span "Quick Preview" at bounding box center [434, 337] width 96 height 14
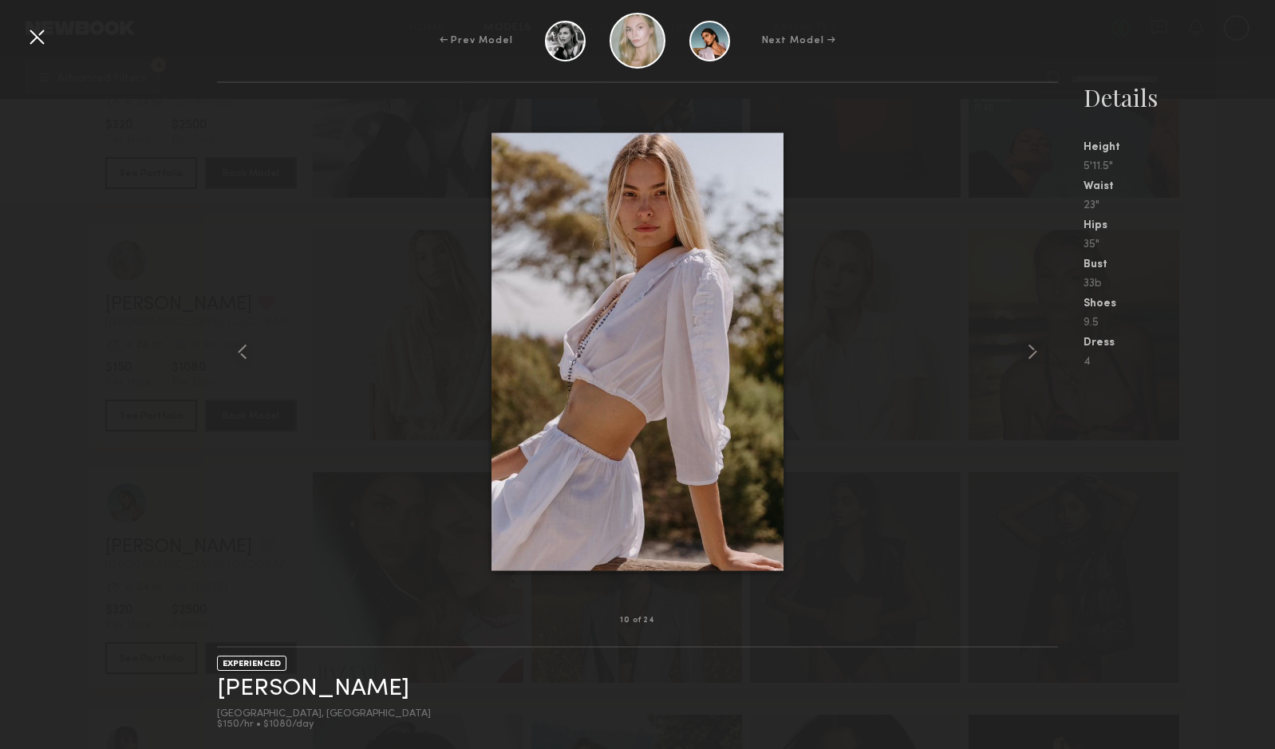
click at [24, 41] on div at bounding box center [37, 37] width 26 height 26
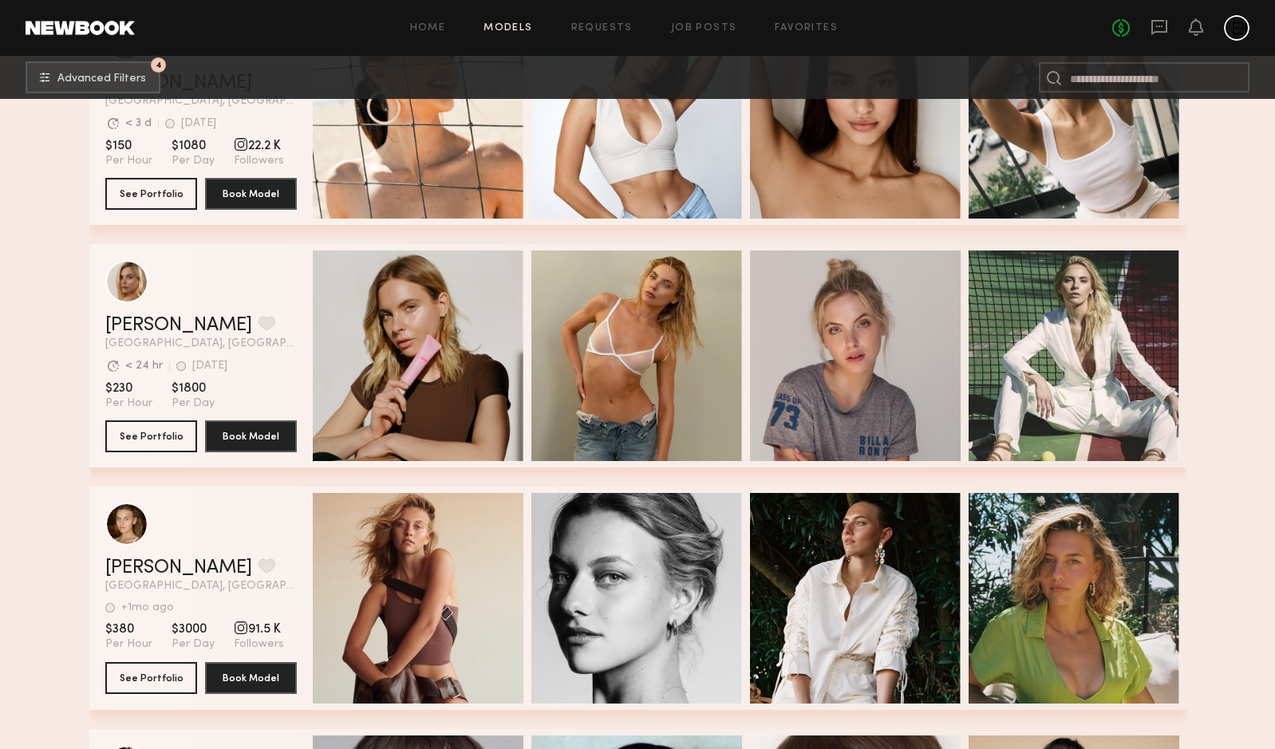
scroll to position [15888, 0]
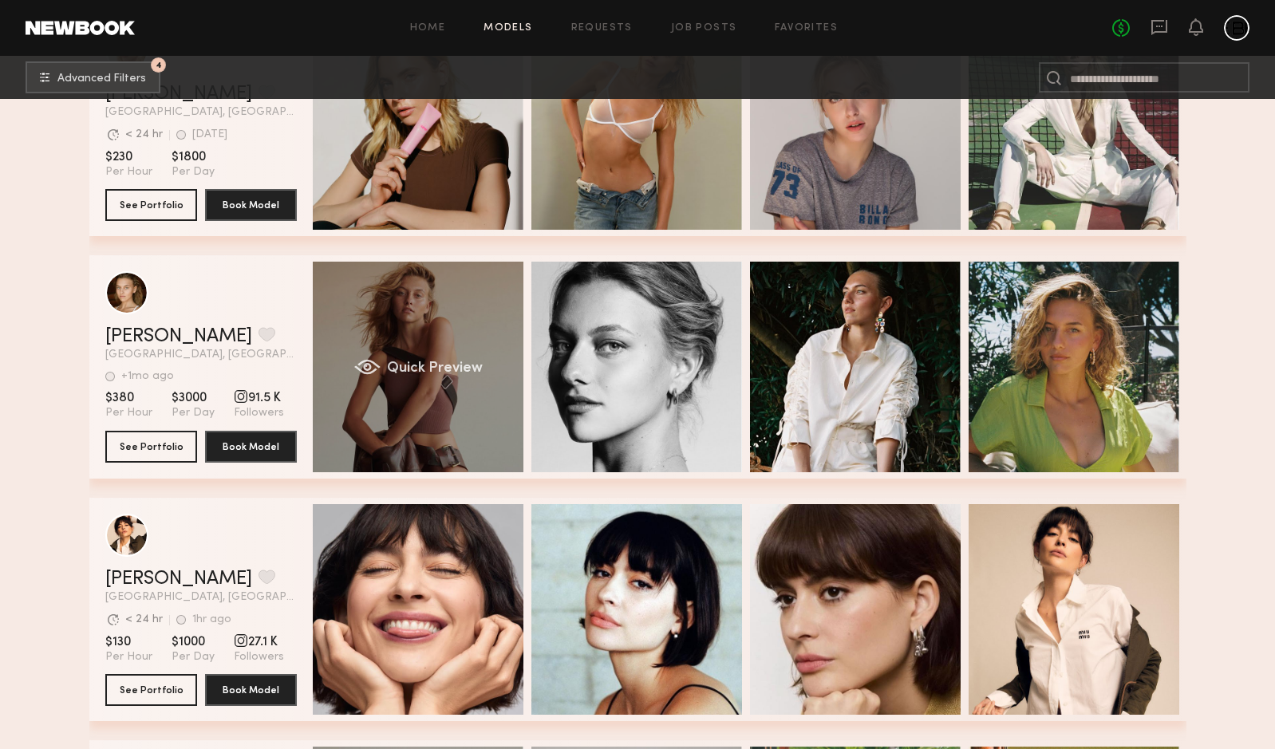
click at [486, 392] on div "Quick Preview" at bounding box center [418, 367] width 211 height 211
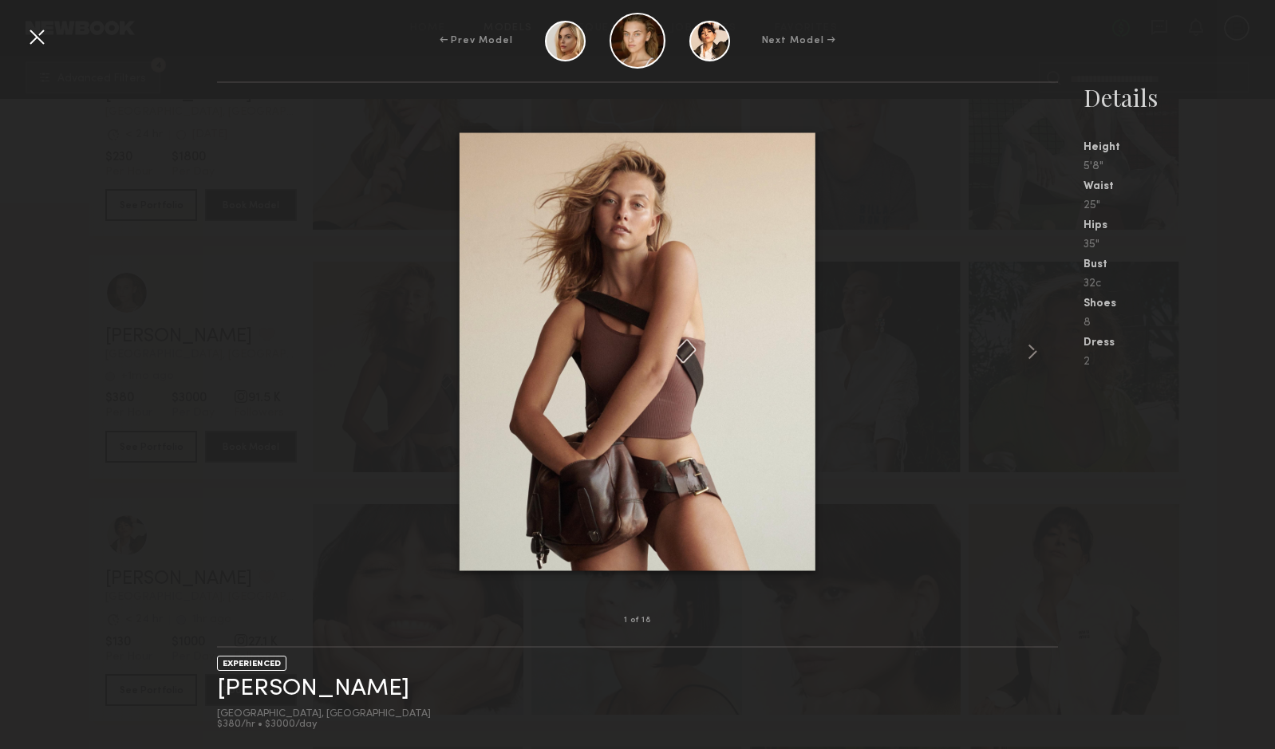
click at [38, 32] on div at bounding box center [37, 37] width 26 height 26
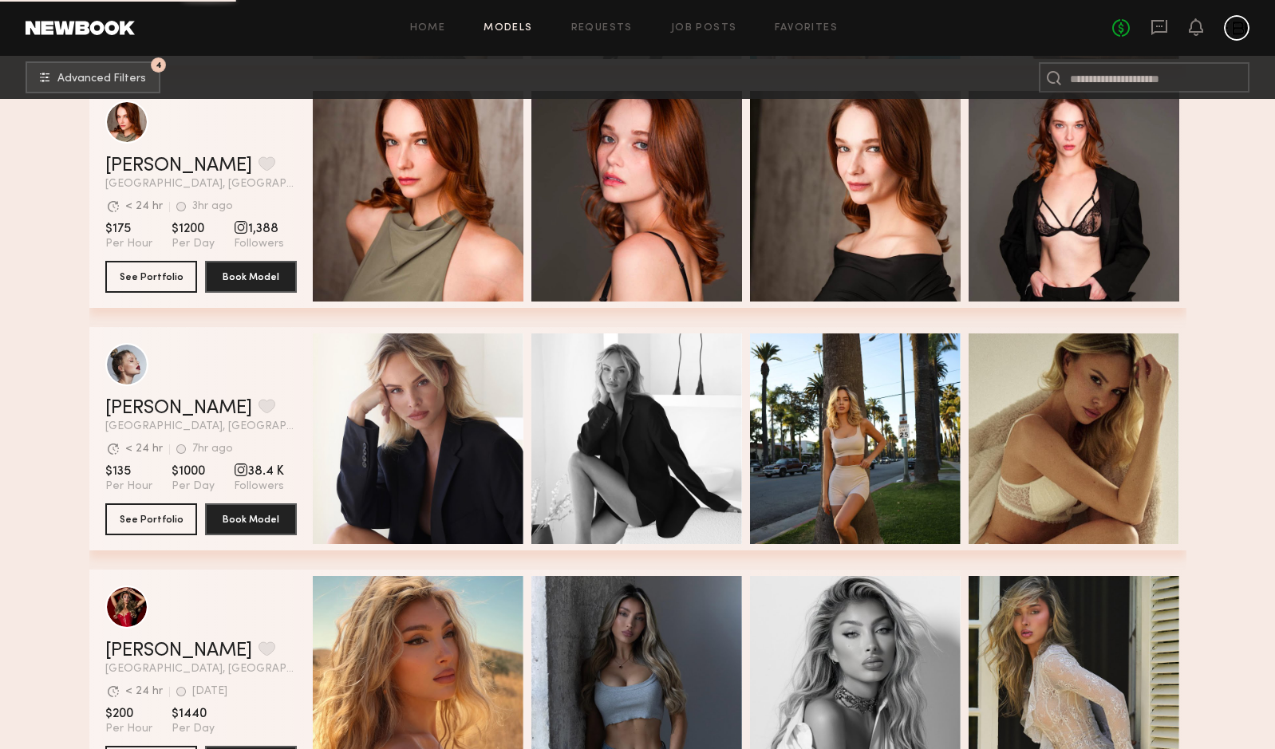
scroll to position [17001, 0]
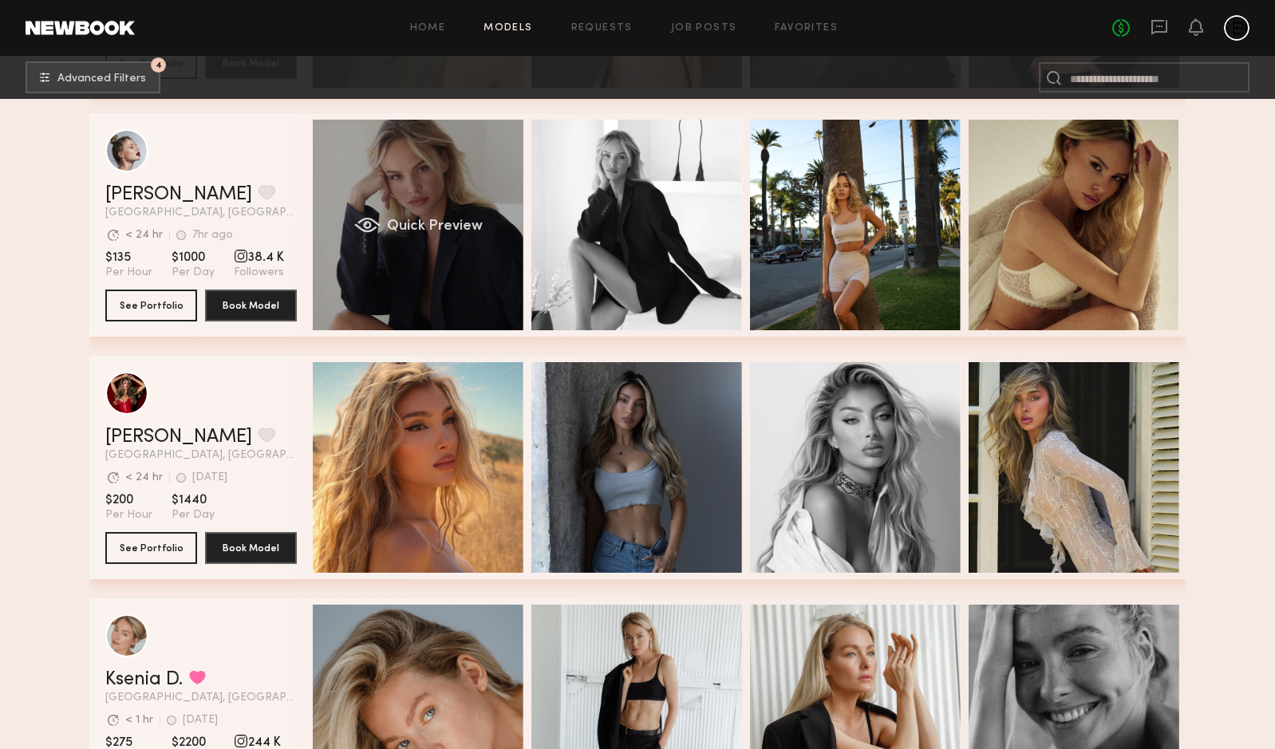
click at [476, 281] on div "Quick Preview" at bounding box center [418, 225] width 211 height 211
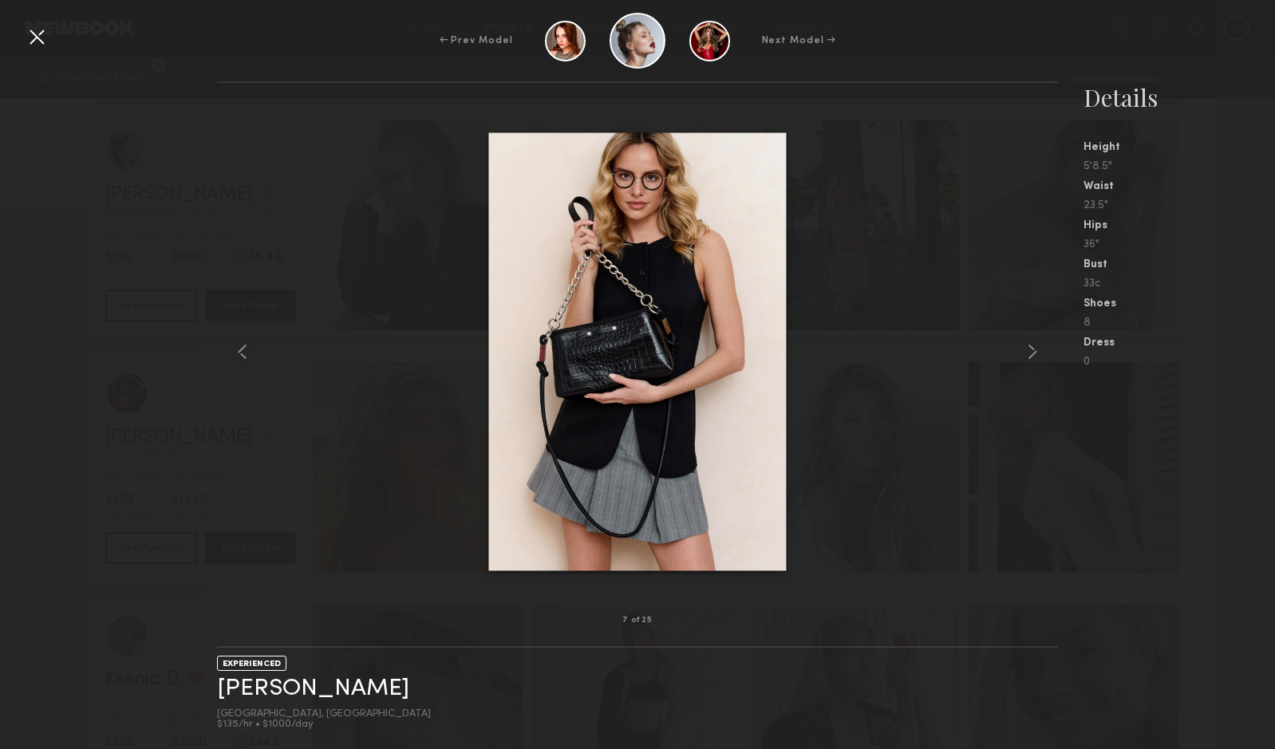
click at [36, 36] on div at bounding box center [37, 37] width 26 height 26
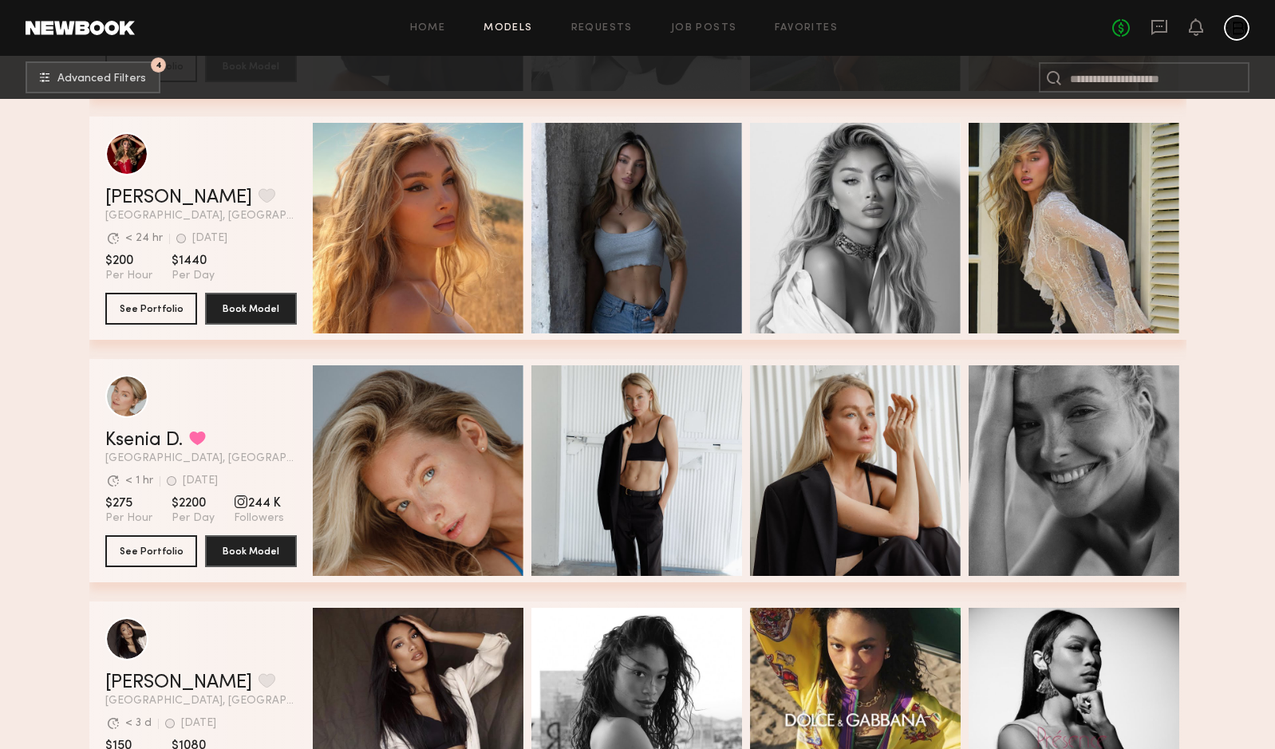
scroll to position [17368, 0]
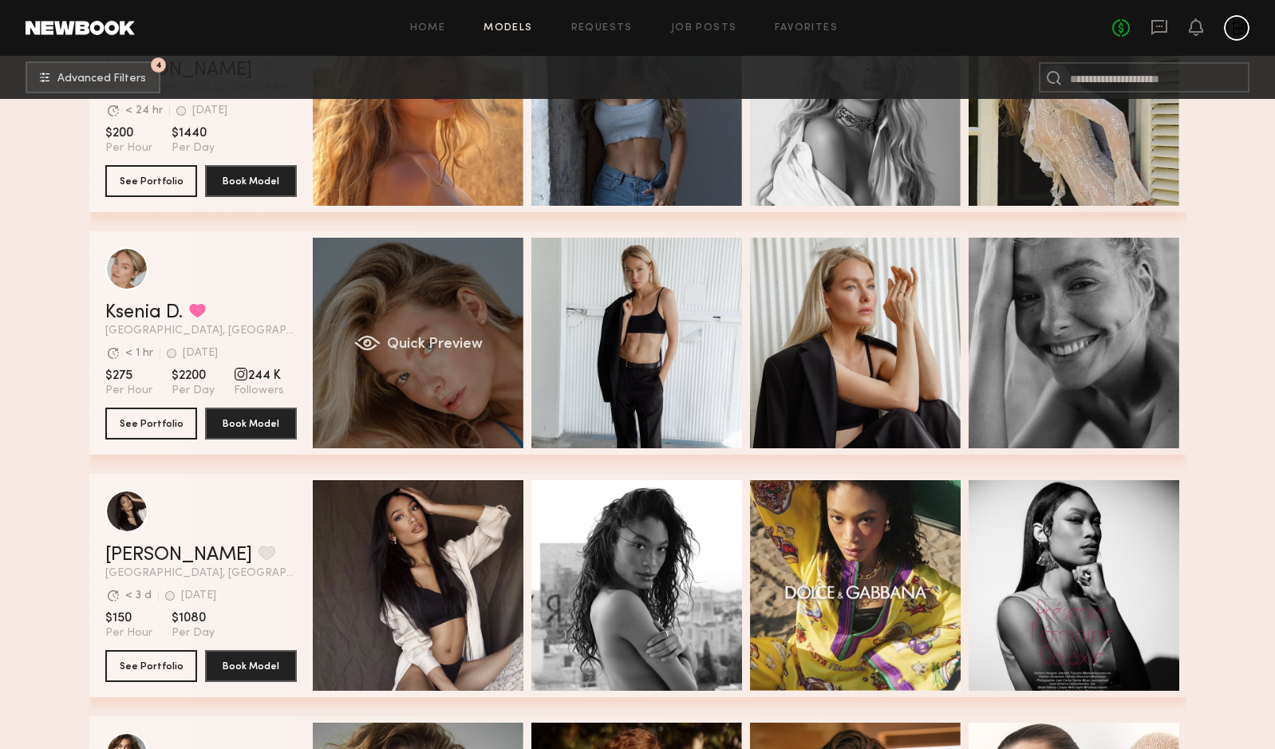
click at [444, 343] on span "Quick Preview" at bounding box center [434, 345] width 96 height 14
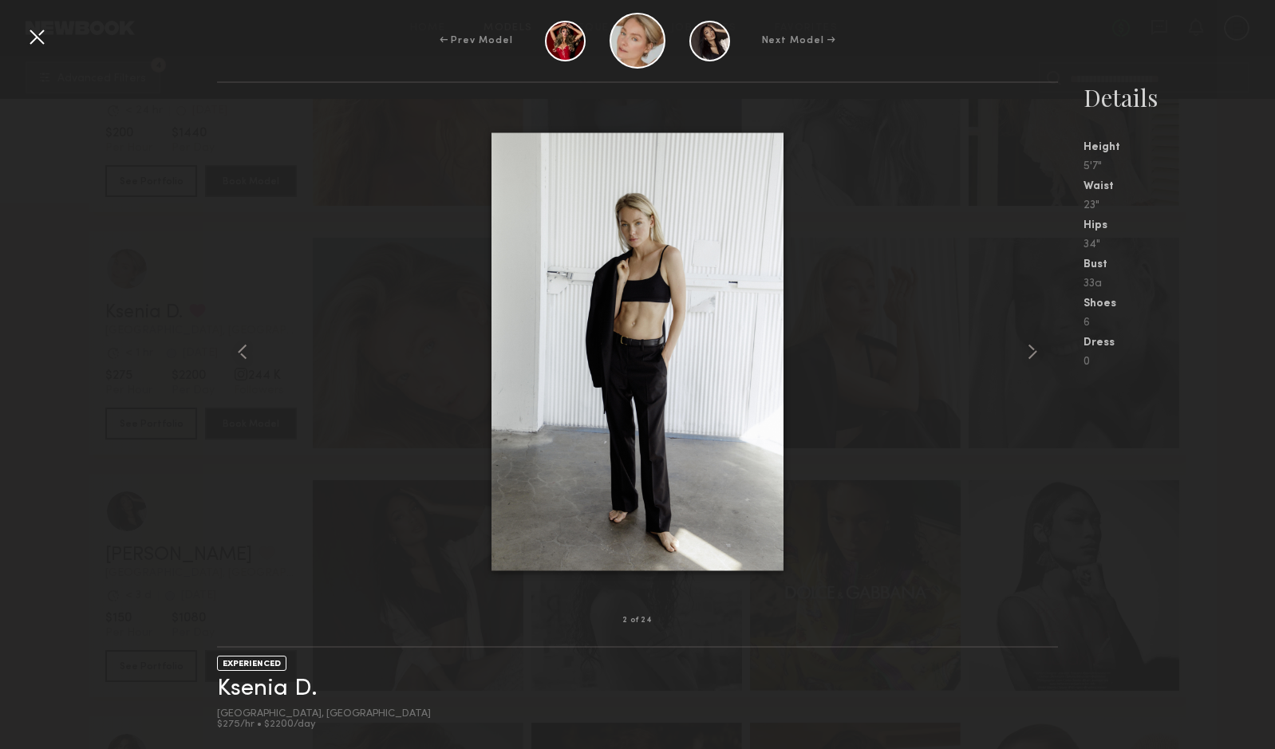
click at [44, 46] on div at bounding box center [37, 37] width 26 height 26
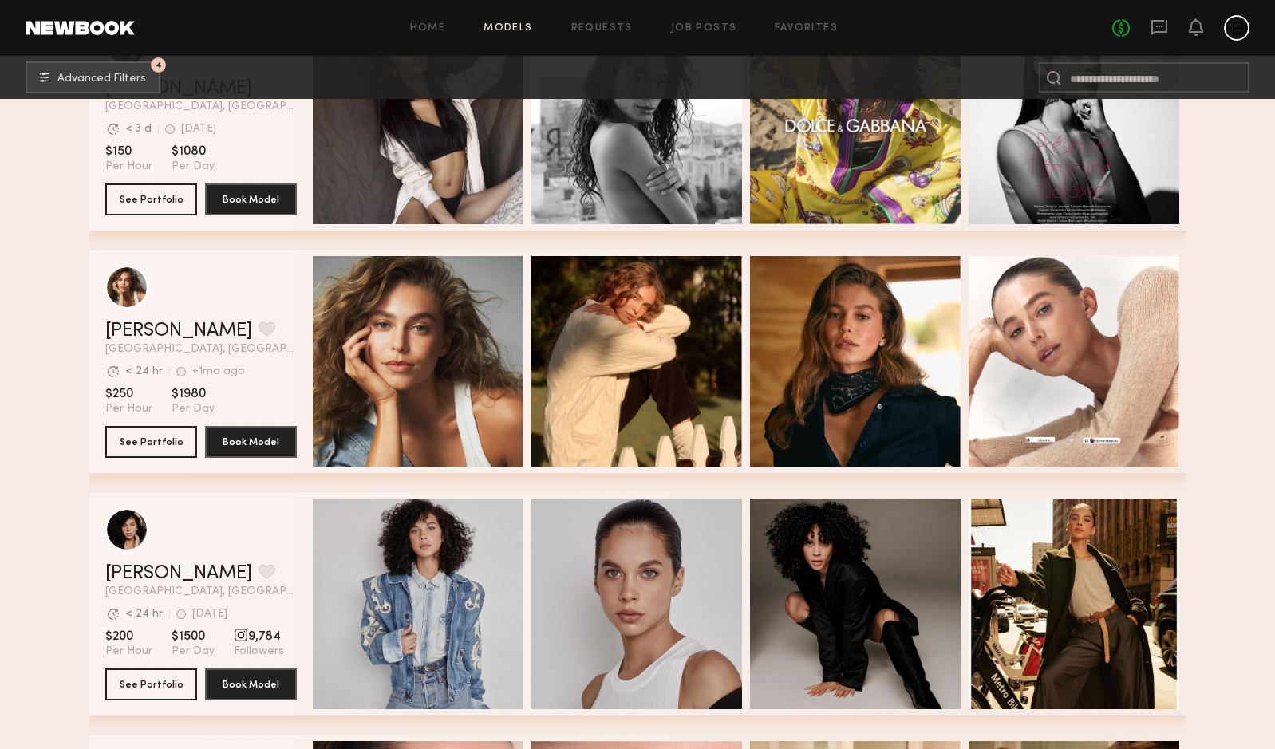
scroll to position [17806, 0]
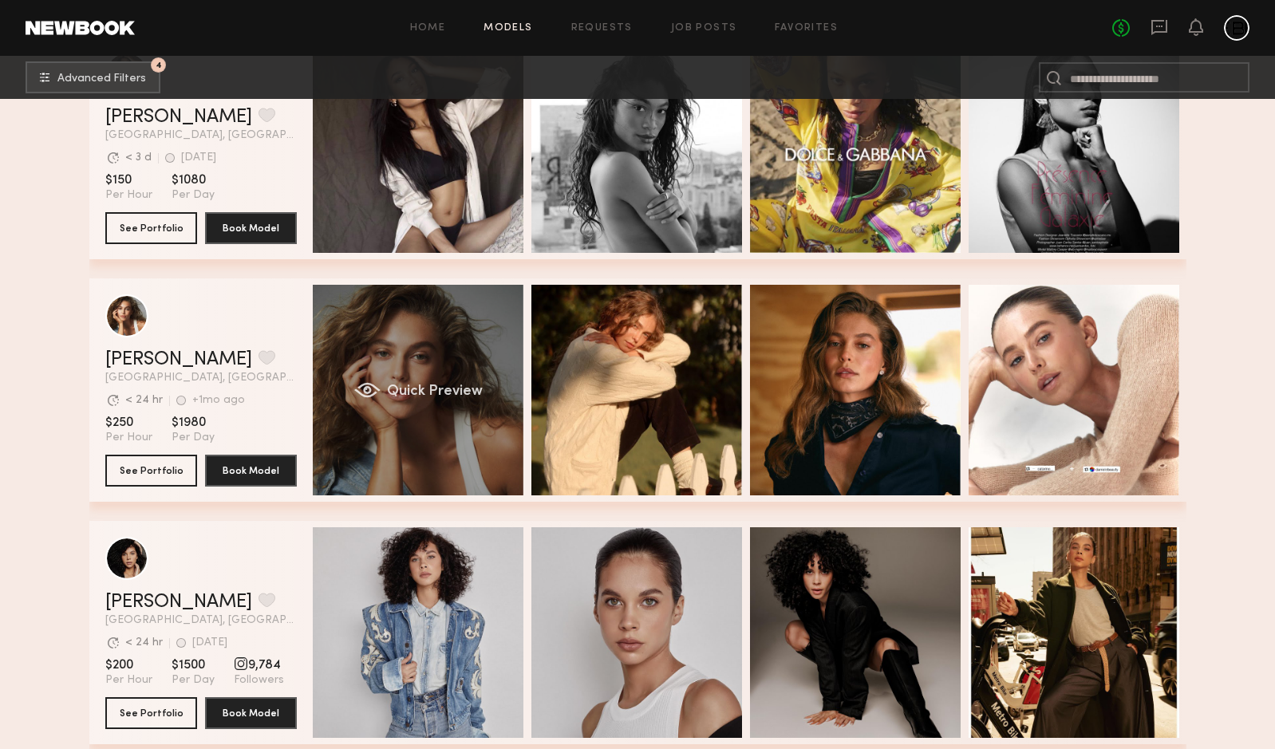
click at [485, 397] on div "Quick Preview" at bounding box center [418, 390] width 211 height 211
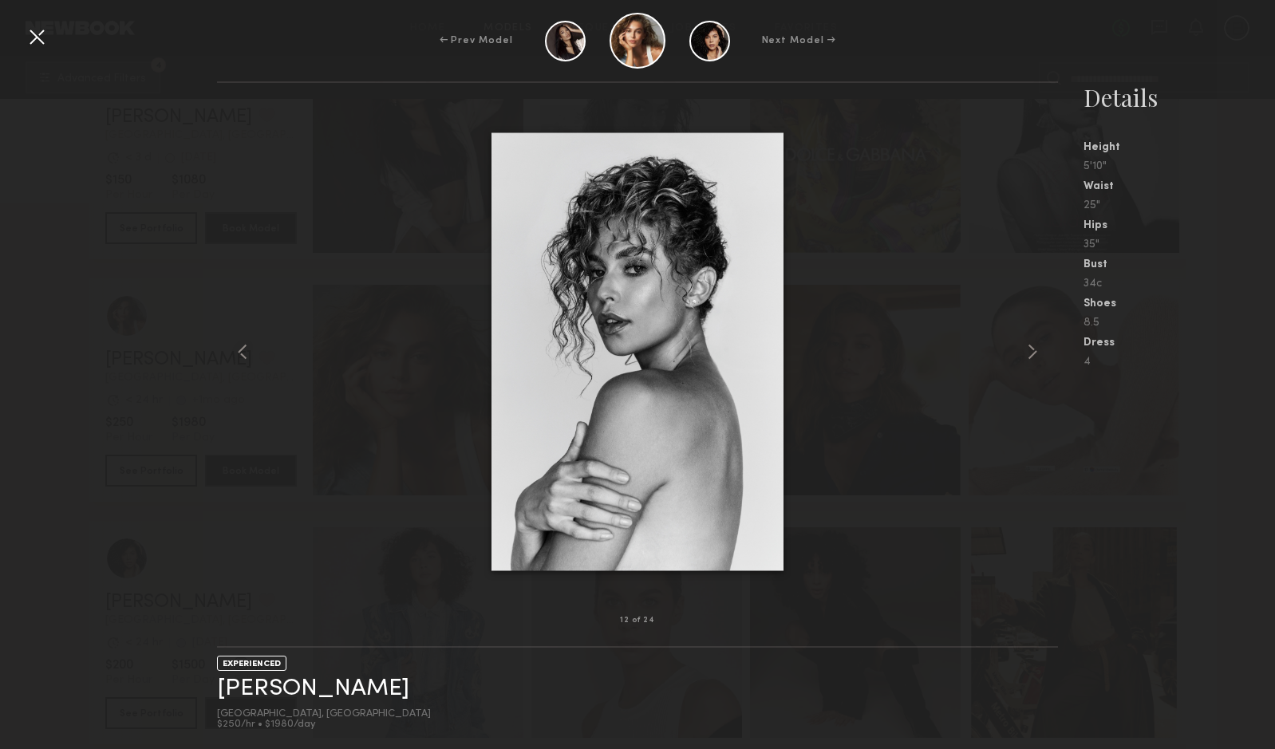
click at [54, 38] on div "← Prev Model Next Model →" at bounding box center [637, 41] width 1275 height 56
click at [47, 38] on div at bounding box center [37, 37] width 26 height 26
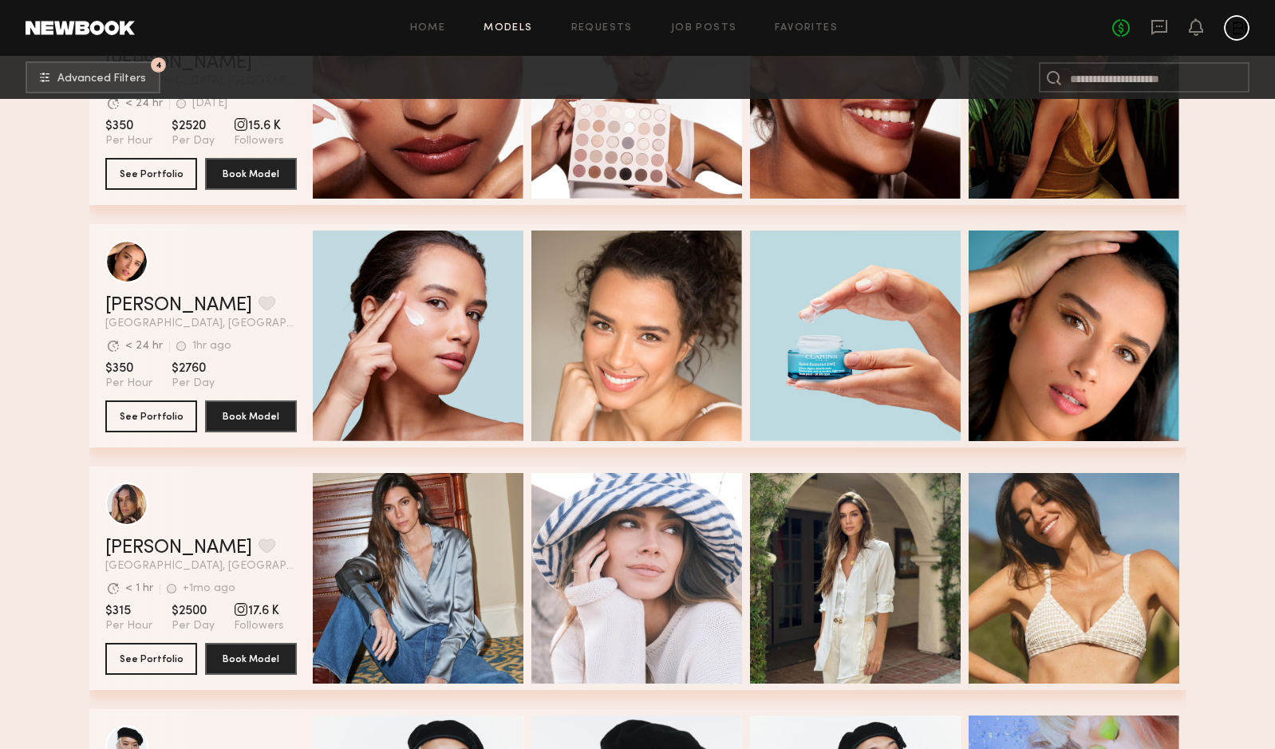
scroll to position [0, 0]
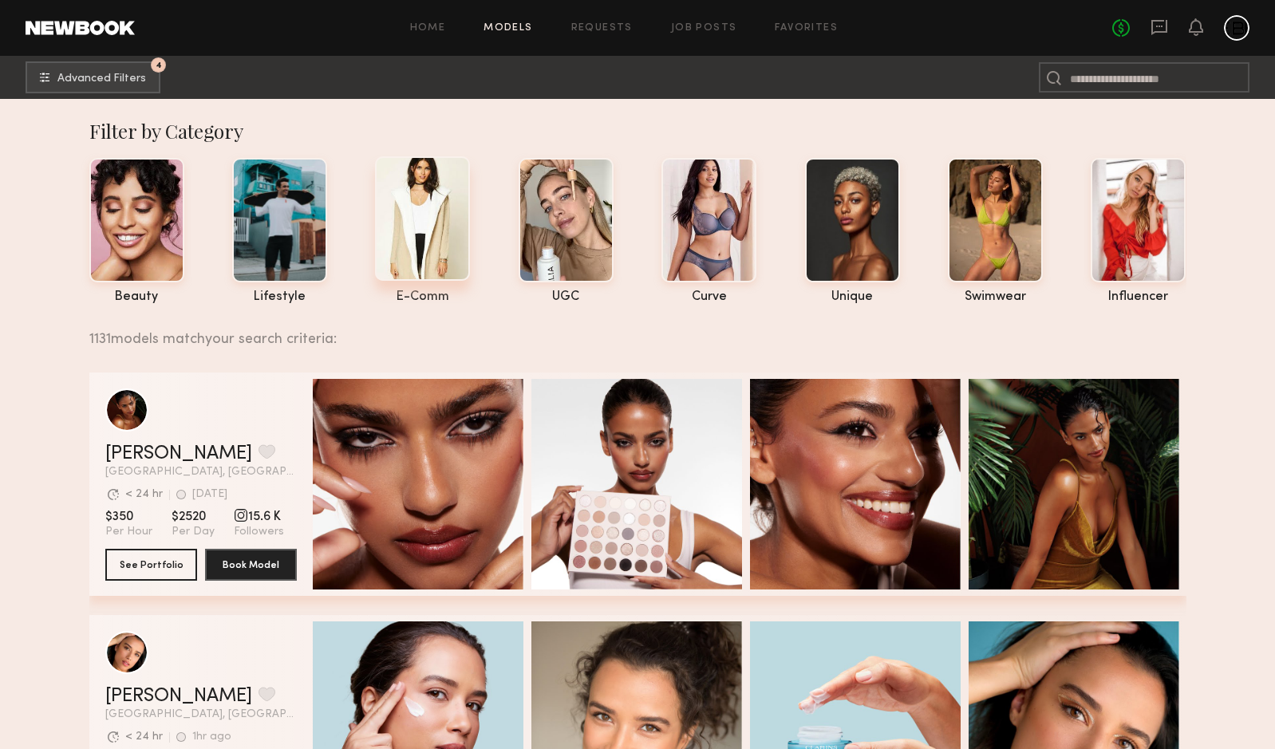
click at [419, 255] on div at bounding box center [422, 218] width 95 height 125
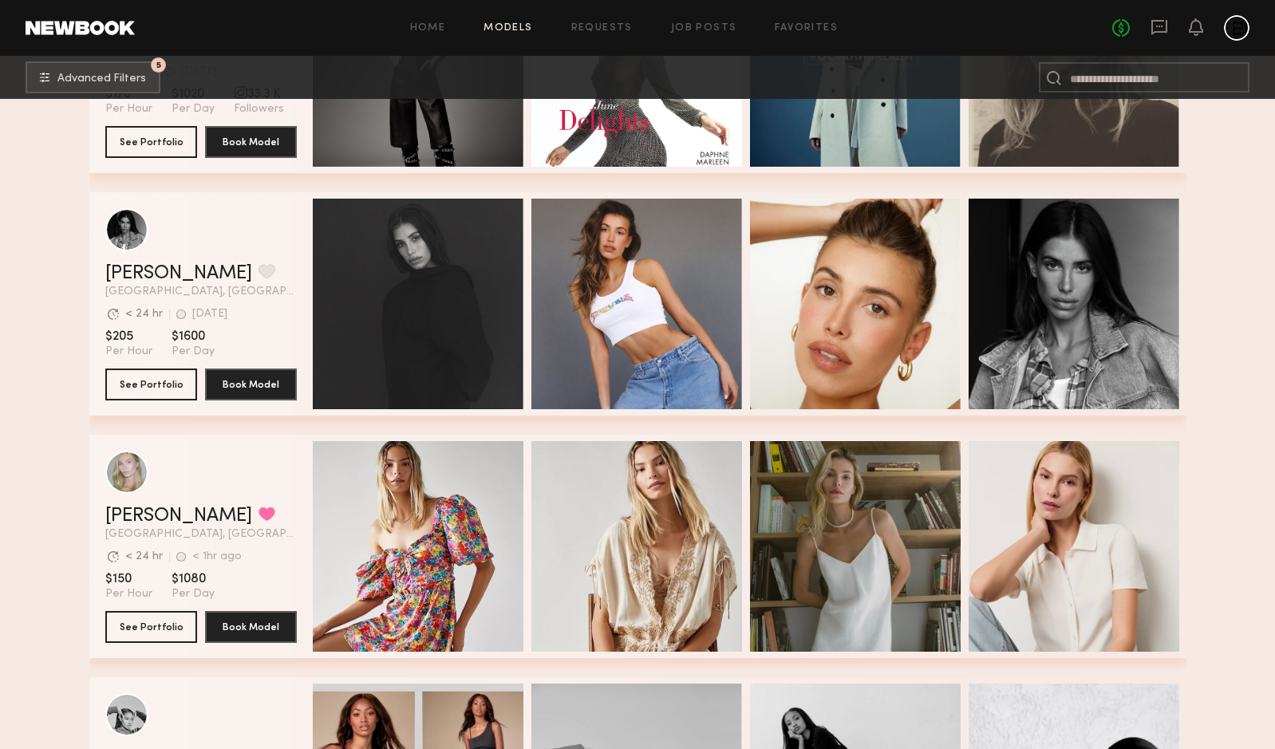
scroll to position [695, 0]
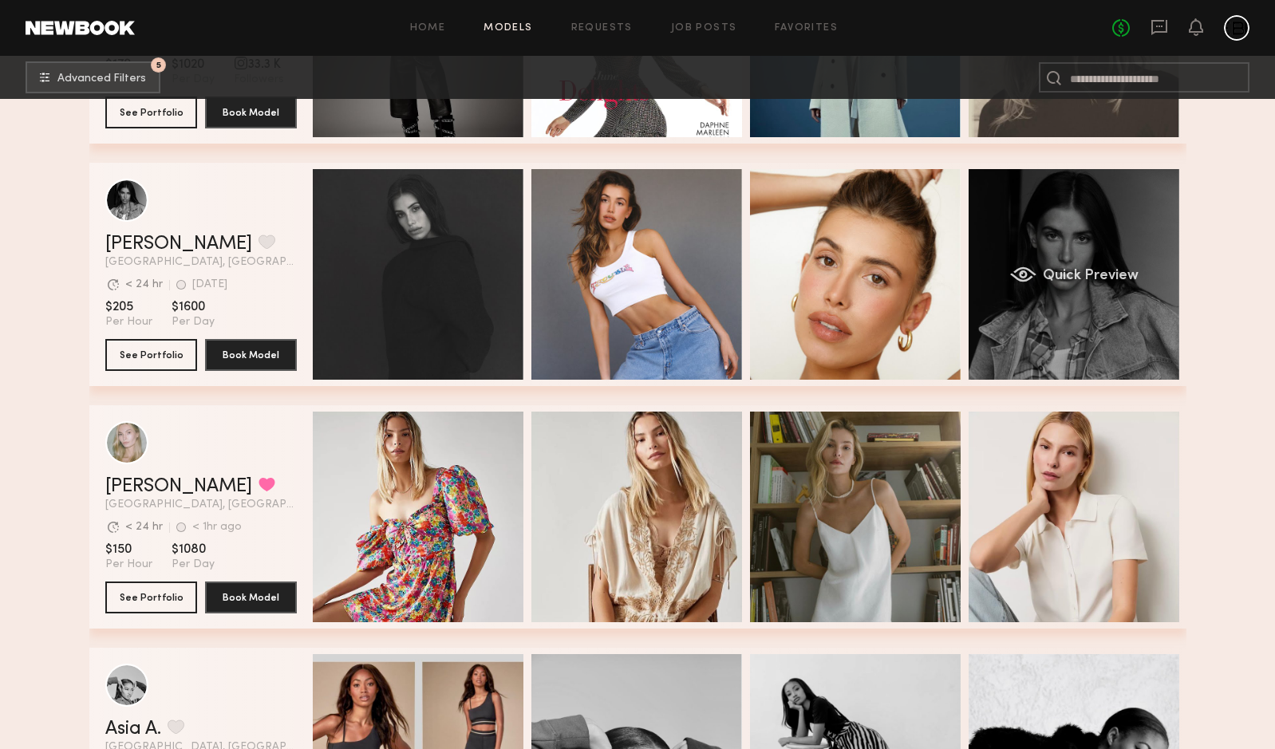
click at [1022, 289] on div "Quick Preview" at bounding box center [1074, 274] width 211 height 211
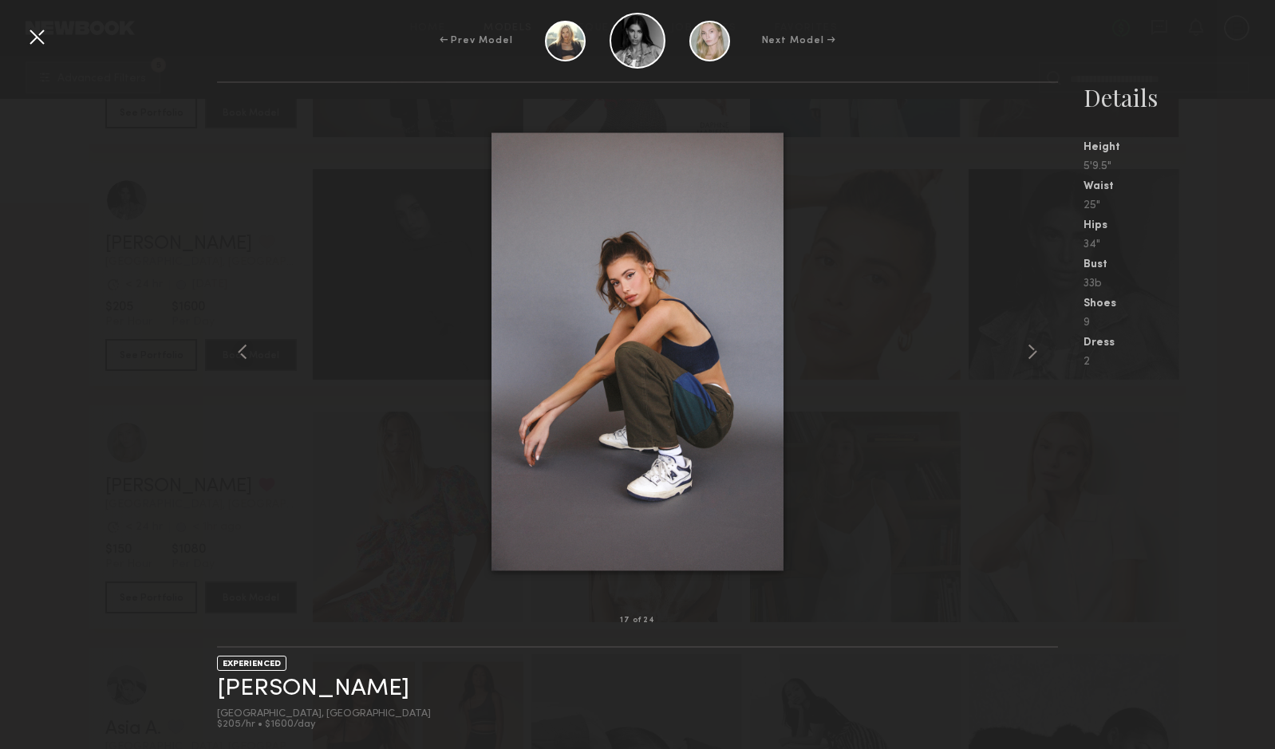
click at [45, 35] on div at bounding box center [37, 37] width 26 height 26
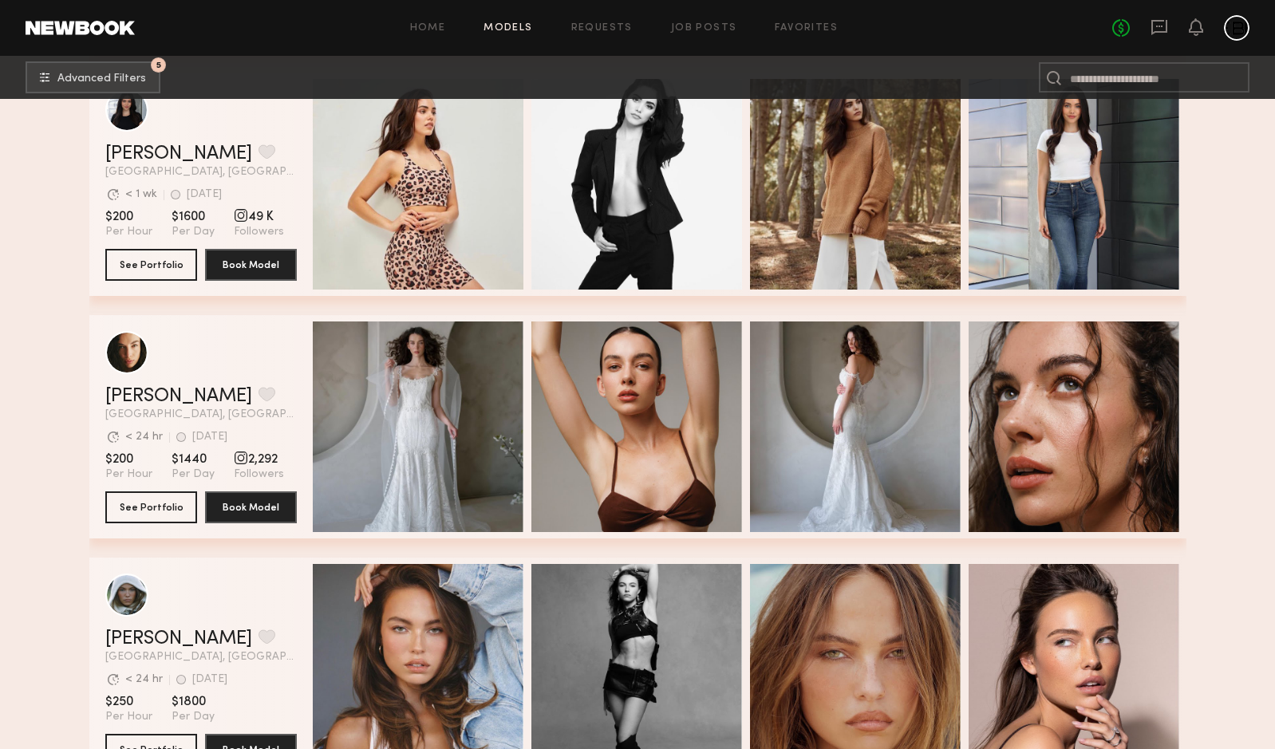
scroll to position [4441, 0]
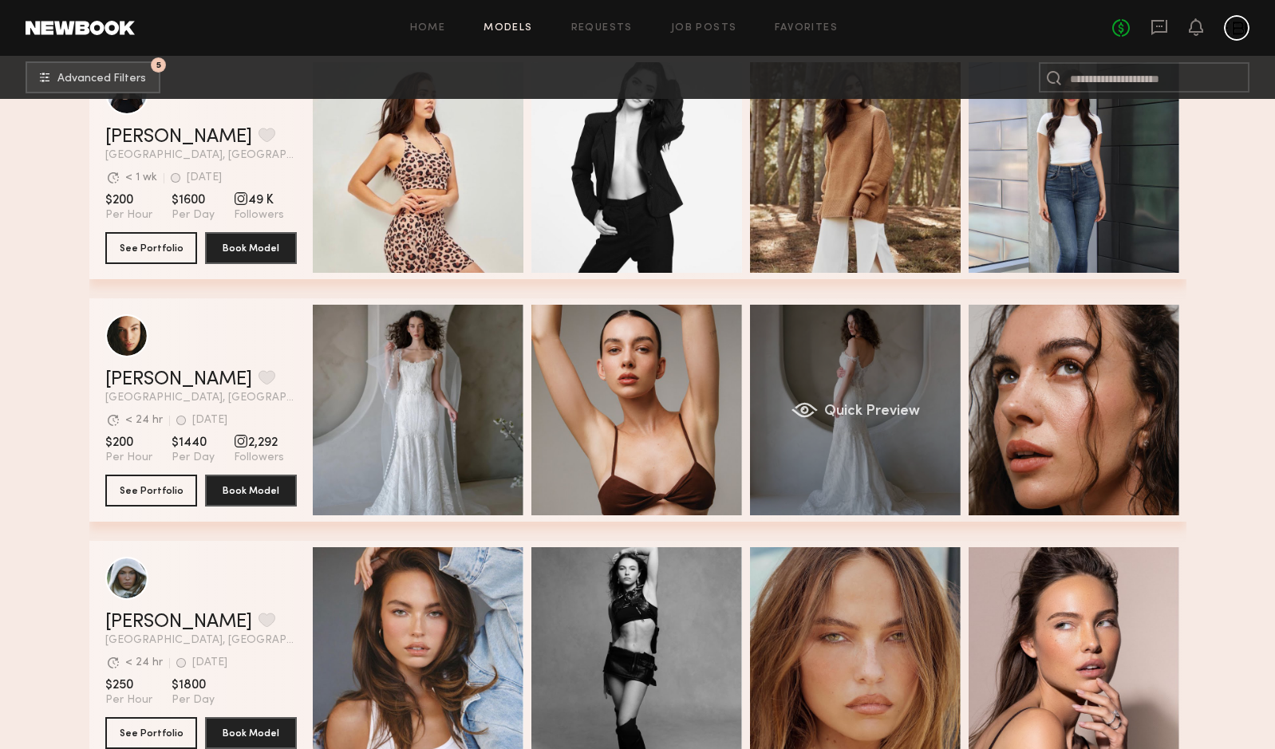
click at [900, 439] on div "Quick Preview" at bounding box center [855, 410] width 211 height 211
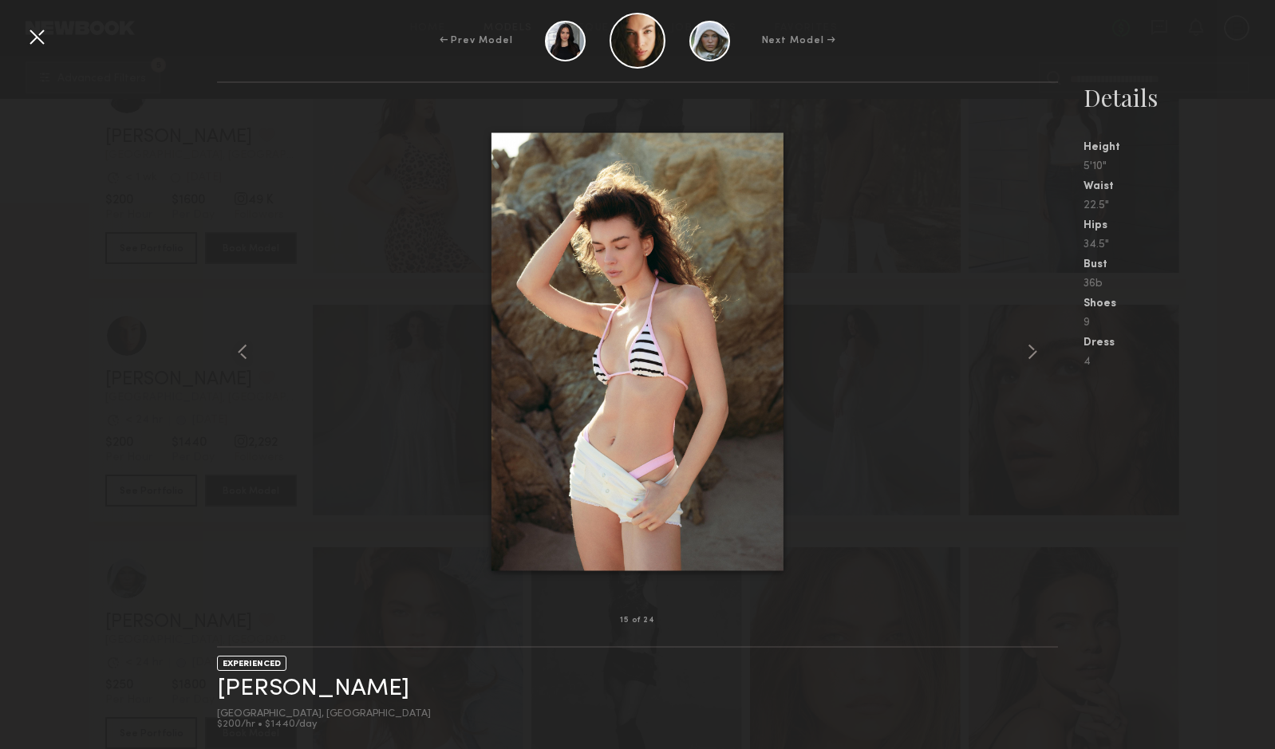
click at [32, 38] on div at bounding box center [37, 37] width 26 height 26
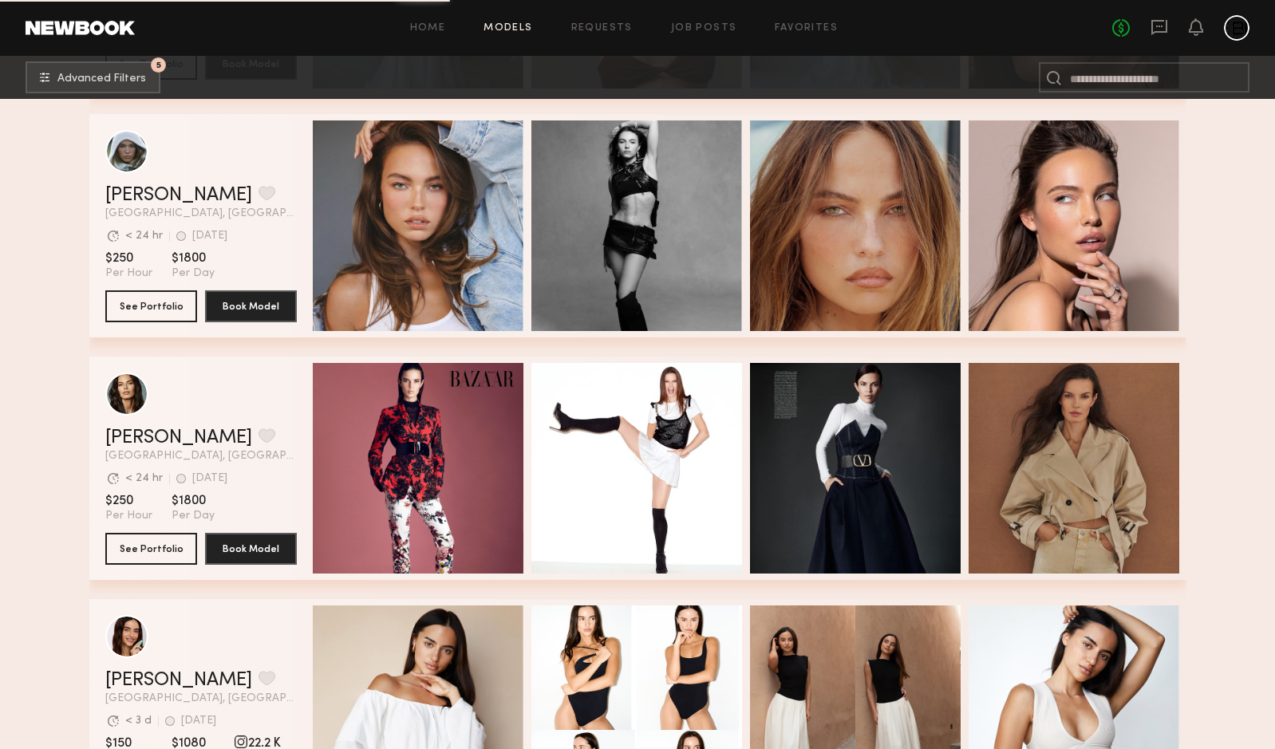
scroll to position [4899, 0]
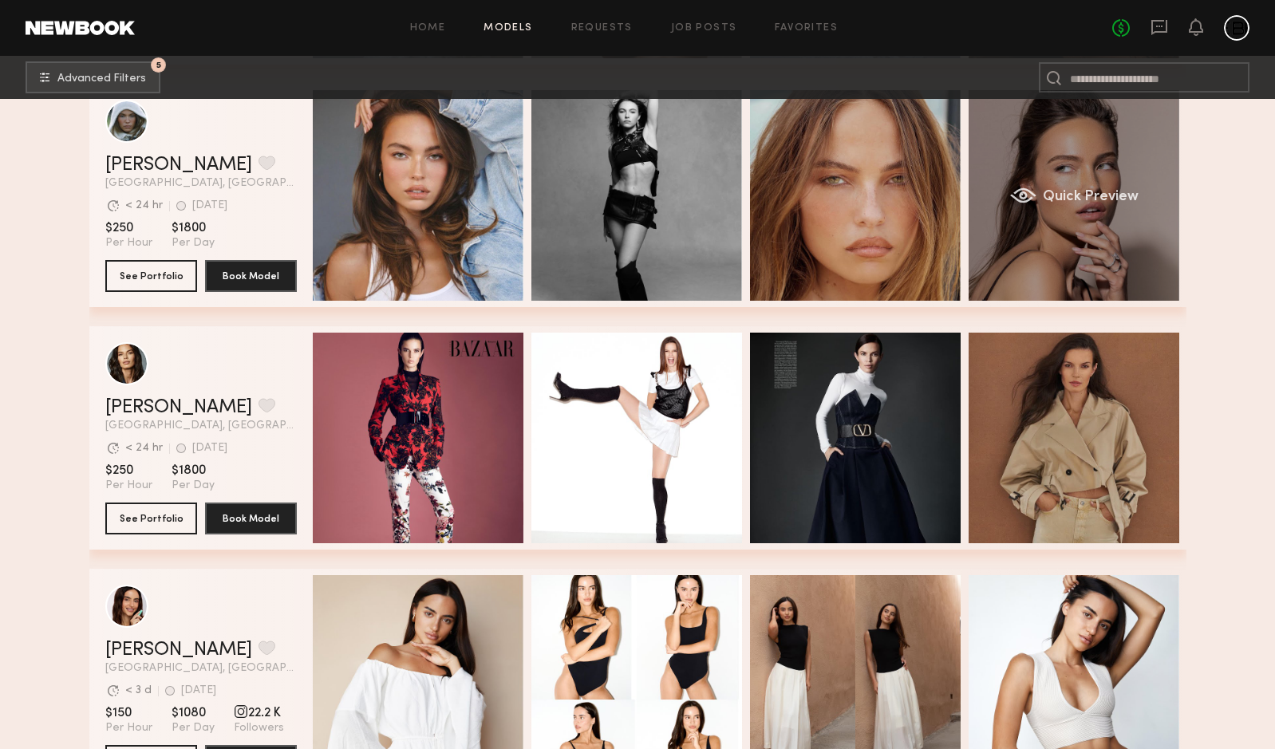
click at [1069, 271] on div "Quick Preview" at bounding box center [1074, 195] width 211 height 211
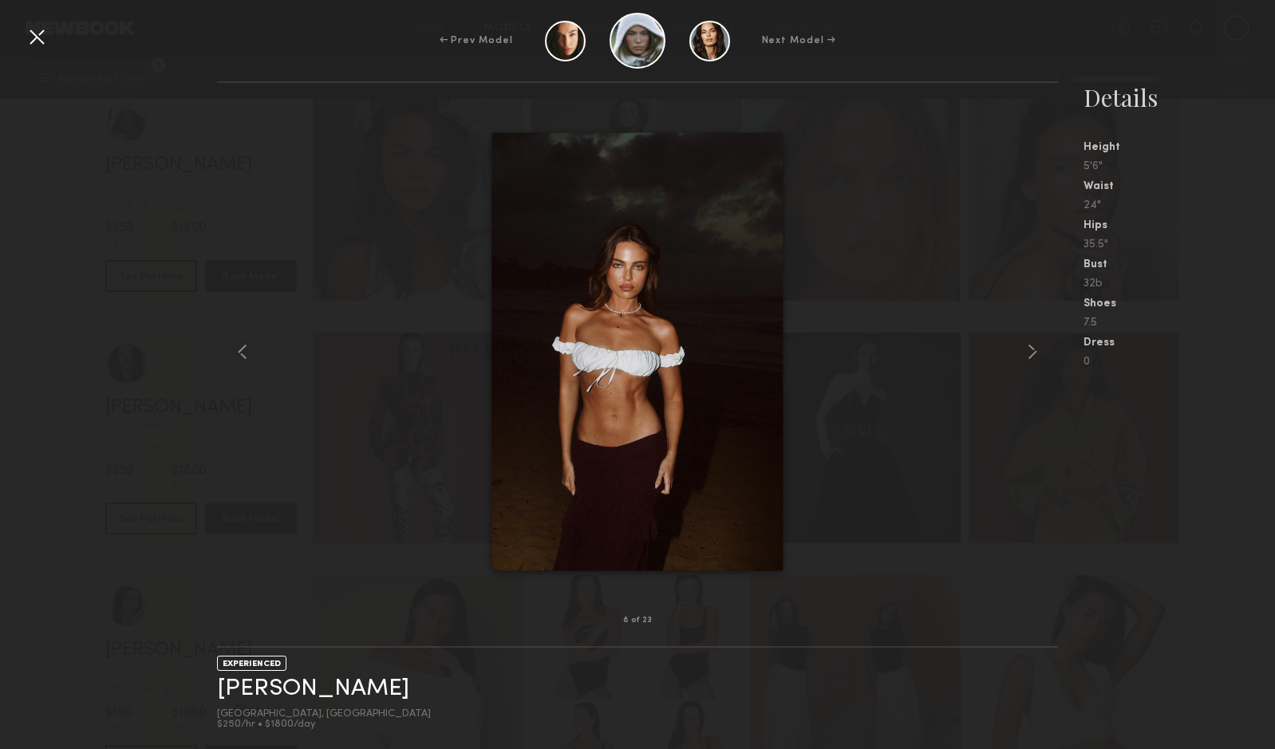
click at [53, 38] on div "← Prev Model Next Model →" at bounding box center [637, 41] width 1275 height 56
click at [37, 42] on div at bounding box center [37, 37] width 26 height 26
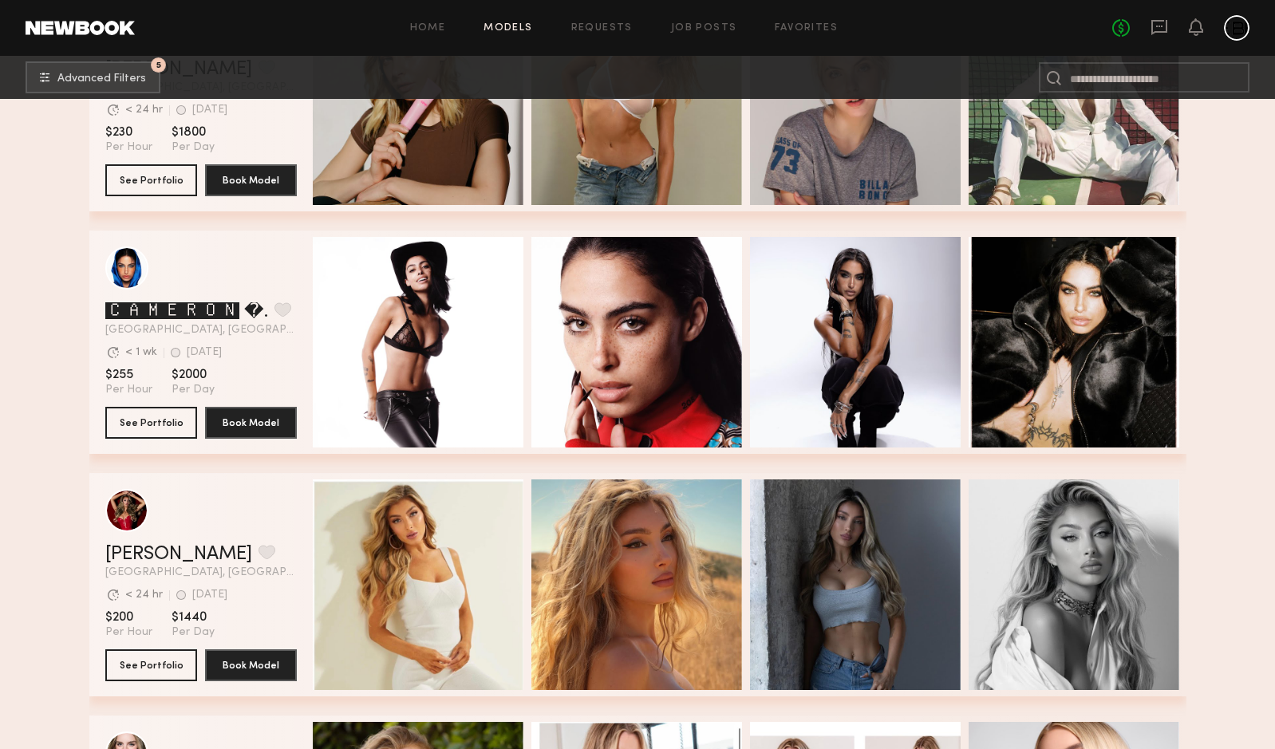
scroll to position [6464, 0]
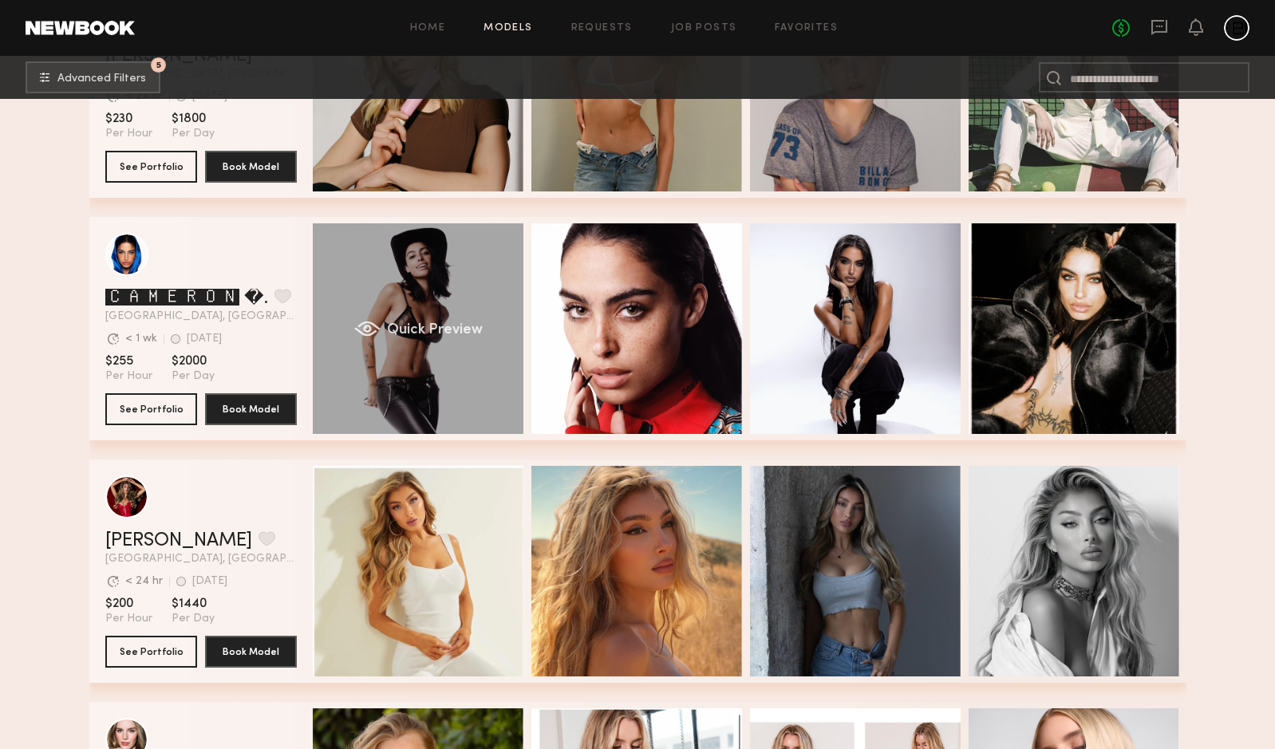
click at [482, 359] on div "Quick Preview" at bounding box center [418, 328] width 211 height 211
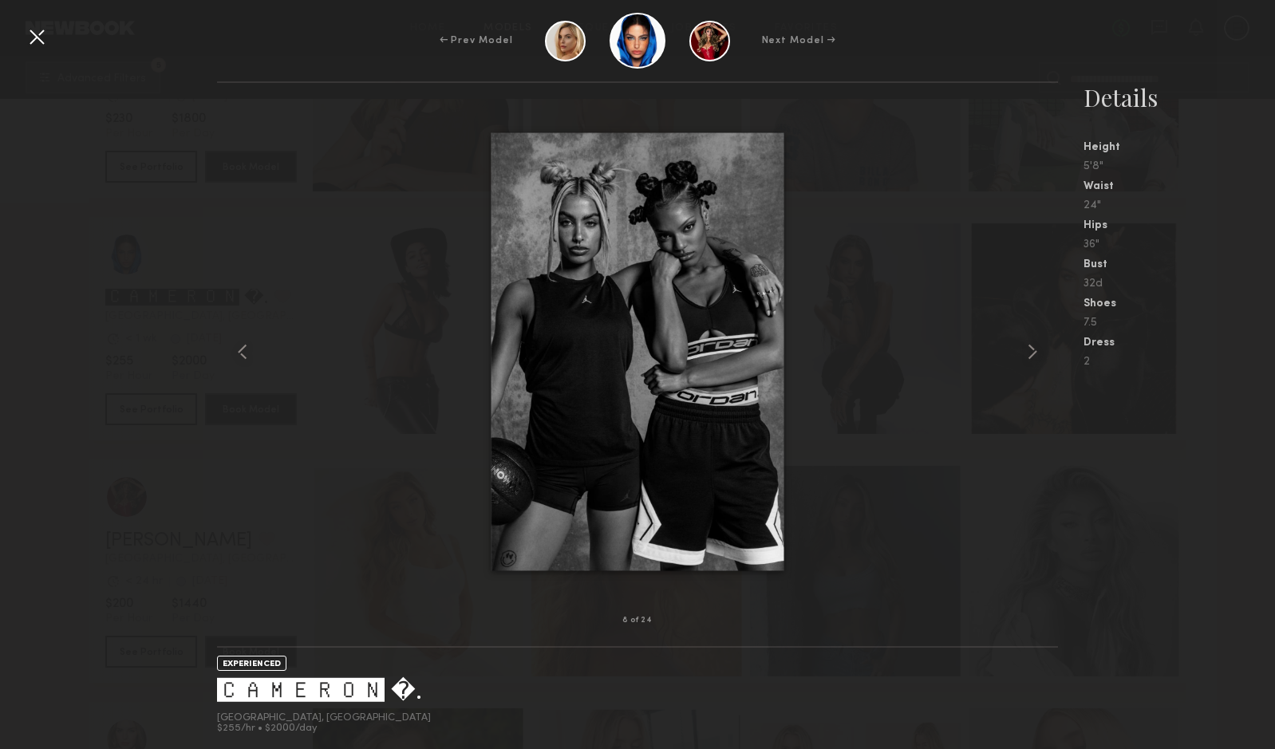
click at [34, 41] on div at bounding box center [37, 37] width 26 height 26
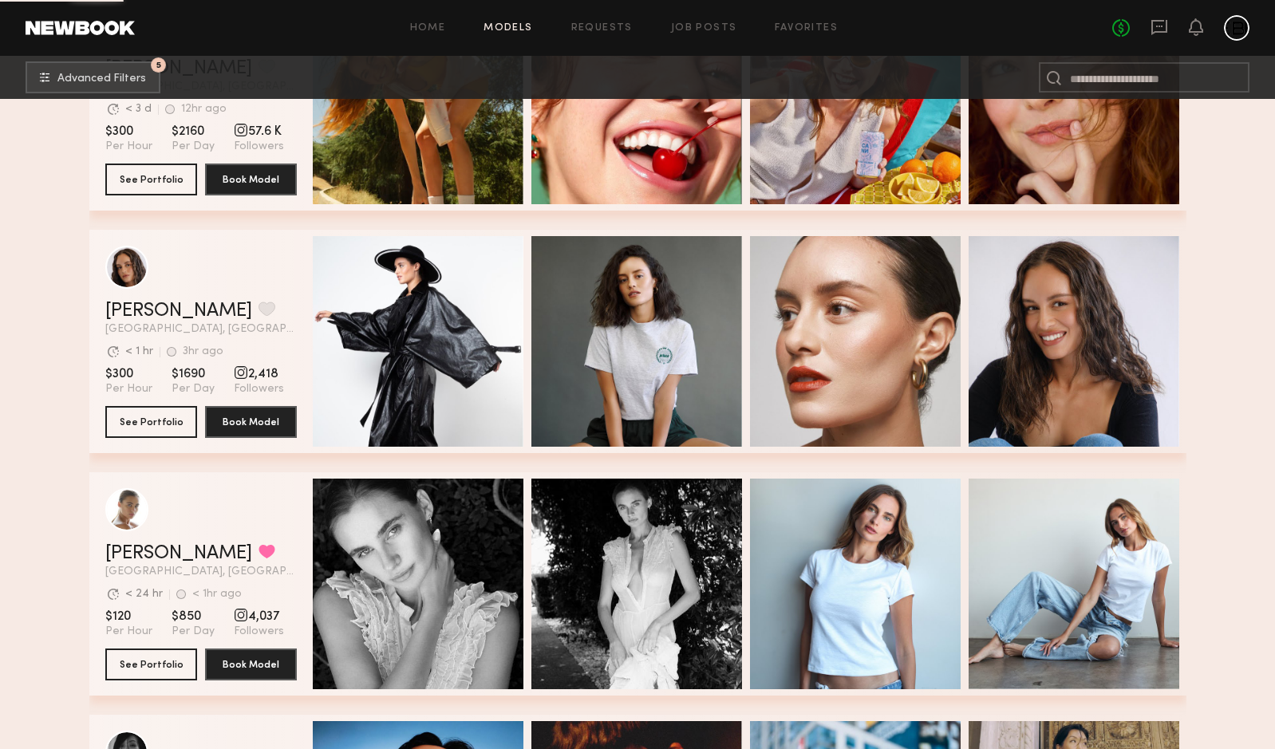
scroll to position [7758, 0]
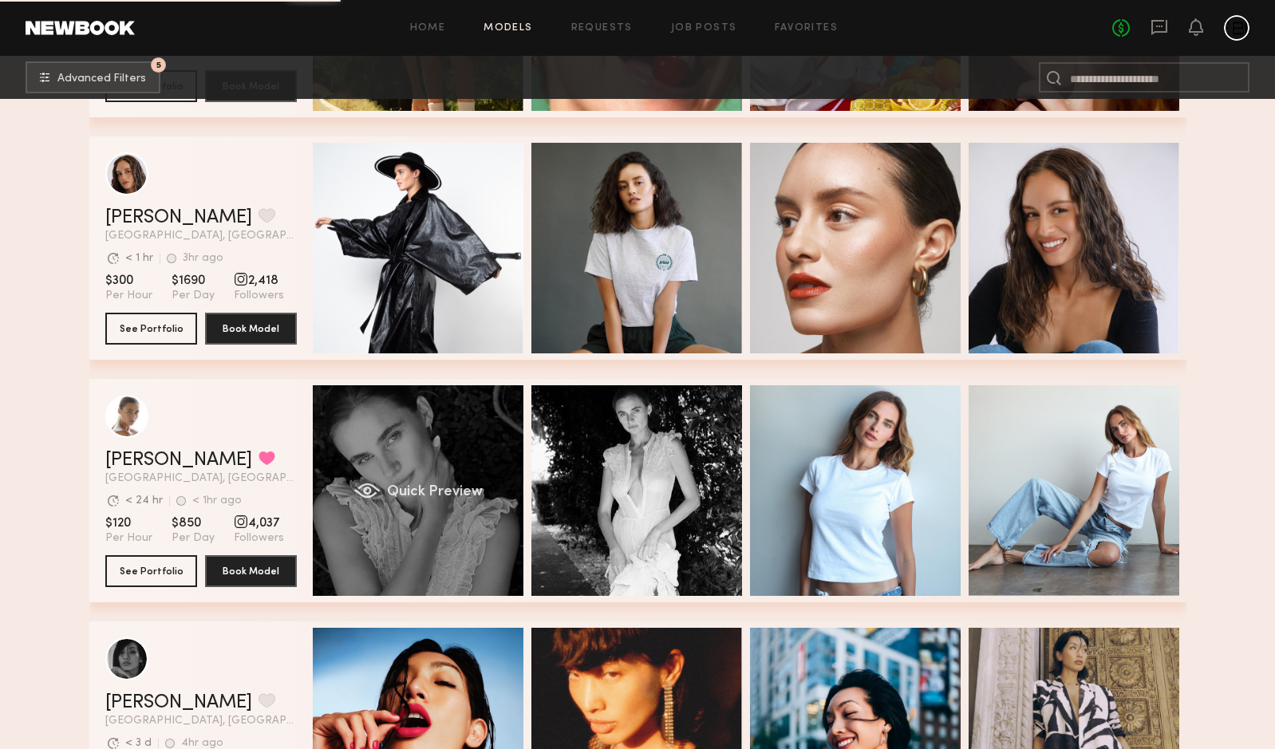
click at [414, 483] on div "Quick Preview" at bounding box center [418, 490] width 211 height 211
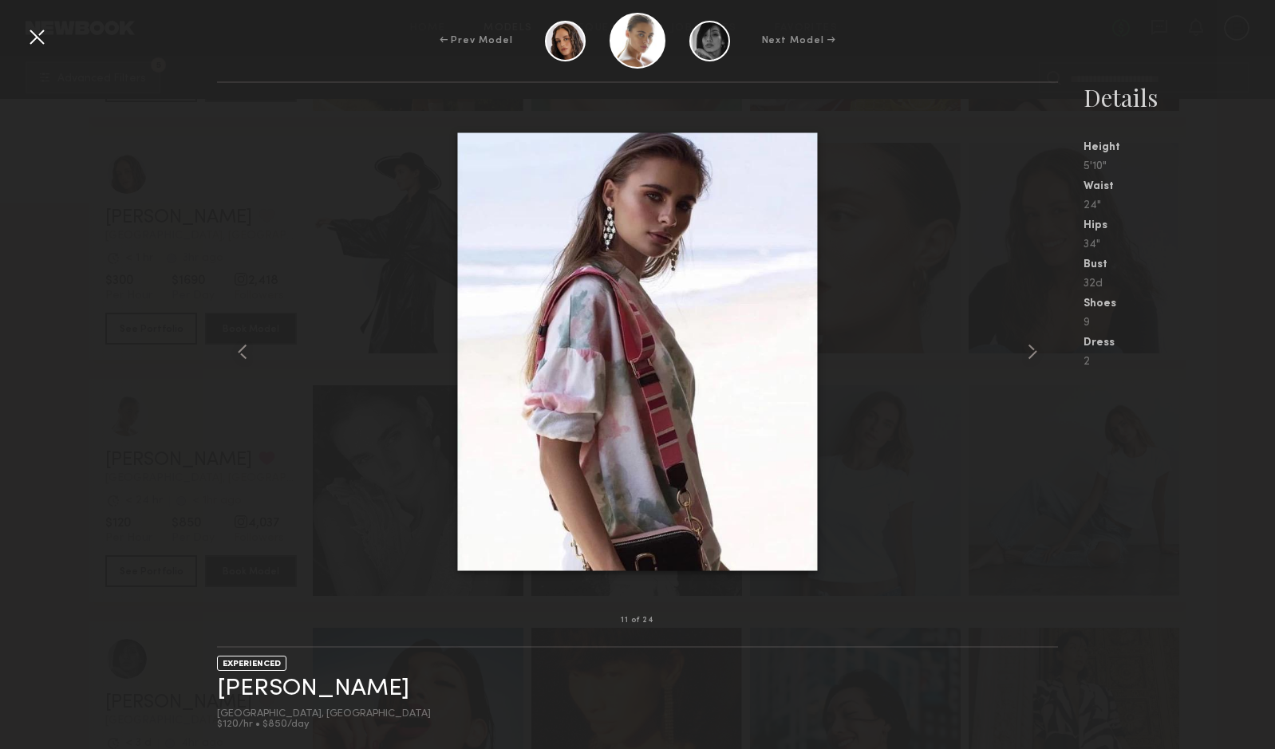
click at [41, 33] on div at bounding box center [37, 37] width 26 height 26
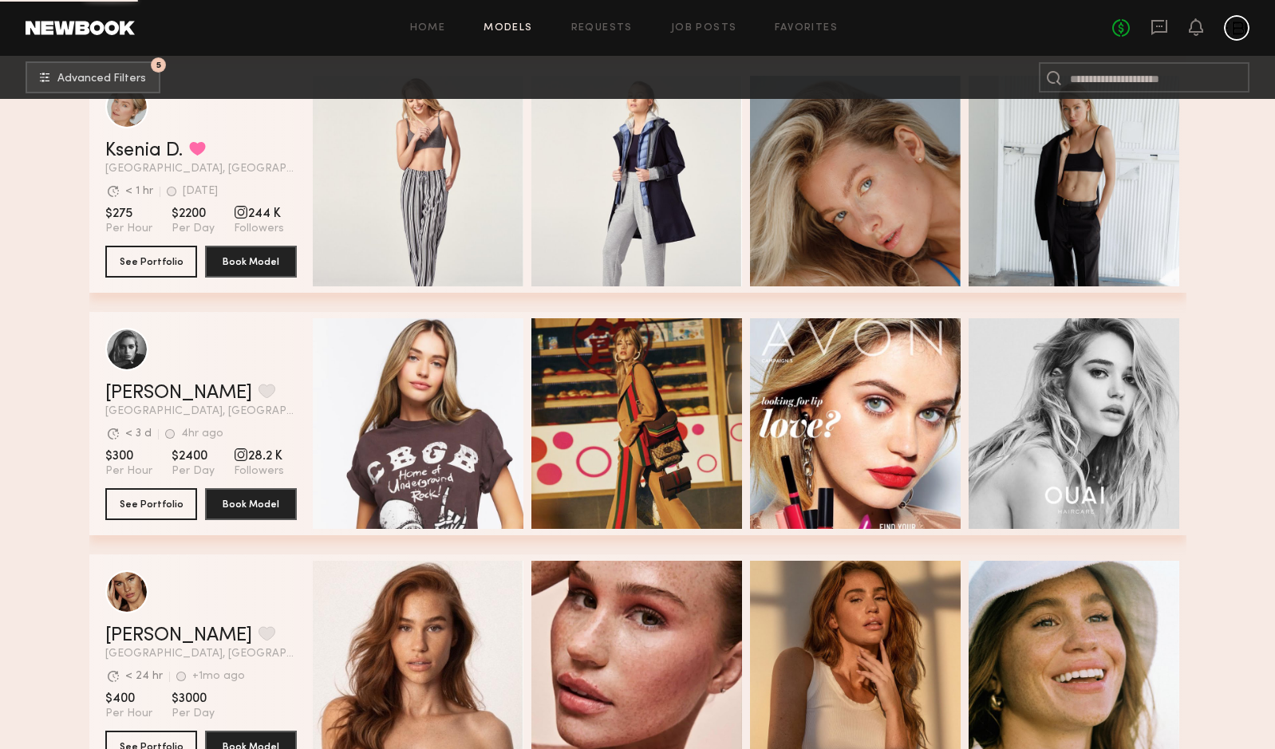
scroll to position [10778, 0]
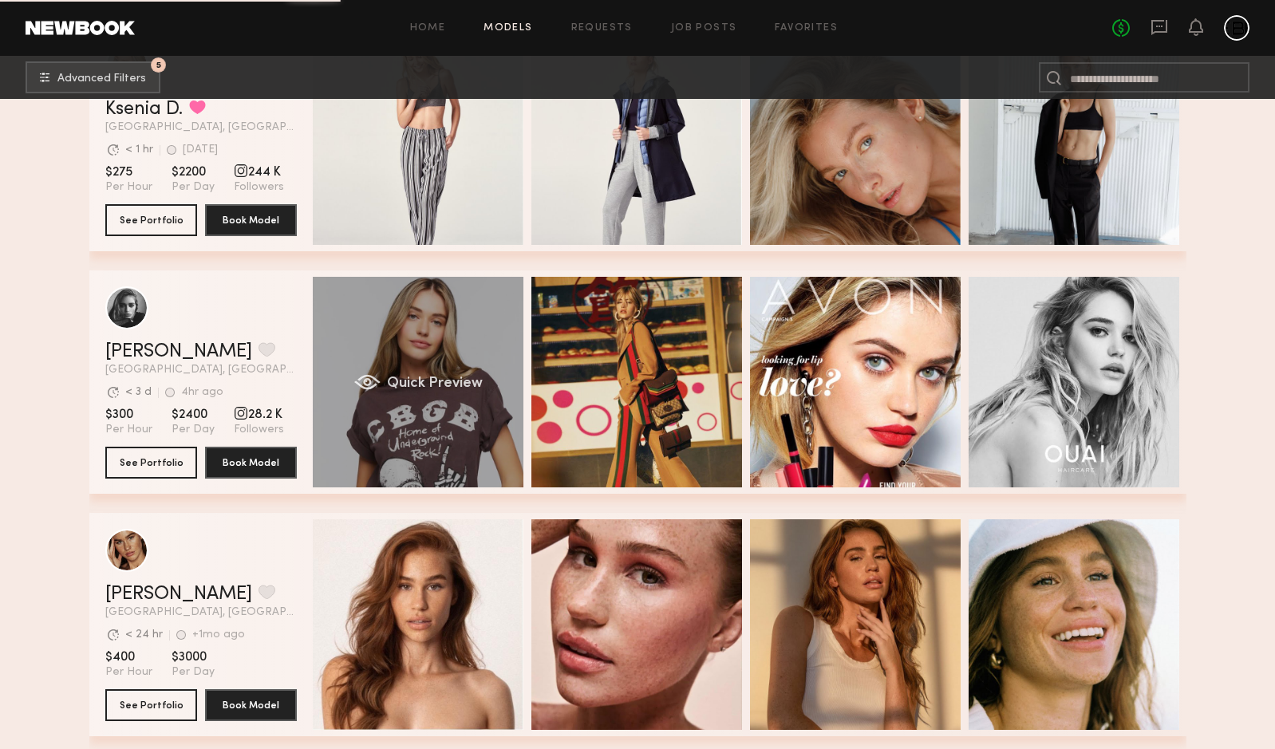
click at [475, 387] on span "Quick Preview" at bounding box center [434, 384] width 96 height 14
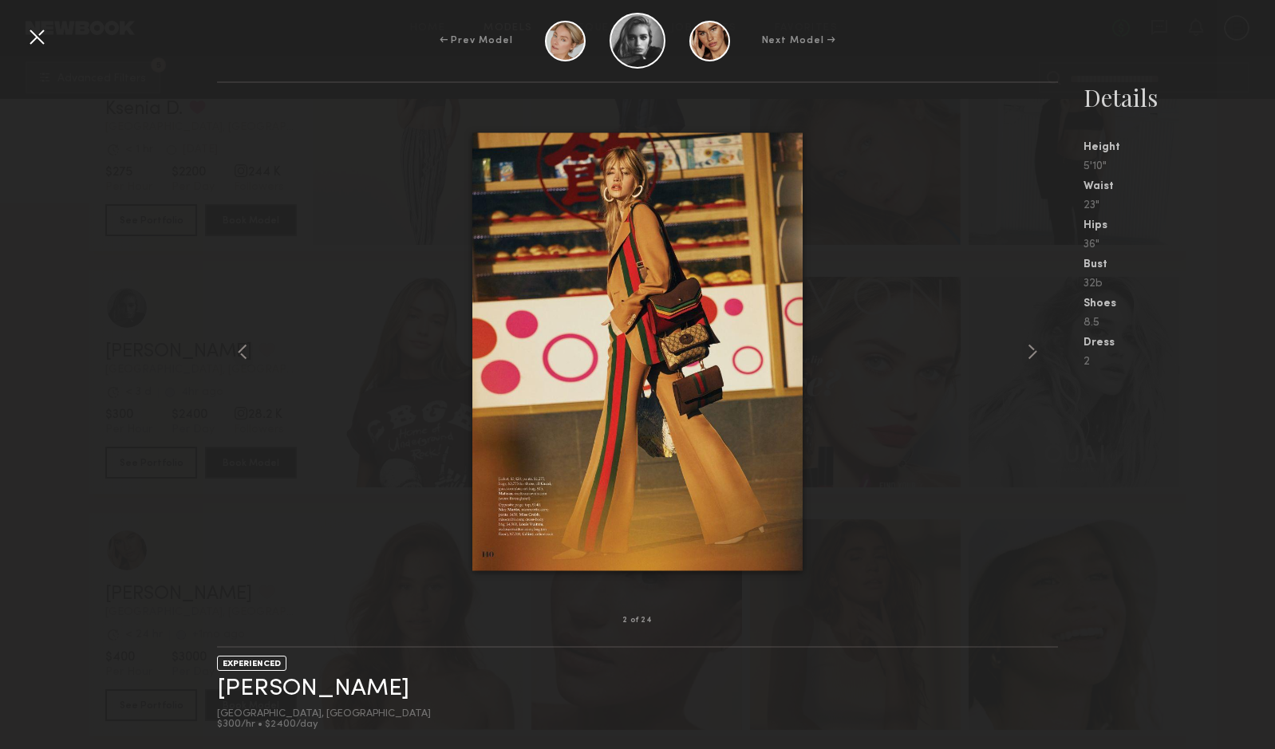
click at [38, 43] on div at bounding box center [37, 37] width 26 height 26
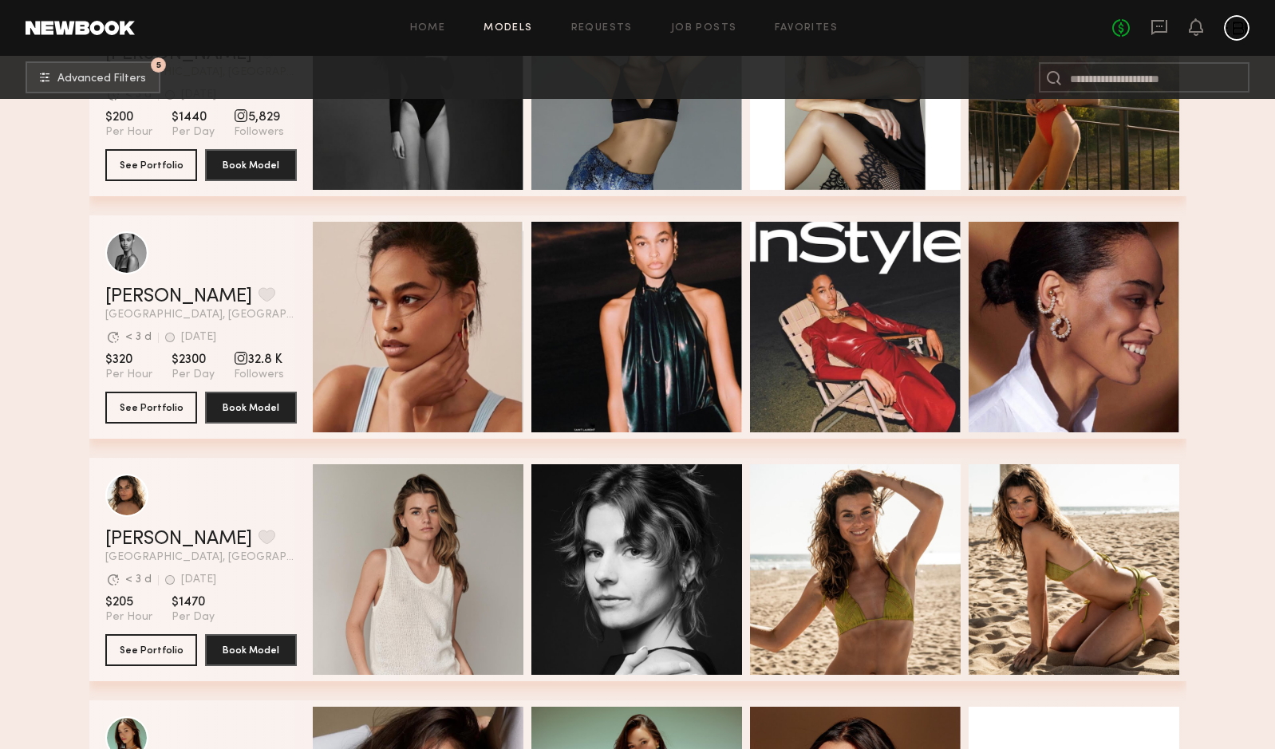
scroll to position [14791, 0]
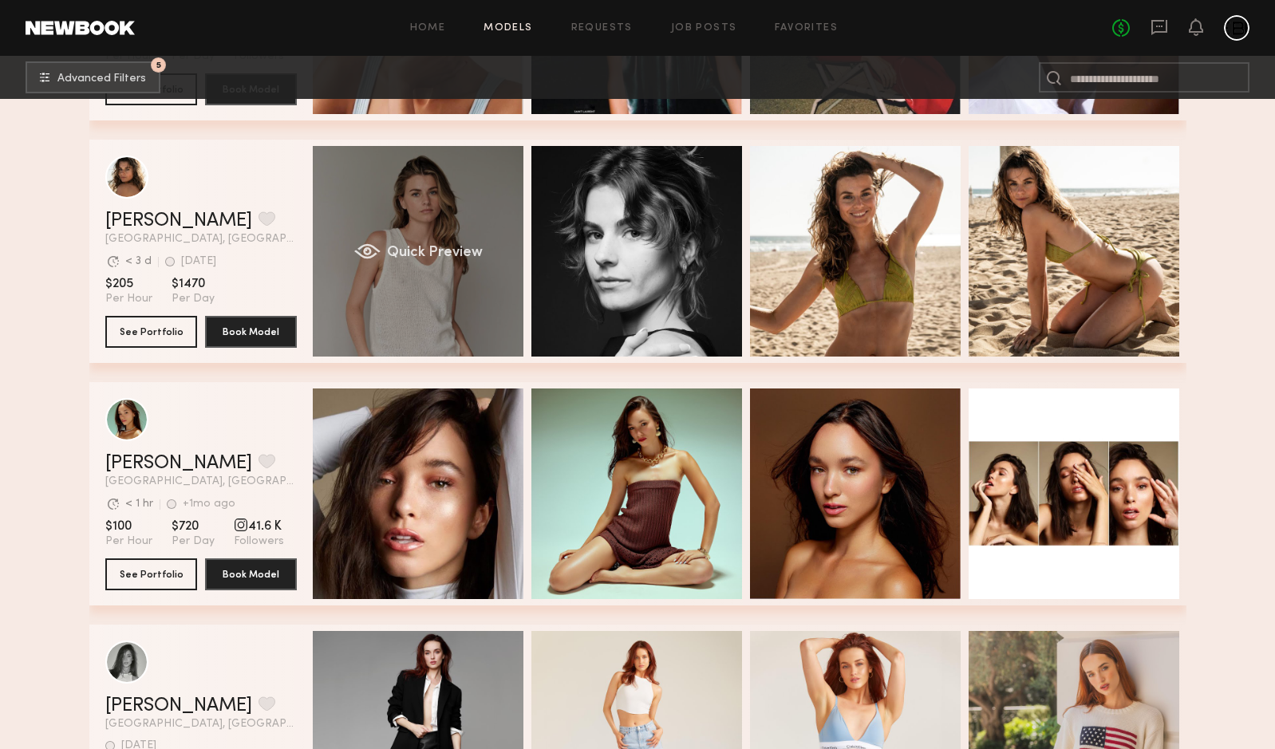
click at [446, 300] on div "Quick Preview" at bounding box center [418, 251] width 211 height 211
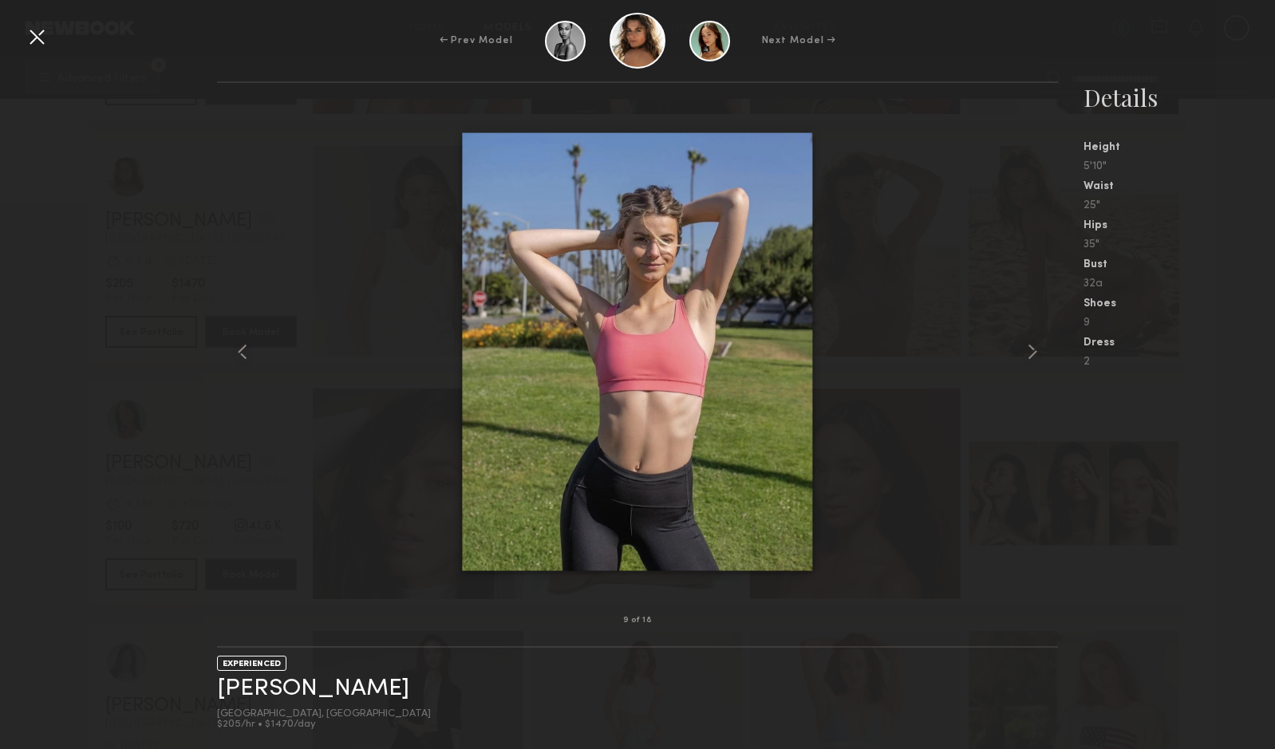
click at [44, 45] on div at bounding box center [37, 37] width 26 height 26
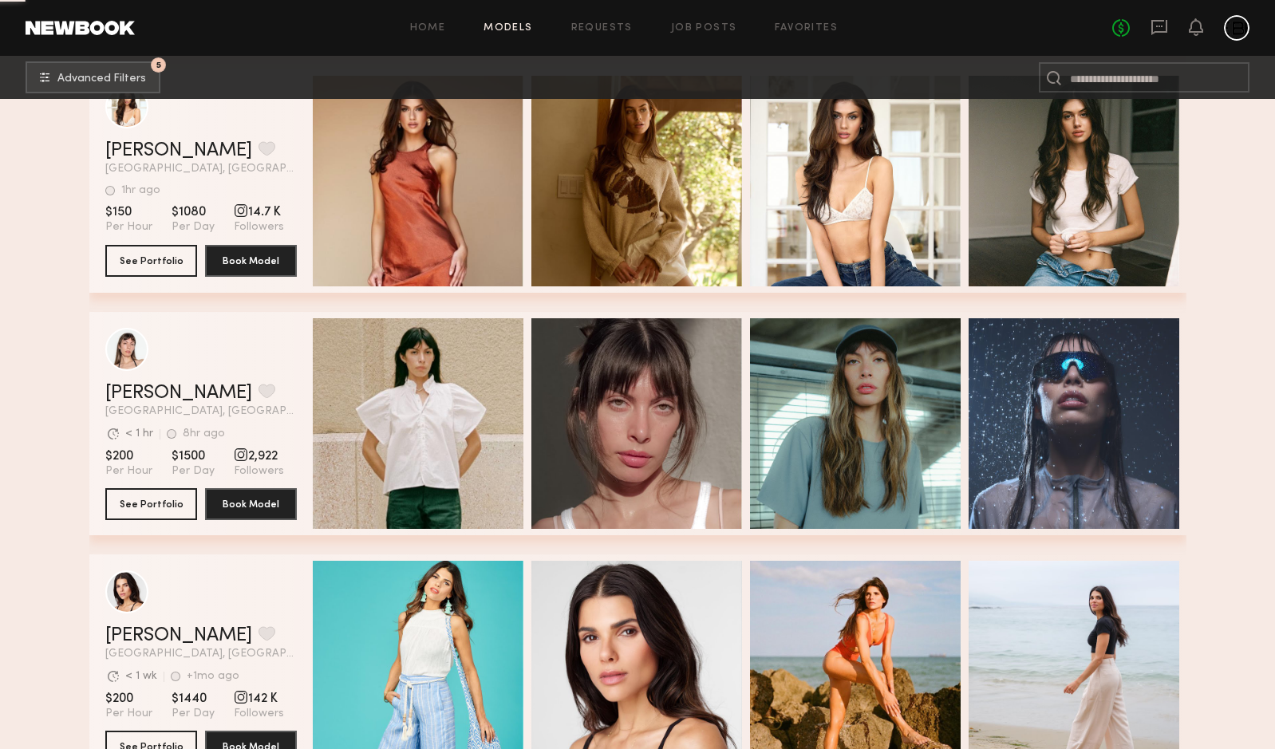
scroll to position [16564, 0]
